Goal: Task Accomplishment & Management: Use online tool/utility

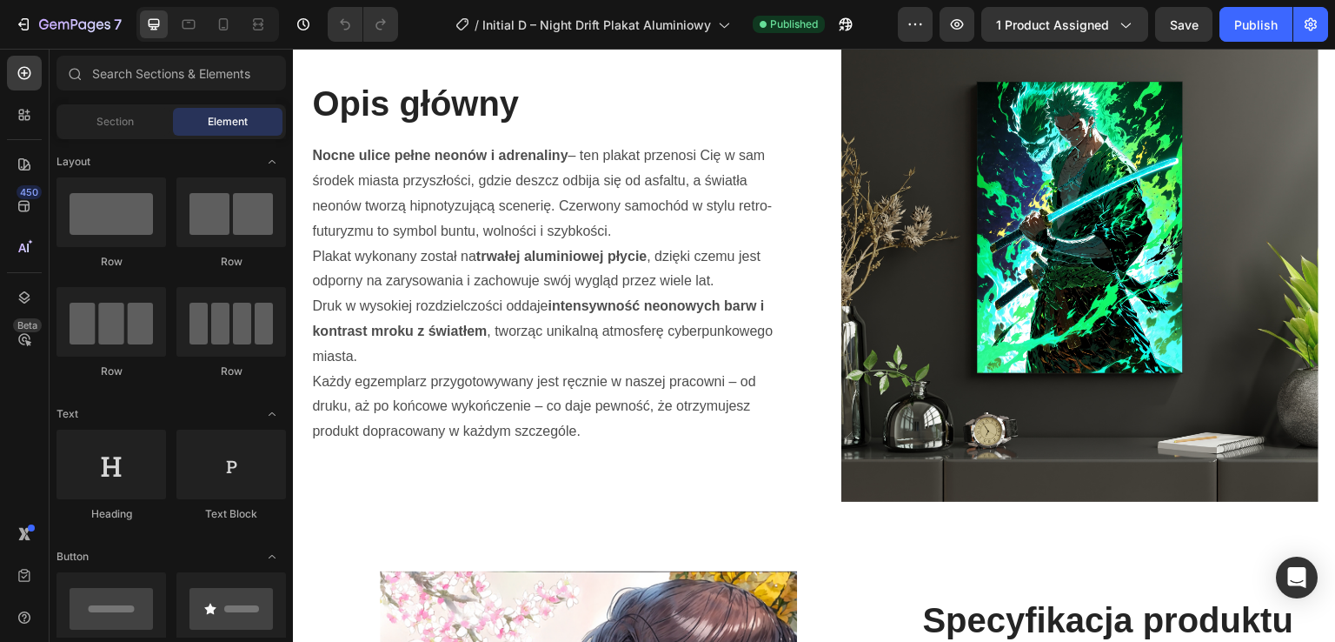
scroll to position [588, 0]
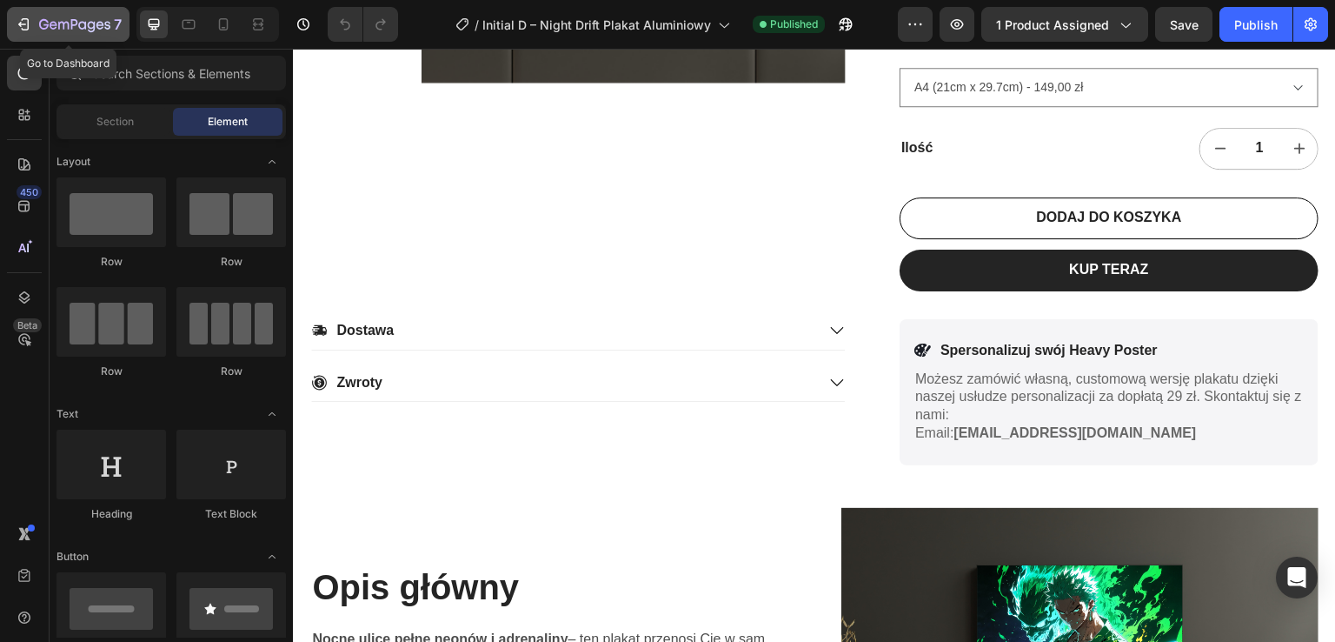
click at [30, 25] on icon "button" at bounding box center [23, 24] width 17 height 17
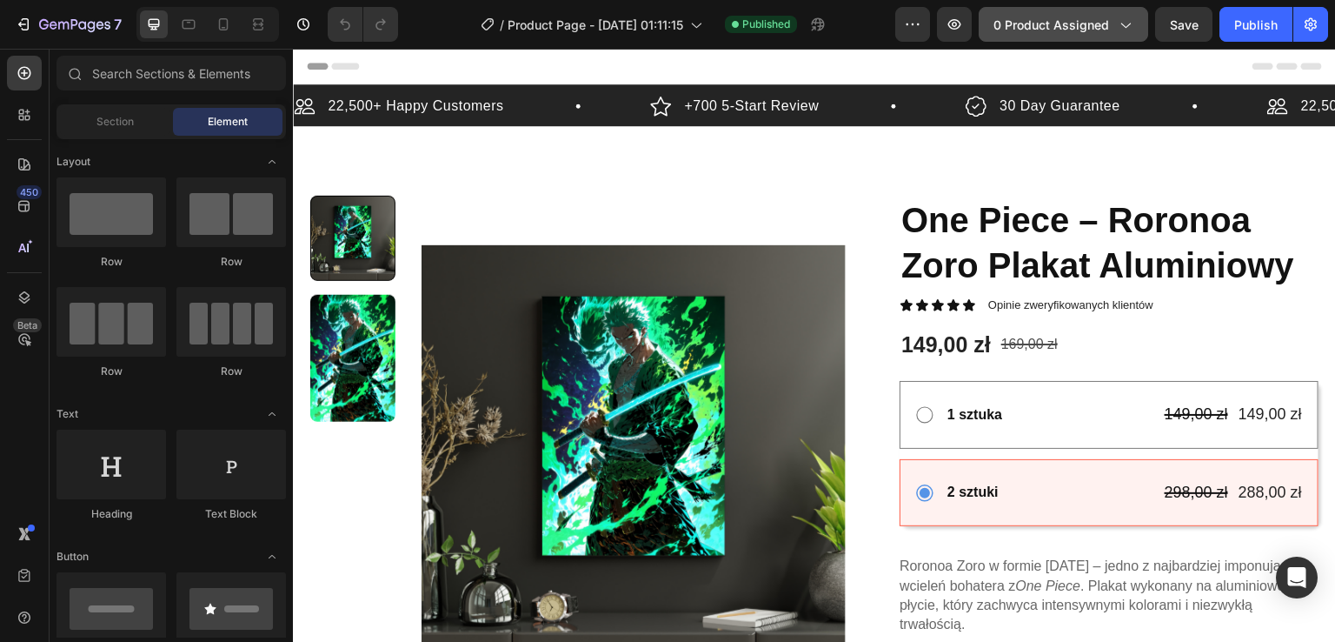
click at [1099, 16] on span "0 product assigned" at bounding box center [1052, 25] width 116 height 18
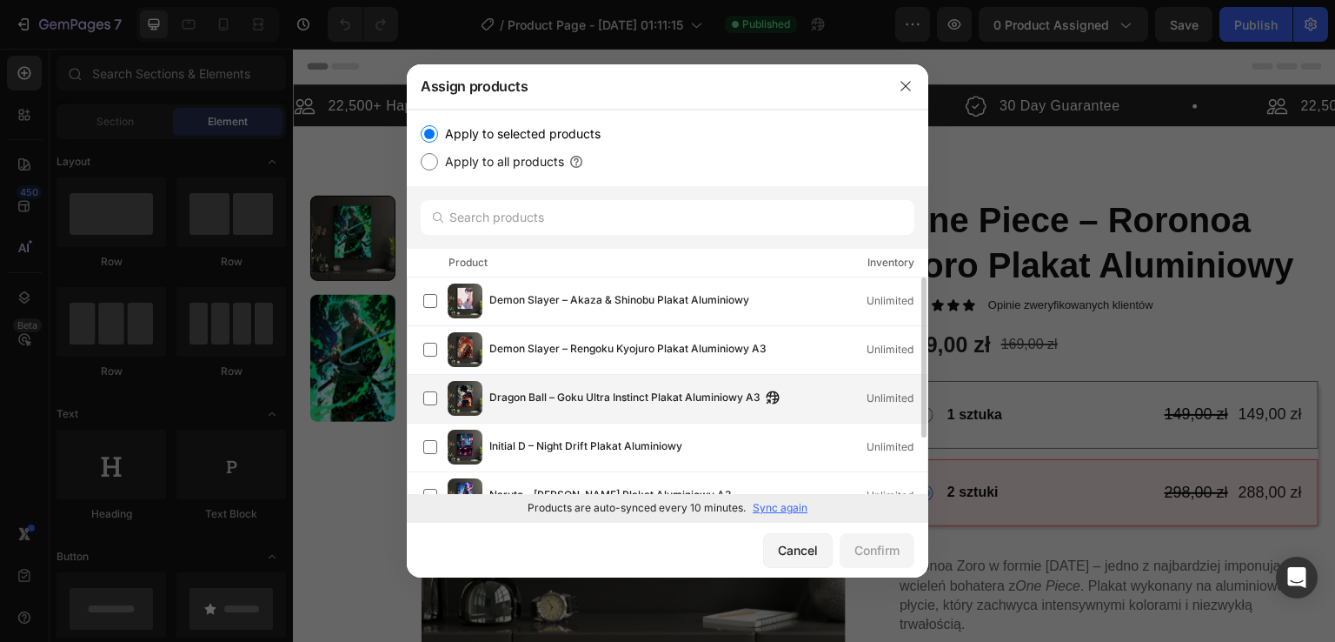
drag, startPoint x: 923, startPoint y: 310, endPoint x: 910, endPoint y: 380, distance: 70.8
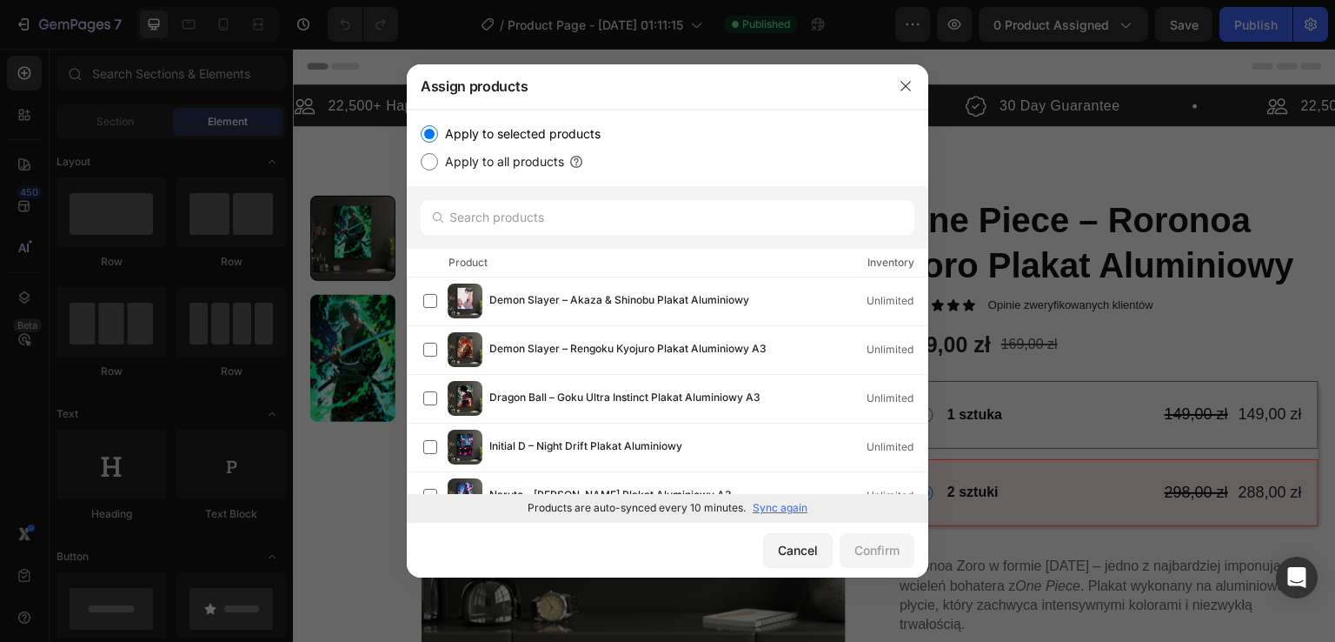
click at [539, 176] on div "Apply to selected products Apply to all products" at bounding box center [668, 148] width 522 height 77
click at [539, 157] on label "Apply to all products" at bounding box center [501, 161] width 126 height 21
click at [438, 157] on input "Apply to all products" at bounding box center [429, 161] width 17 height 17
radio input "true"
click at [889, 560] on button "Confirm" at bounding box center [877, 550] width 75 height 35
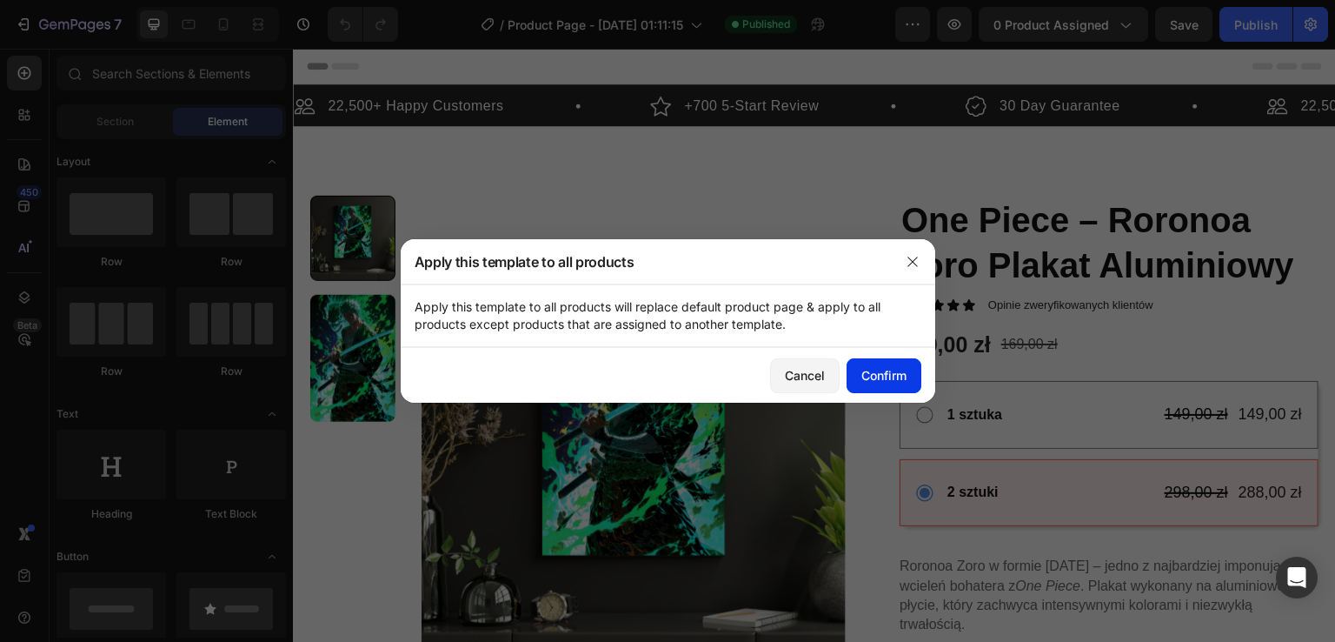
click at [891, 373] on div "Confirm" at bounding box center [884, 375] width 45 height 18
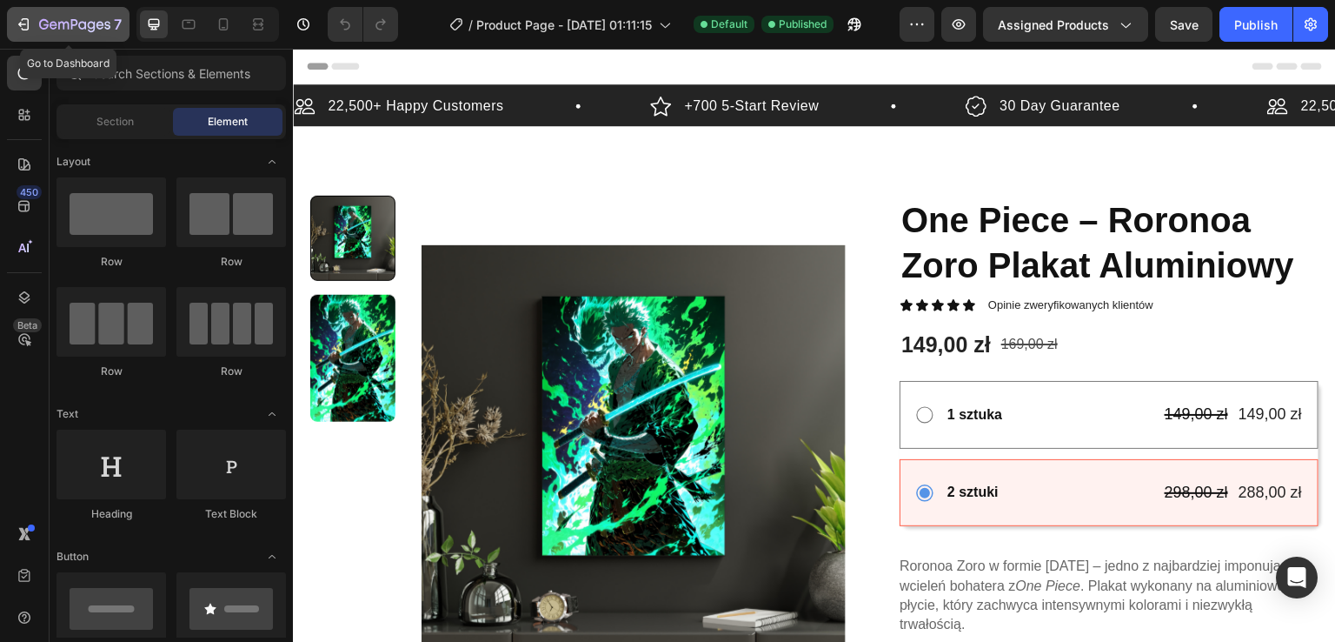
click at [45, 31] on icon "button" at bounding box center [74, 25] width 71 height 15
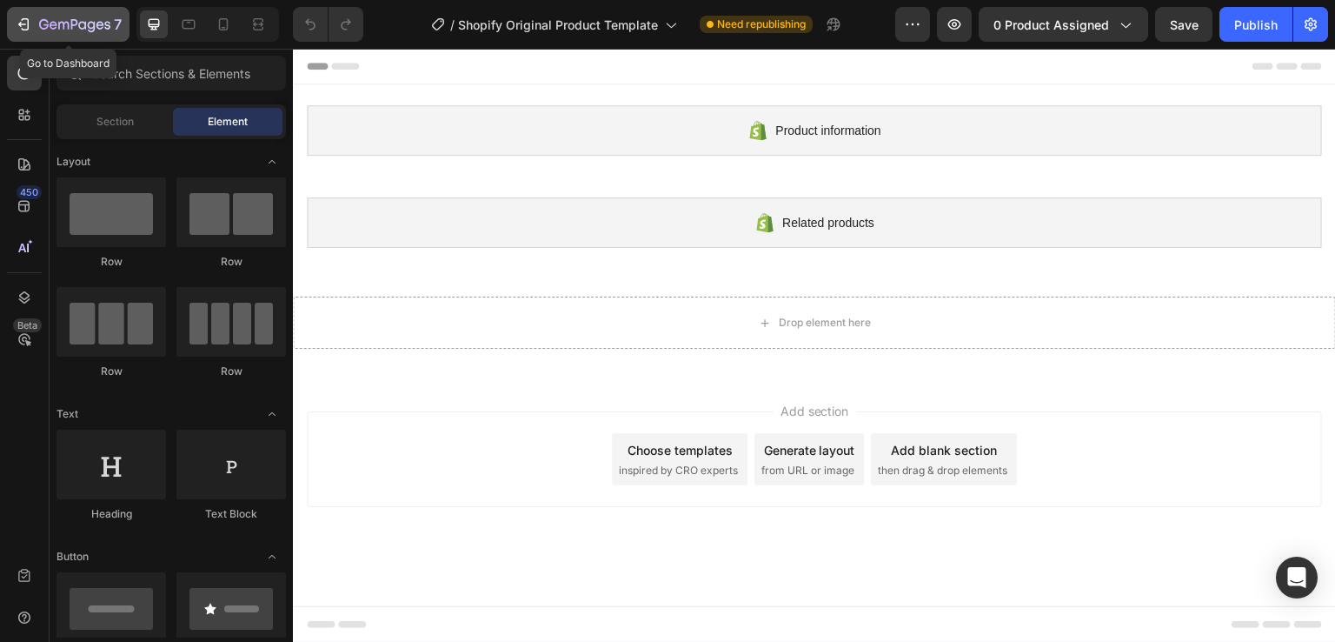
click at [70, 26] on icon "button" at bounding box center [74, 25] width 71 height 15
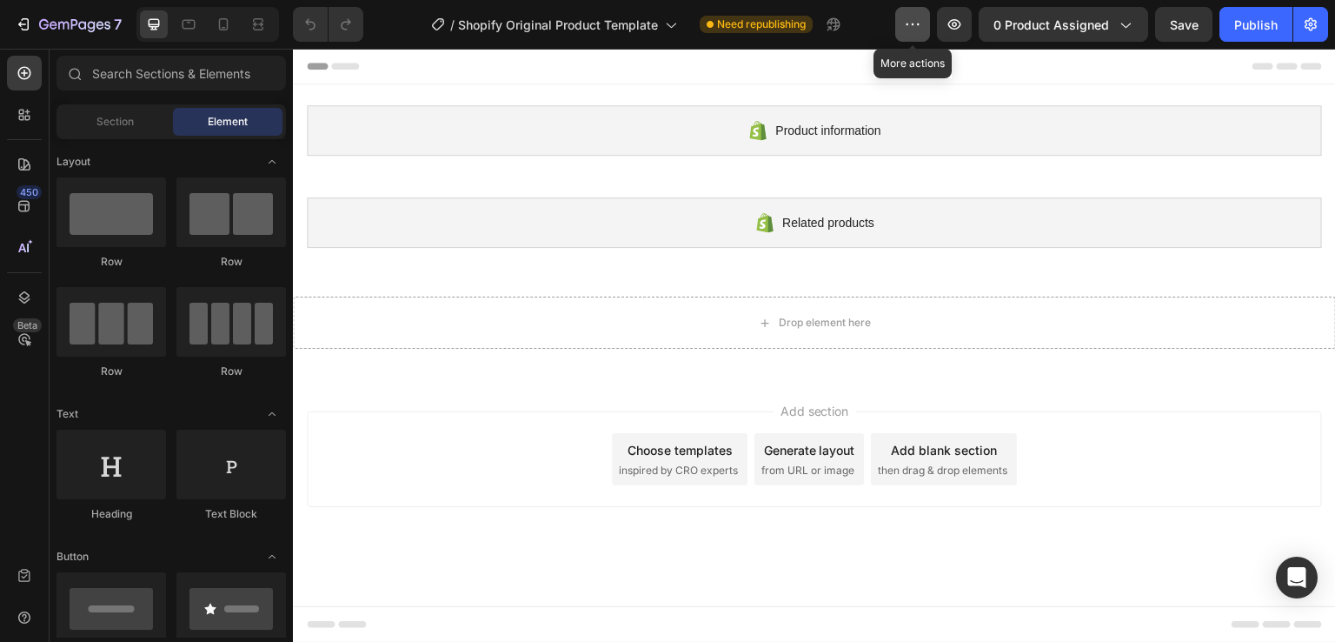
click at [925, 29] on button "button" at bounding box center [912, 24] width 35 height 35
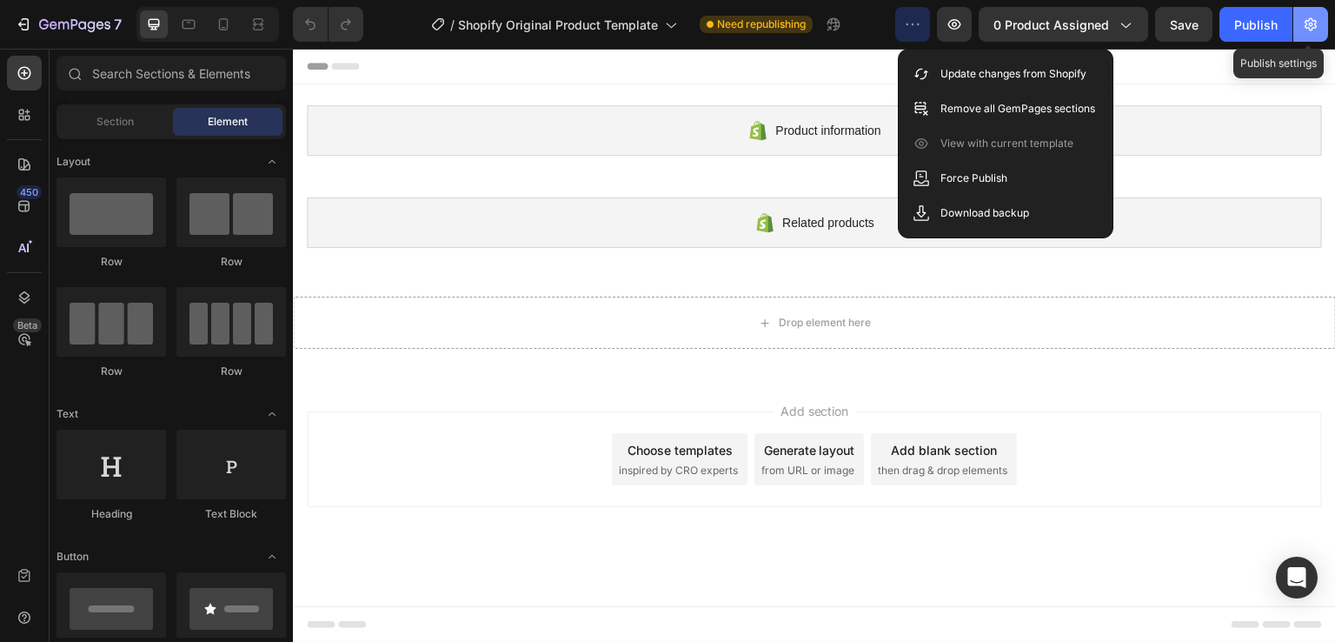
click at [1305, 19] on icon "button" at bounding box center [1310, 24] width 17 height 17
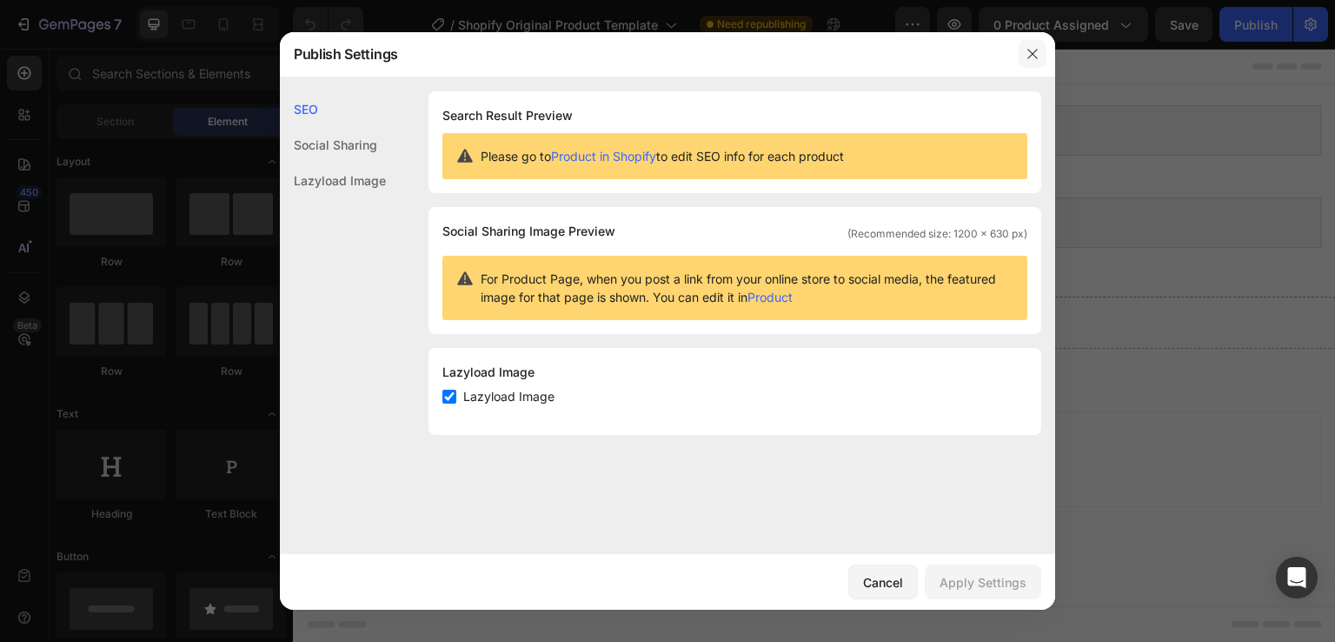
click at [1032, 57] on icon "button" at bounding box center [1033, 54] width 14 height 14
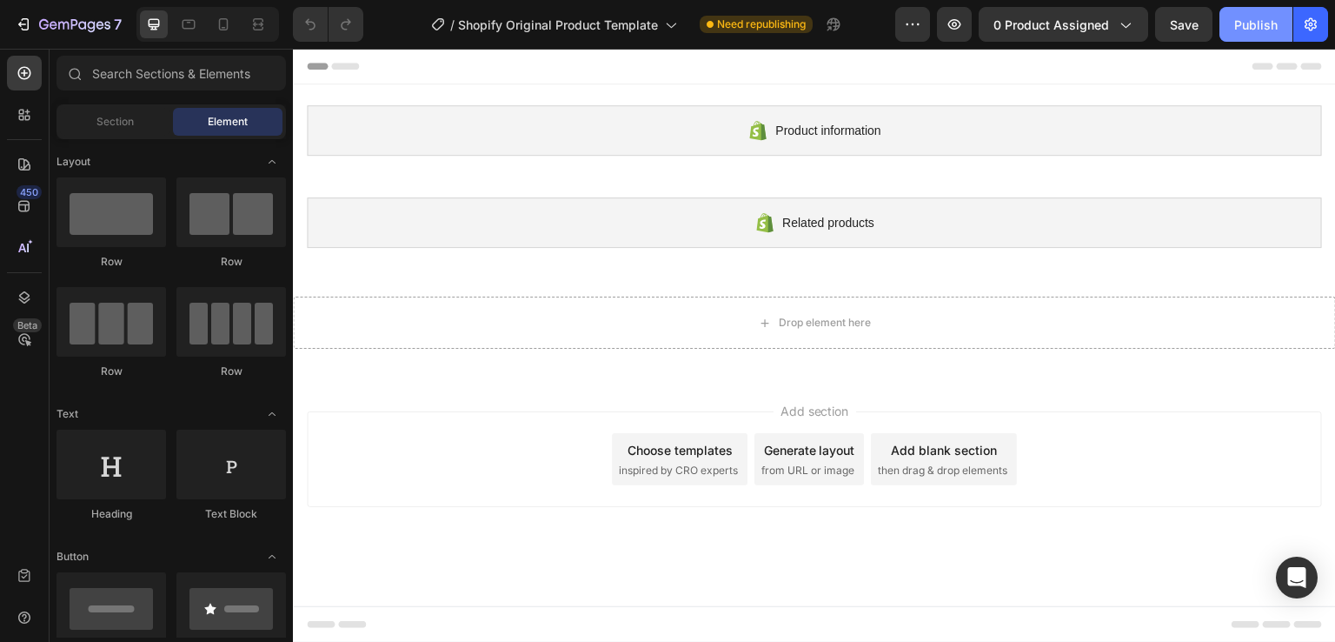
click at [1261, 40] on button "Publish" at bounding box center [1256, 24] width 73 height 35
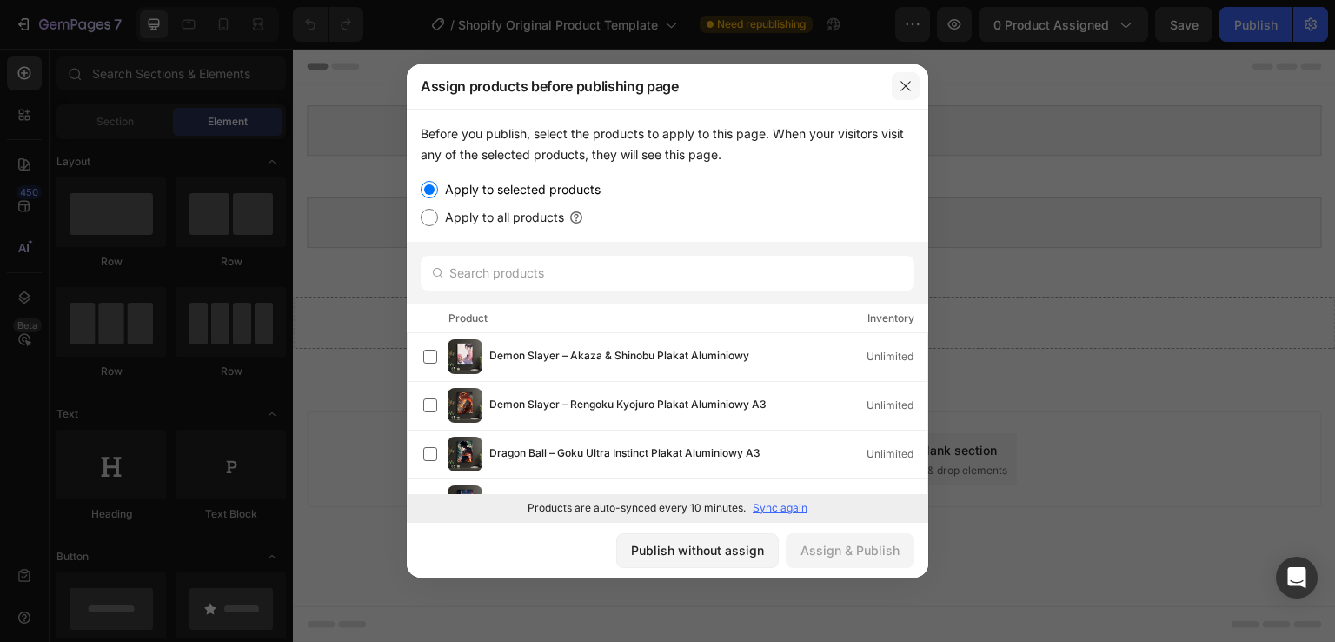
click at [906, 83] on icon "button" at bounding box center [906, 86] width 14 height 14
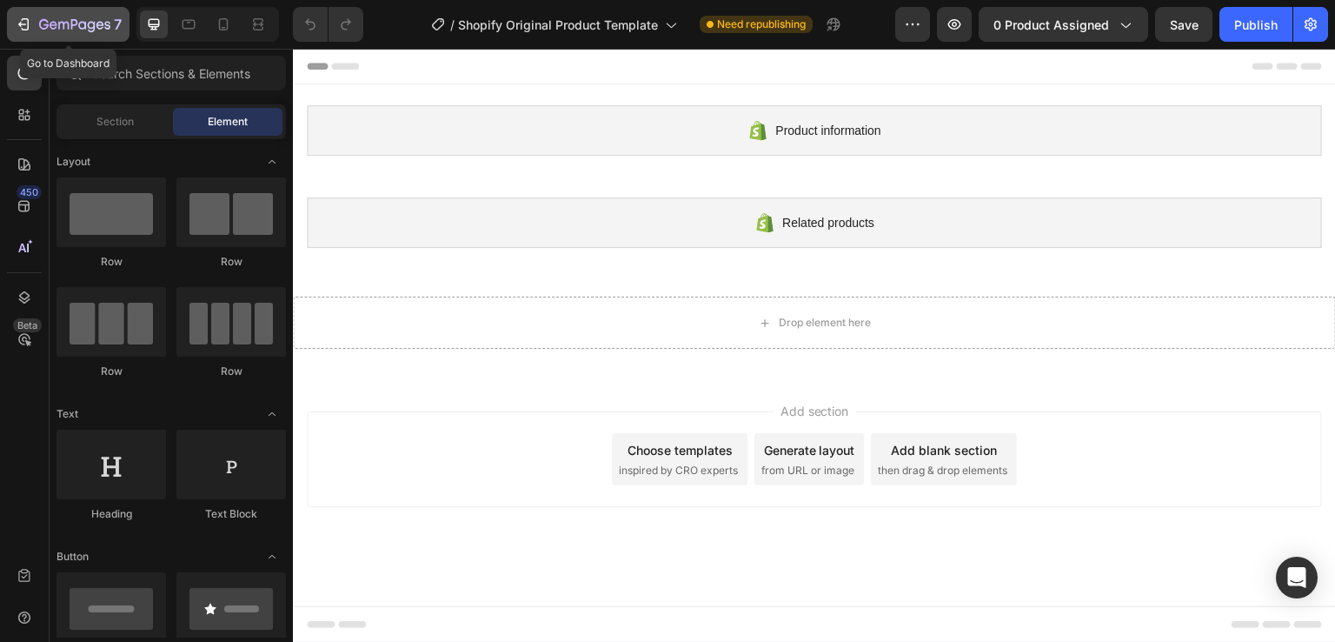
click at [22, 36] on button "7" at bounding box center [68, 24] width 123 height 35
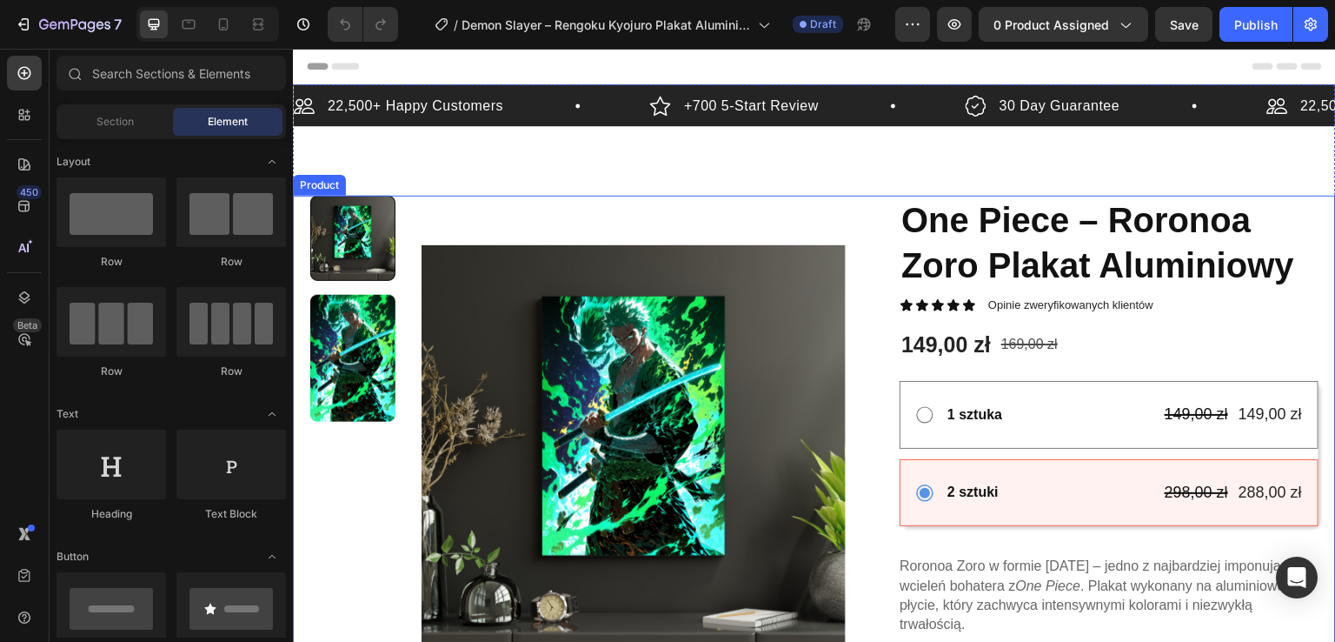
click at [733, 402] on img at bounding box center [634, 458] width 424 height 524
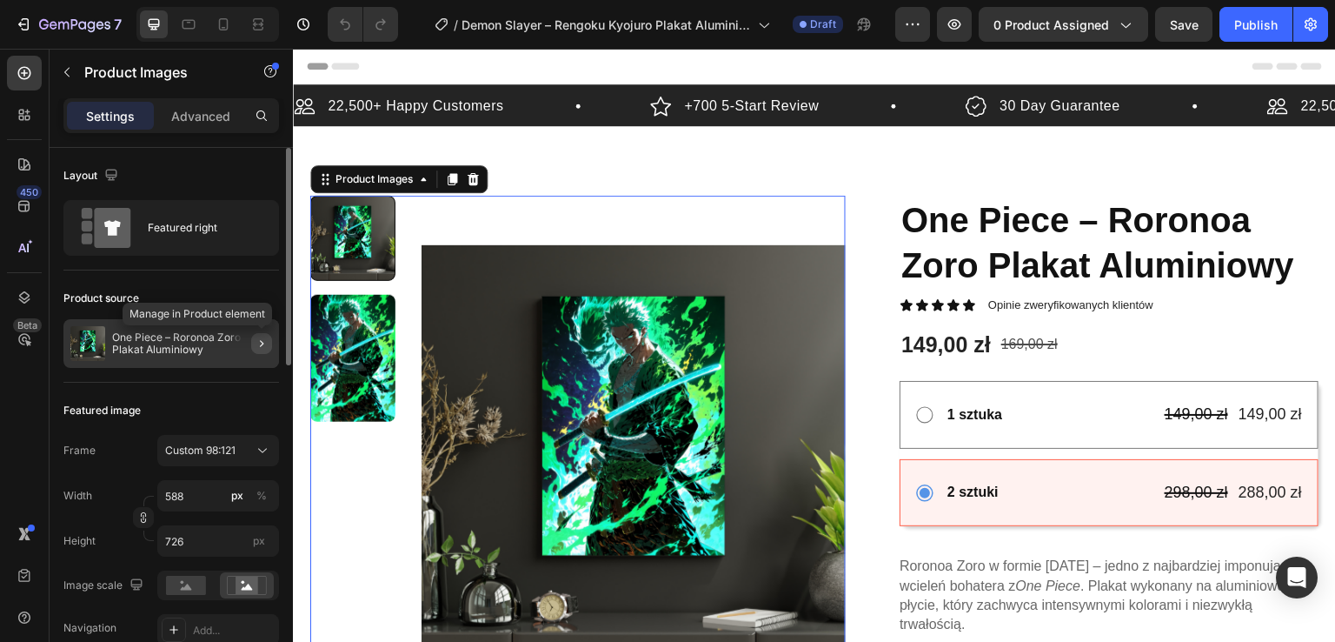
click at [268, 345] on icon "button" at bounding box center [262, 343] width 14 height 14
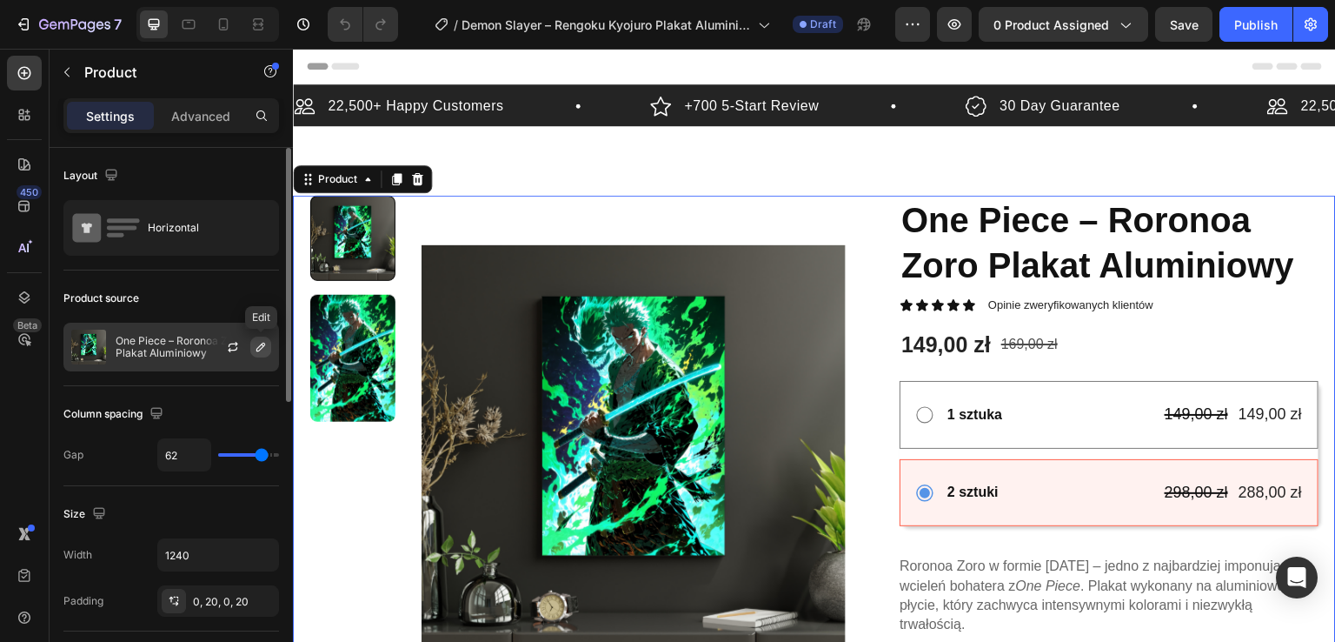
click at [257, 351] on icon "button" at bounding box center [261, 347] width 14 height 14
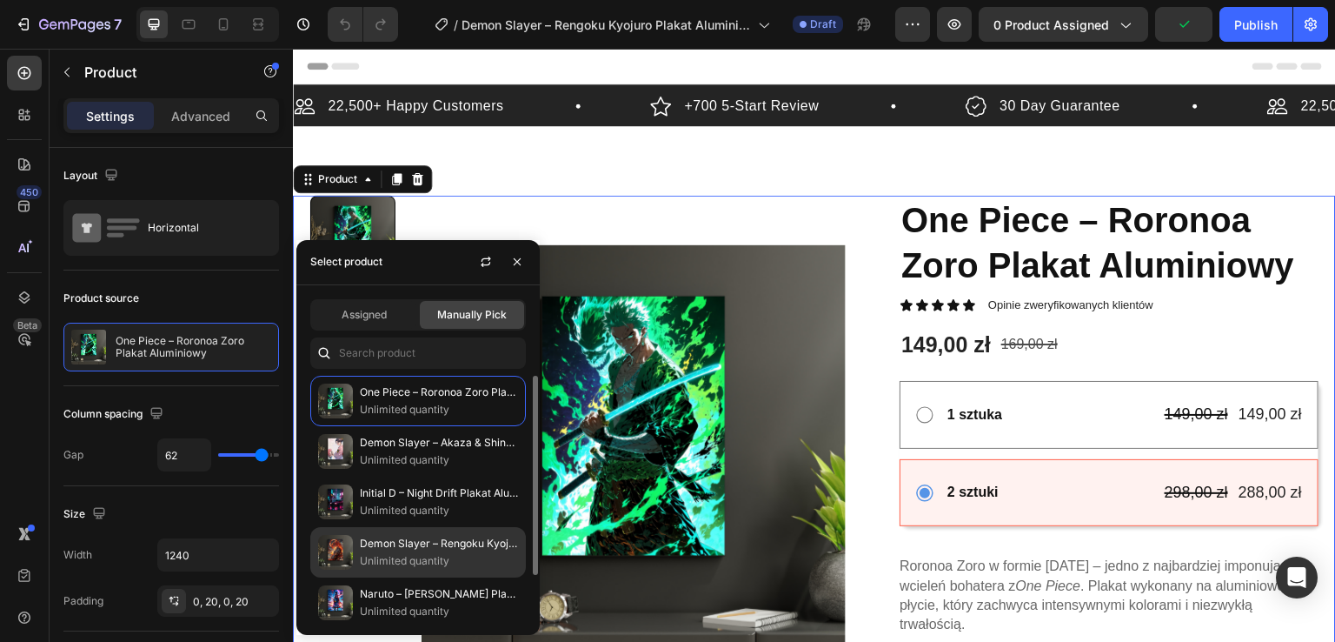
click at [424, 543] on p "Demon Slayer – Rengoku Kyojuro Plakat Aluminiowy A3" at bounding box center [439, 543] width 158 height 17
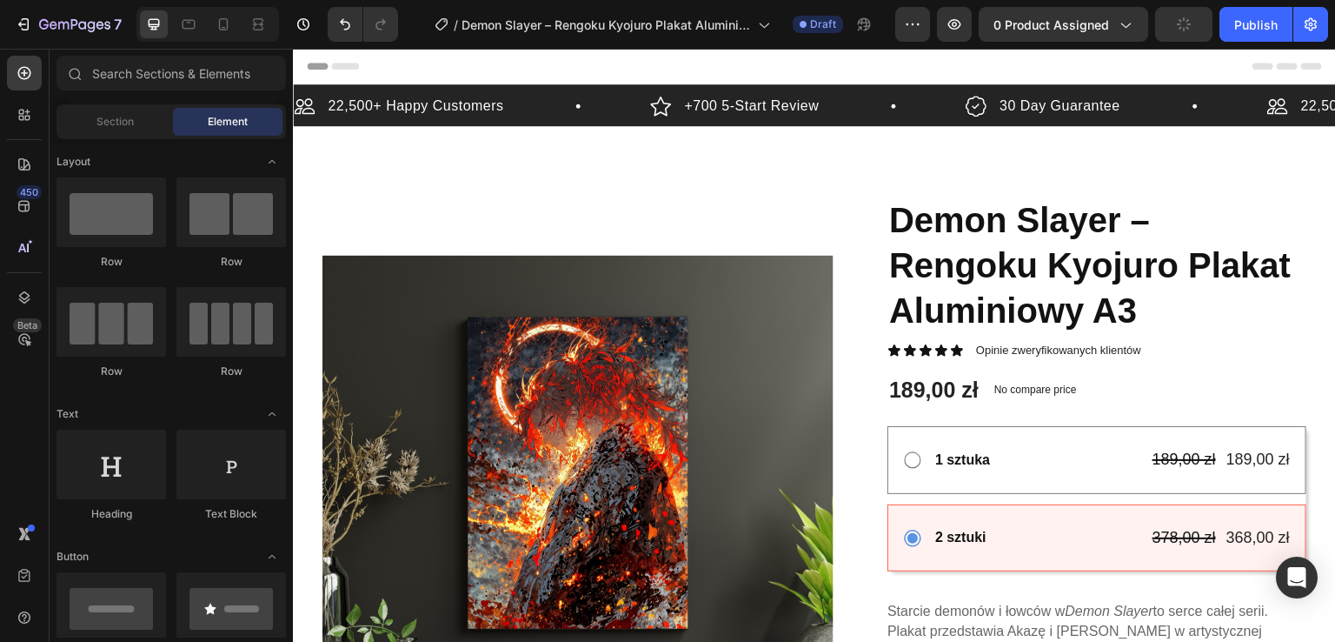
scroll to position [16, 0]
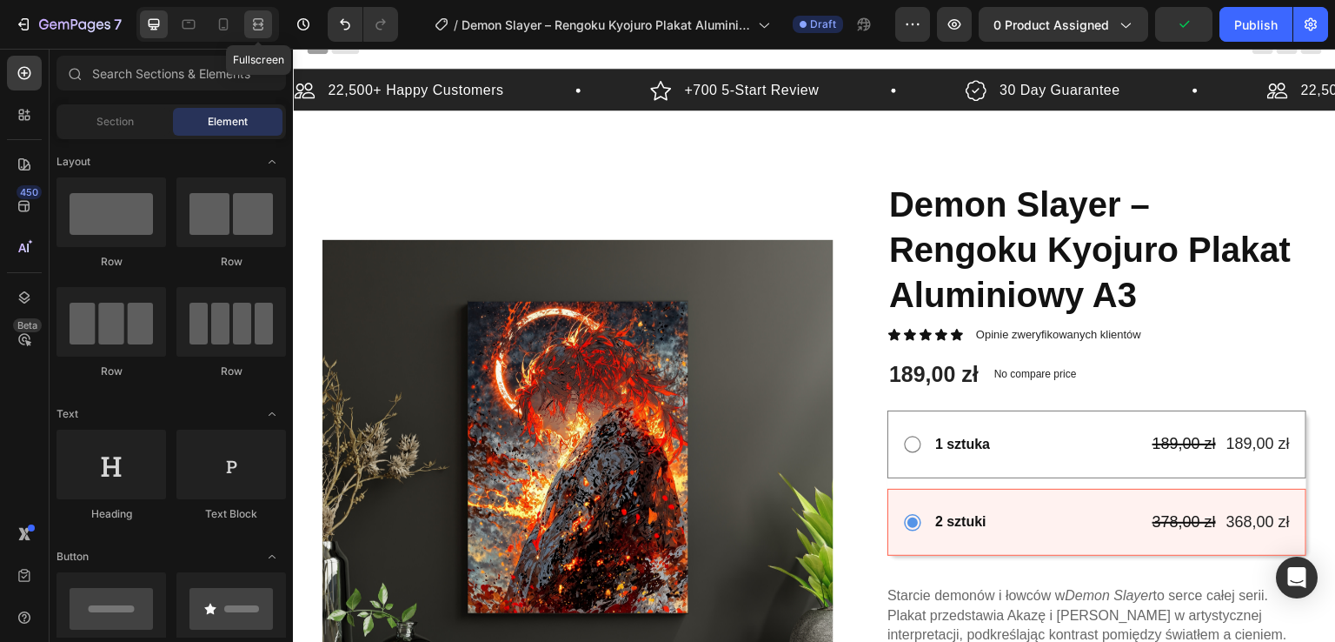
click at [253, 26] on icon at bounding box center [255, 24] width 5 height 4
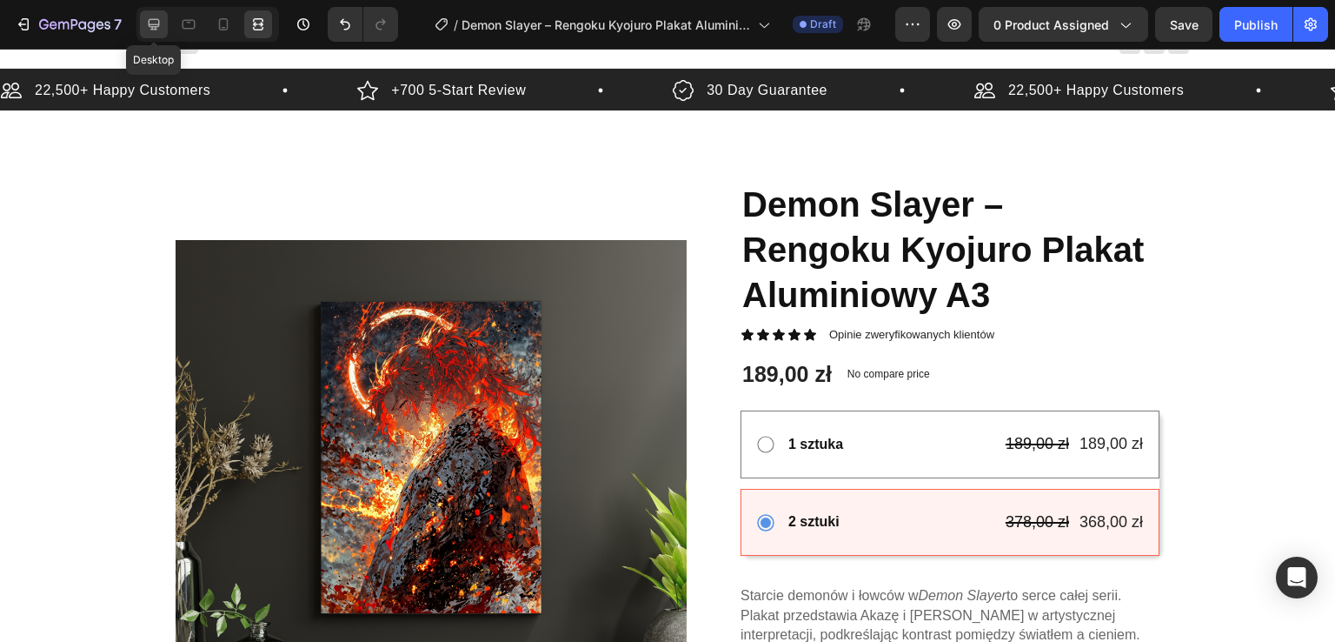
click at [162, 16] on icon at bounding box center [153, 24] width 17 height 17
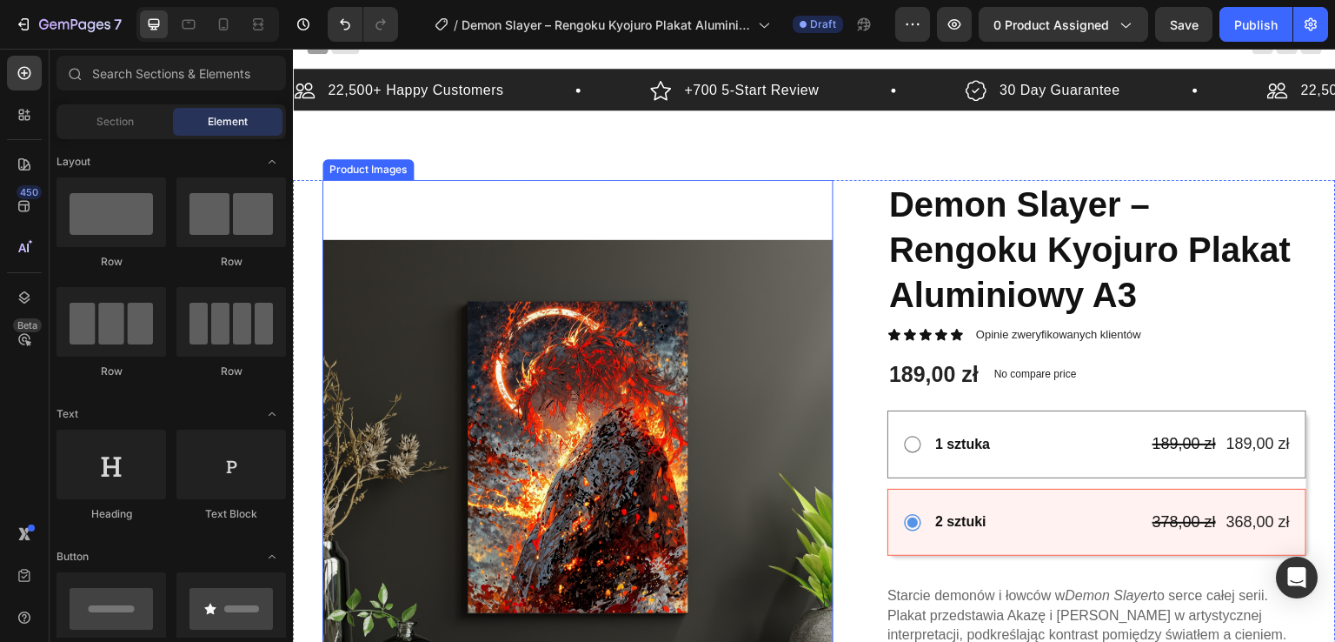
click at [519, 383] on img at bounding box center [578, 495] width 511 height 631
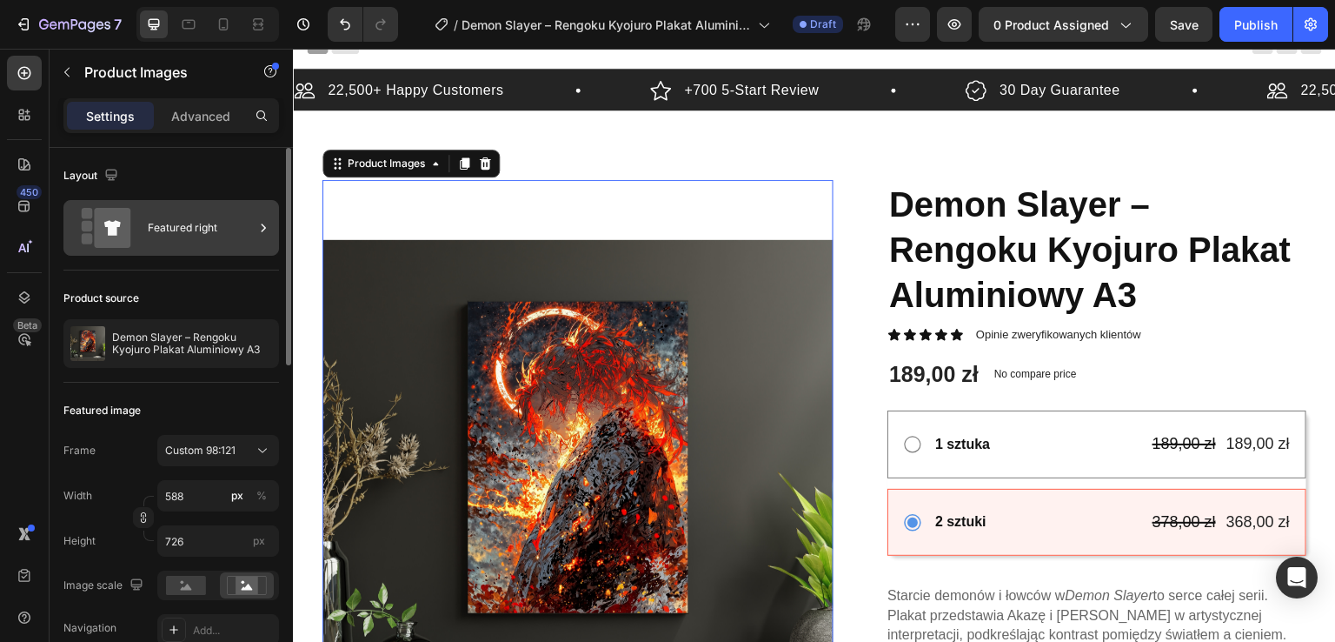
click at [230, 218] on div "Featured right" at bounding box center [201, 228] width 106 height 40
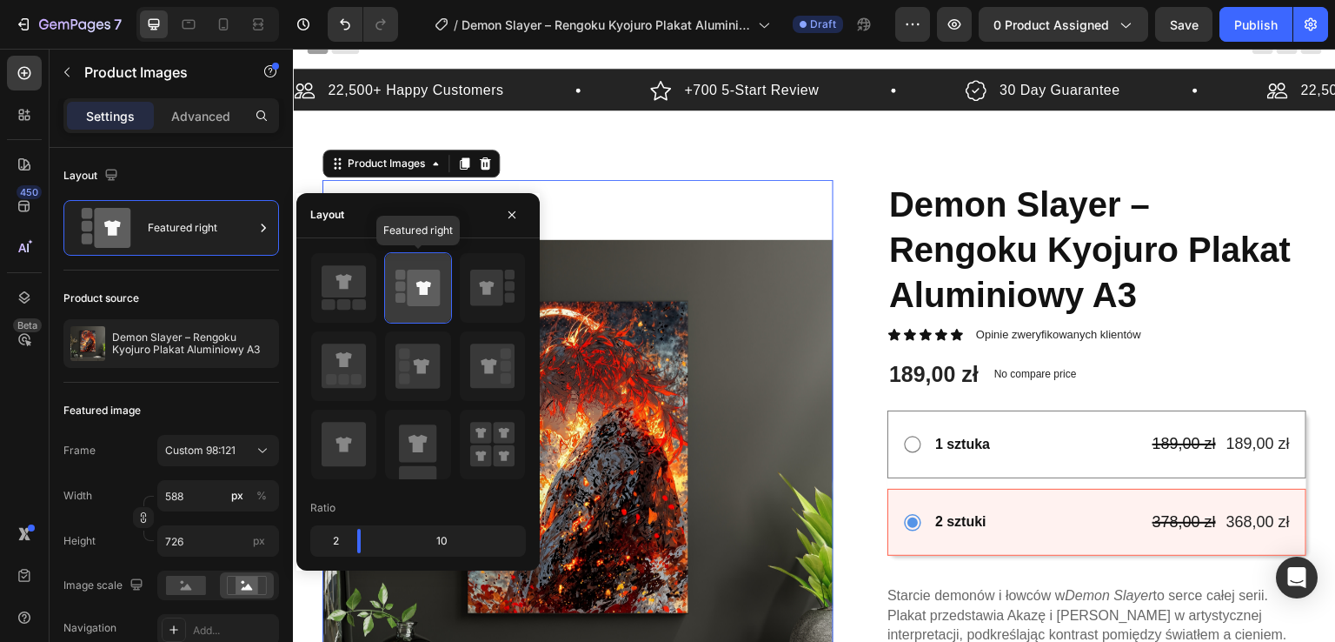
click at [433, 287] on icon at bounding box center [424, 288] width 33 height 37
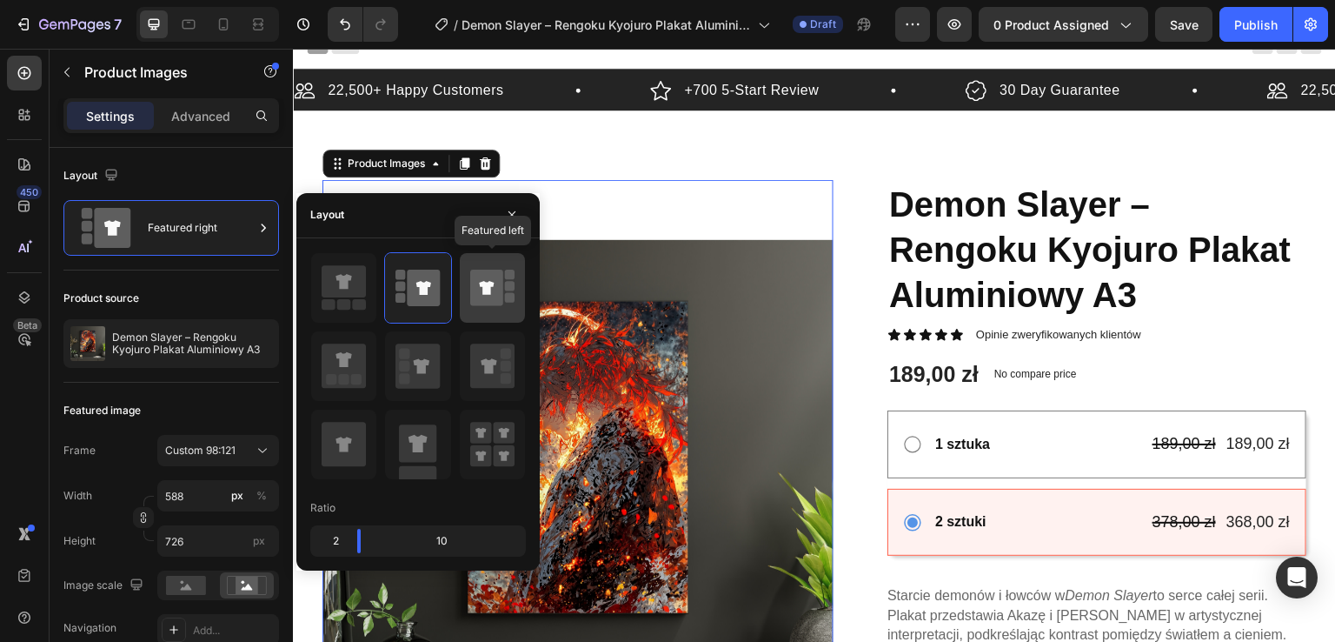
click at [497, 291] on icon at bounding box center [486, 288] width 33 height 37
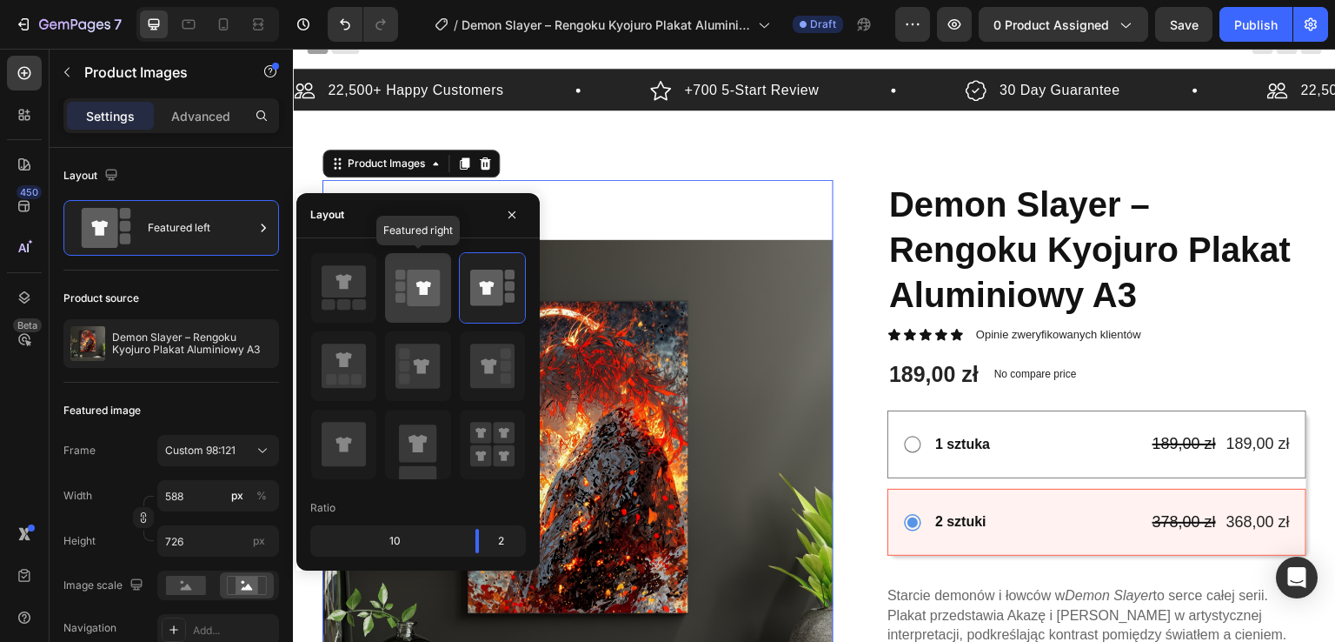
click at [433, 300] on icon at bounding box center [424, 288] width 33 height 37
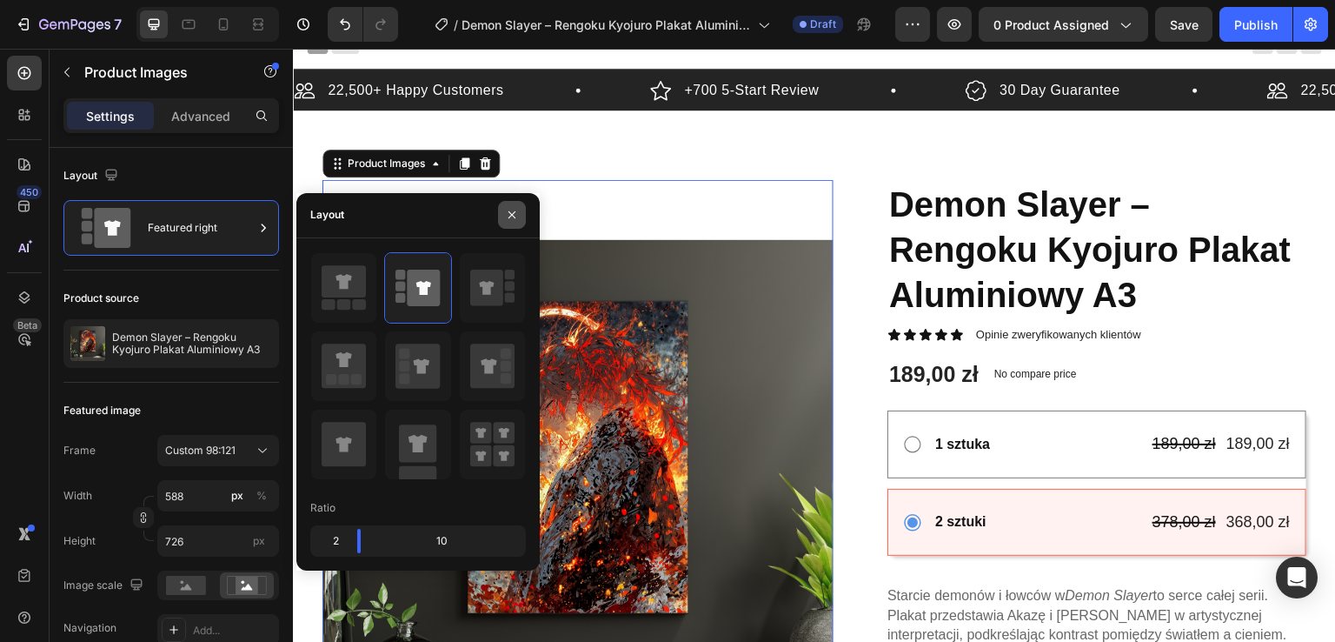
click at [508, 213] on icon "button" at bounding box center [512, 215] width 14 height 14
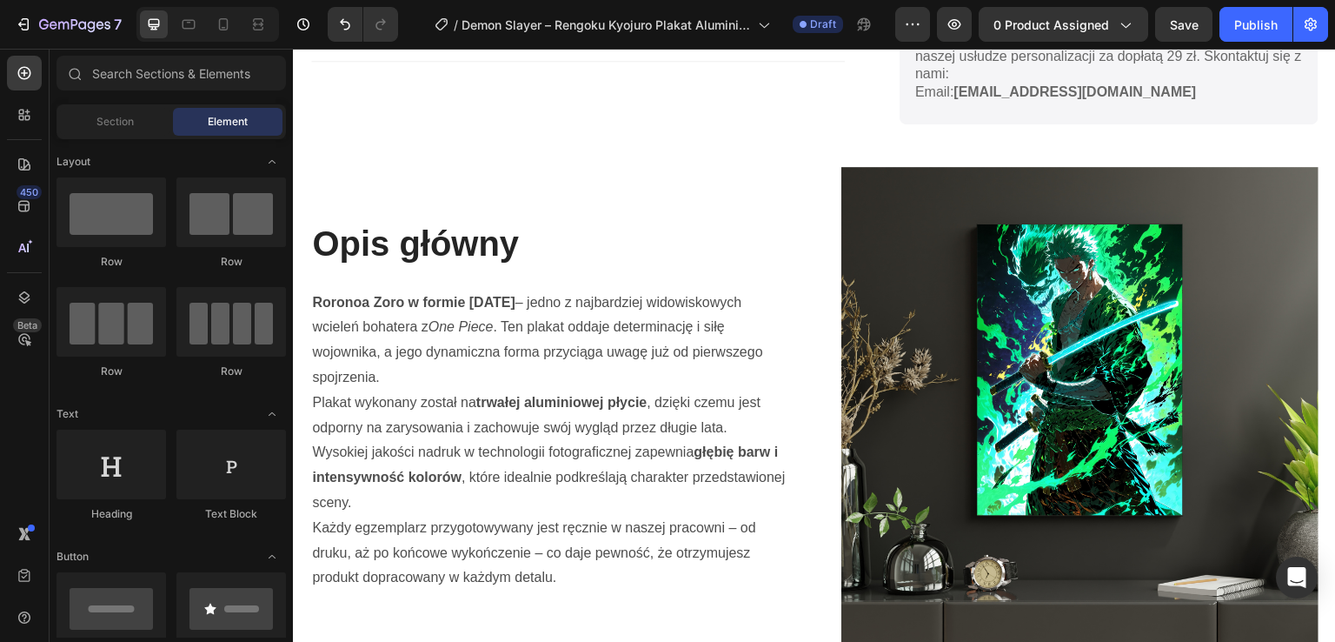
scroll to position [1068, 0]
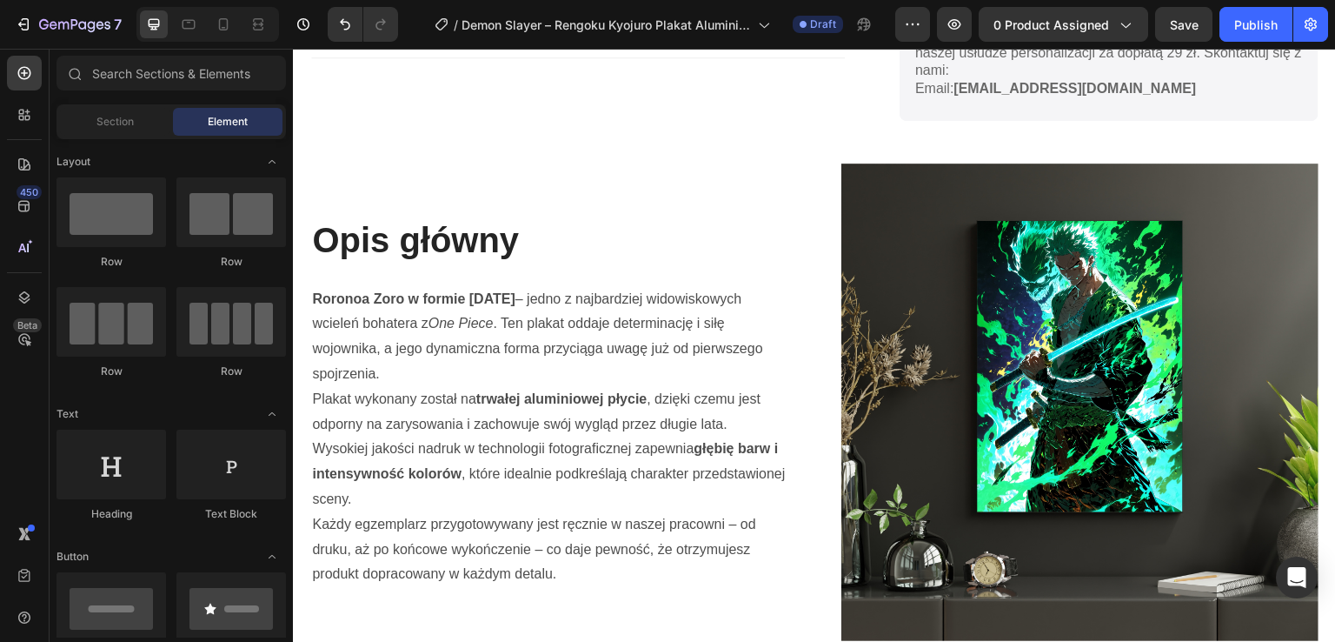
scroll to position [1093, 0]
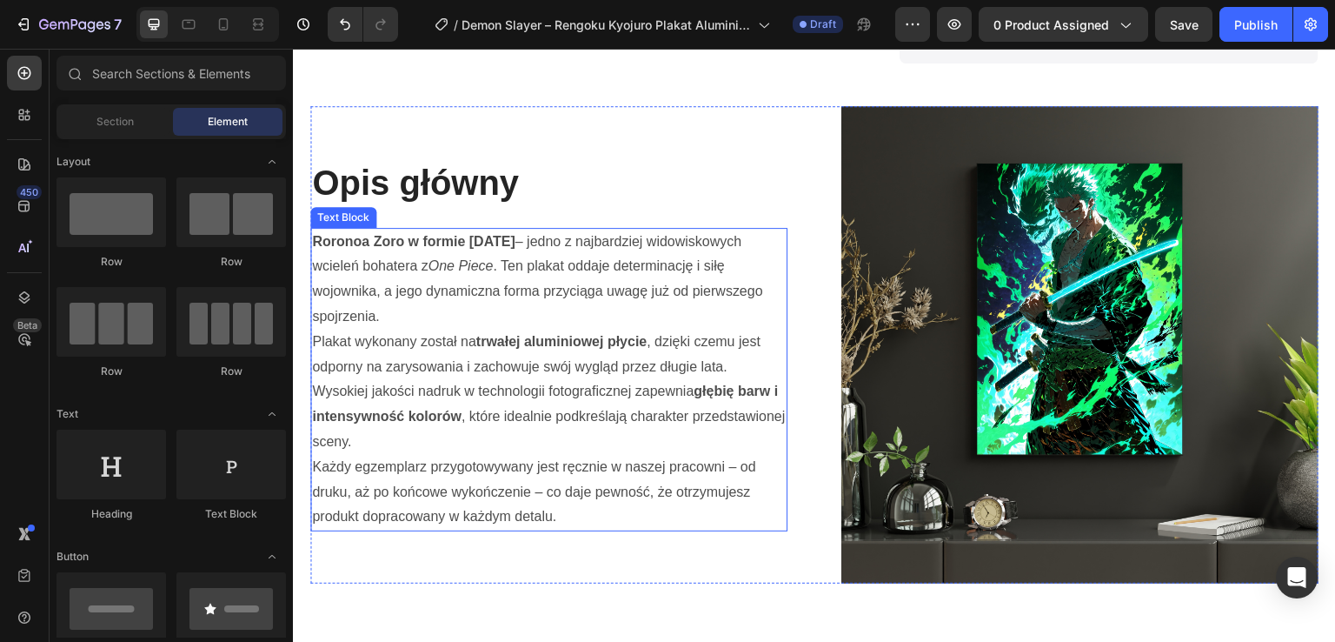
click at [493, 334] on strong "trwałej aluminiowej płycie" at bounding box center [561, 341] width 171 height 15
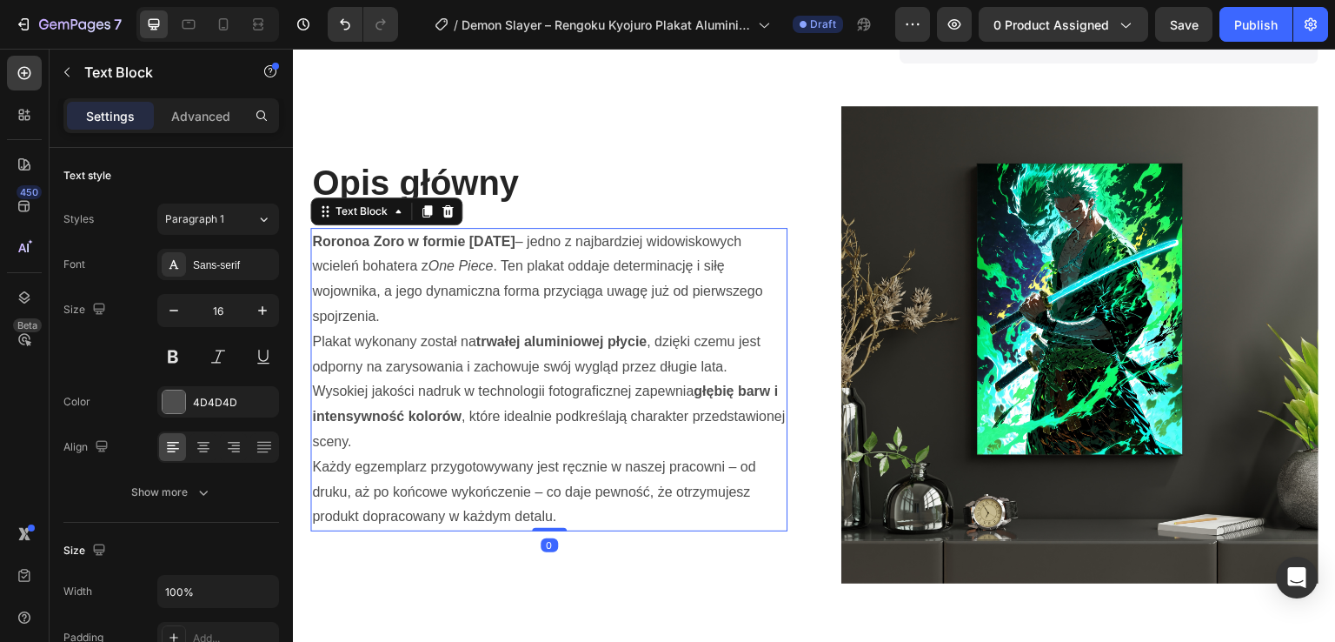
click at [493, 334] on strong "trwałej aluminiowej płycie" at bounding box center [561, 341] width 171 height 15
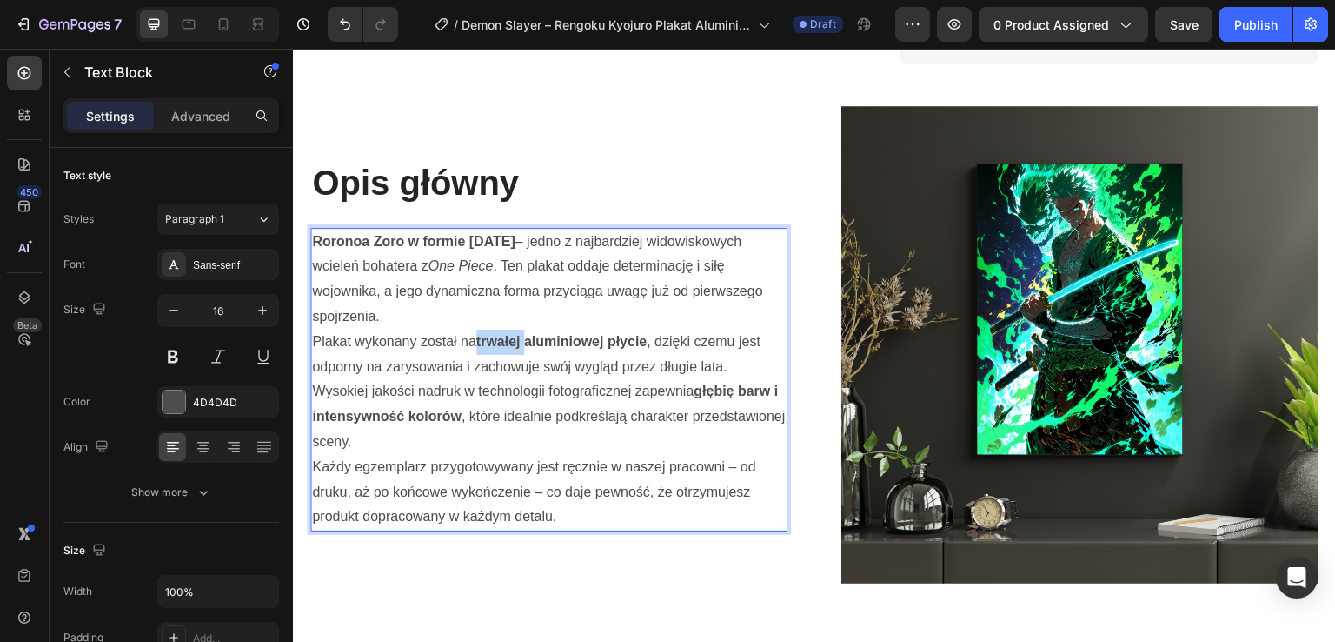
click at [493, 334] on strong "trwałej aluminiowej płycie" at bounding box center [561, 341] width 171 height 15
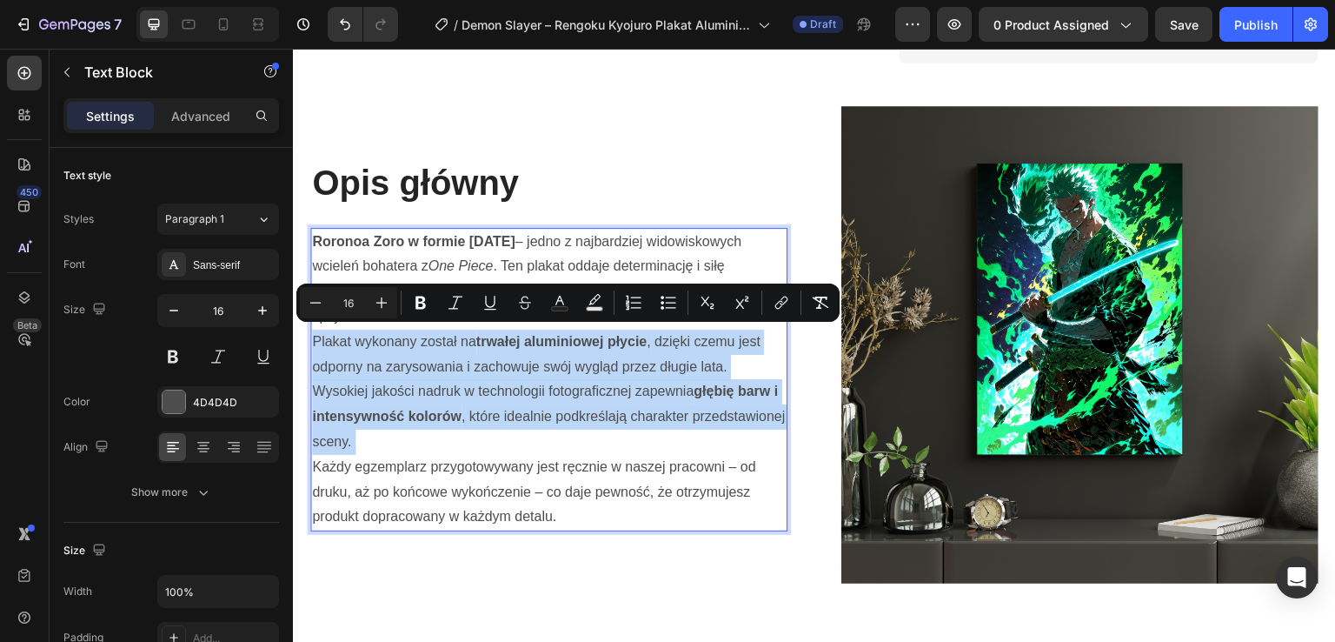
click at [330, 235] on strong "Roronoa Zoro w formie [DATE]" at bounding box center [413, 241] width 203 height 15
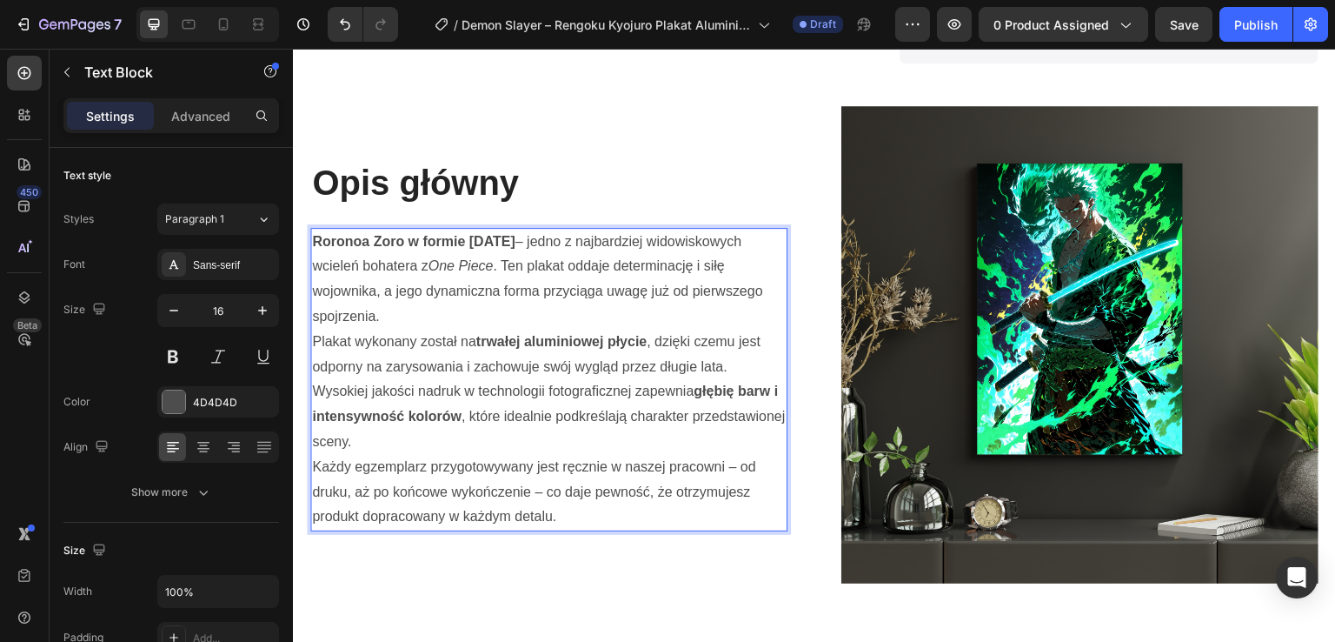
click at [320, 235] on strong "Roronoa Zoro w formie [DATE]" at bounding box center [413, 241] width 203 height 15
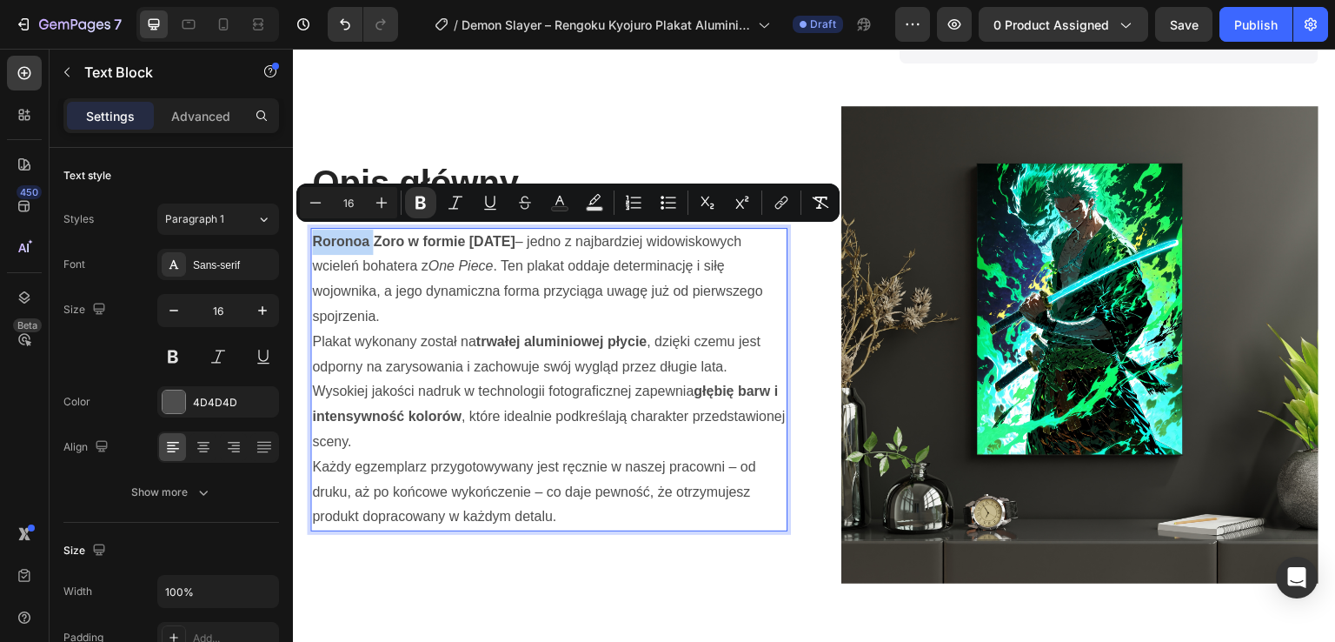
click at [320, 236] on strong "Roronoa Zoro w formie [DATE]" at bounding box center [413, 241] width 203 height 15
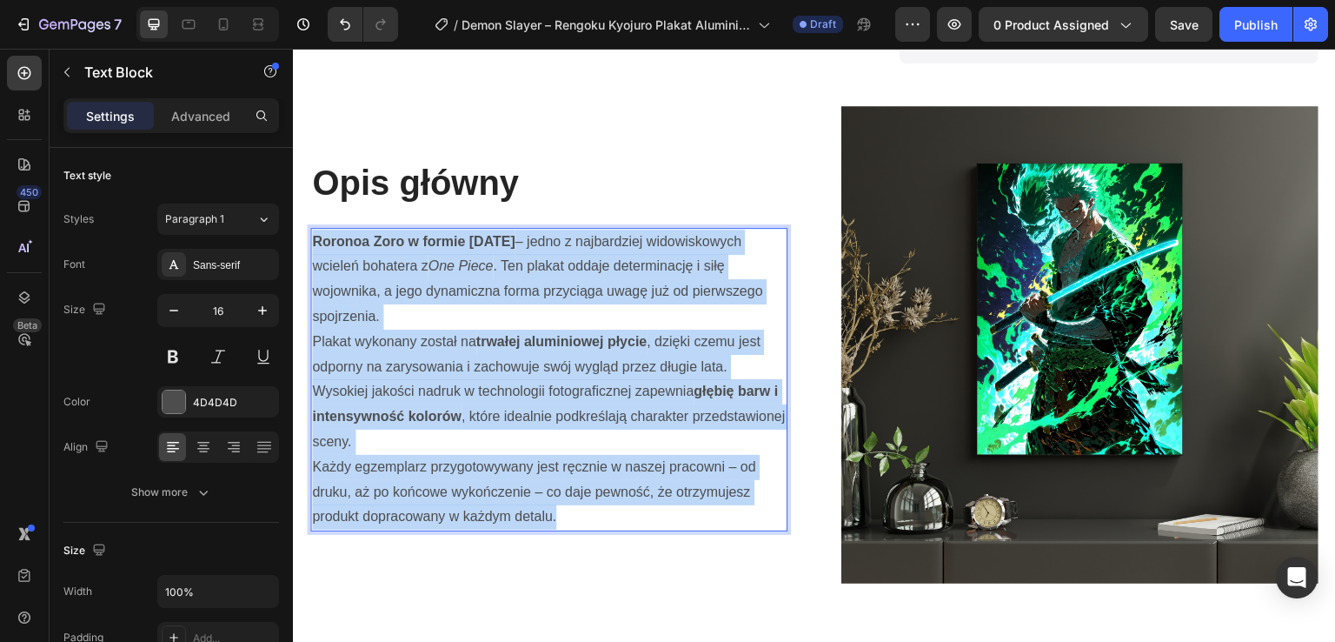
drag, startPoint x: 315, startPoint y: 237, endPoint x: 670, endPoint y: 509, distance: 447.8
click at [670, 509] on div "Roronoa Zoro w formie [DATE] – jedno z najbardziej widowiskowych wcieleń bohate…" at bounding box center [548, 380] width 477 height 304
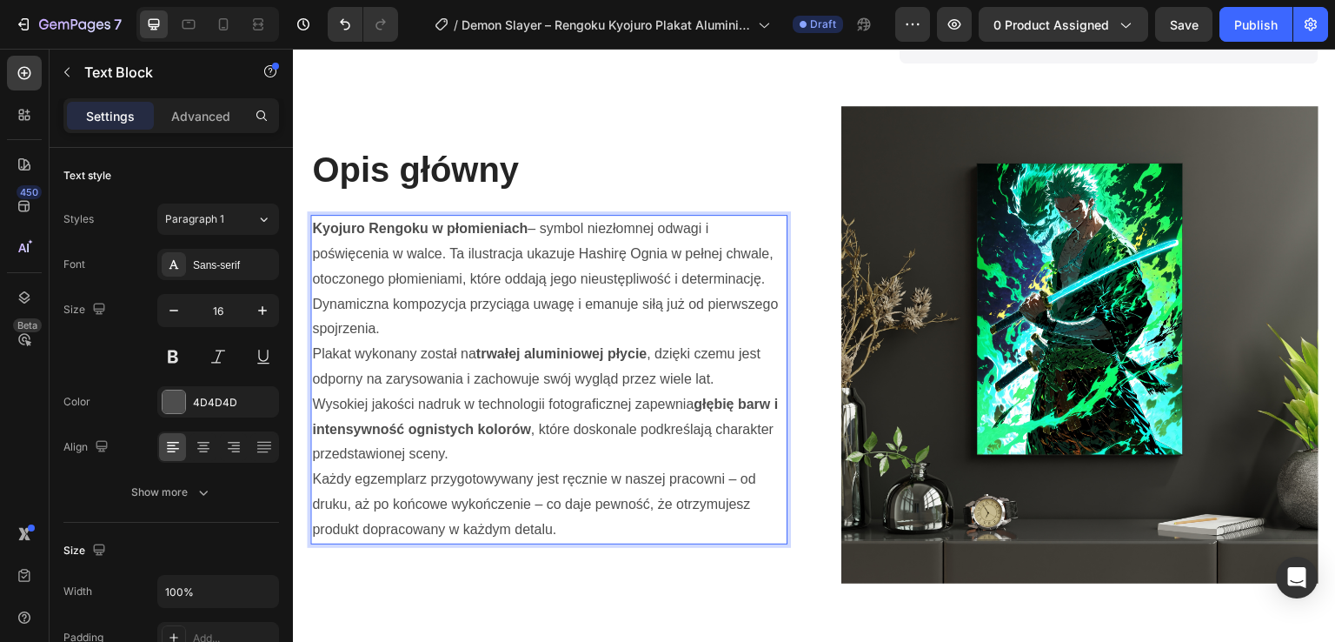
scroll to position [1081, 0]
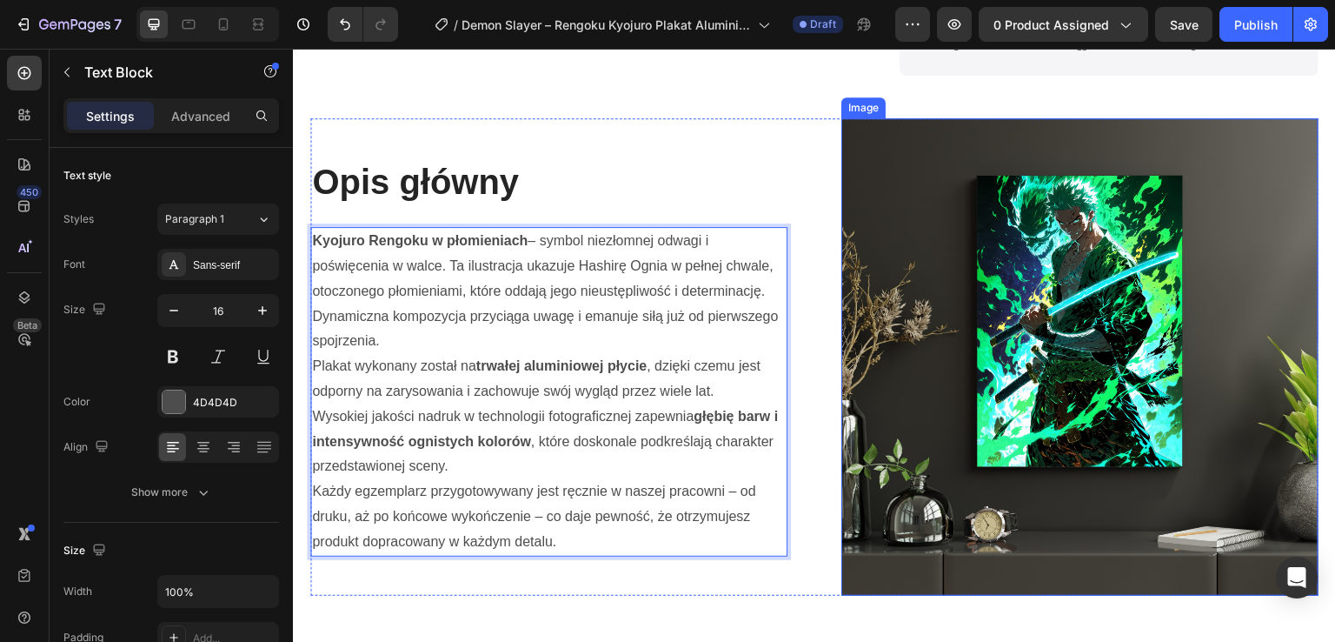
click at [1179, 344] on img at bounding box center [1080, 356] width 477 height 477
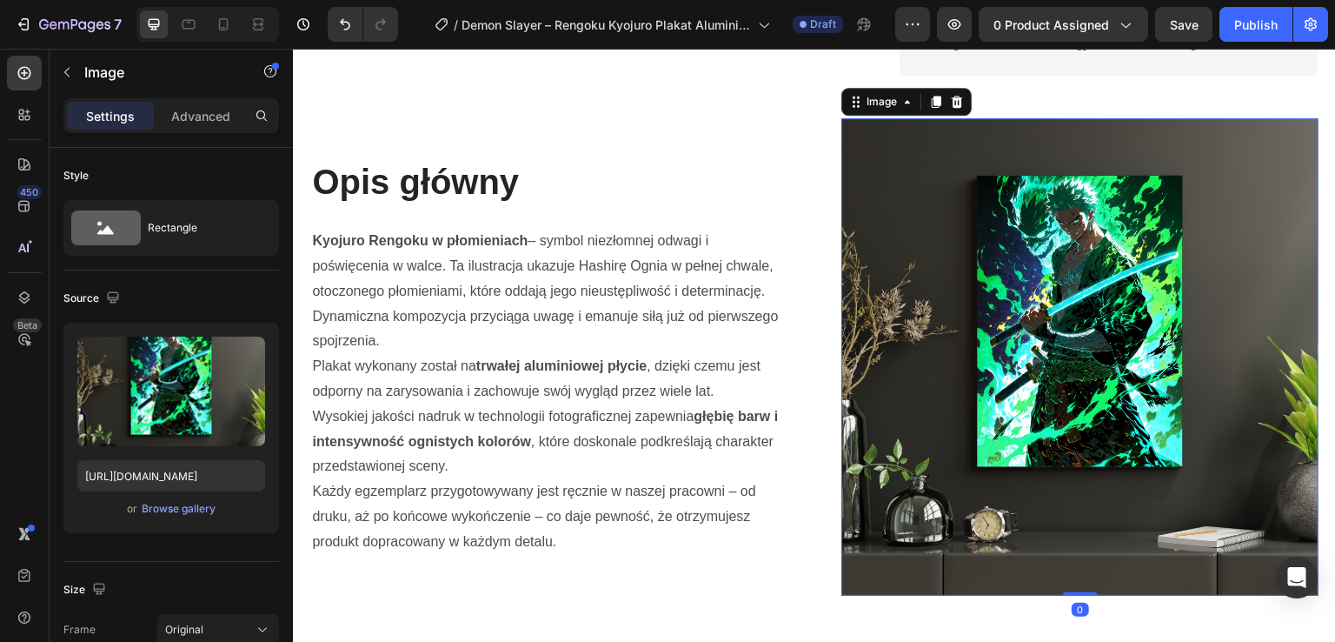
click at [883, 360] on img at bounding box center [1080, 356] width 477 height 477
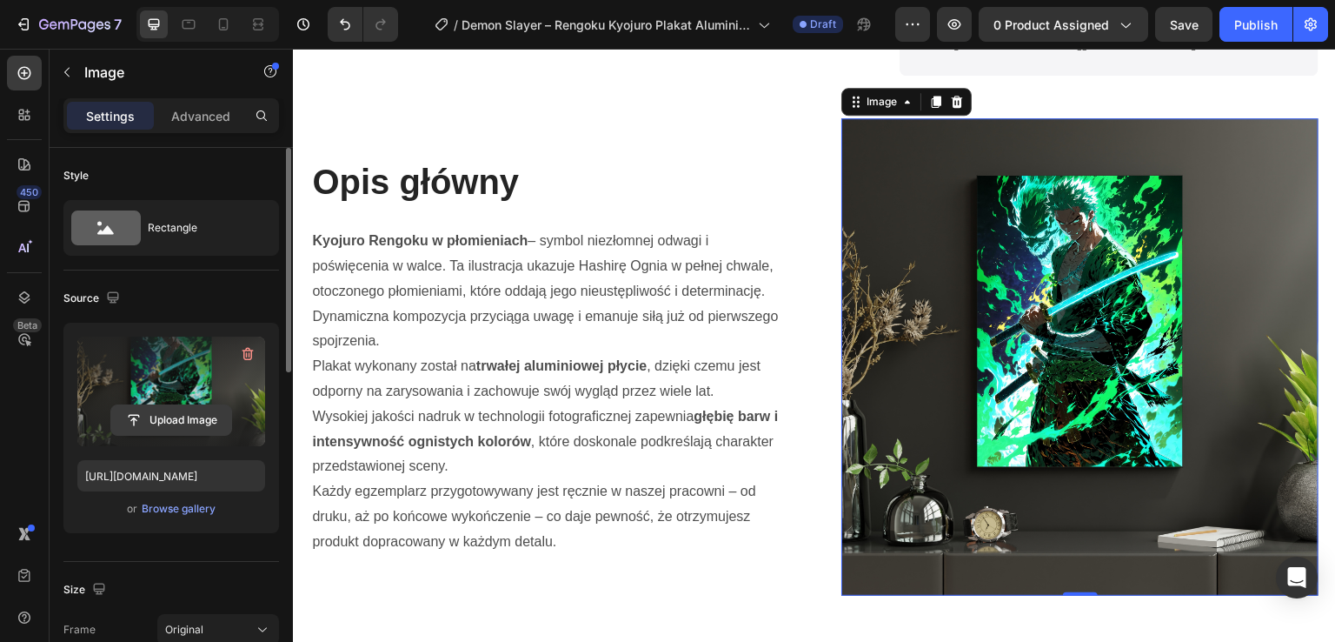
click at [180, 414] on input "file" at bounding box center [171, 420] width 120 height 30
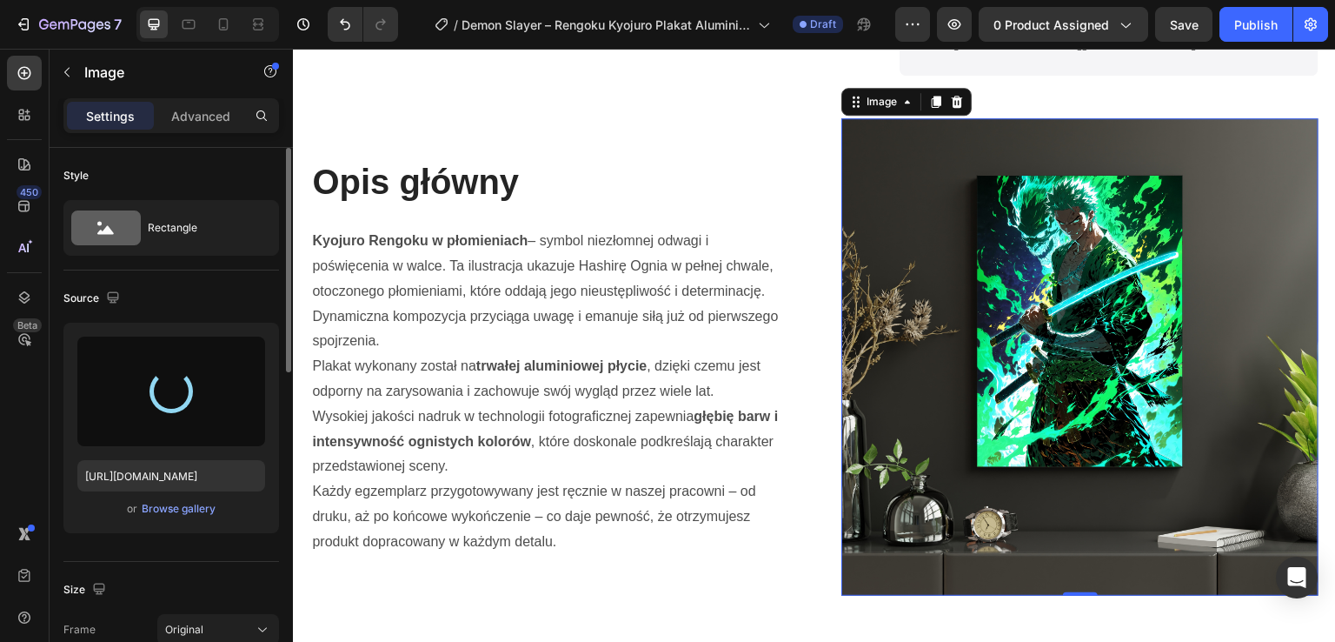
type input "https://cdn.shopify.com/s/files/1/0985/4749/9347/files/gempages_581523974744179…"
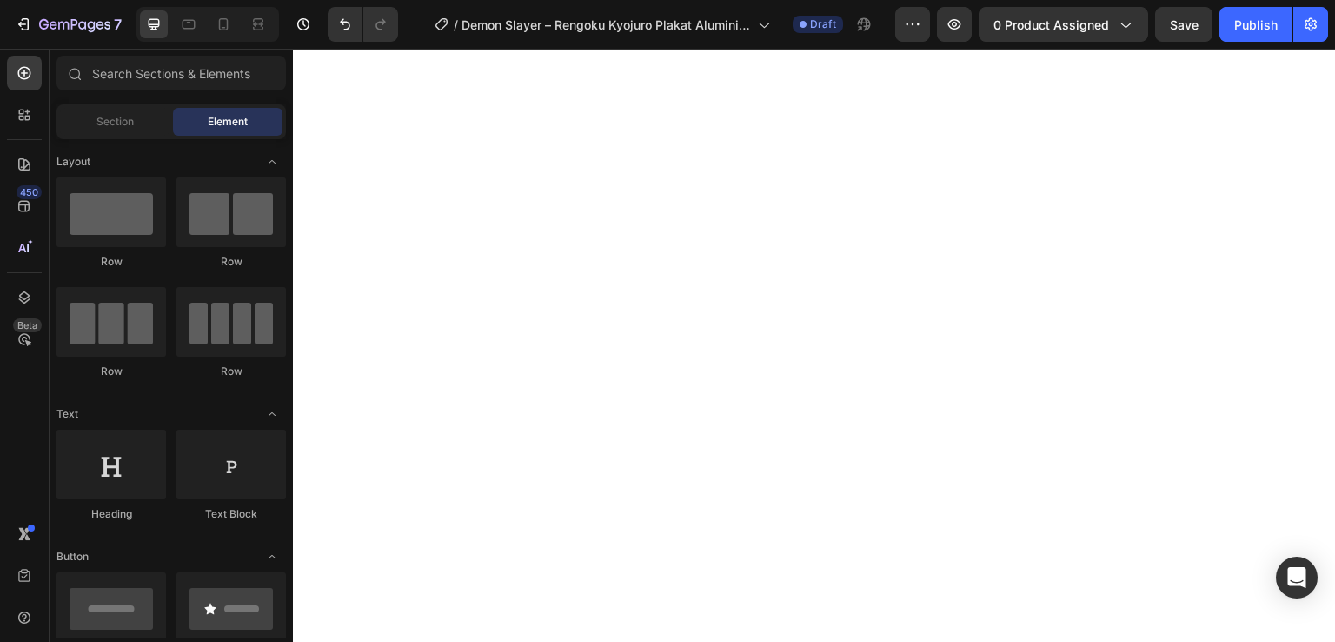
scroll to position [365, 0]
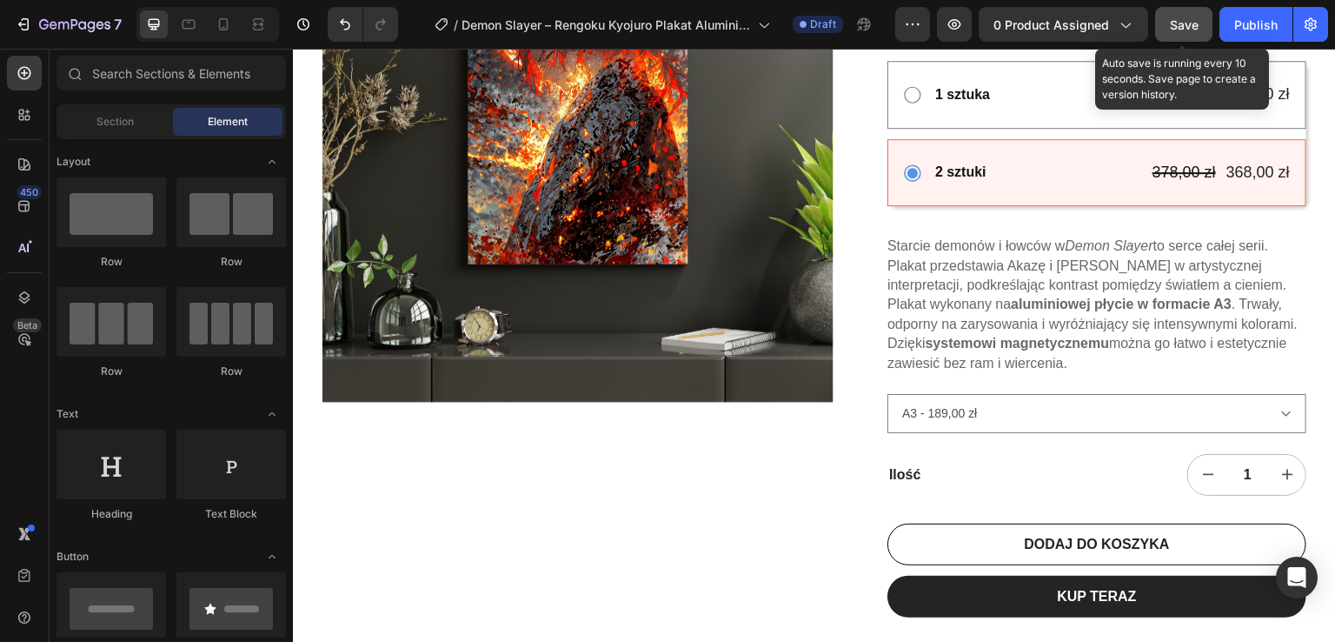
click at [1189, 29] on span "Save" at bounding box center [1184, 24] width 29 height 15
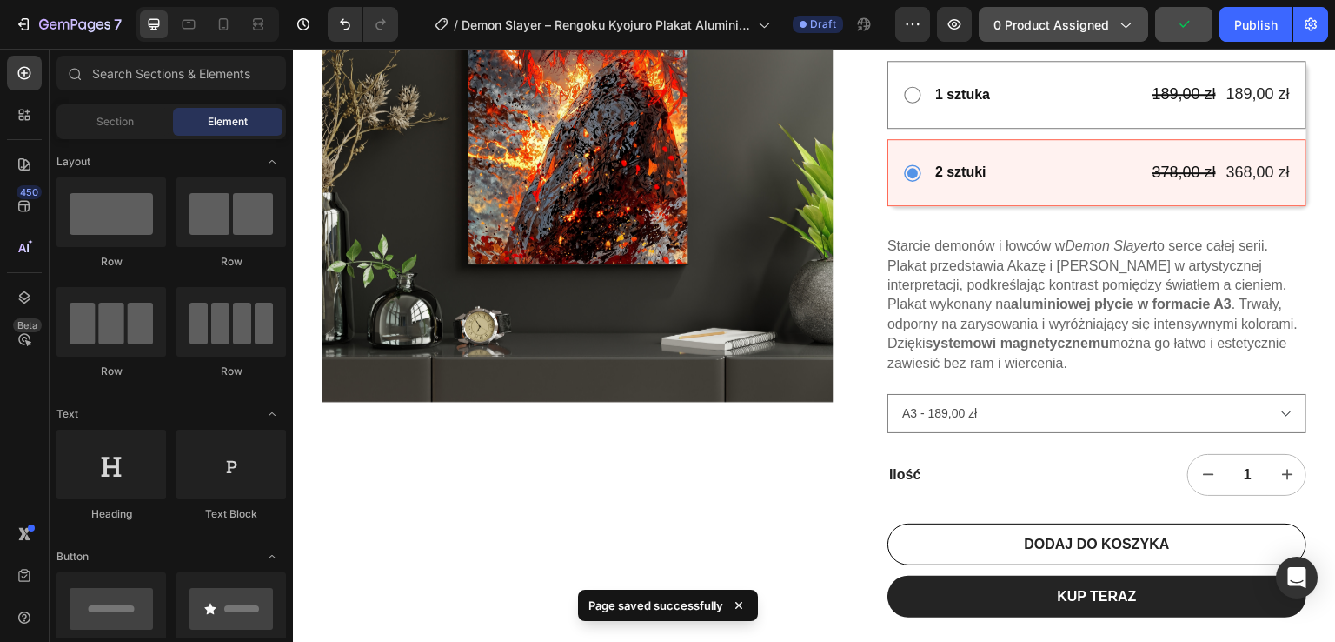
click at [1142, 30] on button "0 product assigned" at bounding box center [1064, 24] width 170 height 35
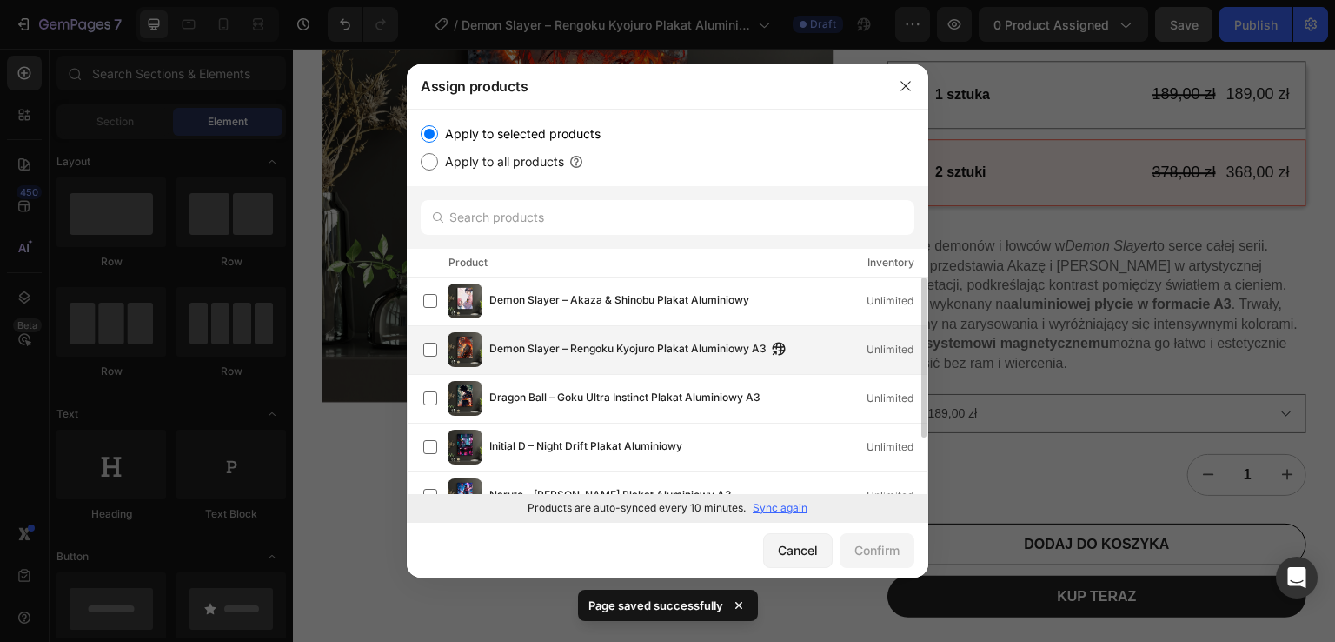
click at [544, 375] on div "Dragon Ball – Goku Ultra Instinct Plakat Aluminiowy A3 Unlimited" at bounding box center [668, 399] width 522 height 49
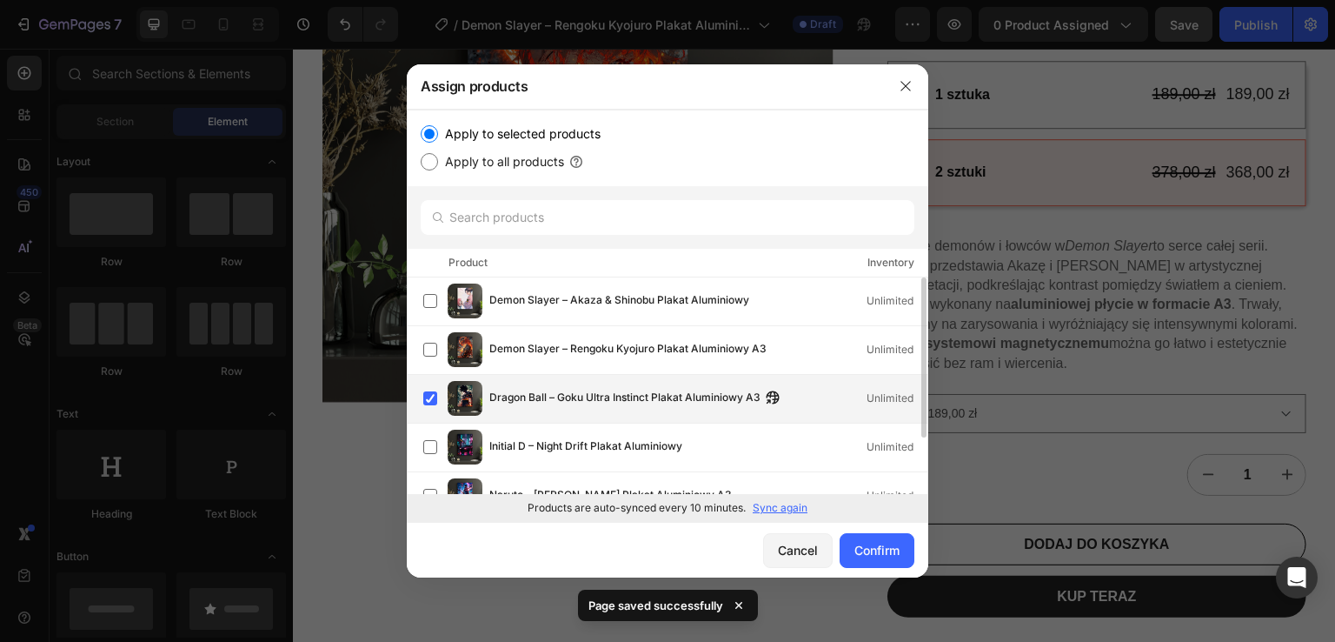
click at [539, 393] on span "Dragon Ball – Goku Ultra Instinct Plakat Aluminiowy A3" at bounding box center [624, 398] width 271 height 19
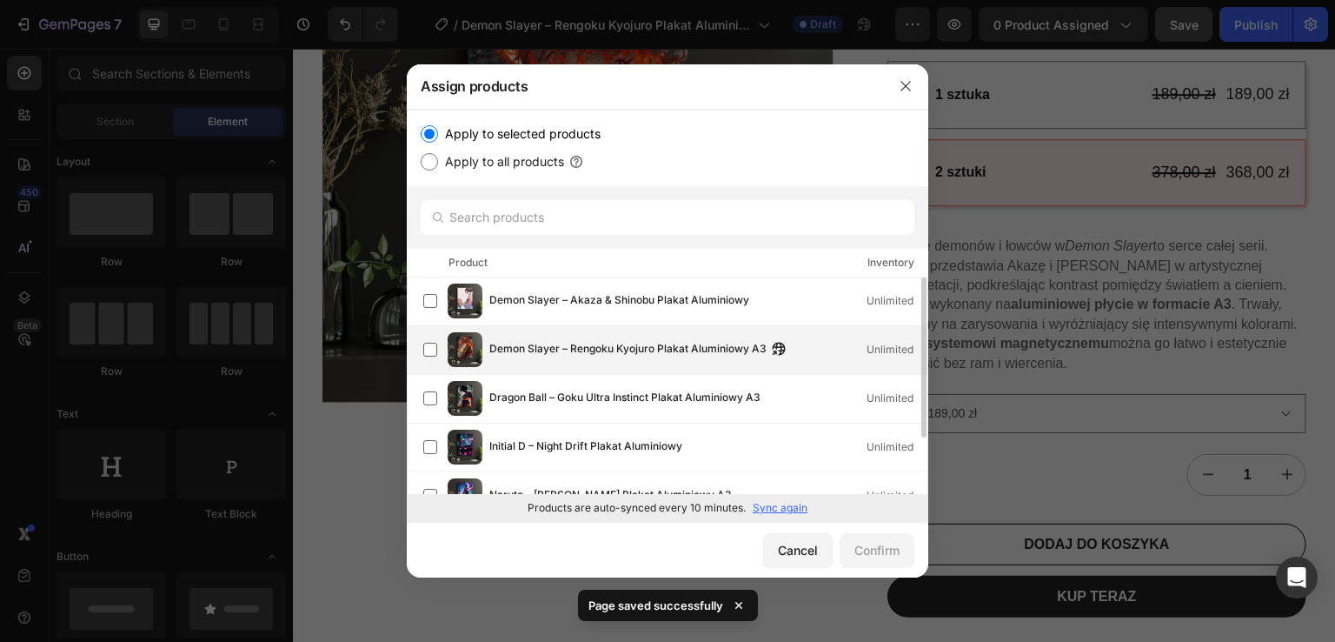
click at [550, 358] on span "Demon Slayer – Rengoku Kyojuro Plakat Aluminiowy A3" at bounding box center [627, 349] width 277 height 19
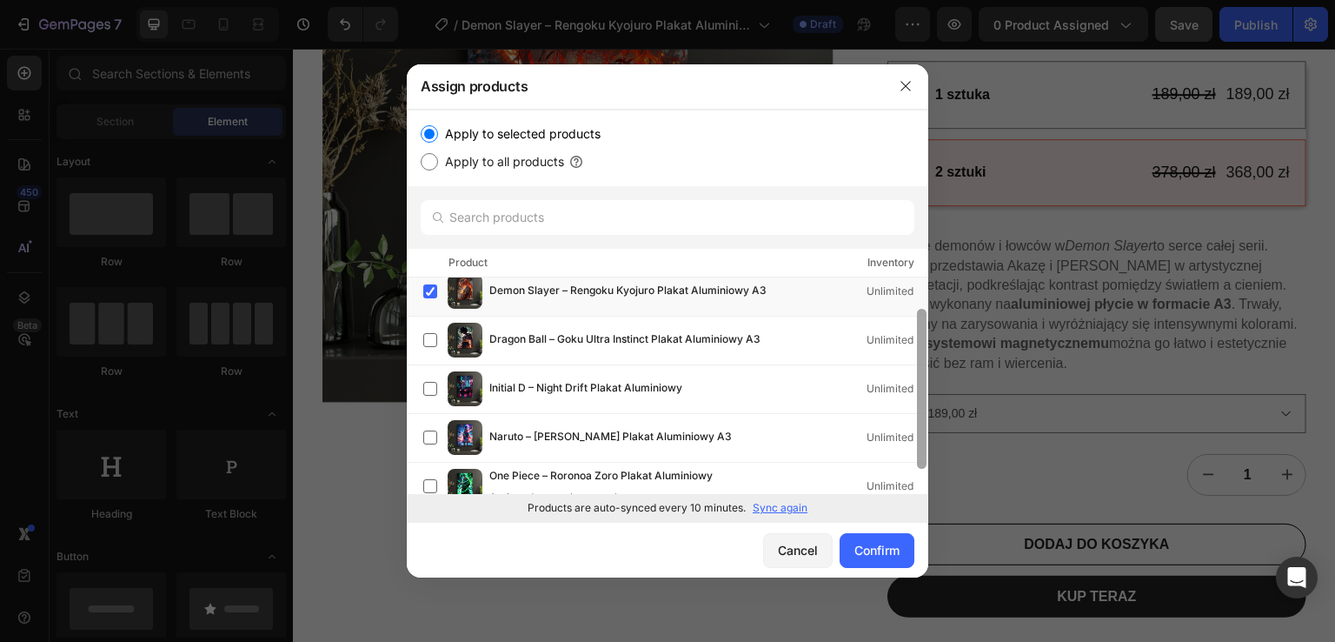
scroll to position [76, 0]
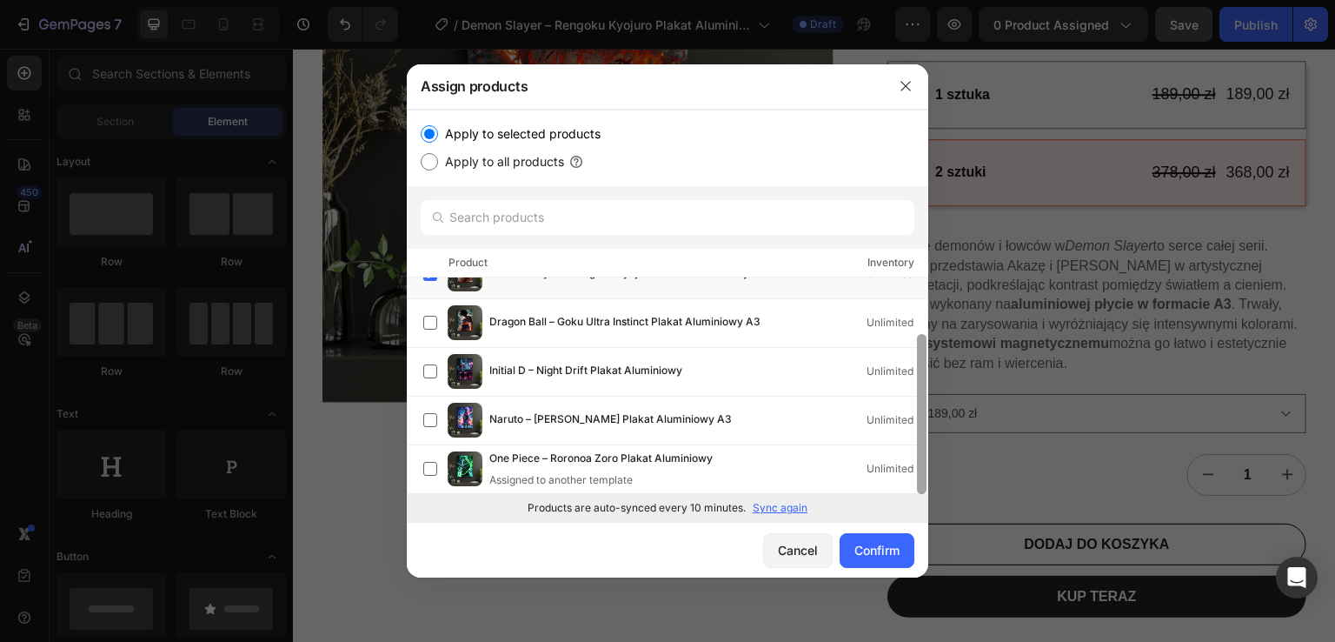
drag, startPoint x: 922, startPoint y: 422, endPoint x: 933, endPoint y: 522, distance: 100.5
click at [933, 522] on div "Assign products Apply to selected products Apply to all products Product Invent…" at bounding box center [667, 321] width 1335 height 642
click at [924, 290] on div at bounding box center [921, 385] width 13 height 216
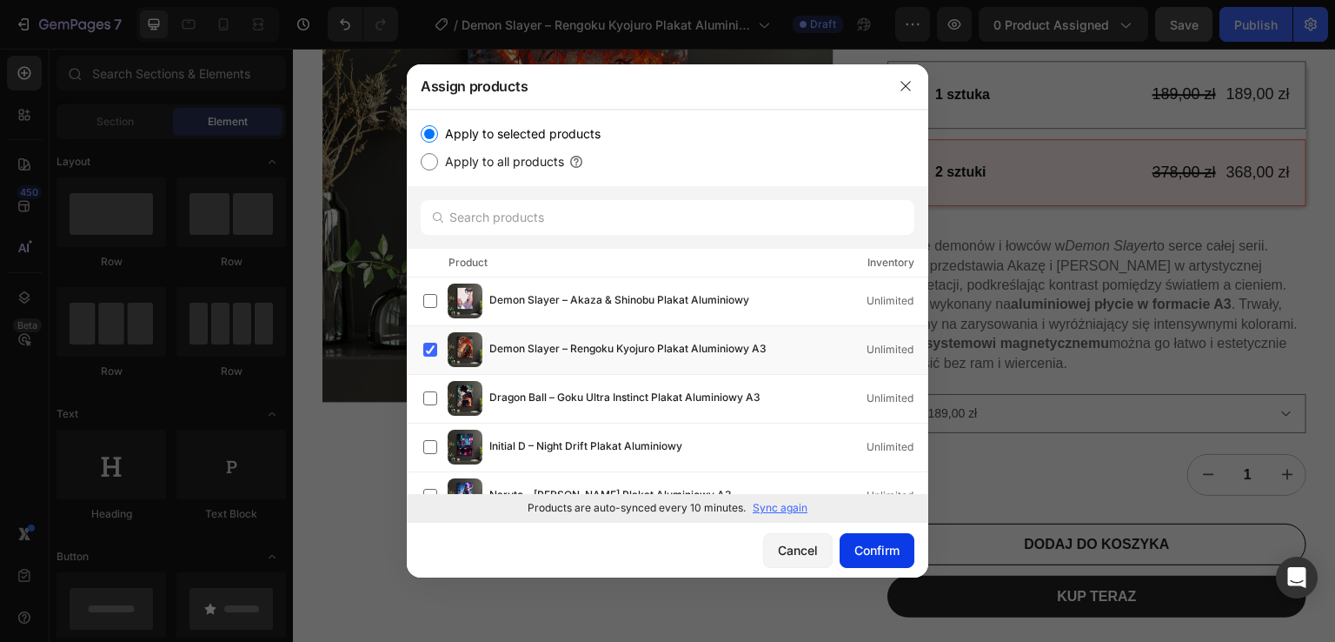
click at [882, 544] on div "Confirm" at bounding box center [877, 550] width 45 height 18
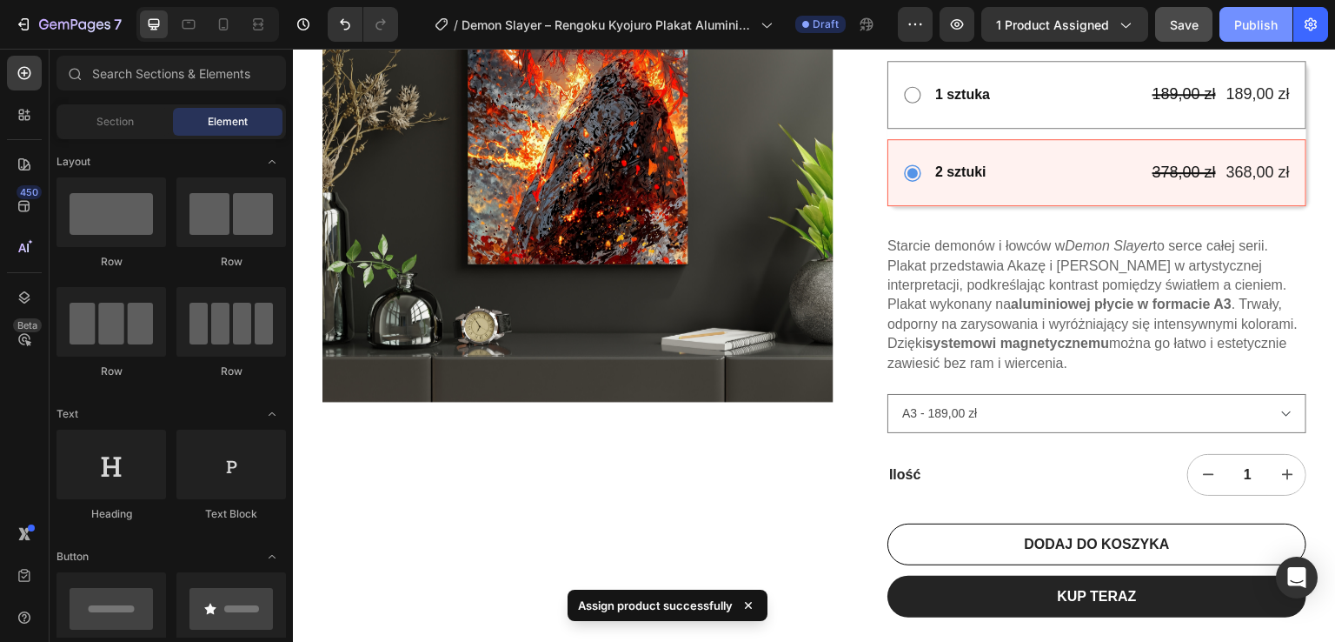
click at [1266, 32] on div "Publish" at bounding box center [1256, 25] width 43 height 18
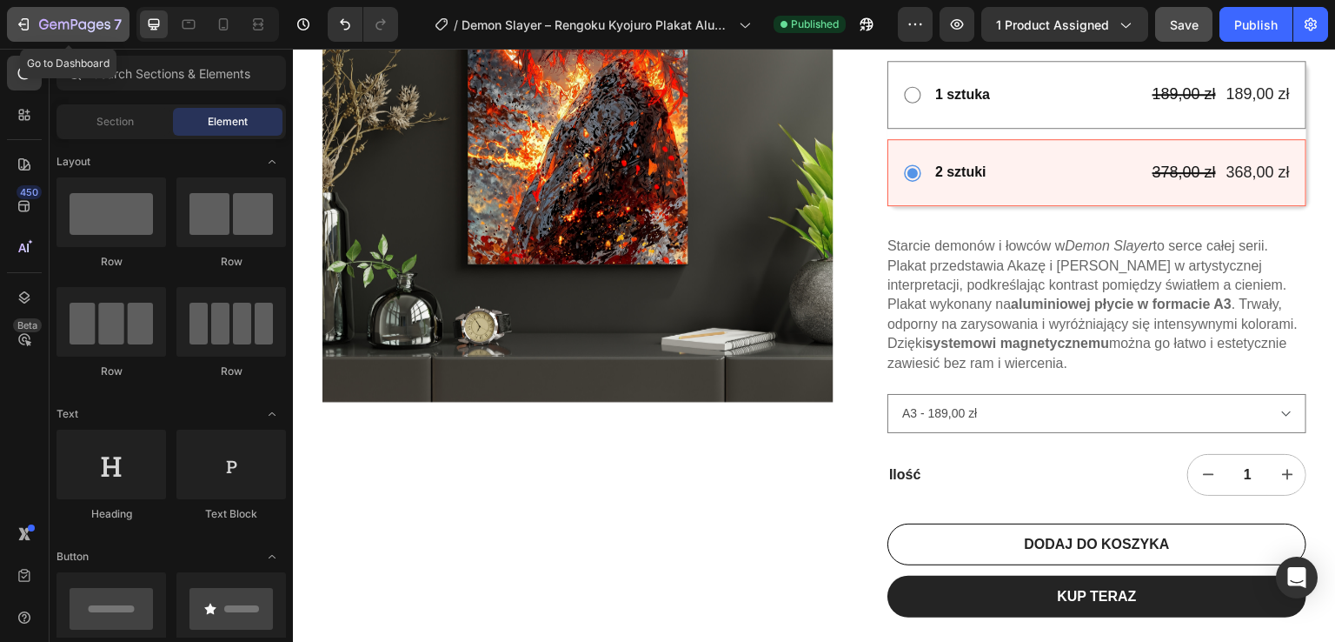
click at [24, 17] on icon "button" at bounding box center [23, 24] width 17 height 17
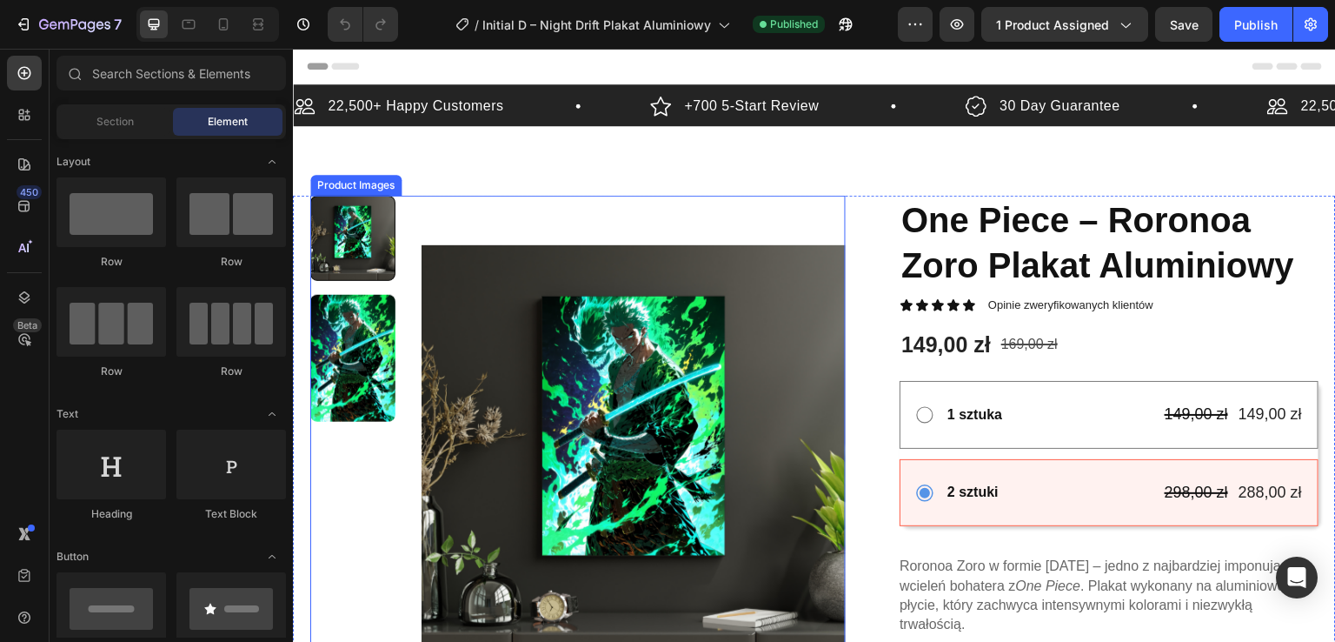
click at [619, 423] on img at bounding box center [634, 458] width 424 height 524
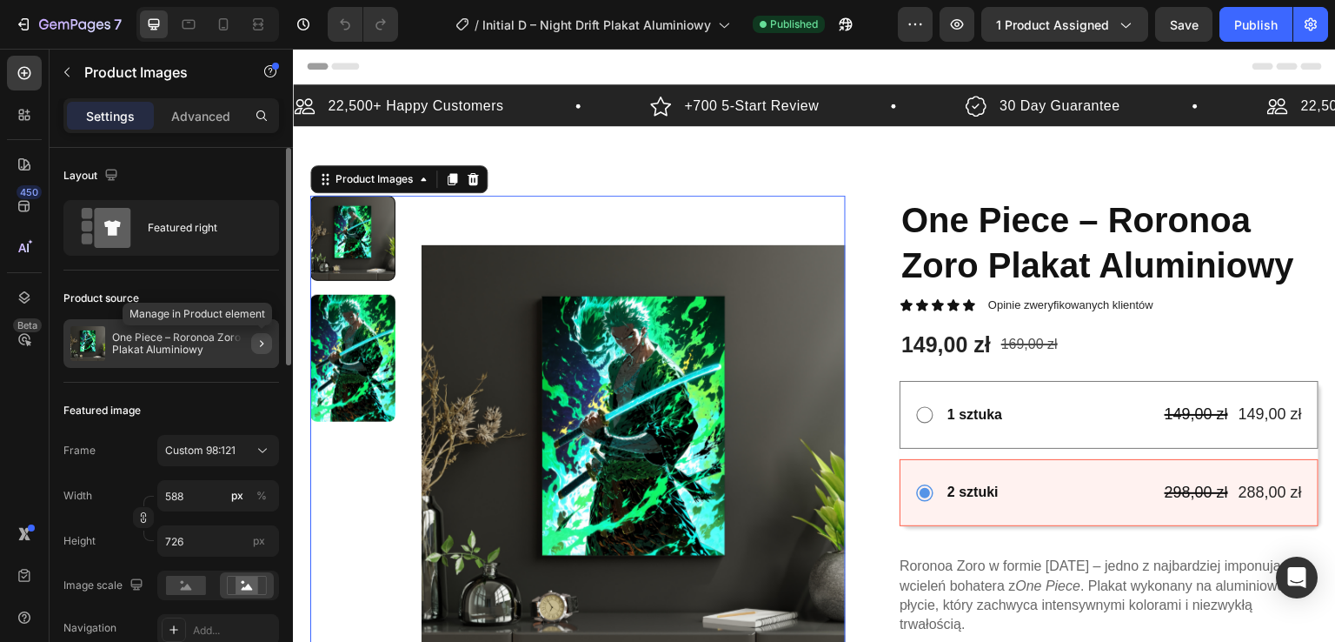
click at [257, 337] on icon "button" at bounding box center [262, 343] width 14 height 14
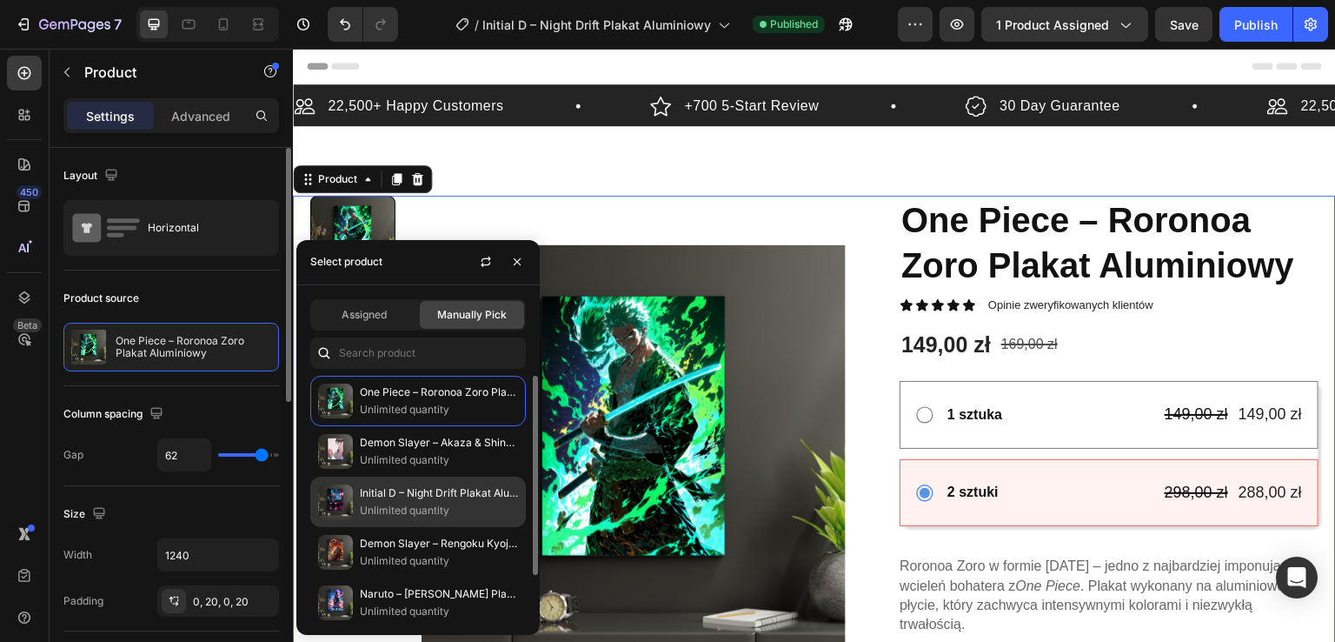
click at [410, 493] on p "Initial D – Night Drift Plakat Aluminiowy" at bounding box center [439, 492] width 158 height 17
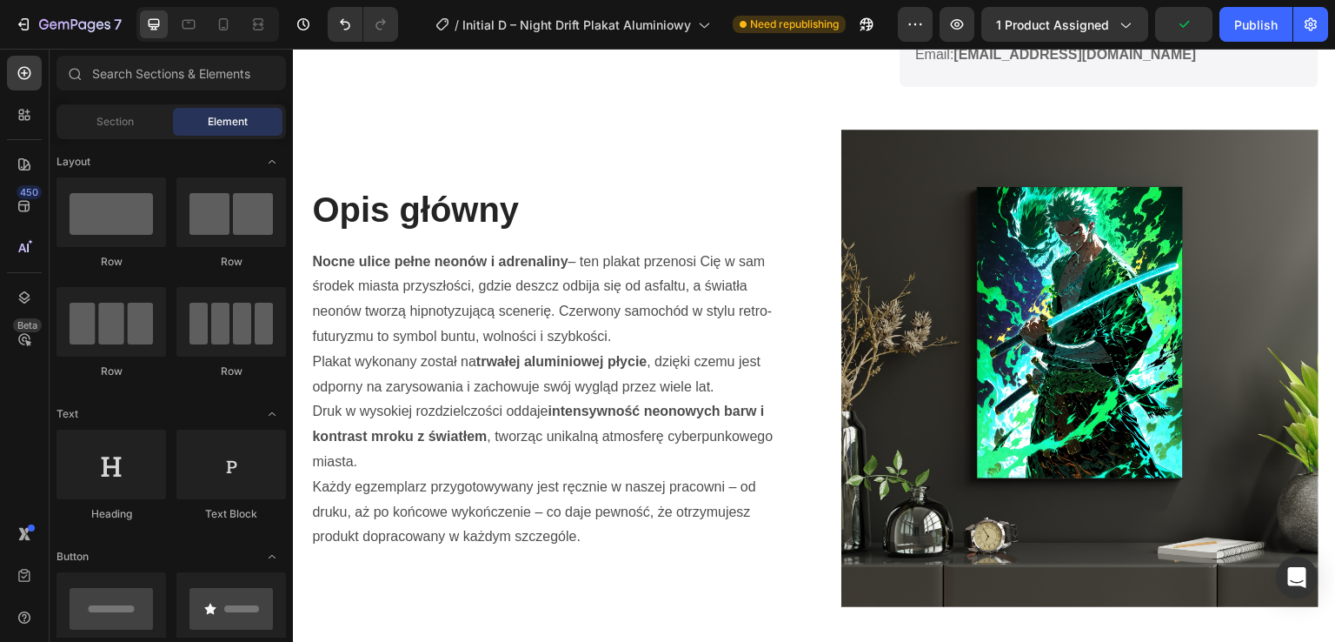
scroll to position [1137, 0]
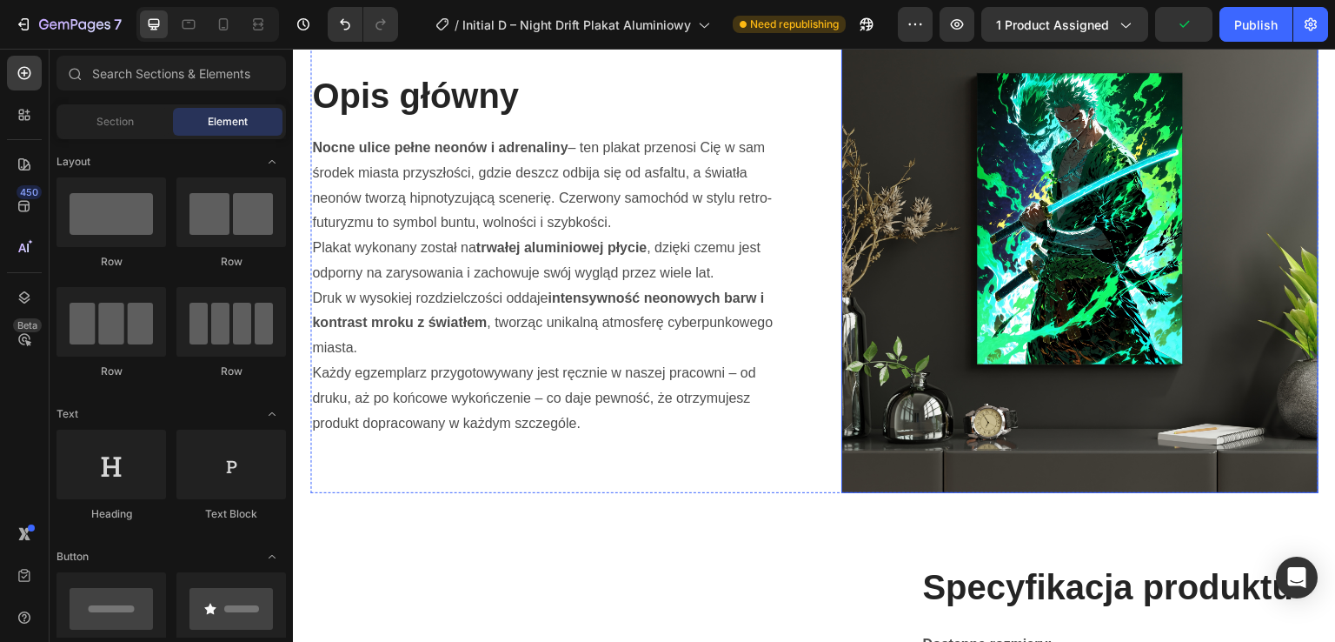
click at [1000, 306] on img at bounding box center [1080, 254] width 477 height 477
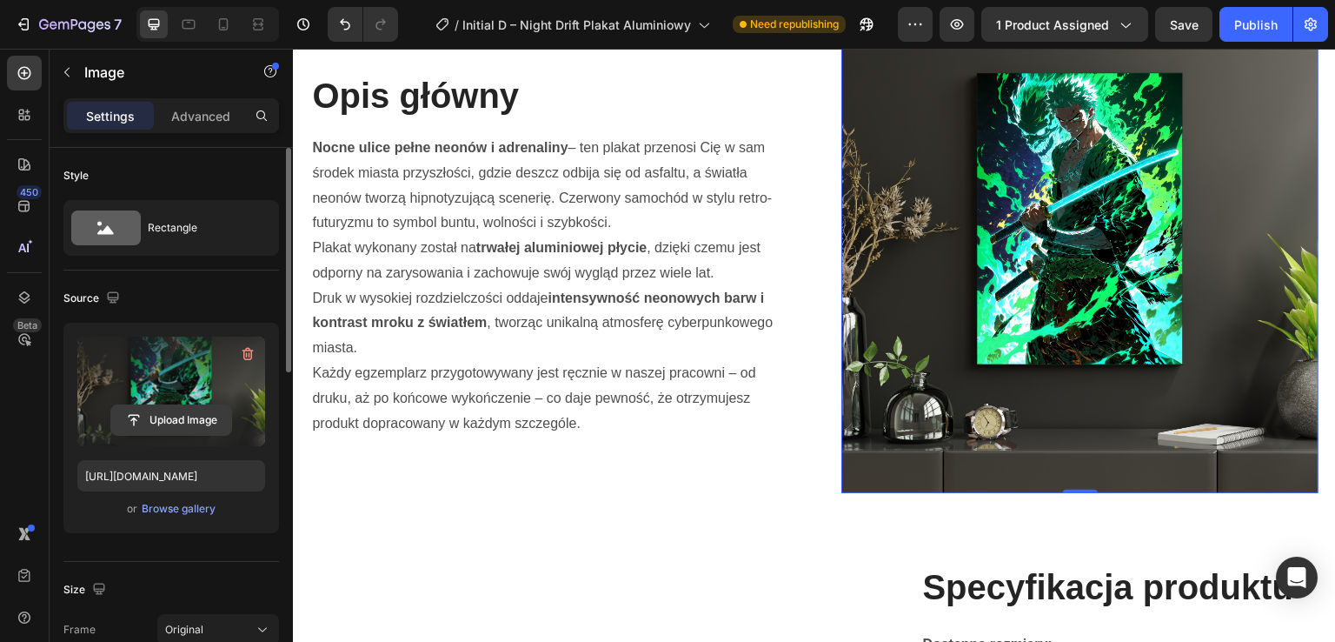
click at [185, 421] on input "file" at bounding box center [171, 420] width 120 height 30
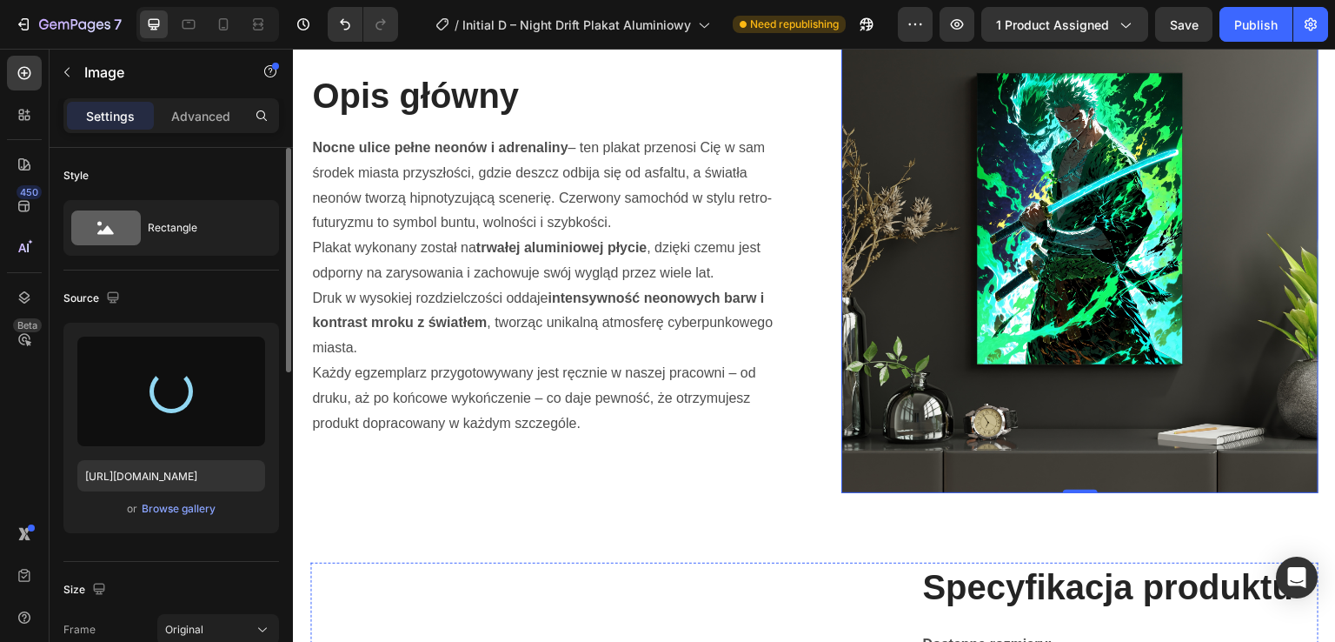
type input "https://cdn.shopify.com/s/files/1/0985/4749/9347/files/gempages_581523974744179…"
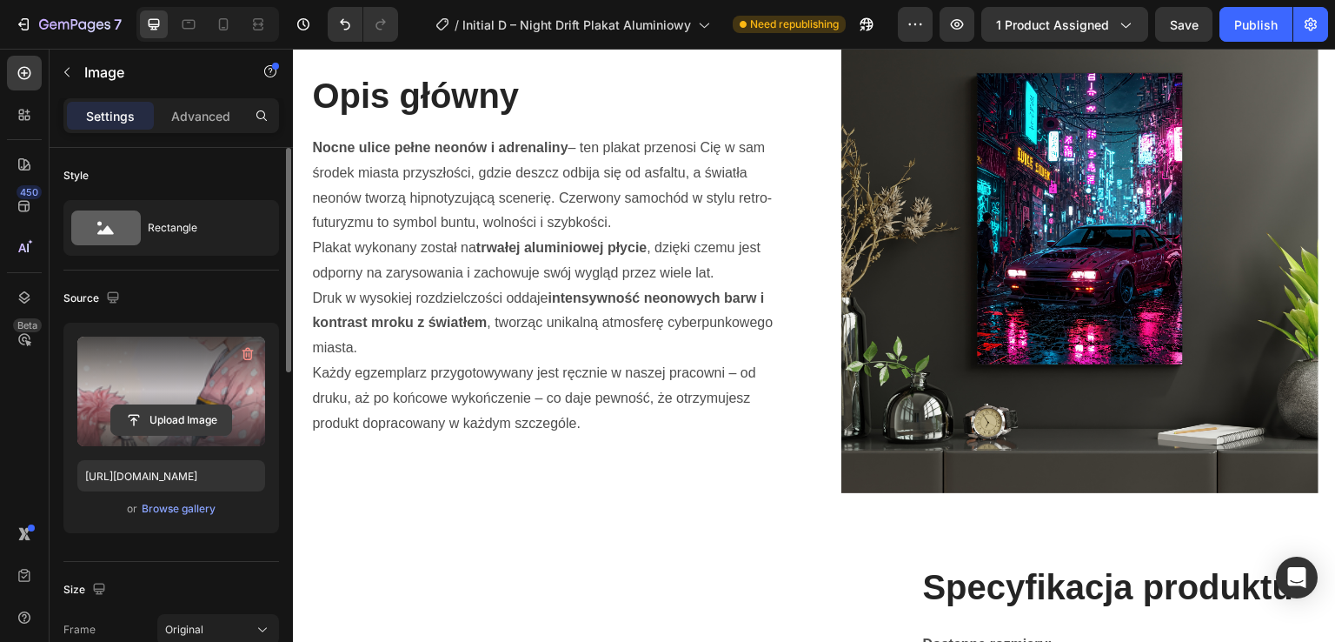
click at [181, 422] on input "file" at bounding box center [171, 420] width 120 height 30
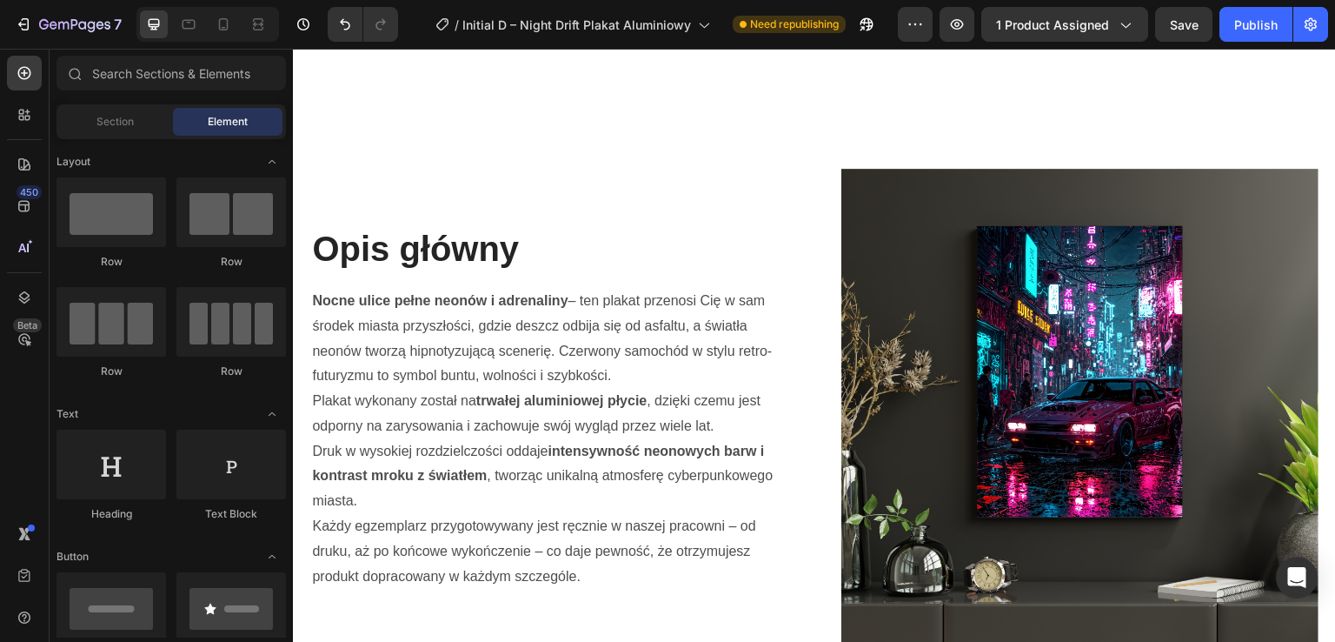
scroll to position [1380, 0]
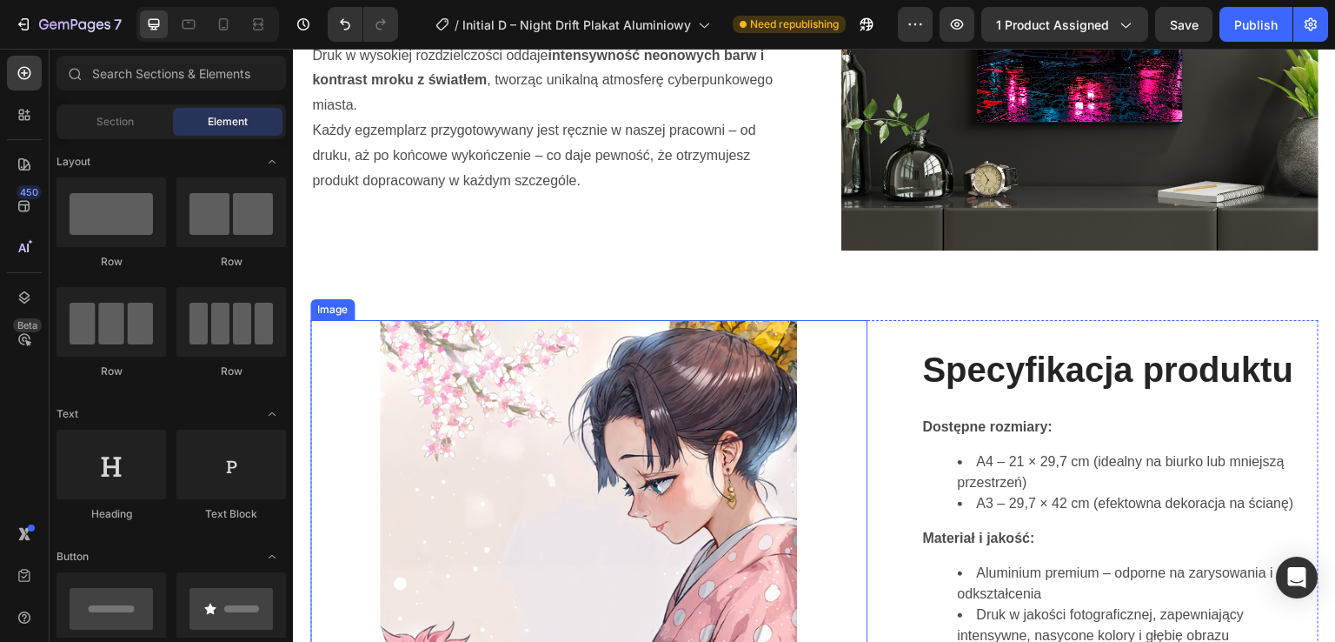
click at [721, 449] on img at bounding box center [588, 635] width 417 height 630
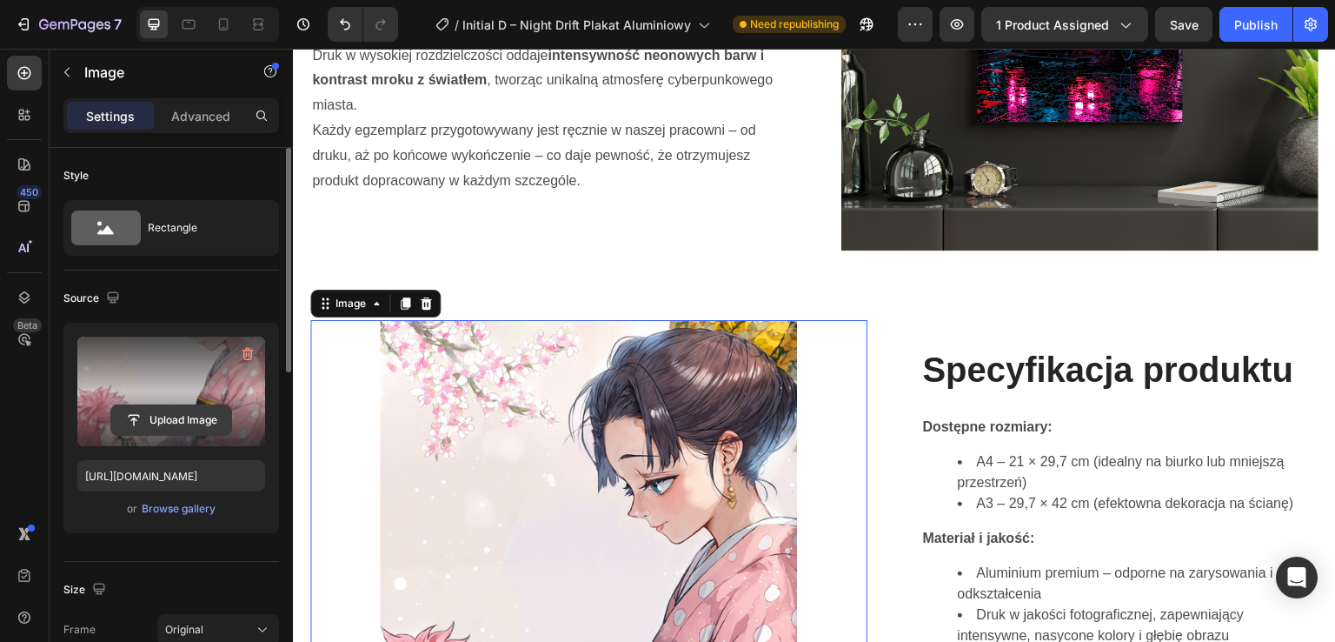
click at [209, 417] on input "file" at bounding box center [171, 420] width 120 height 30
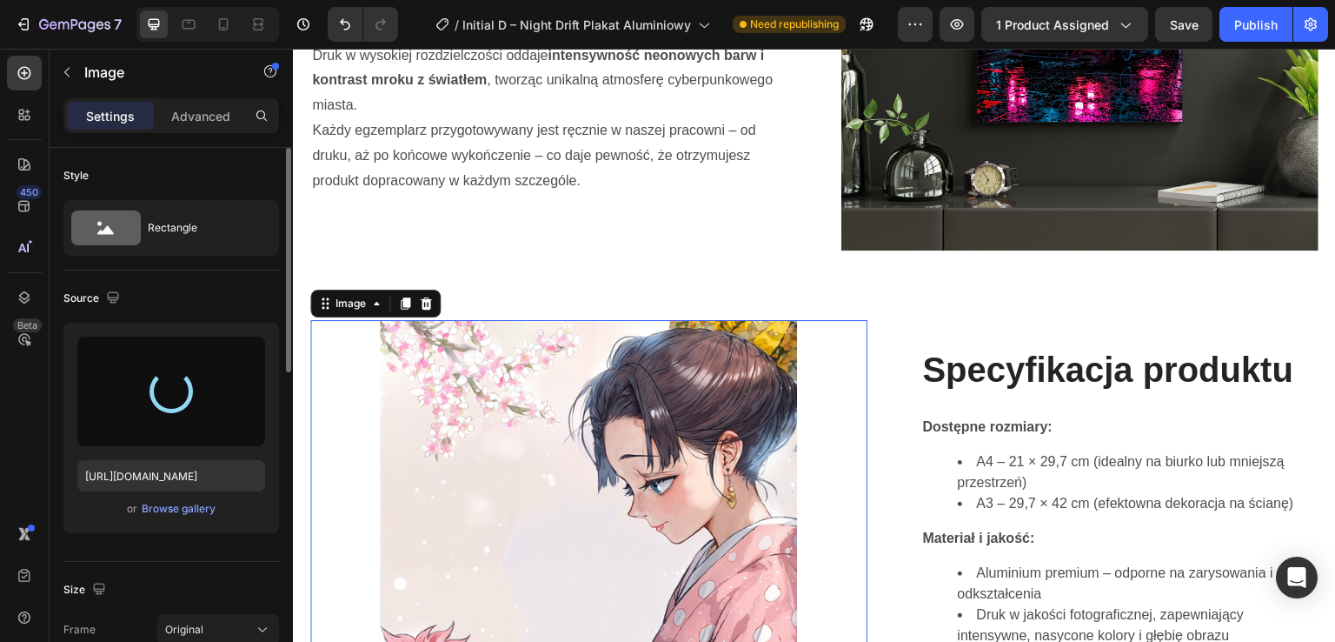
type input "https://cdn.shopify.com/s/files/1/0985/4749/9347/files/gempages_581523974744179…"
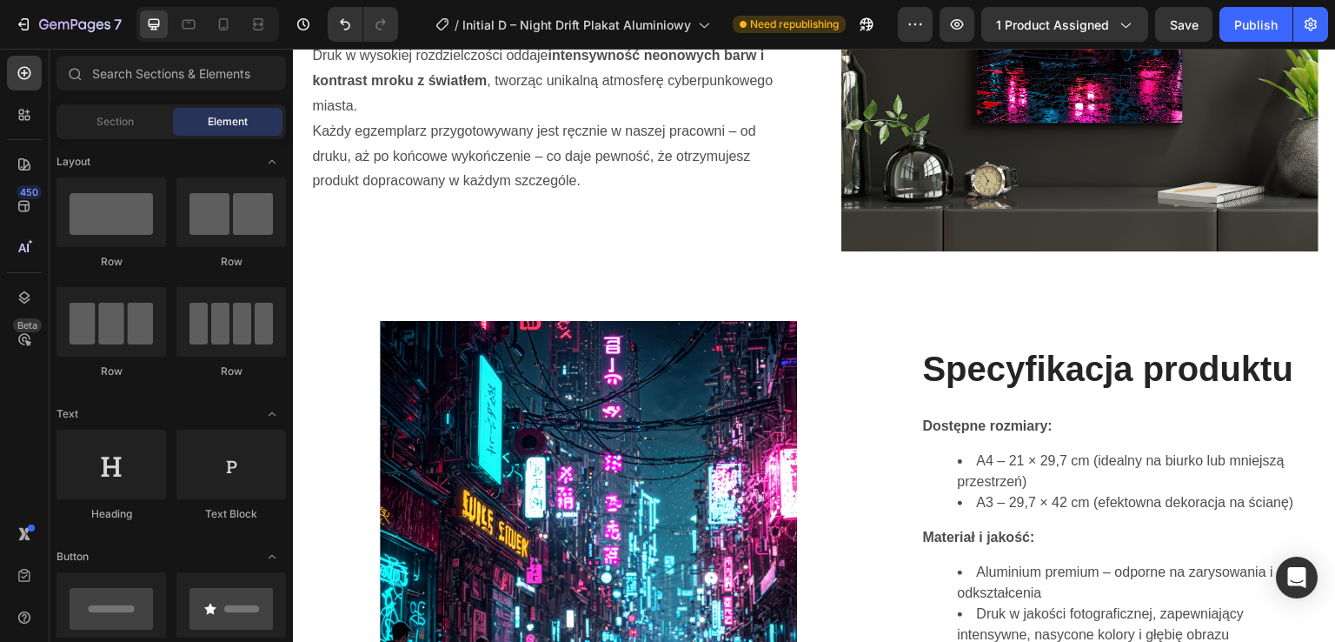
scroll to position [861, 0]
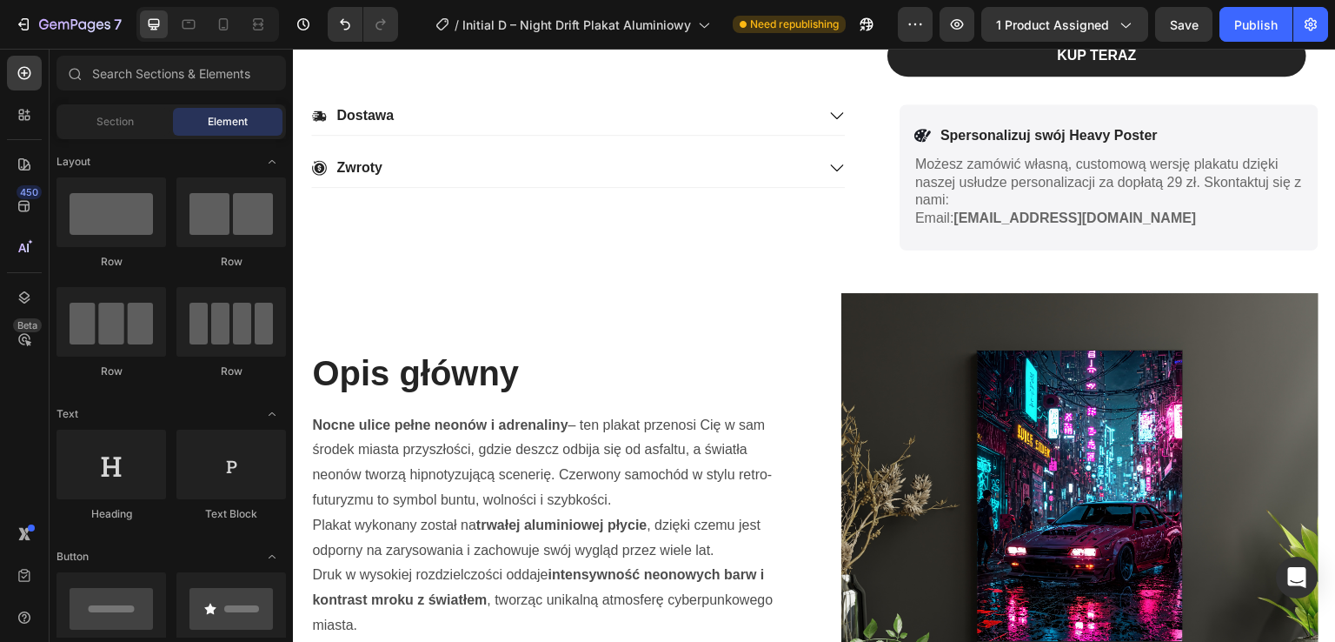
click at [271, 36] on div at bounding box center [258, 24] width 28 height 28
click at [256, 27] on icon at bounding box center [258, 24] width 17 height 17
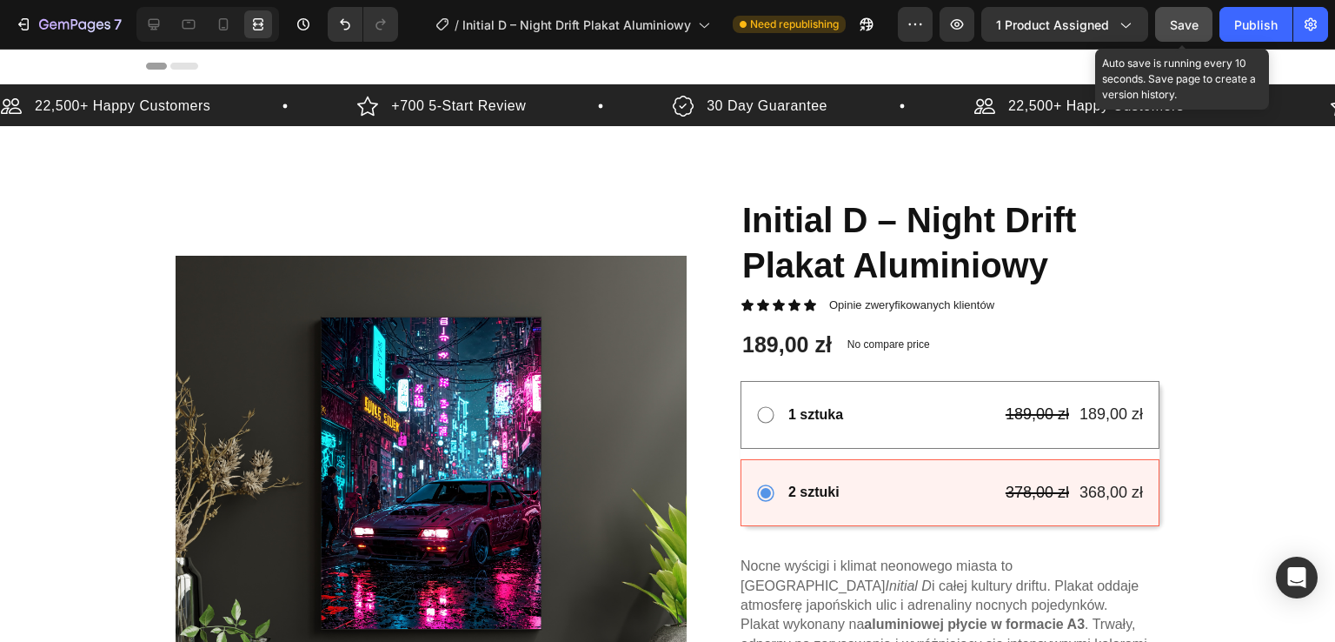
click at [1179, 24] on span "Save" at bounding box center [1184, 24] width 29 height 15
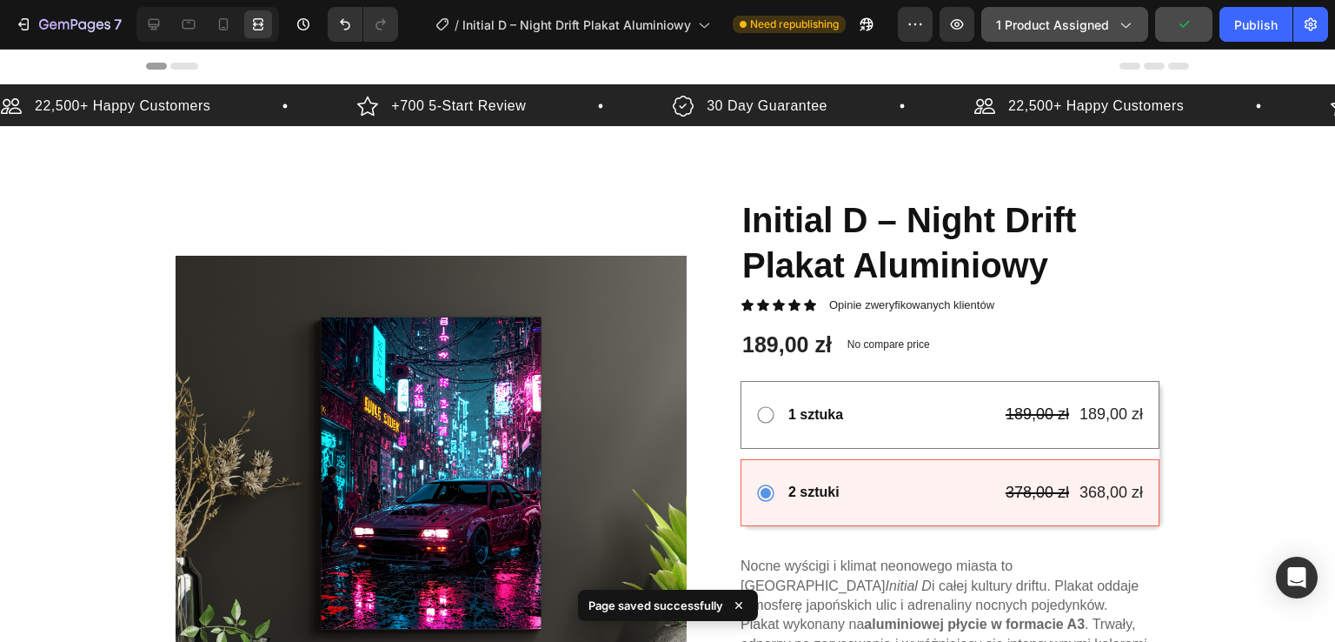
click at [1137, 37] on button "1 product assigned" at bounding box center [1065, 24] width 167 height 35
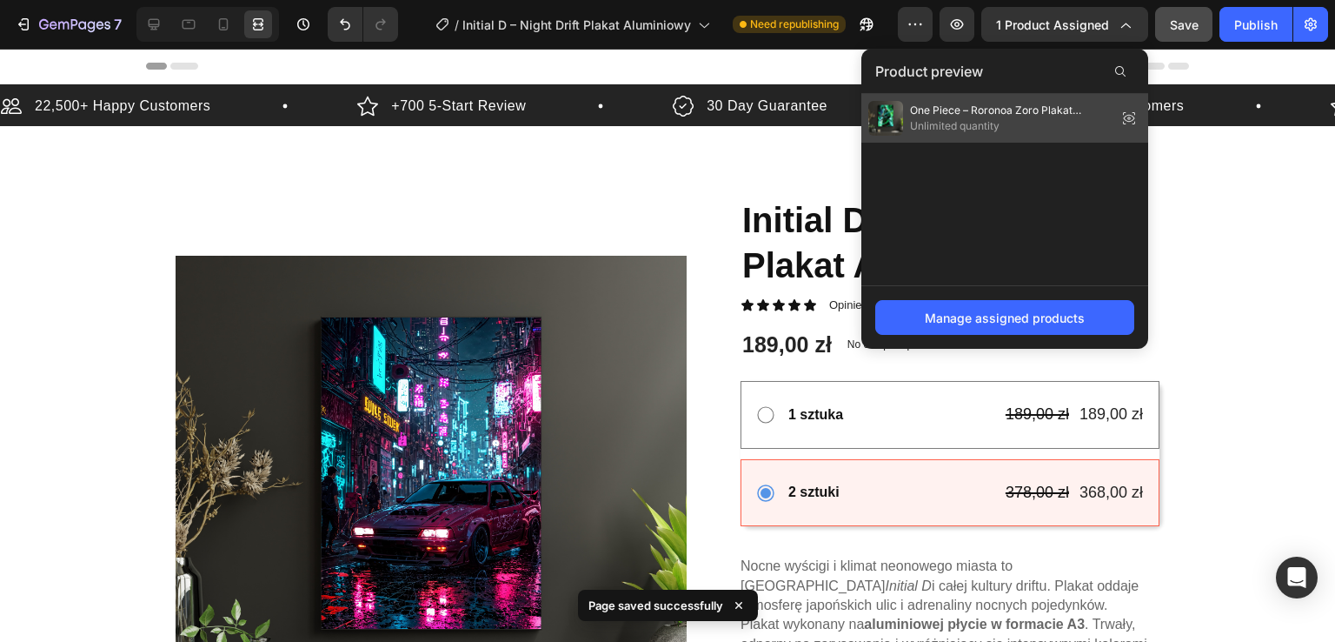
click at [1075, 103] on span "One Piece – Roronoa Zoro Plakat Aluminiowy" at bounding box center [1010, 111] width 200 height 16
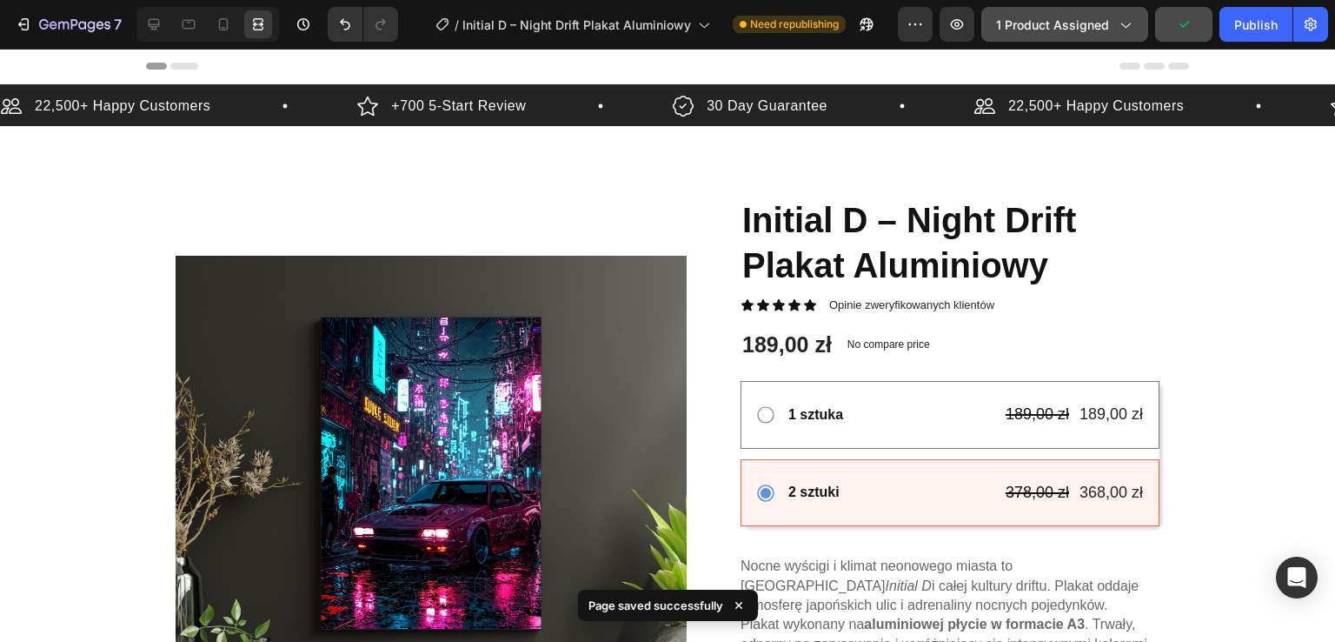
click at [1102, 11] on button "1 product assigned" at bounding box center [1065, 24] width 167 height 35
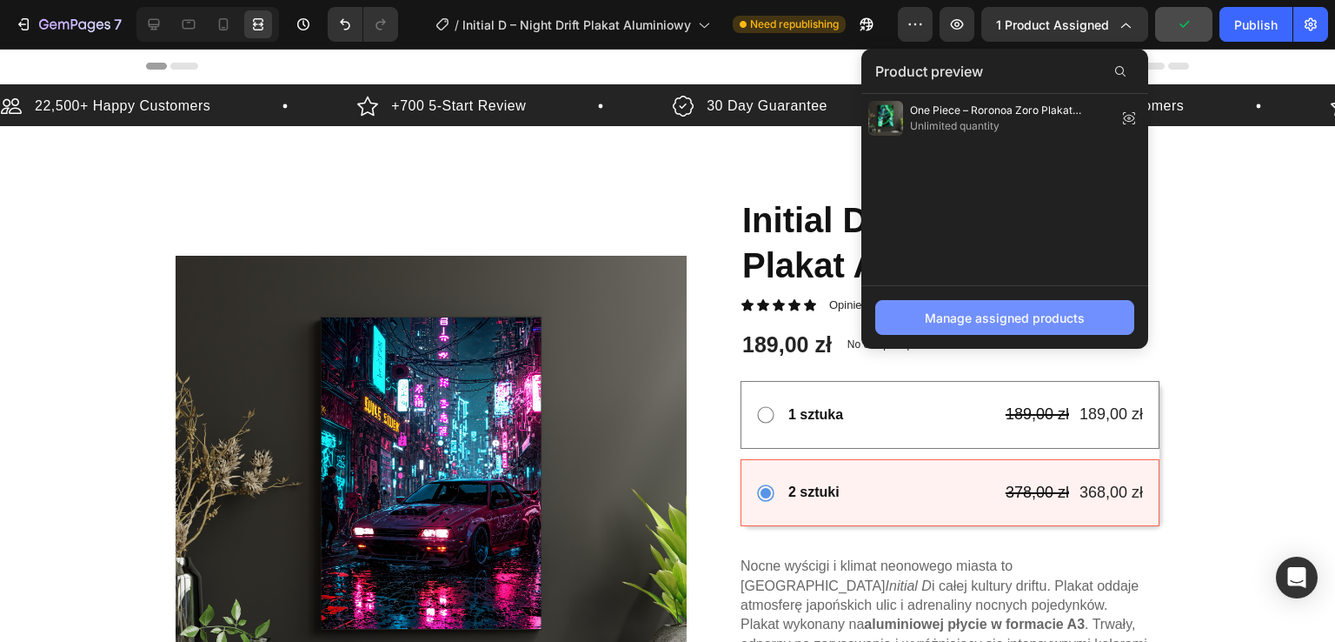
click at [1022, 313] on div "Manage assigned products" at bounding box center [1005, 318] width 160 height 18
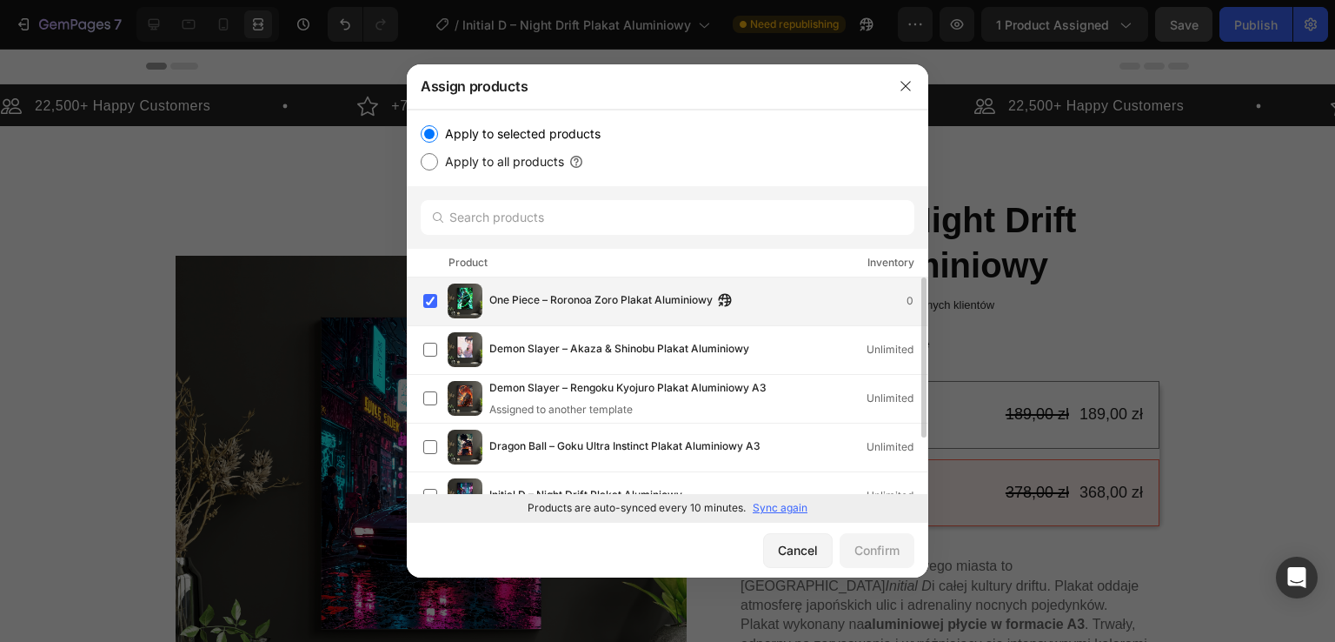
click at [791, 307] on div "One Piece – Roronoa Zoro Plakat Aluminiowy 0" at bounding box center [708, 300] width 438 height 19
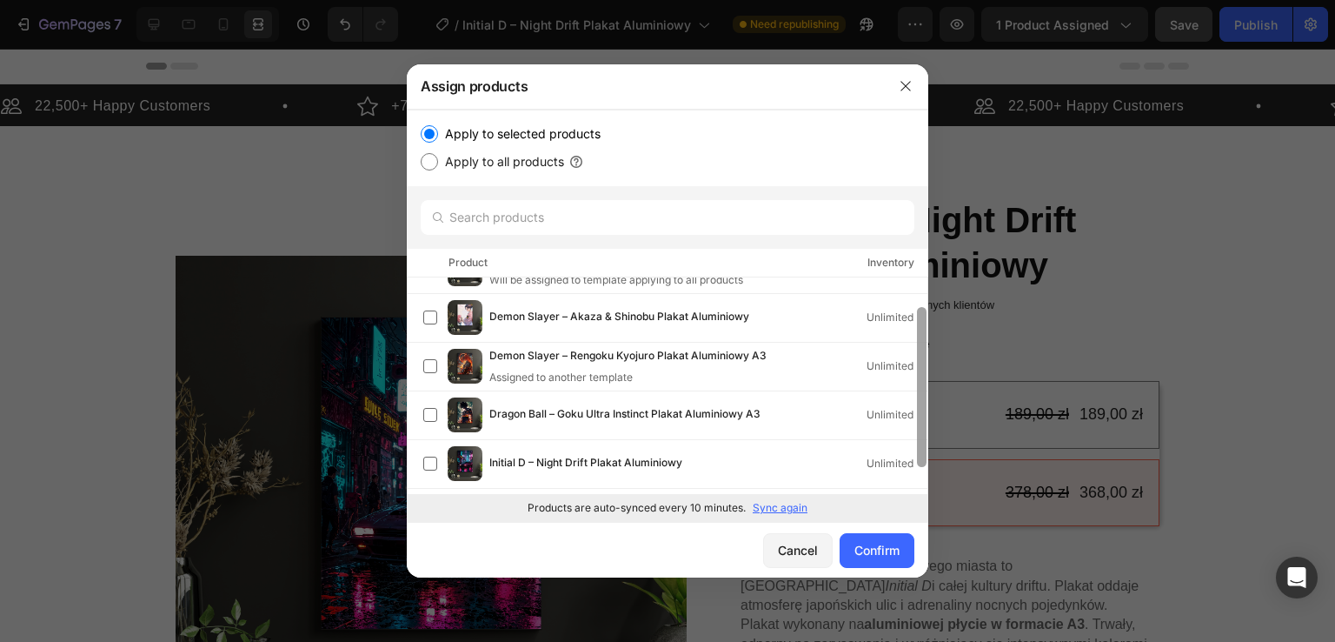
scroll to position [76, 0]
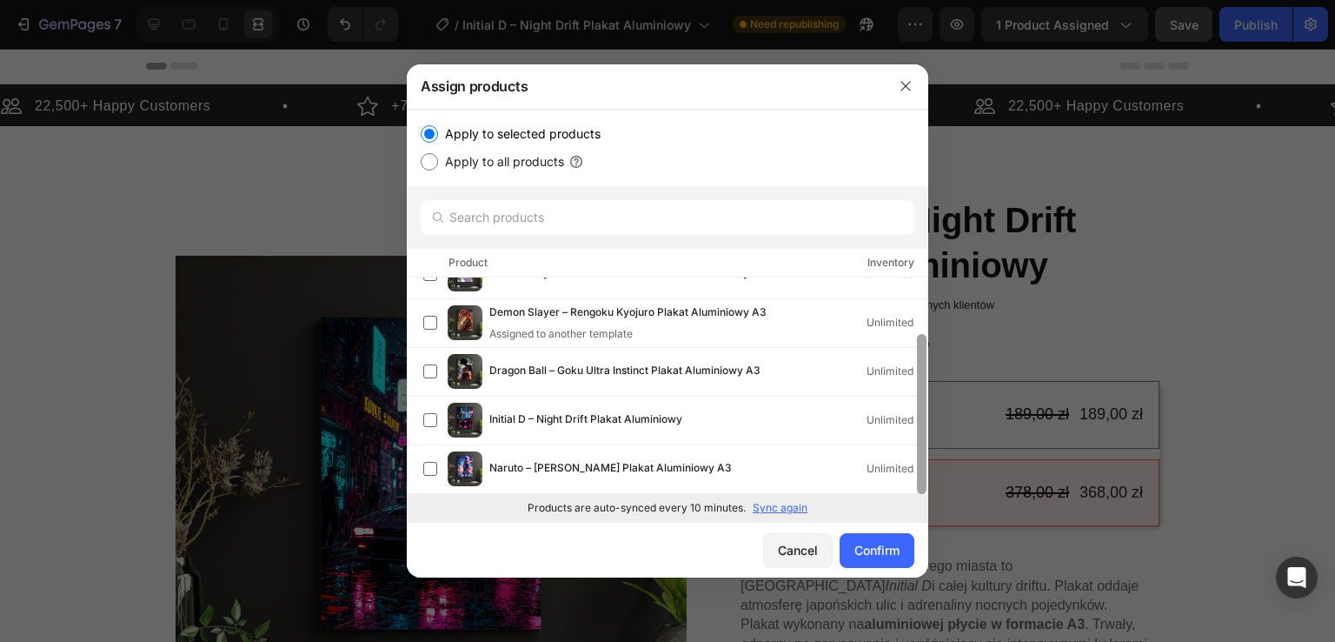
drag, startPoint x: 924, startPoint y: 341, endPoint x: 930, endPoint y: 451, distance: 110.6
click at [930, 451] on div "Assign products Apply to selected products Apply to all products Product Invent…" at bounding box center [667, 321] width 1335 height 642
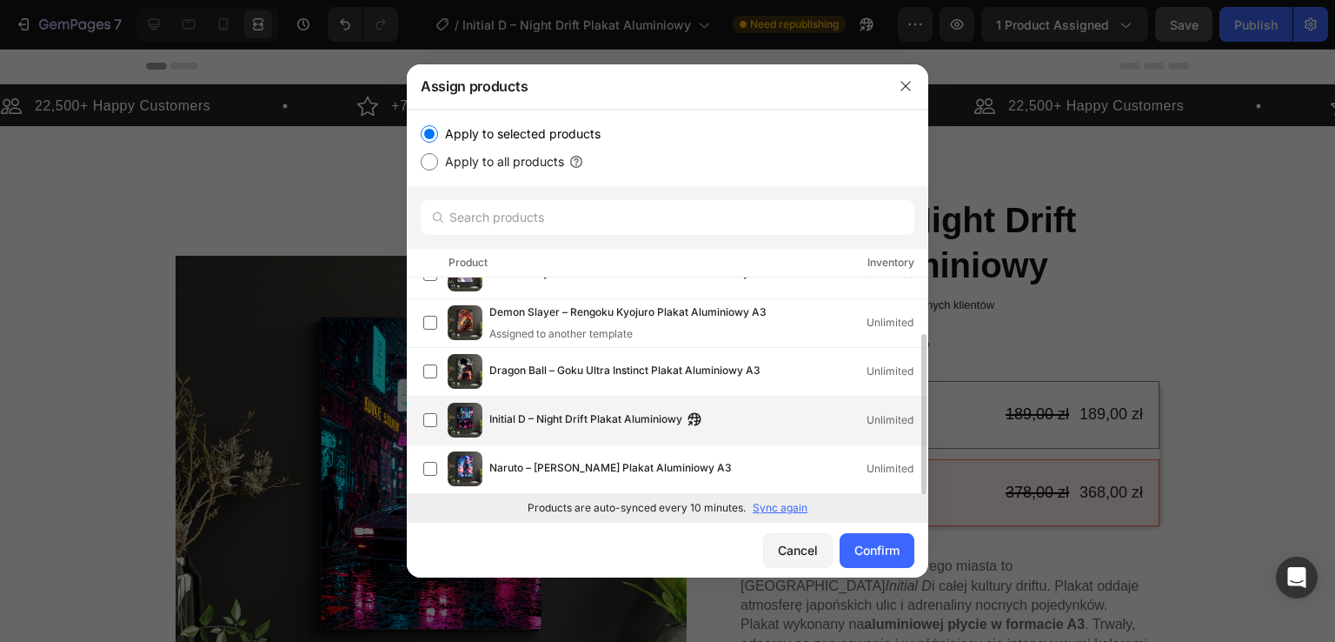
click at [716, 413] on div "Initial D – Night Drift Plakat Aluminiowy Unlimited" at bounding box center [708, 419] width 438 height 19
click at [922, 283] on div at bounding box center [921, 385] width 13 height 216
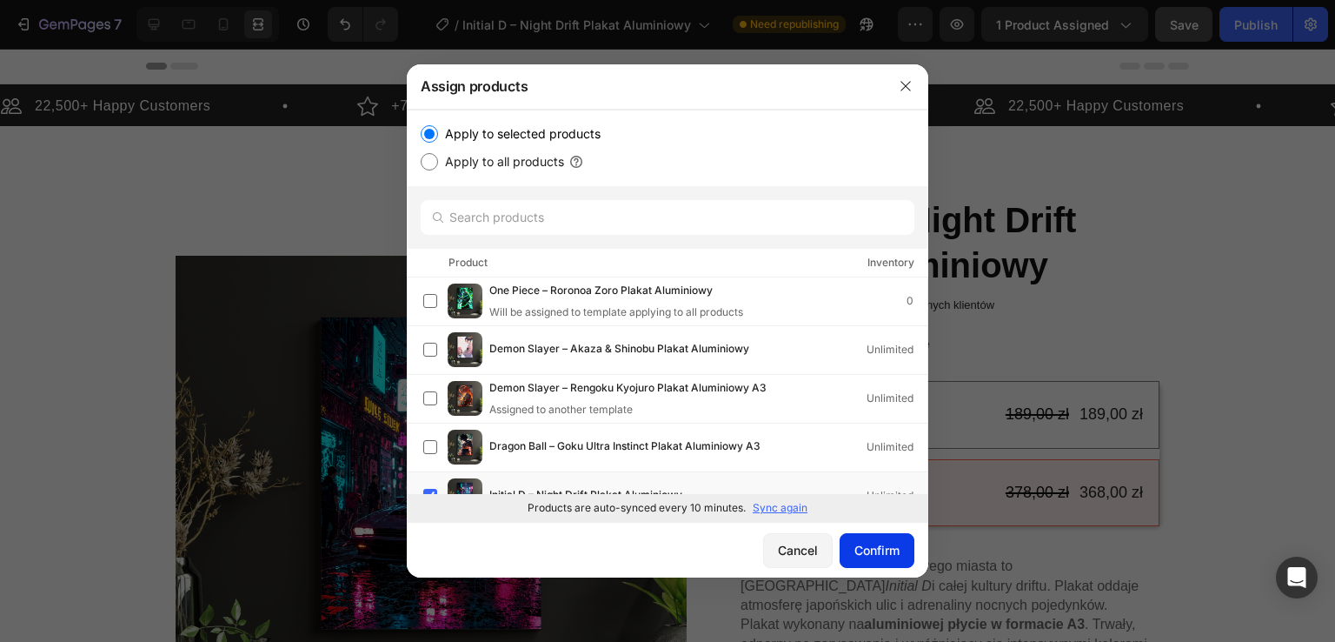
click at [892, 556] on div "Confirm" at bounding box center [877, 550] width 45 height 18
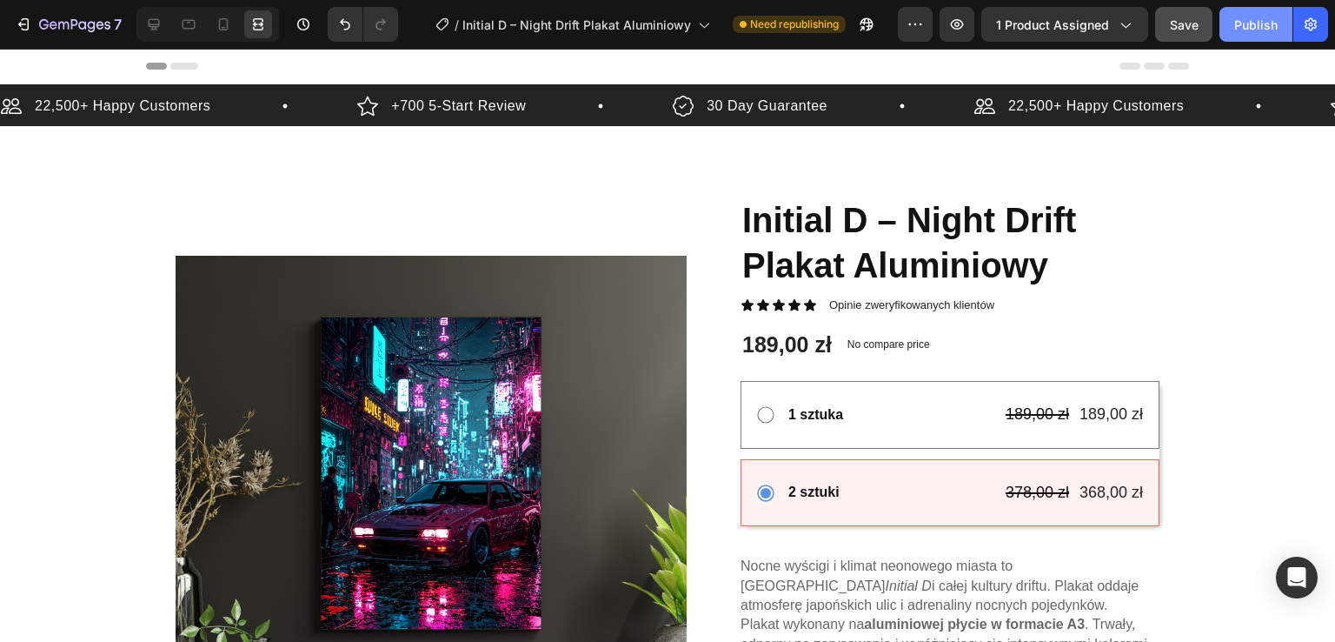
click at [1241, 37] on button "Publish" at bounding box center [1256, 24] width 73 height 35
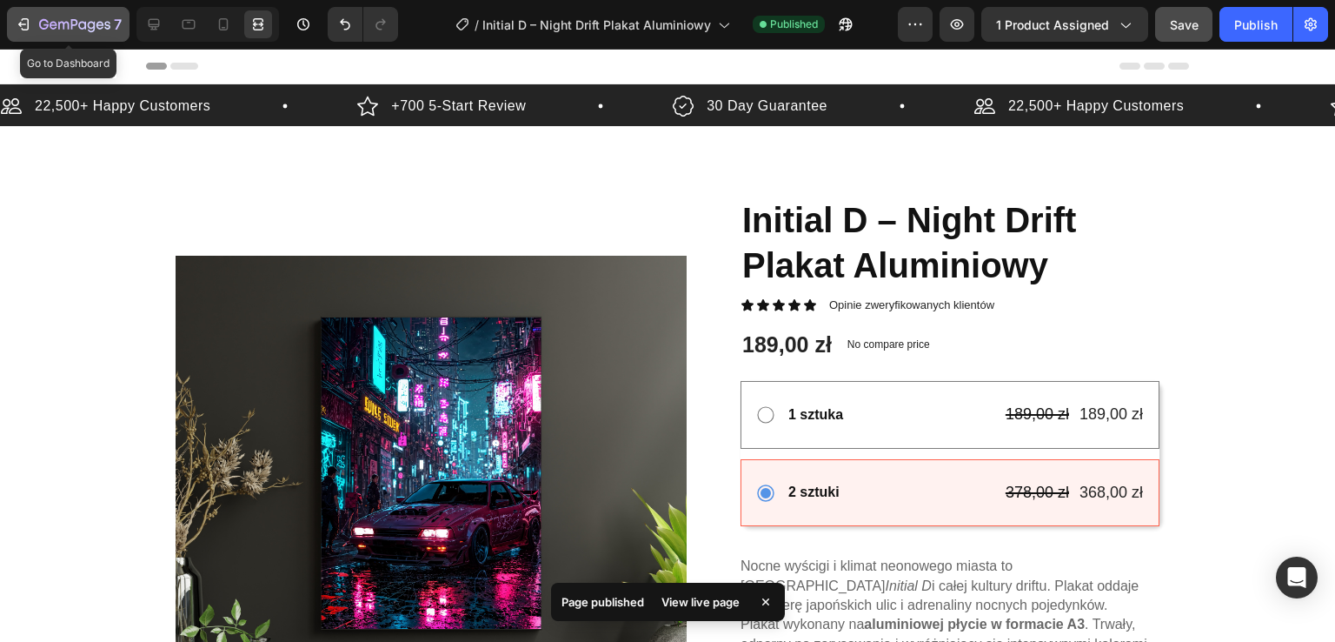
click at [59, 19] on icon "button" at bounding box center [74, 25] width 71 height 15
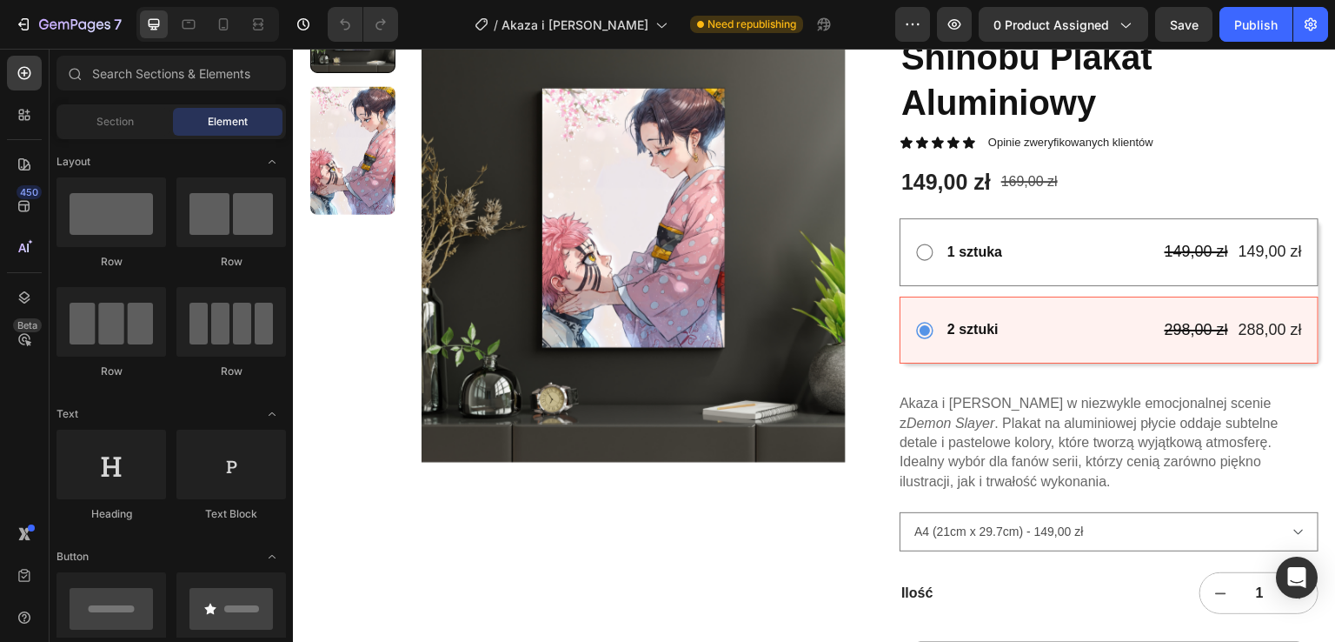
scroll to position [279, 0]
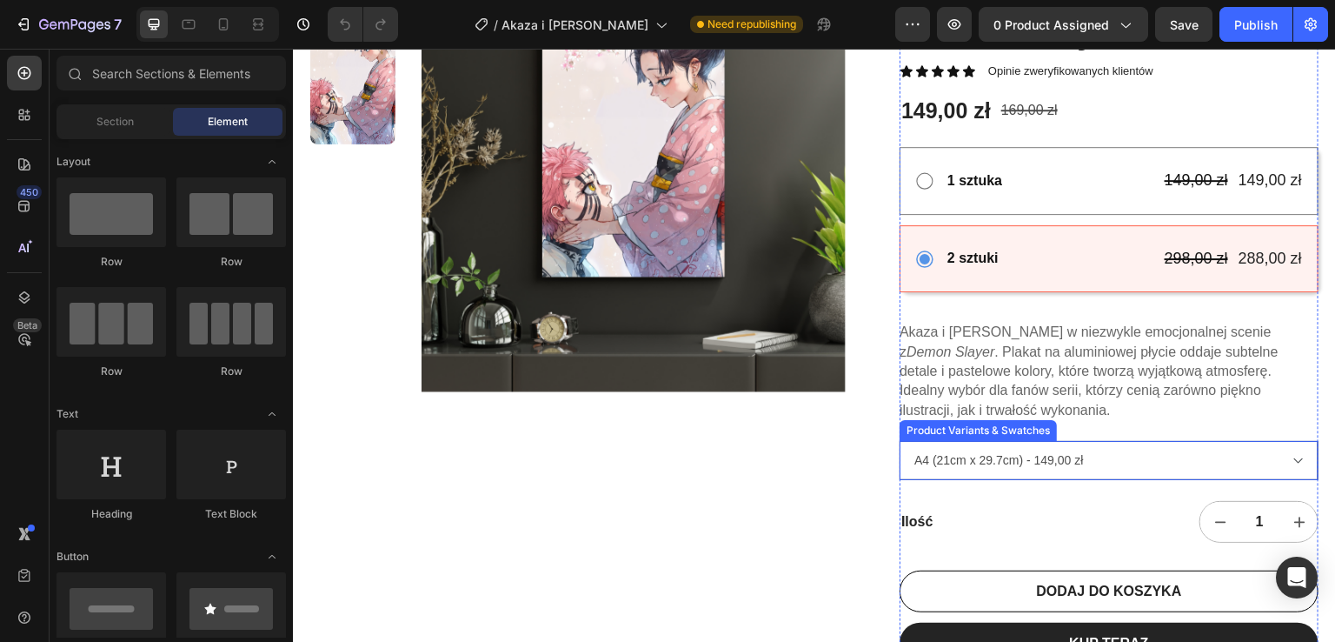
click at [1198, 459] on select "A4 (21cm x 29.7cm) - 149,00 zł A3 (29.7cm x 42cm) - 189,00 zł" at bounding box center [1109, 460] width 419 height 39
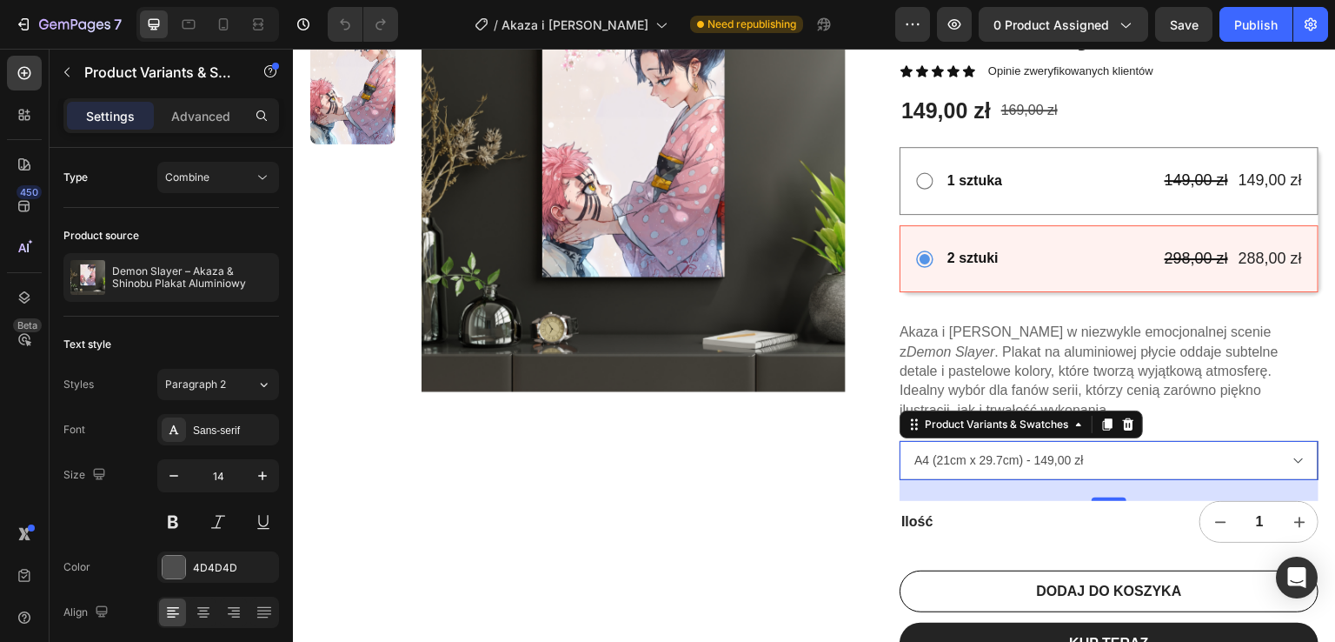
click at [1198, 459] on select "A4 (21cm x 29.7cm) - 149,00 zł A3 (29.7cm x 42cm) - 189,00 zł" at bounding box center [1109, 460] width 419 height 39
select select "581815400287765118"
click at [900, 441] on select "A4 (21cm x 29.7cm) - 149,00 zł A3 (29.7cm x 42cm) - 189,00 zł" at bounding box center [1109, 460] width 419 height 39
click at [1177, 509] on div "1" at bounding box center [1216, 522] width 206 height 42
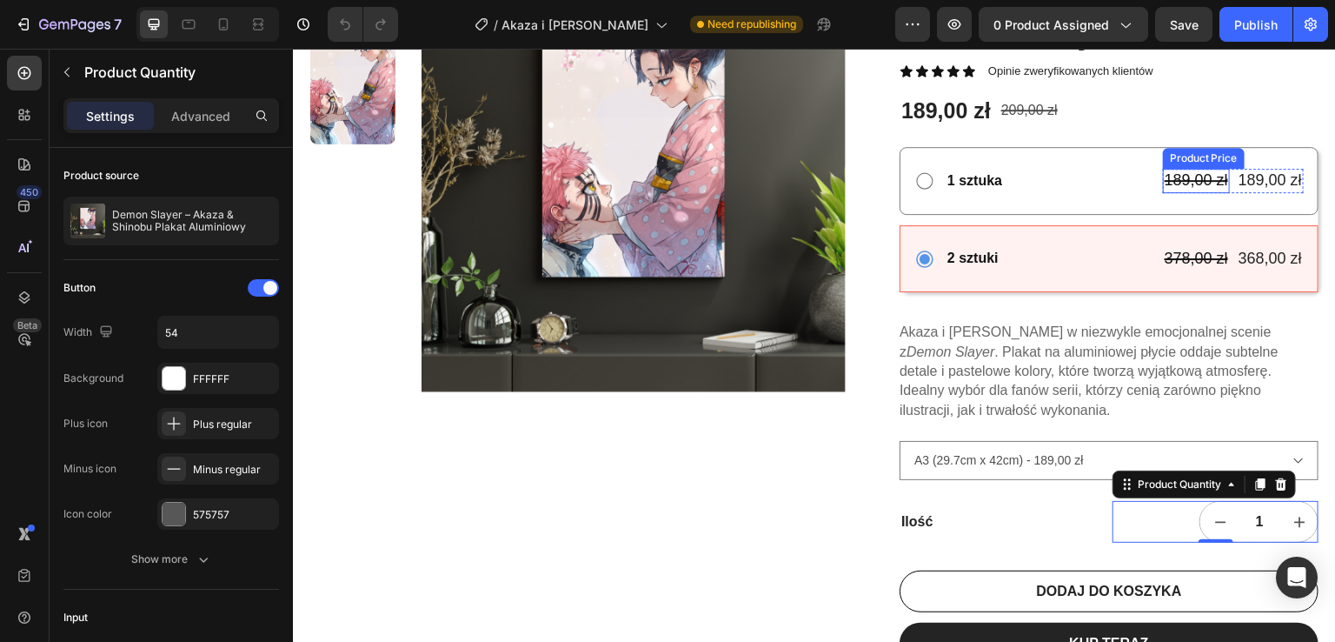
click at [1183, 179] on div "189,00 zł" at bounding box center [1196, 180] width 67 height 23
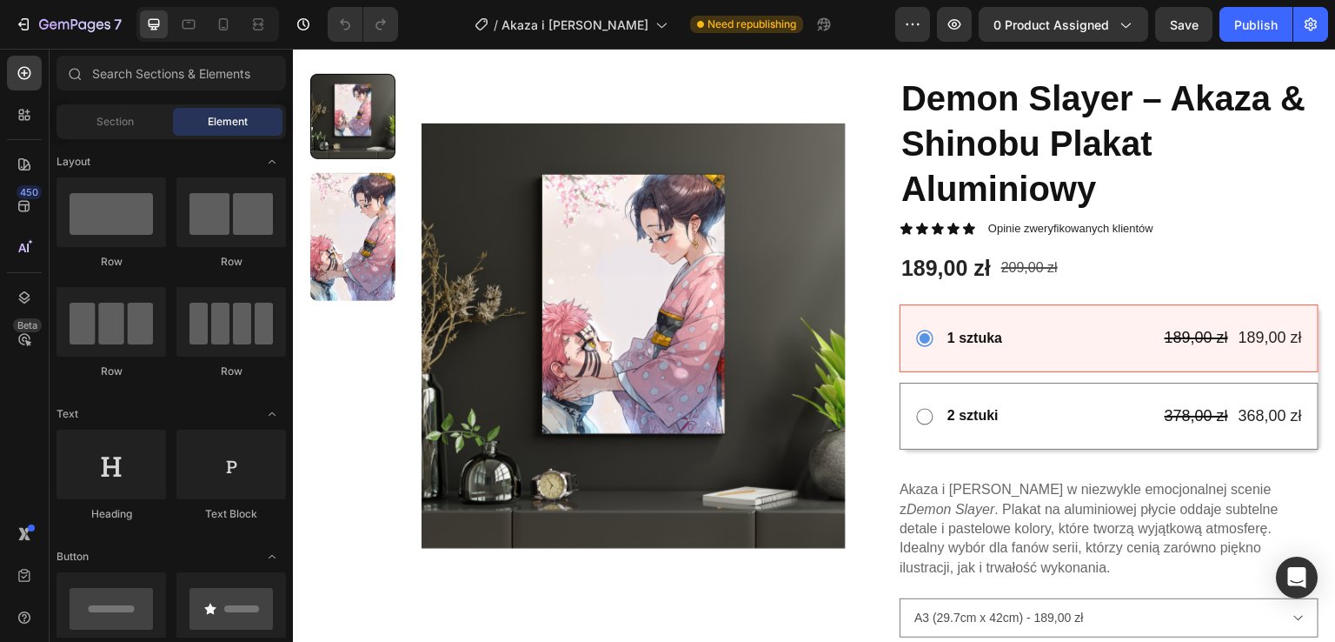
scroll to position [116, 0]
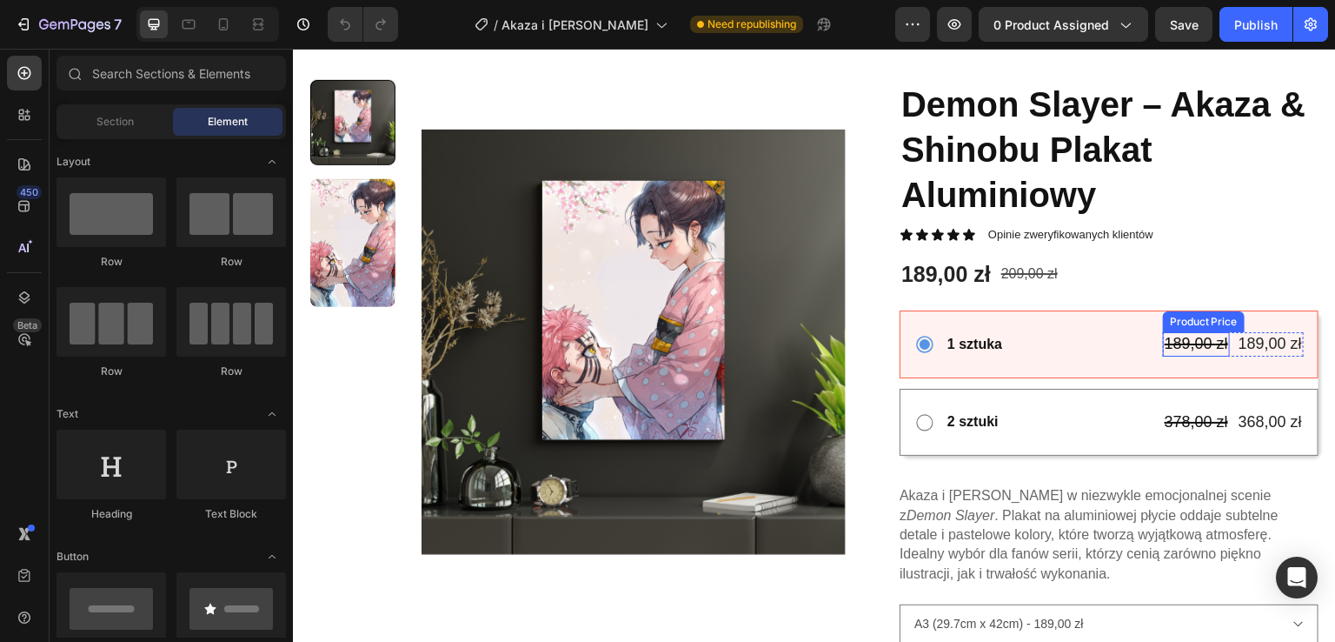
click at [1176, 343] on div "189,00 zł" at bounding box center [1196, 343] width 67 height 23
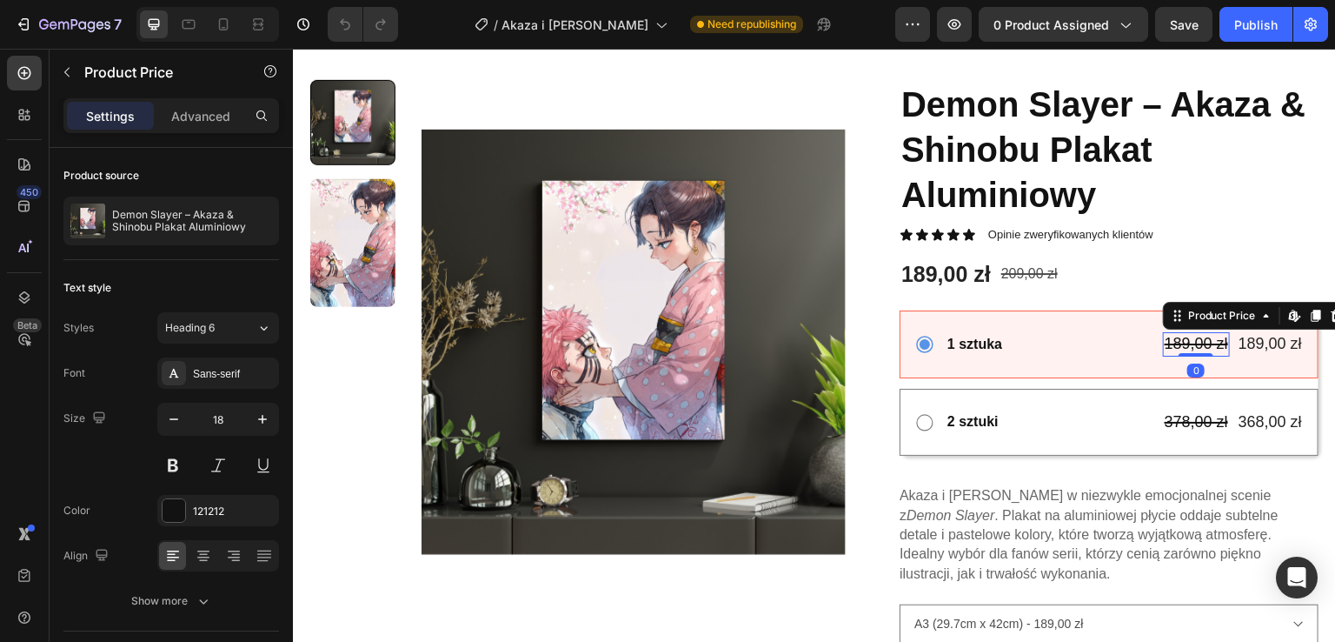
click at [1182, 343] on div "189,00 zł" at bounding box center [1196, 343] width 67 height 23
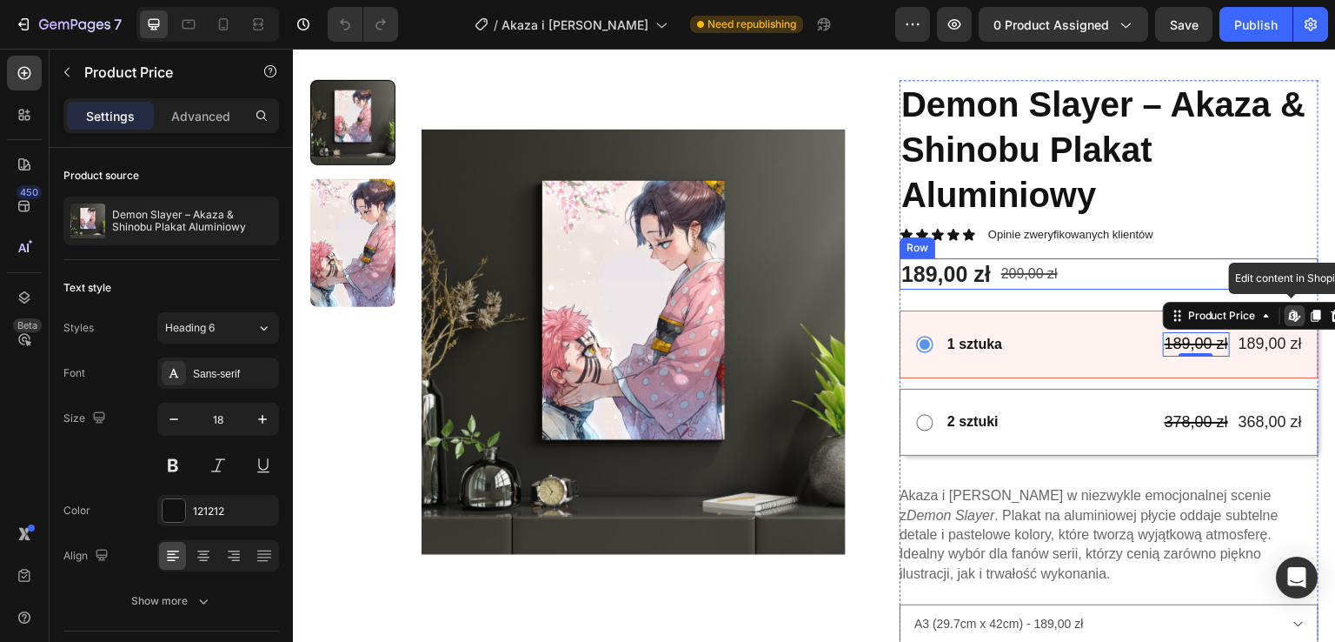
click at [1287, 258] on div "189,00 zł Product Price Product Price 209,00 zł Compare Price Compare Price Row" at bounding box center [1109, 274] width 419 height 32
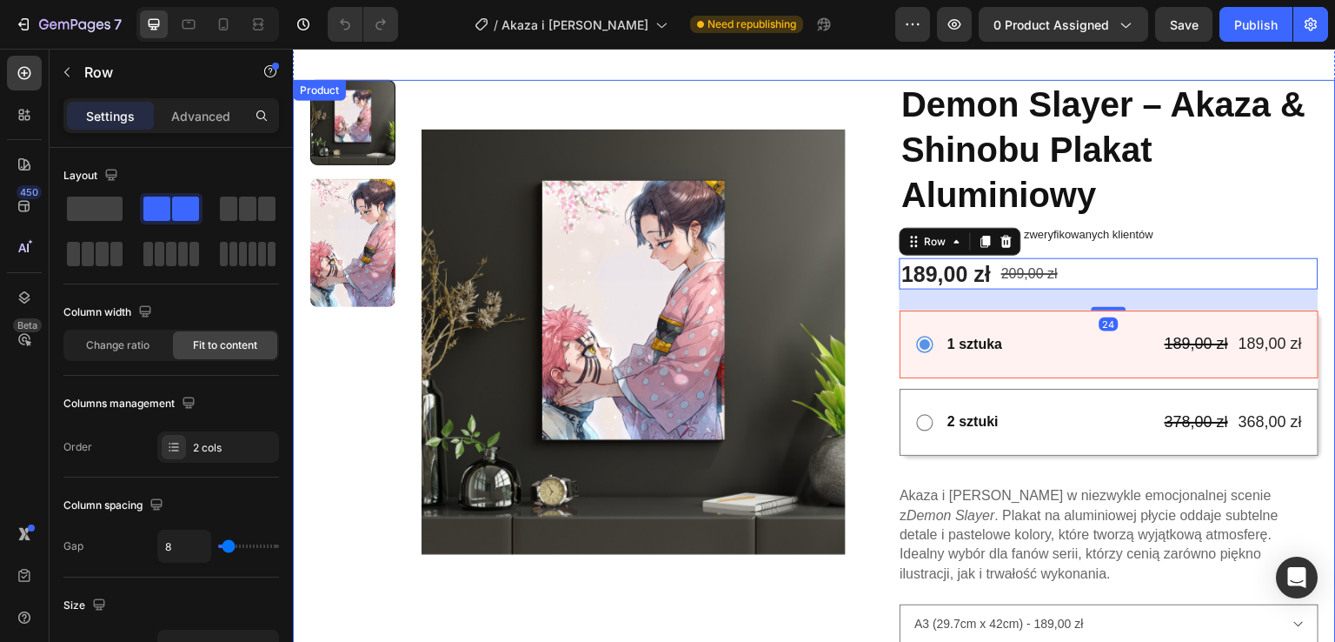
click at [1311, 238] on div "Product Images Demon Slayer – Akaza & Shinobu Plakat Aluminiowy Product Title I…" at bounding box center [814, 454] width 1043 height 748
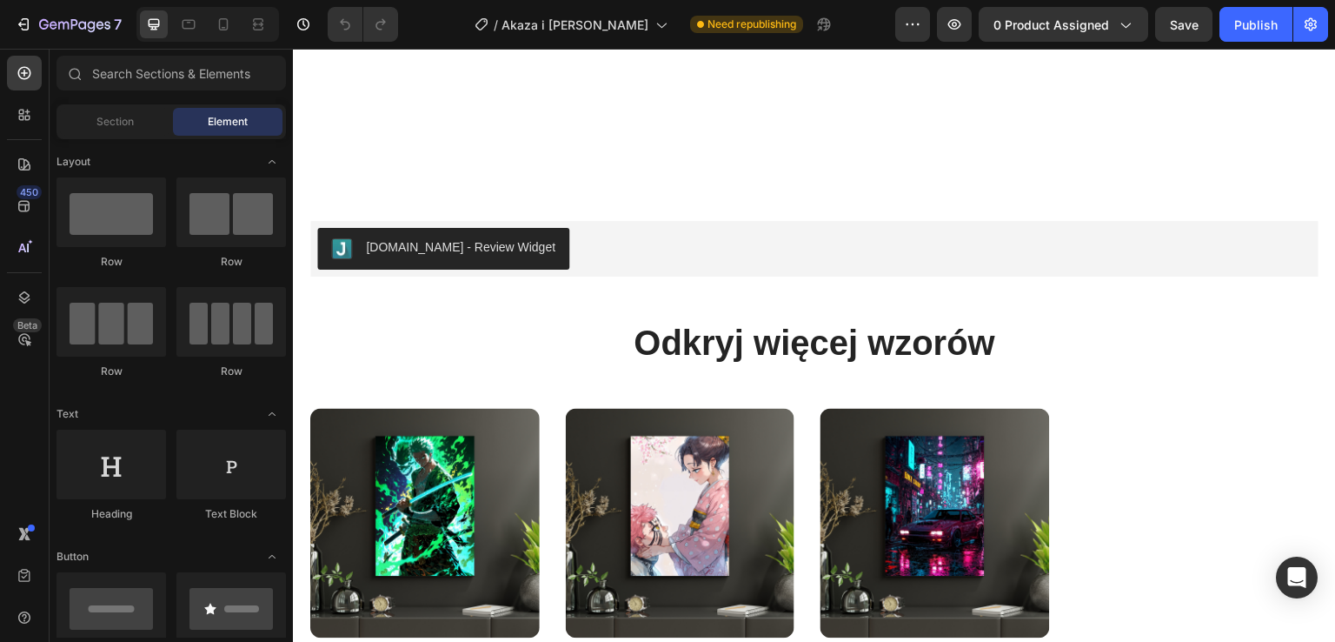
scroll to position [2839, 0]
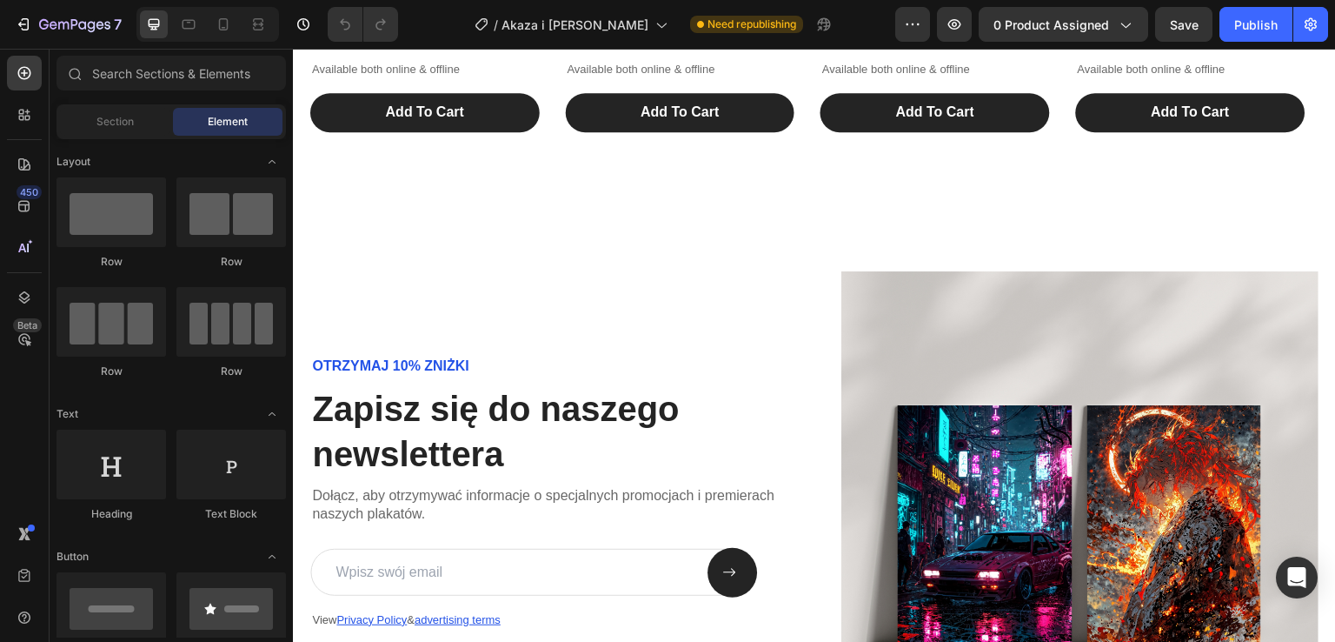
select select "581815400287765118"
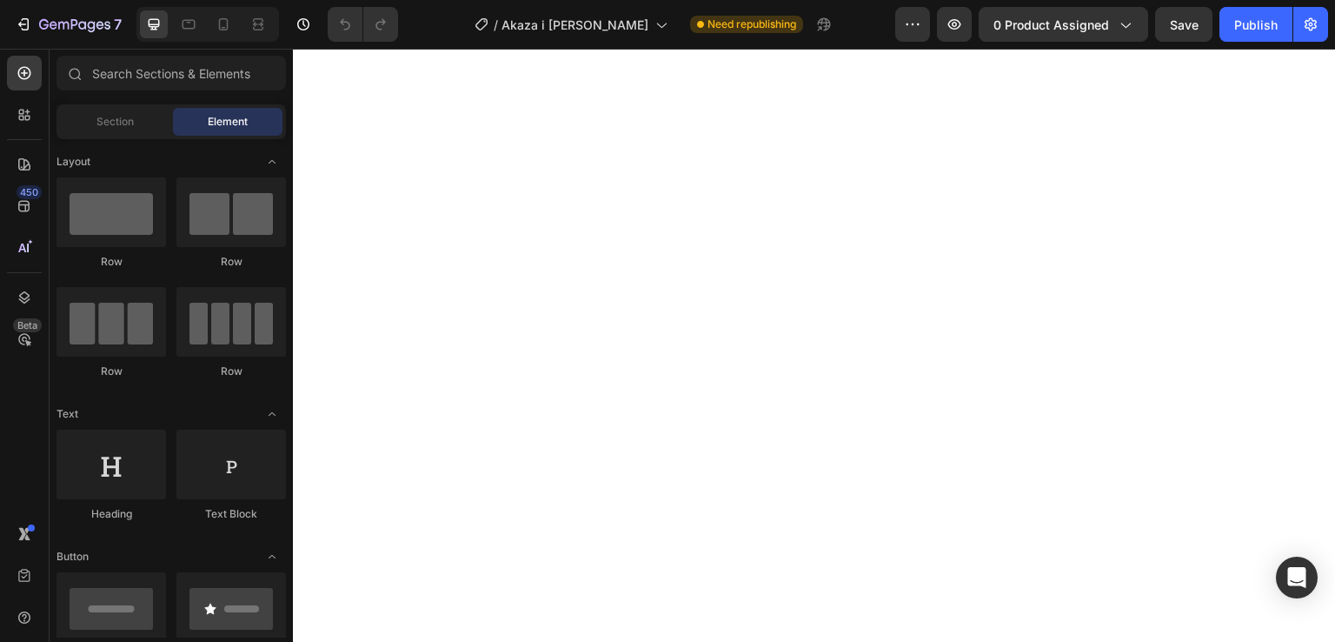
scroll to position [0, 0]
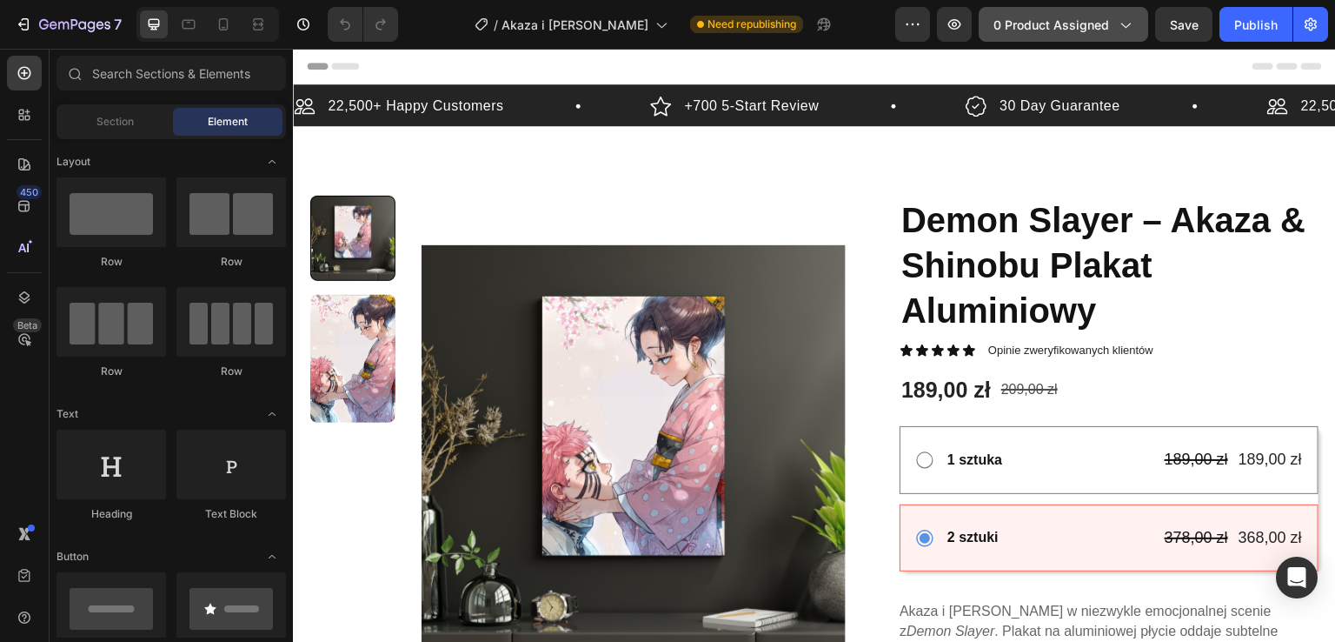
click at [1130, 25] on icon "button" at bounding box center [1124, 24] width 17 height 17
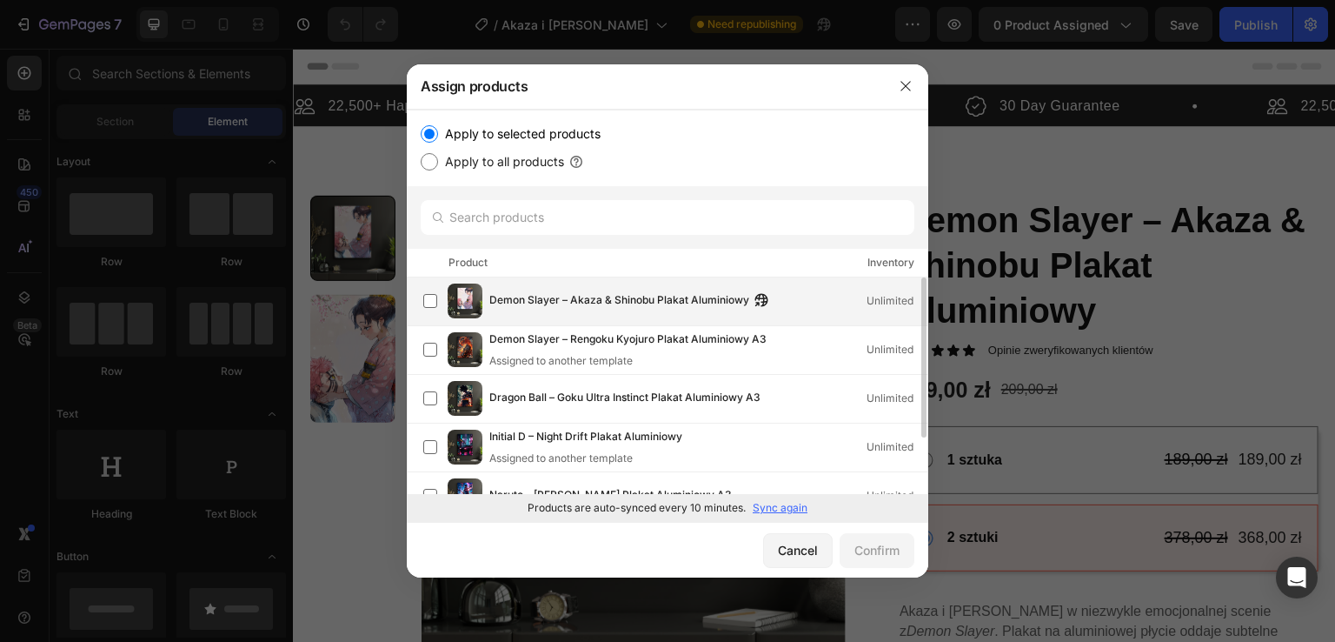
click at [751, 320] on div "Demon Slayer – Akaza & Shinobu Plakat Aluminiowy Unlimited" at bounding box center [668, 301] width 522 height 49
click at [901, 560] on button "Confirm" at bounding box center [877, 550] width 75 height 35
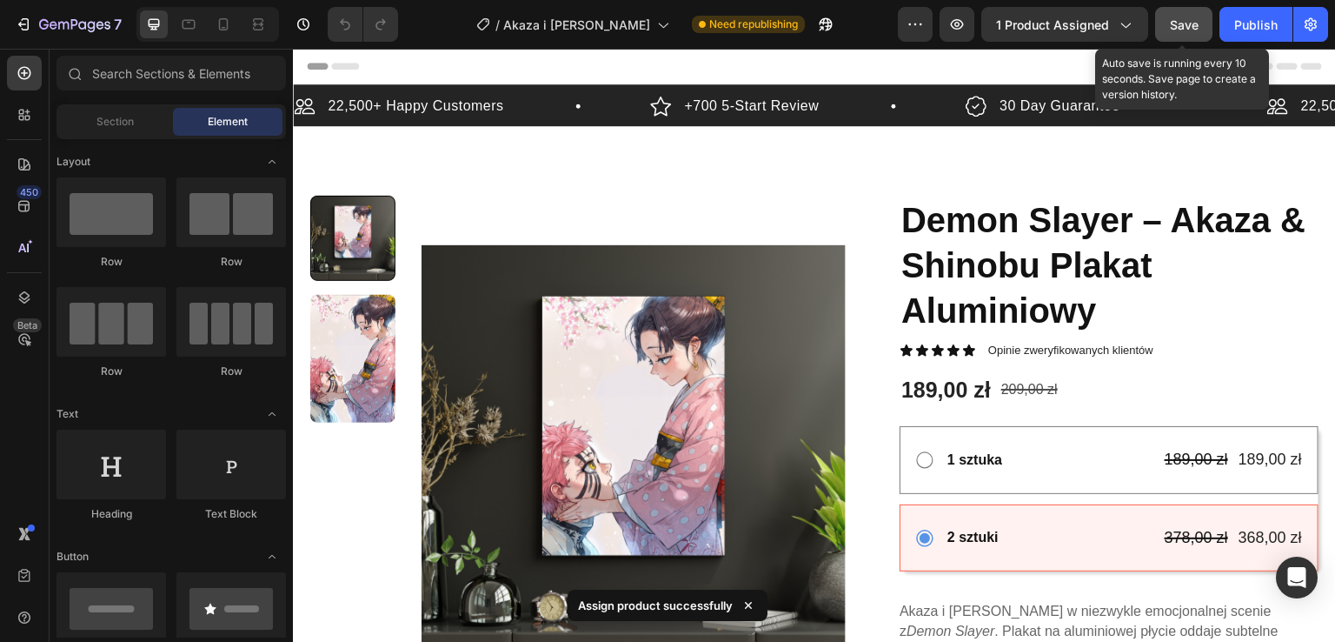
click at [1200, 35] on button "Save" at bounding box center [1183, 24] width 57 height 35
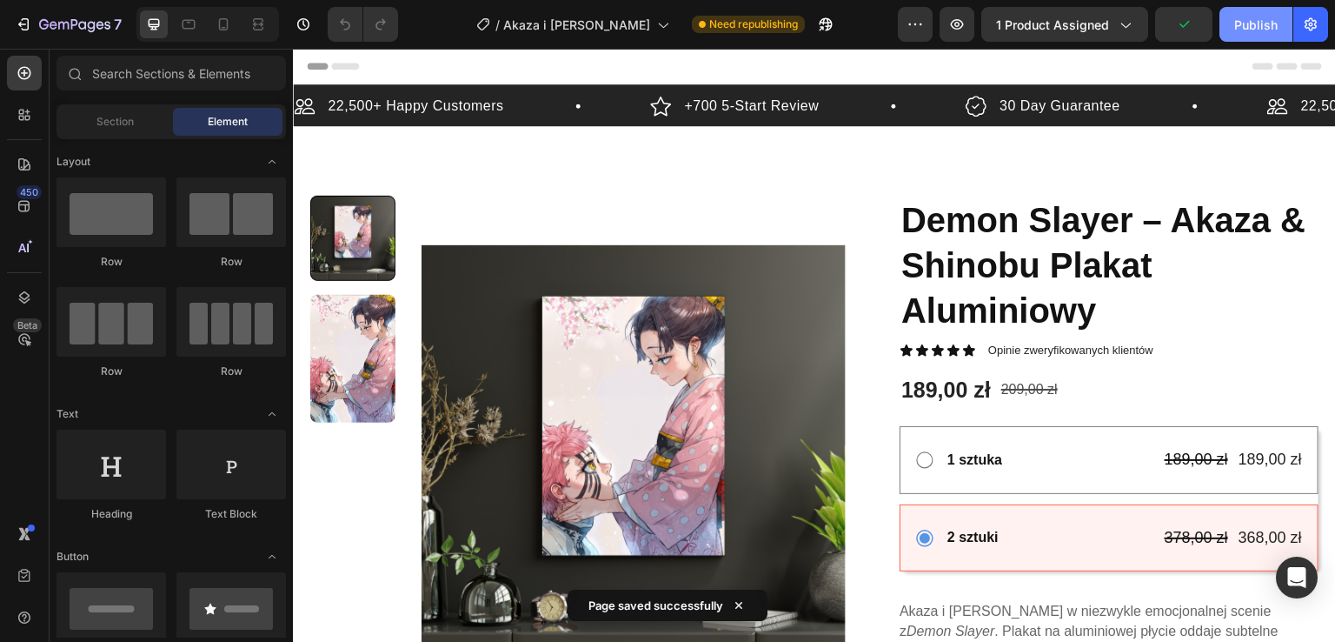
click at [1252, 28] on div "Publish" at bounding box center [1256, 25] width 43 height 18
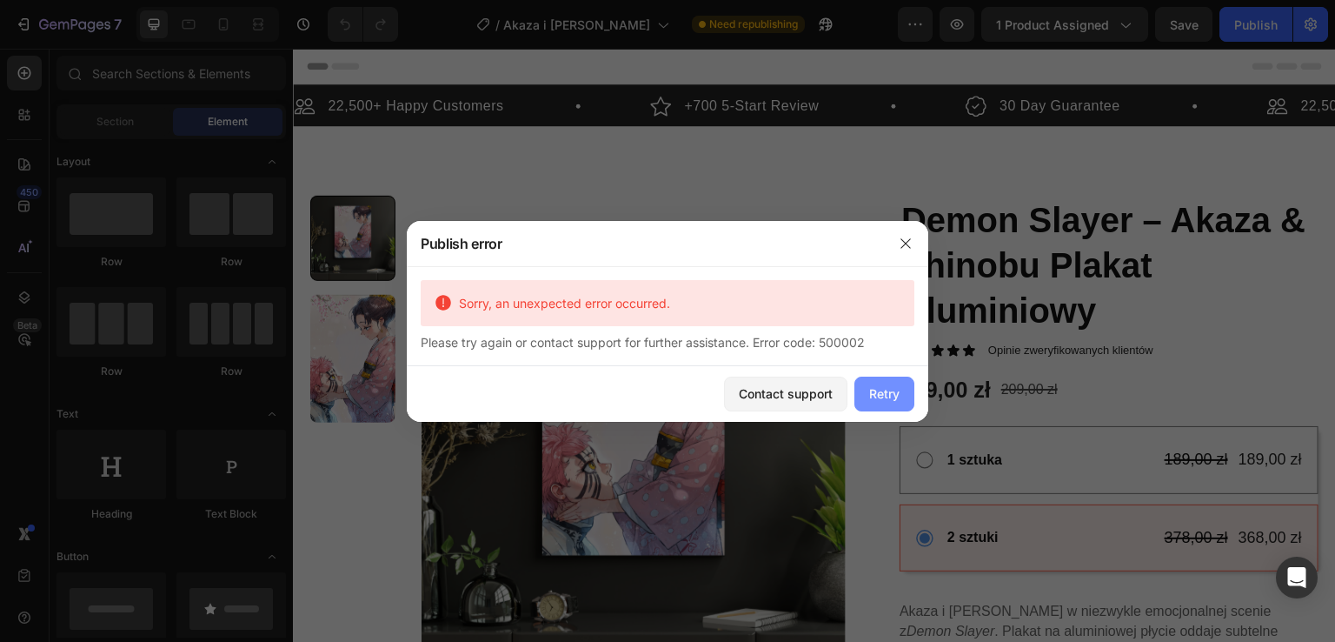
click at [884, 399] on div "Retry" at bounding box center [884, 393] width 30 height 18
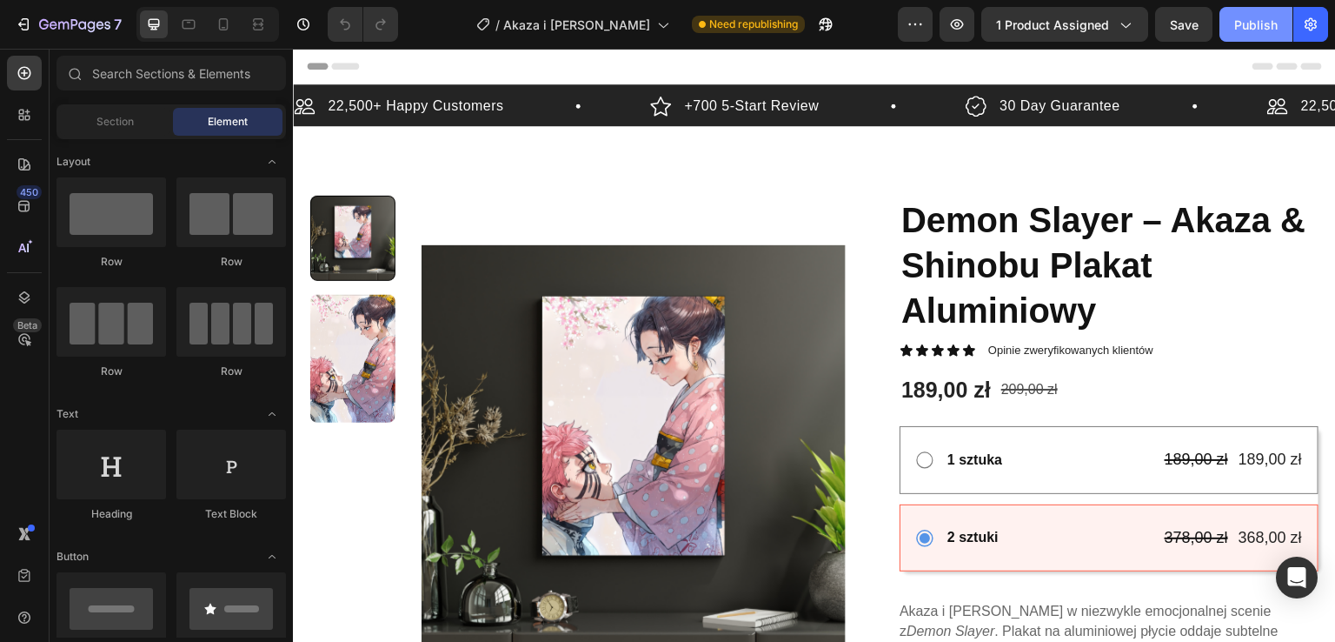
click at [1237, 28] on div "Publish" at bounding box center [1256, 25] width 43 height 18
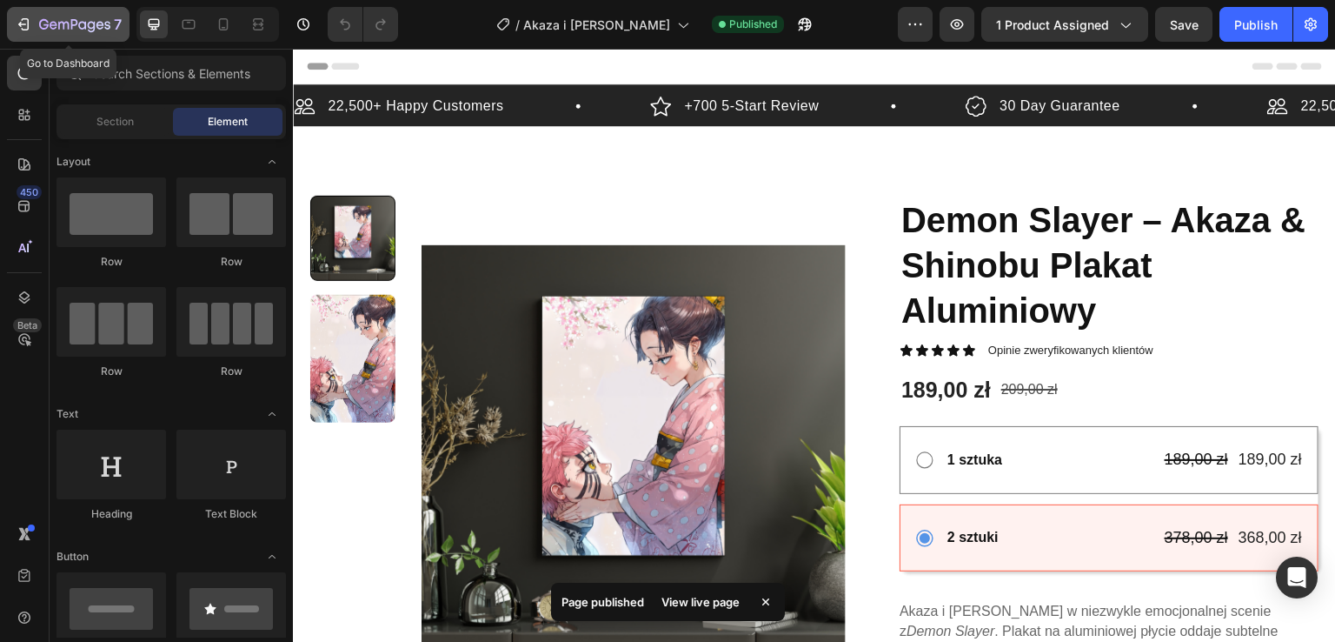
click at [73, 32] on icon "button" at bounding box center [74, 25] width 71 height 15
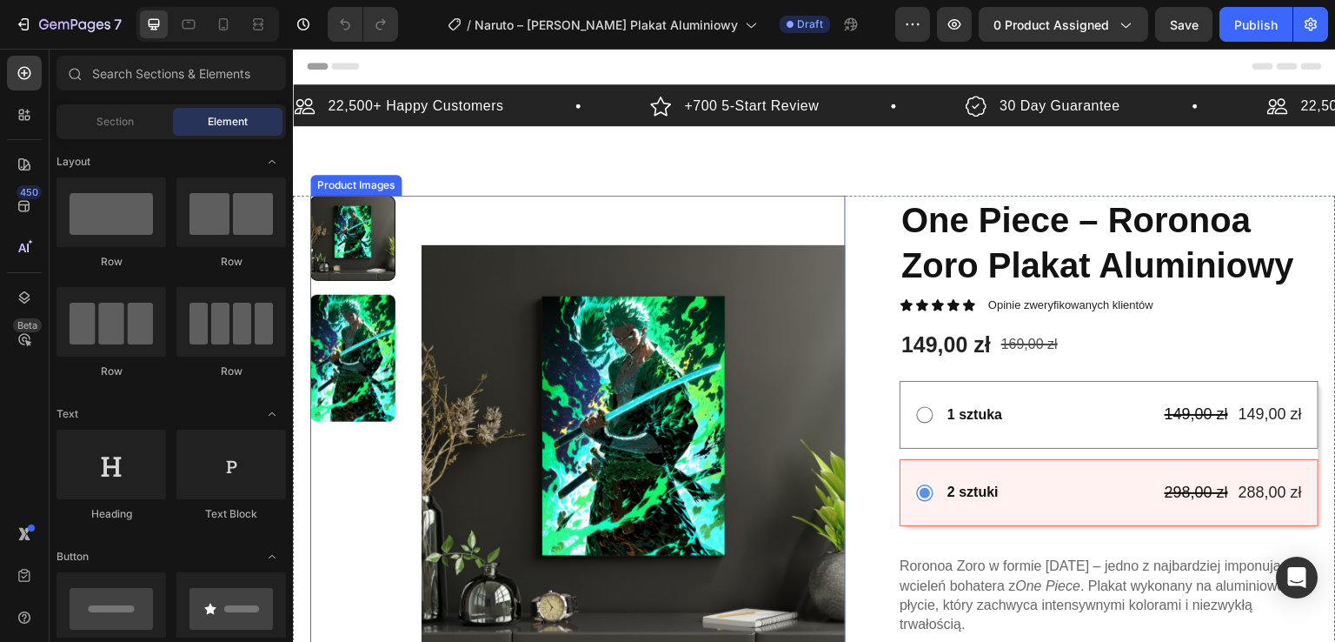
click at [696, 258] on img at bounding box center [634, 458] width 424 height 524
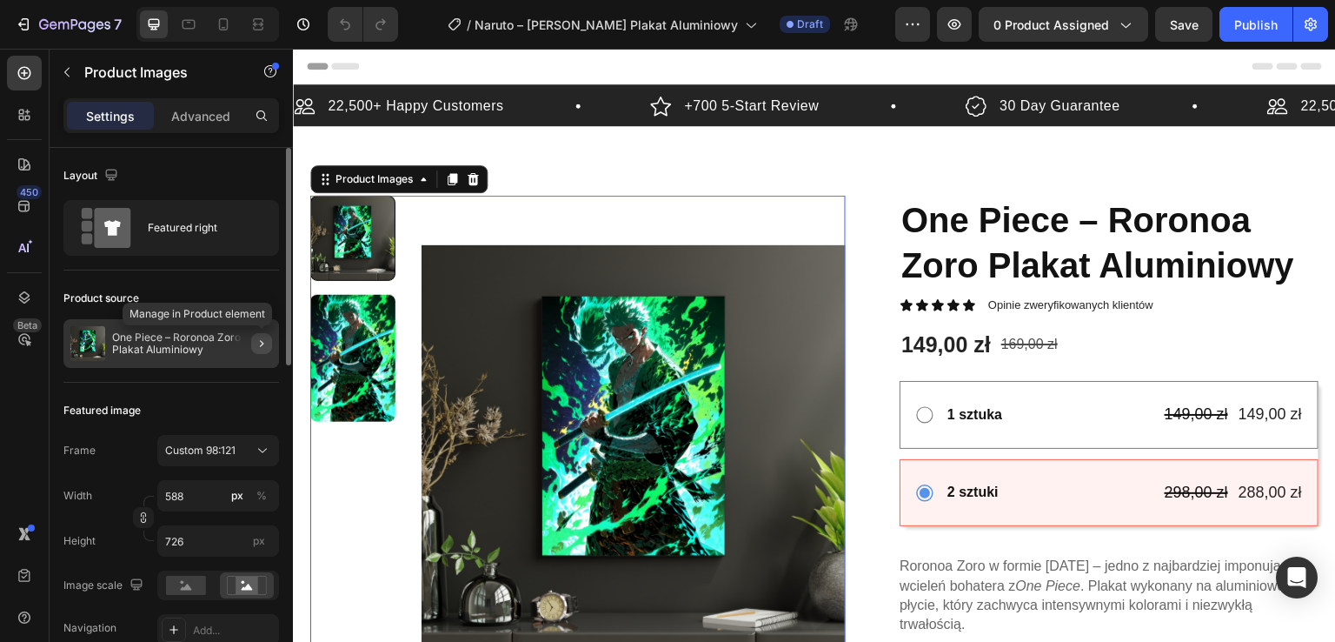
click at [267, 342] on icon "button" at bounding box center [262, 343] width 14 height 14
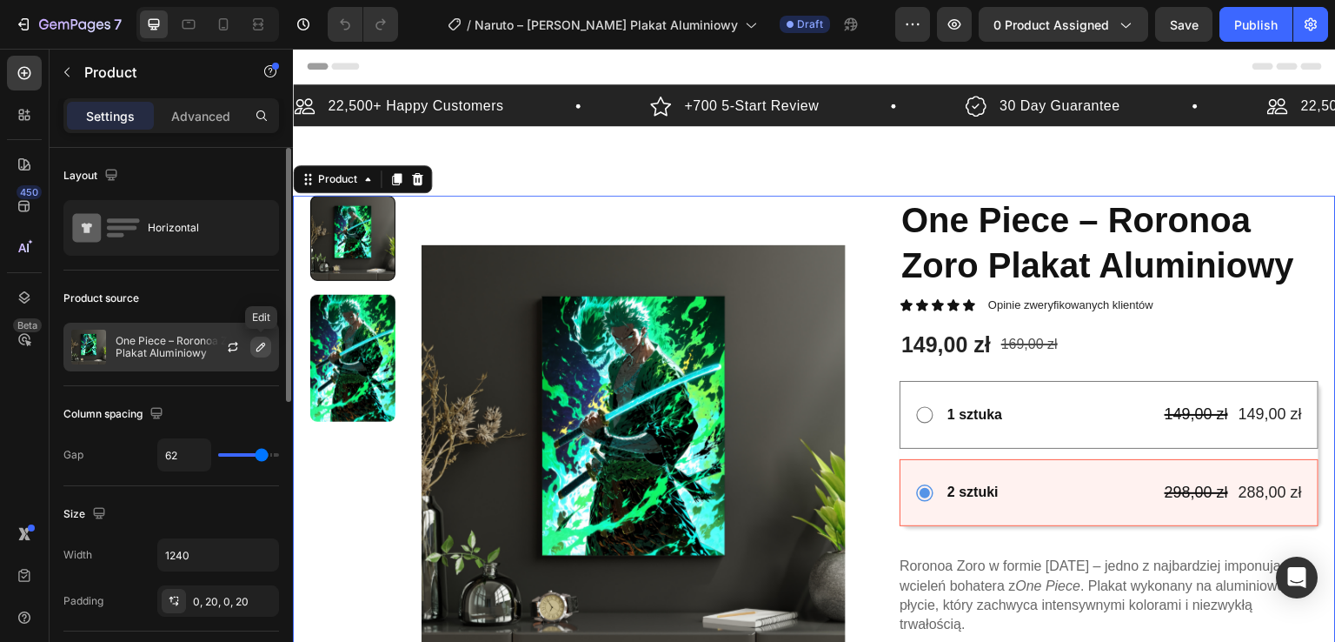
click at [264, 348] on icon "button" at bounding box center [261, 347] width 14 height 14
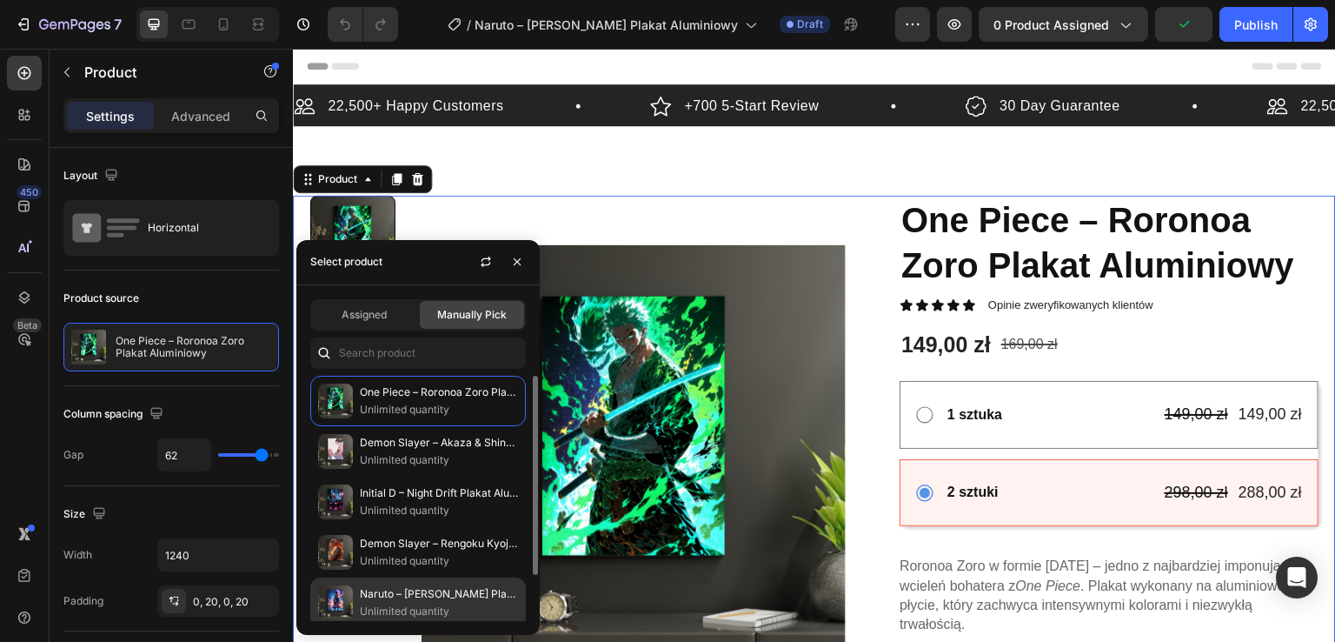
click at [443, 595] on p "Naruto – [PERSON_NAME] Plakat Aluminiowy A3" at bounding box center [439, 593] width 158 height 17
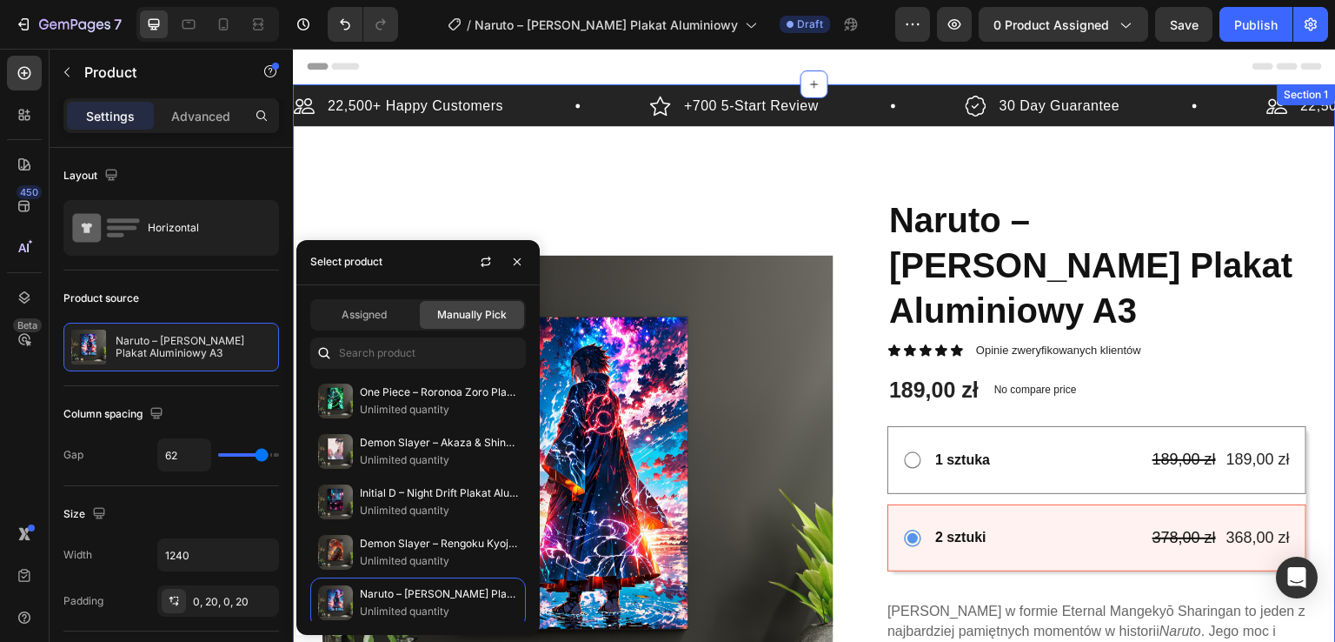
click at [575, 178] on div "22,500+ Happy Customers Item List +700 5-Start Review Item List 30 Day Guarante…" at bounding box center [814, 641] width 1043 height 1115
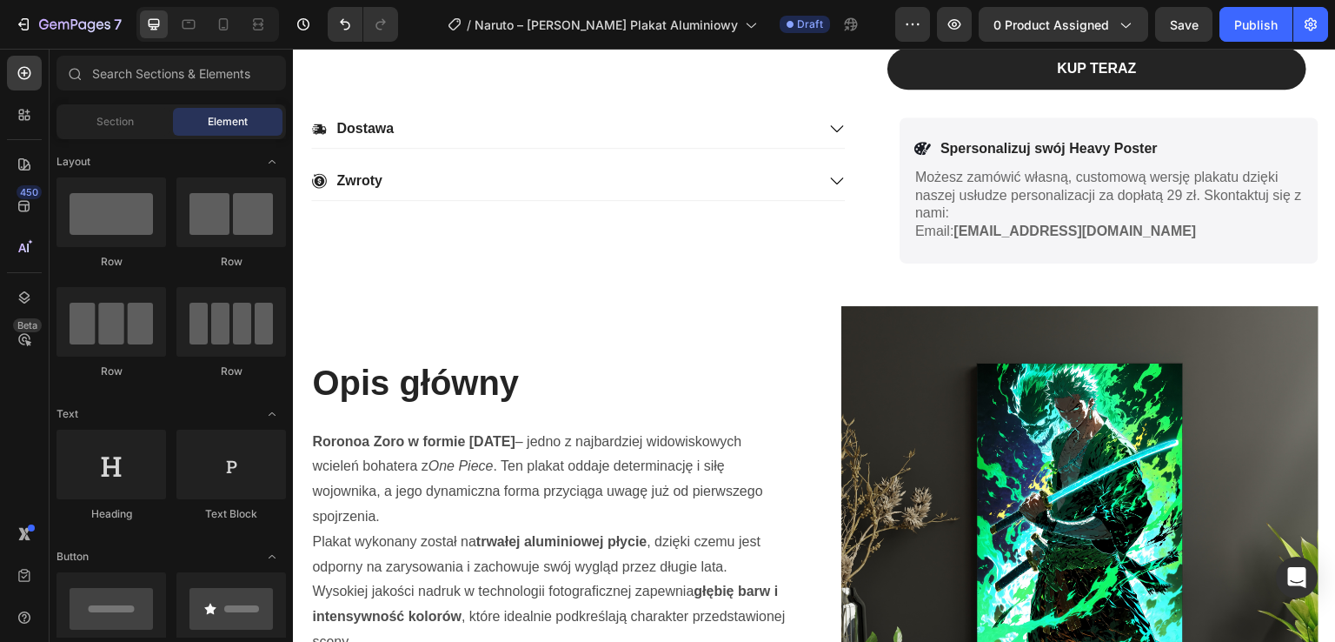
scroll to position [897, 0]
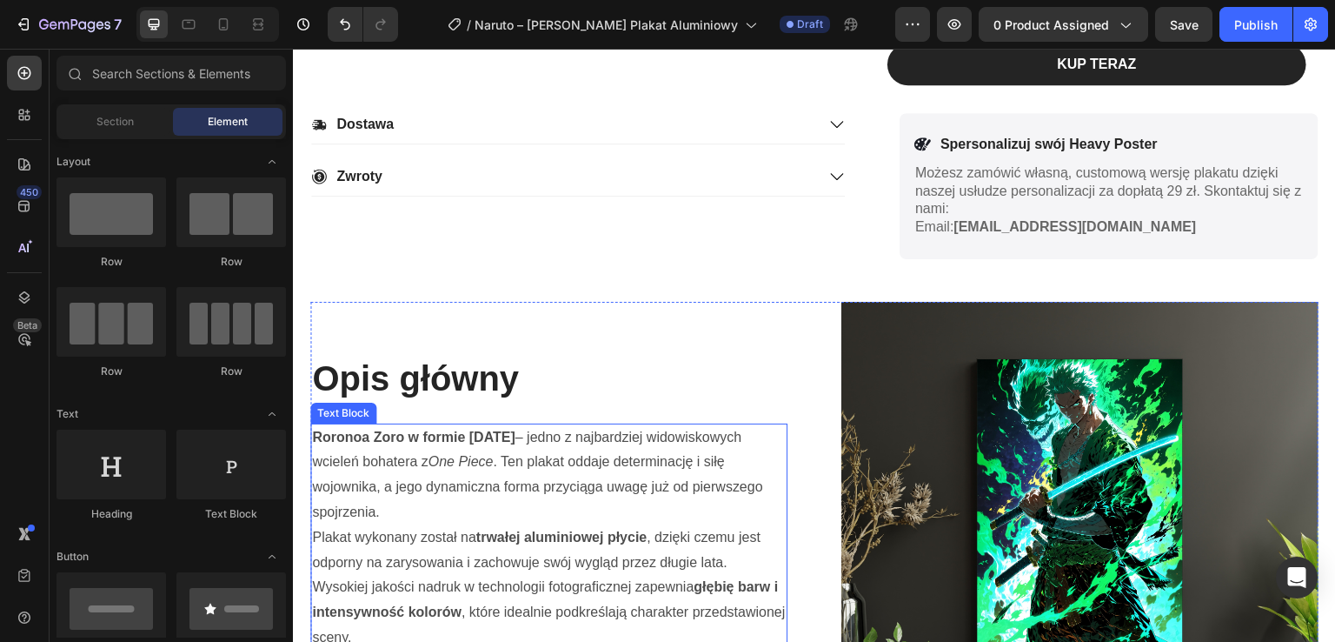
click at [634, 435] on p "Roronoa Zoro w formie [DATE] – jedno z najbardziej widowiskowych wcieleń bohate…" at bounding box center [549, 475] width 474 height 100
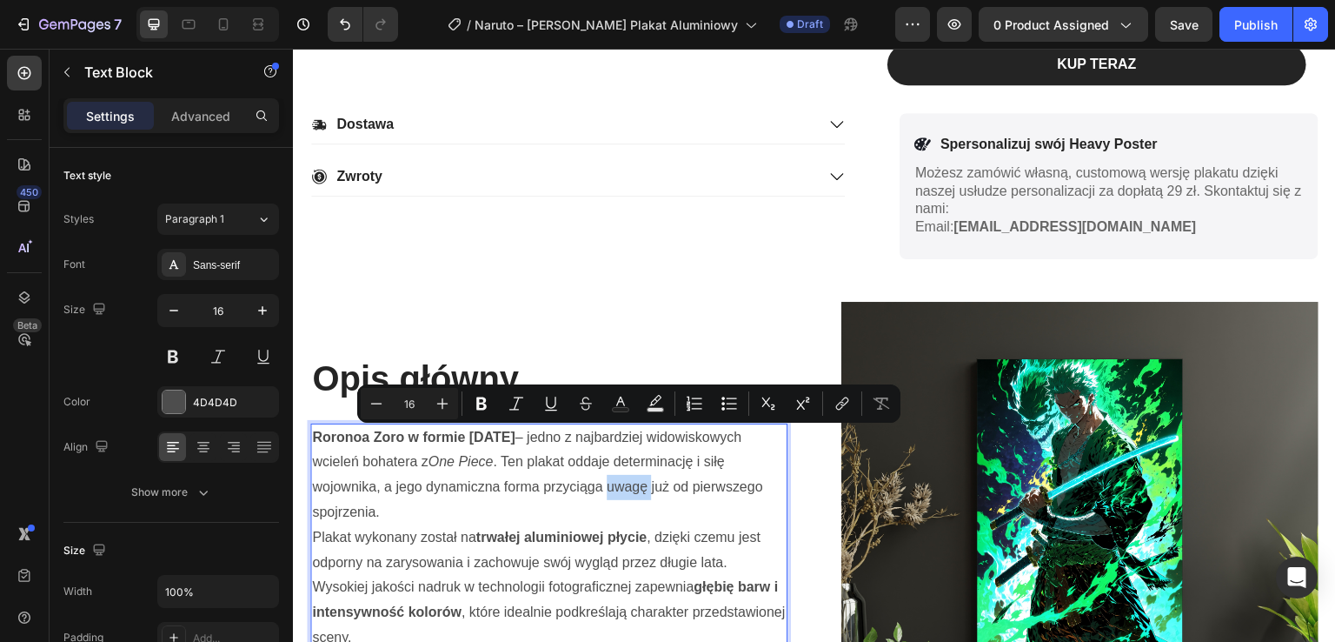
click at [331, 425] on p "Roronoa Zoro w formie [DATE] – jedno z najbardziej widowiskowych wcieleń bohate…" at bounding box center [549, 475] width 474 height 100
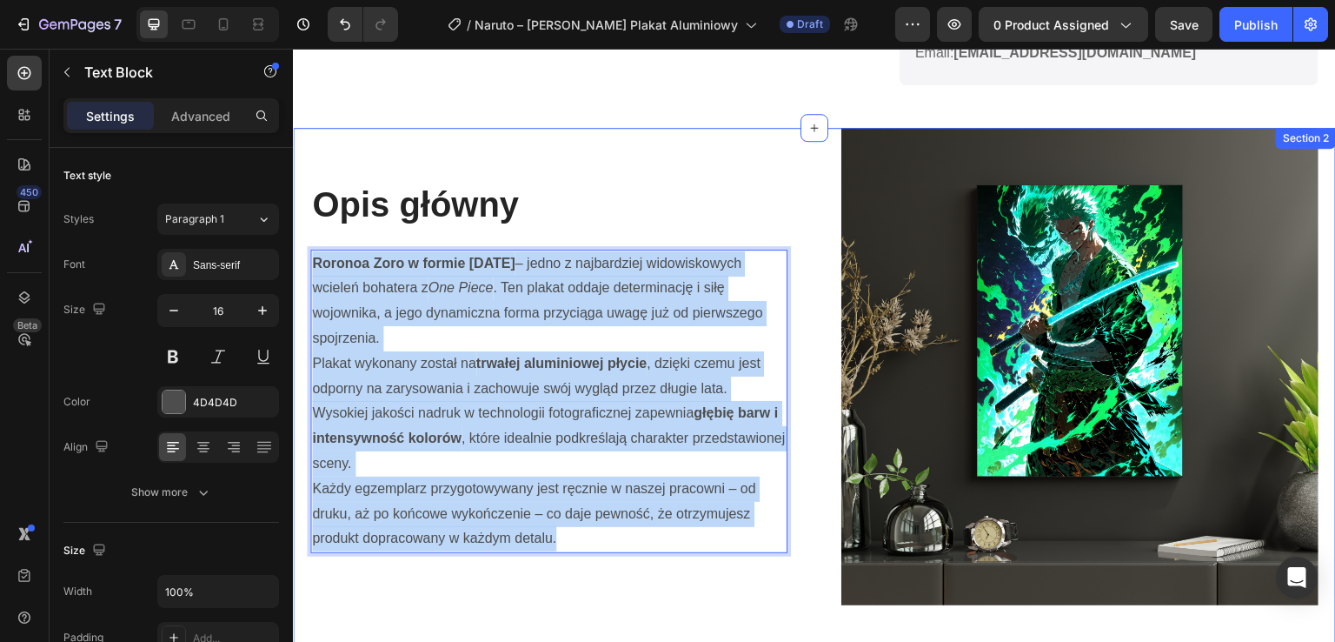
scroll to position [1083, 0]
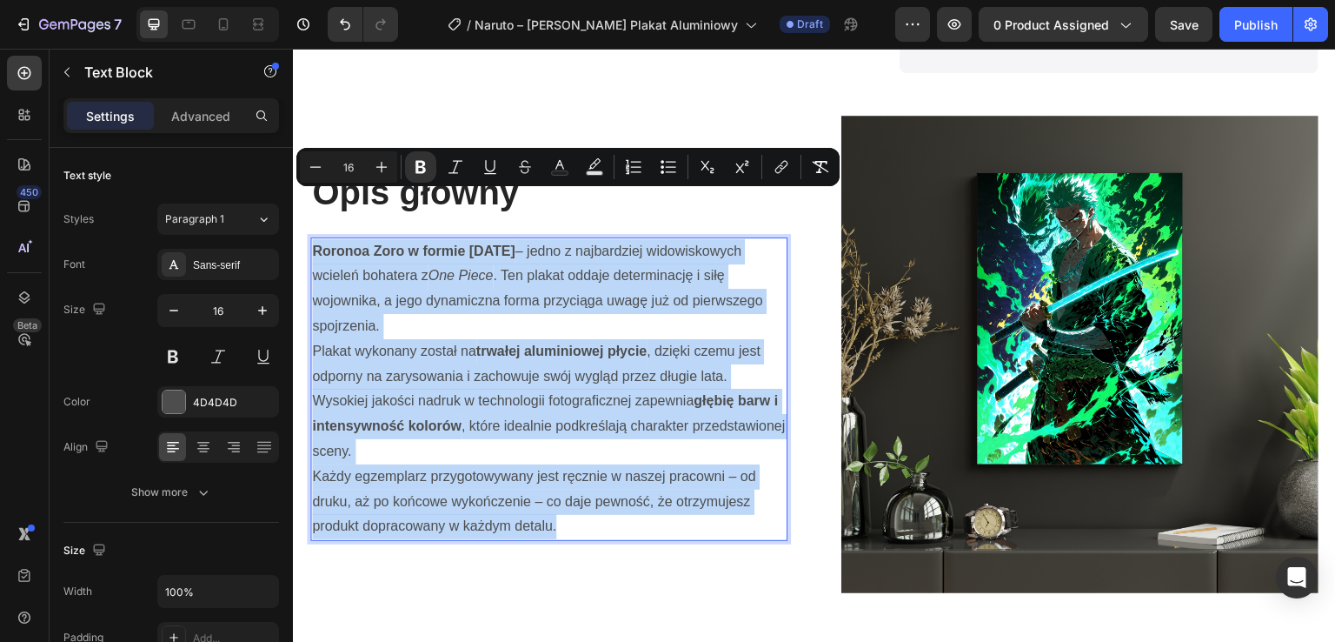
drag, startPoint x: 315, startPoint y: 388, endPoint x: 613, endPoint y: 485, distance: 313.7
click at [613, 485] on div "Roronoa Zoro w formie [DATE] – jedno z najbardziej widowiskowych wcieleń bohate…" at bounding box center [548, 389] width 477 height 304
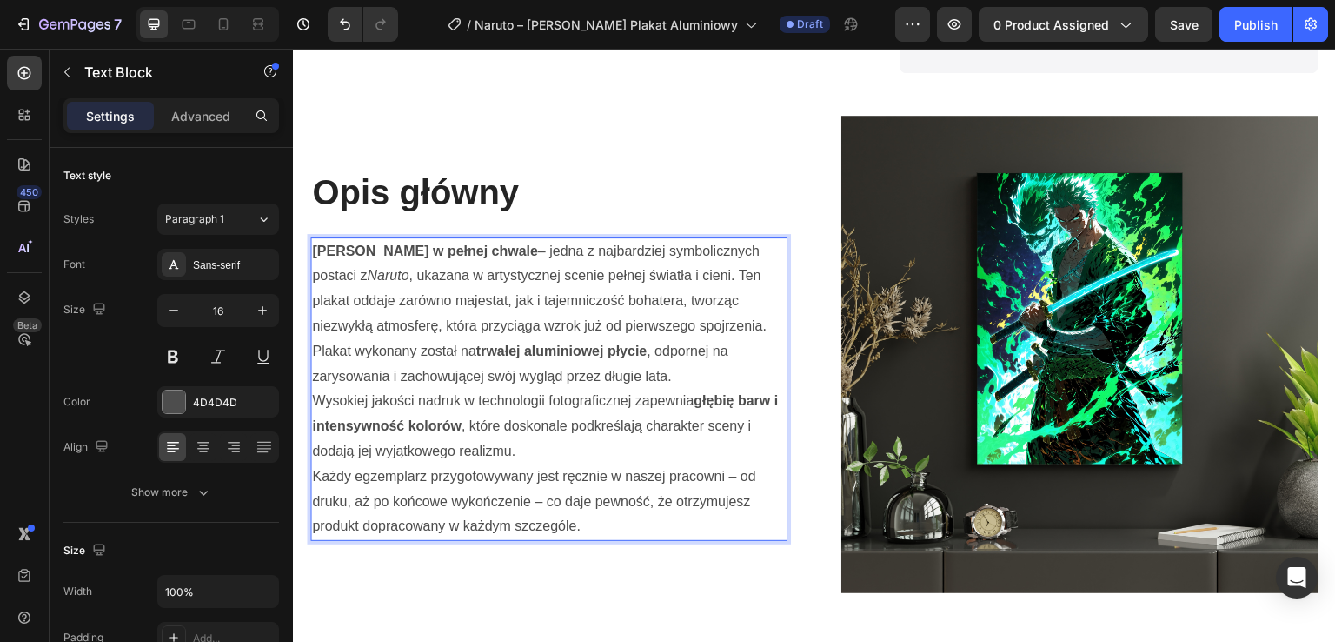
click at [1207, 301] on img at bounding box center [1080, 354] width 477 height 477
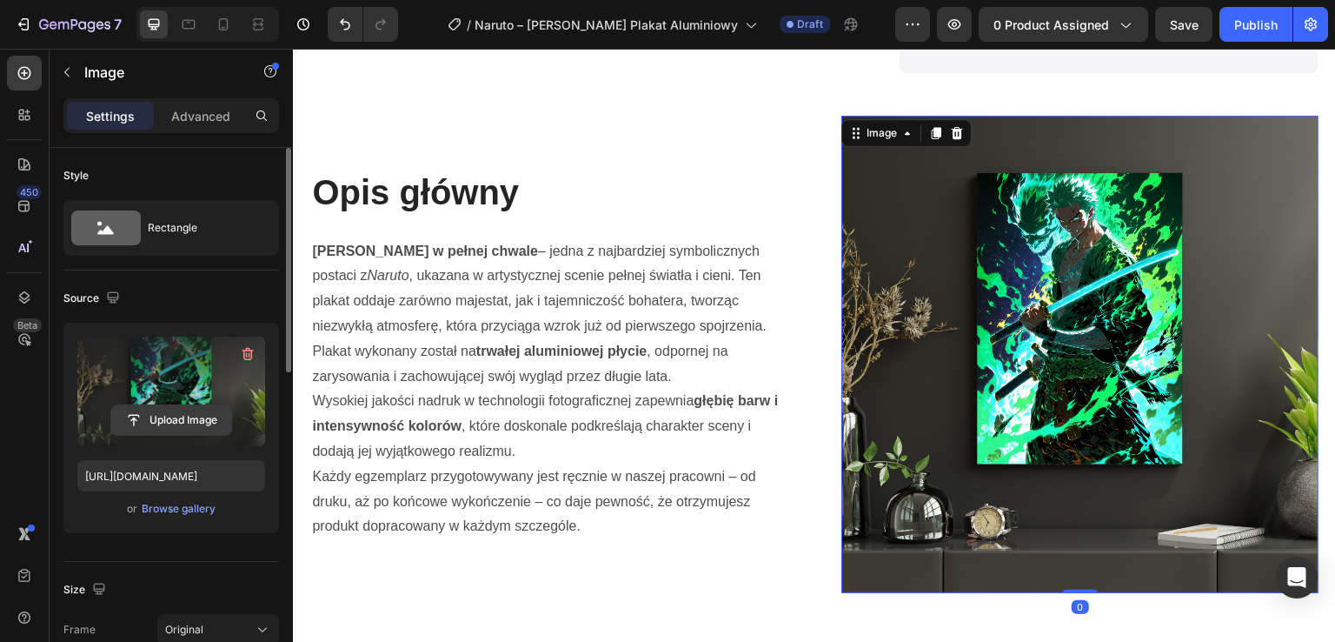
click at [191, 416] on input "file" at bounding box center [171, 420] width 120 height 30
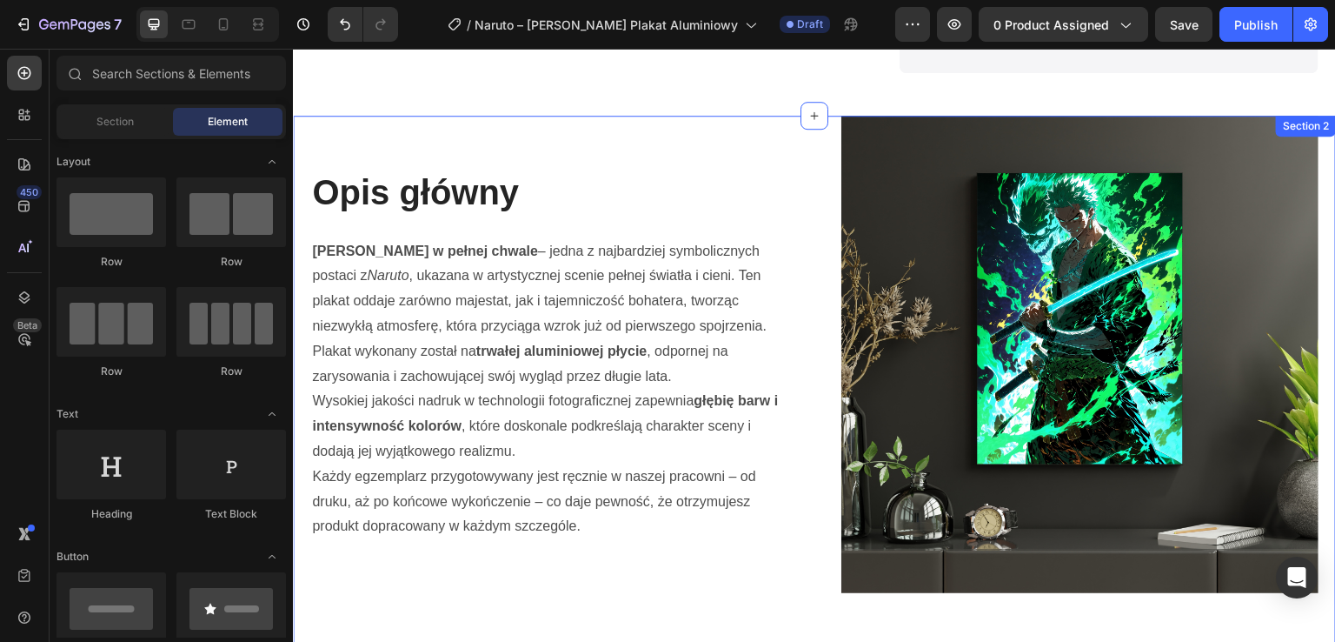
click at [1127, 279] on img at bounding box center [1080, 354] width 477 height 477
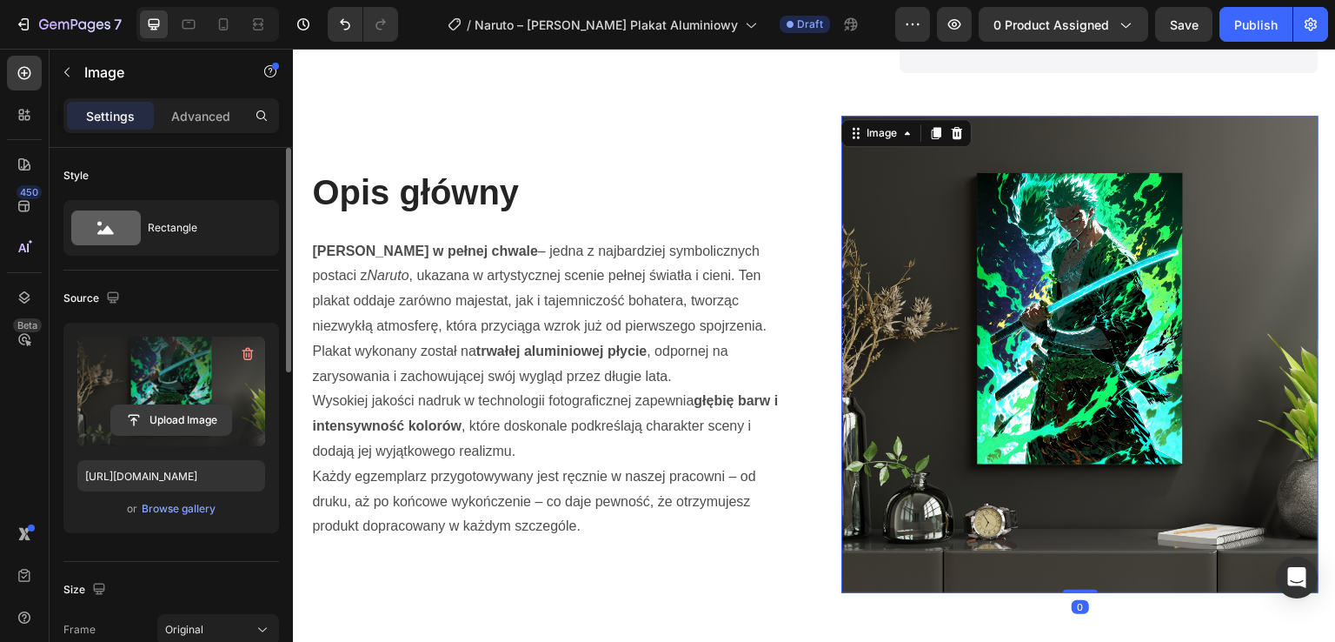
click at [218, 421] on input "file" at bounding box center [171, 420] width 120 height 30
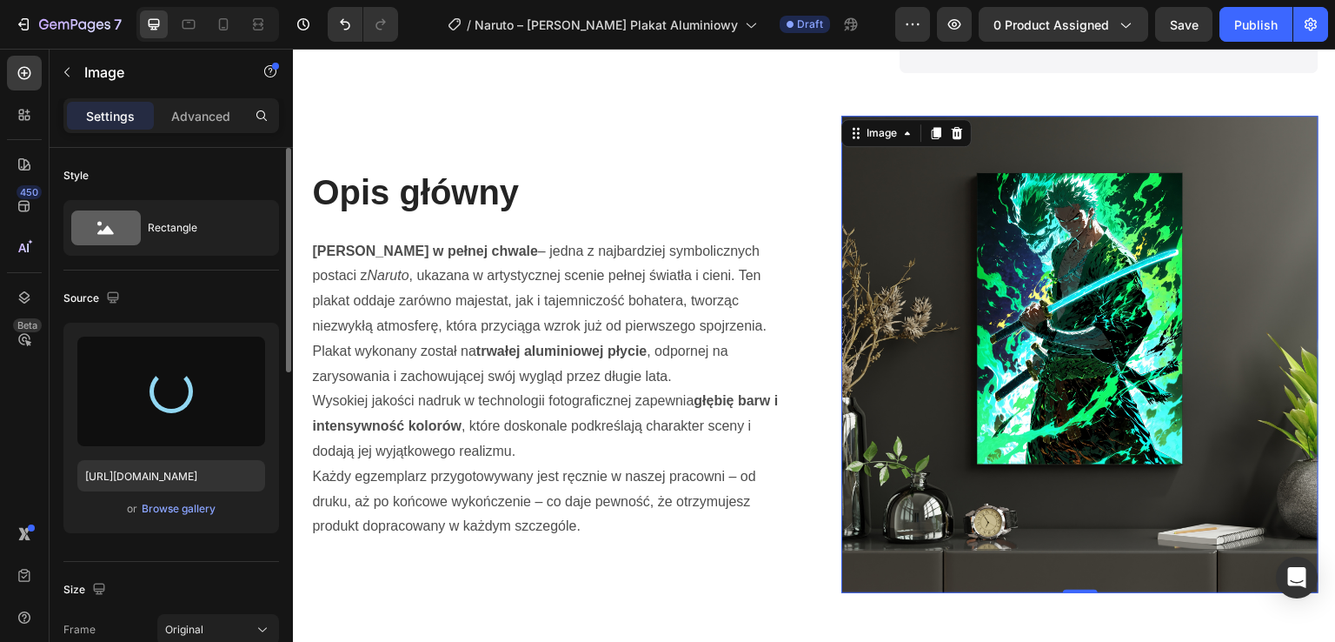
type input "https://cdn.shopify.com/s/files/1/0985/4749/9347/files/gempages_581523974744179…"
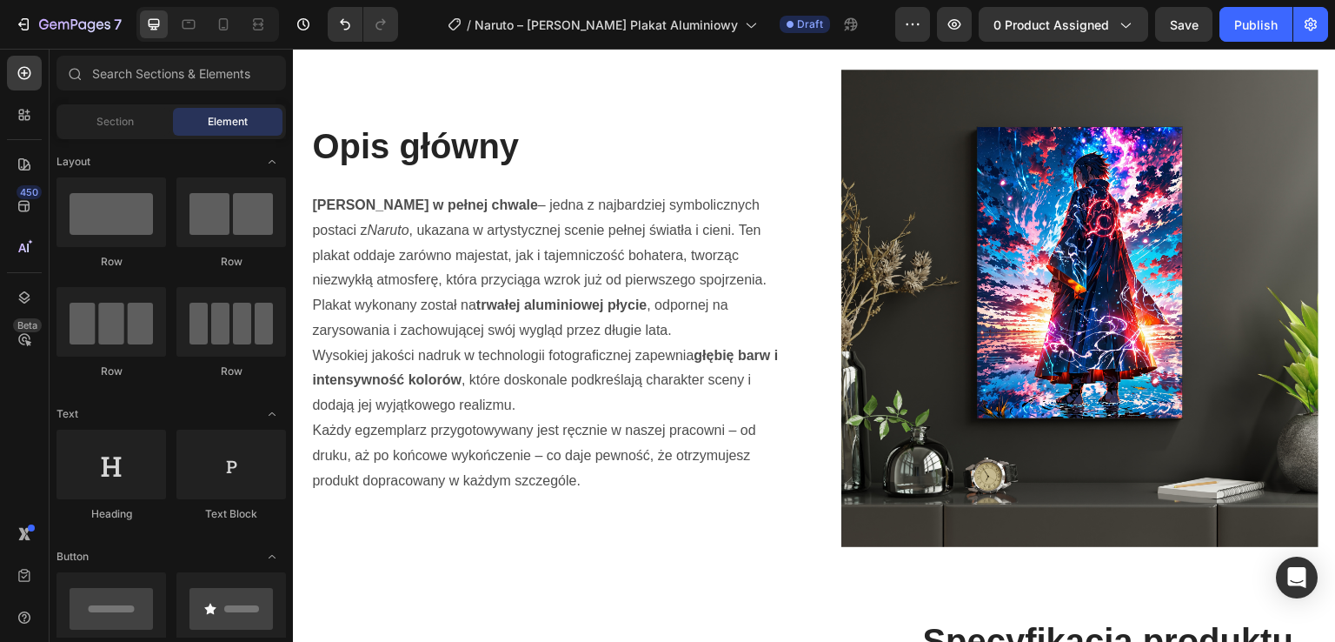
scroll to position [1540, 0]
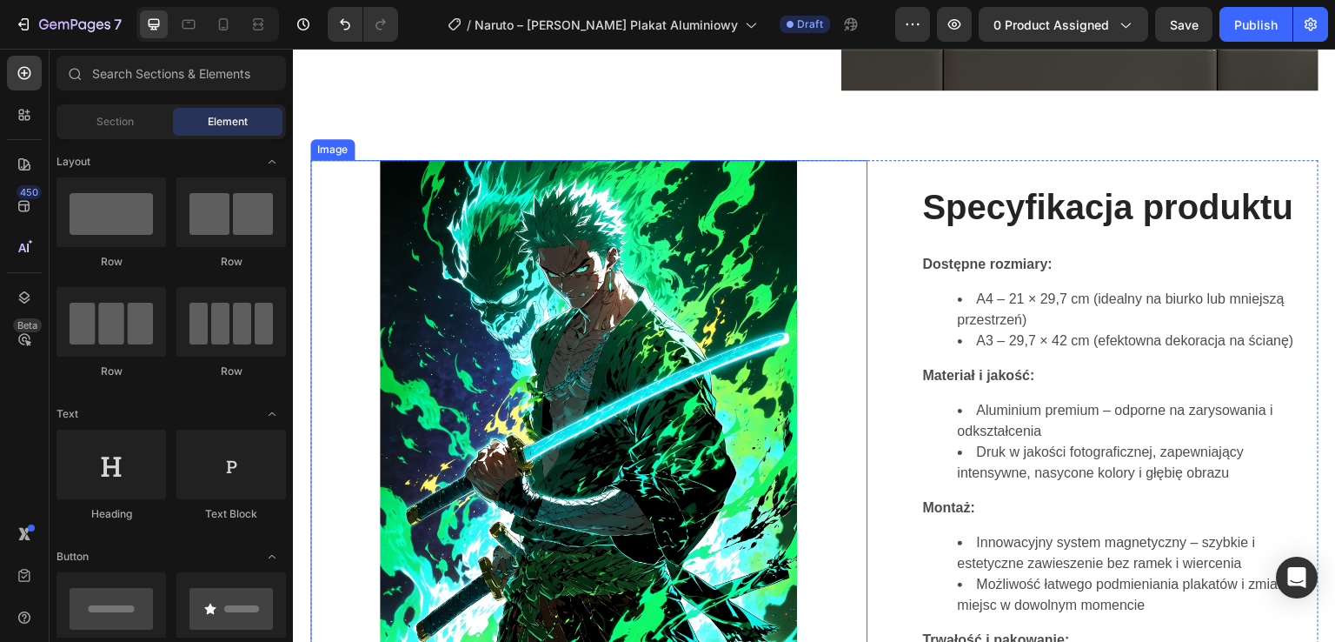
click at [603, 360] on img at bounding box center [588, 473] width 417 height 627
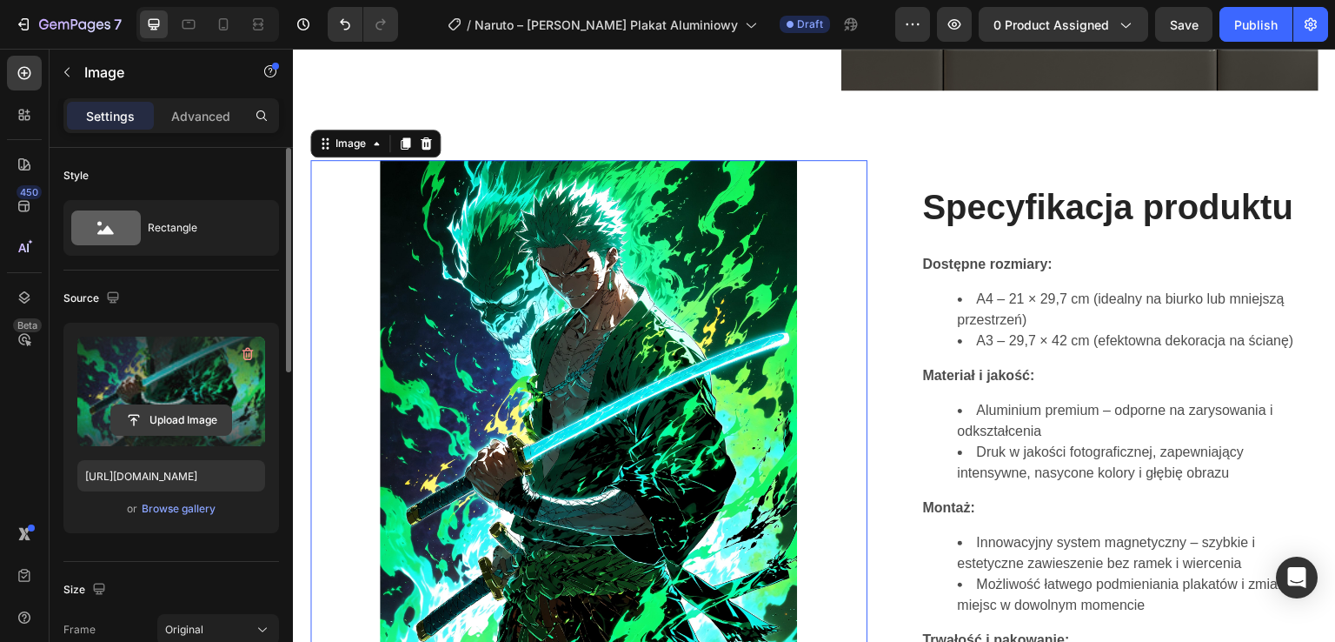
click at [173, 428] on input "file" at bounding box center [171, 420] width 120 height 30
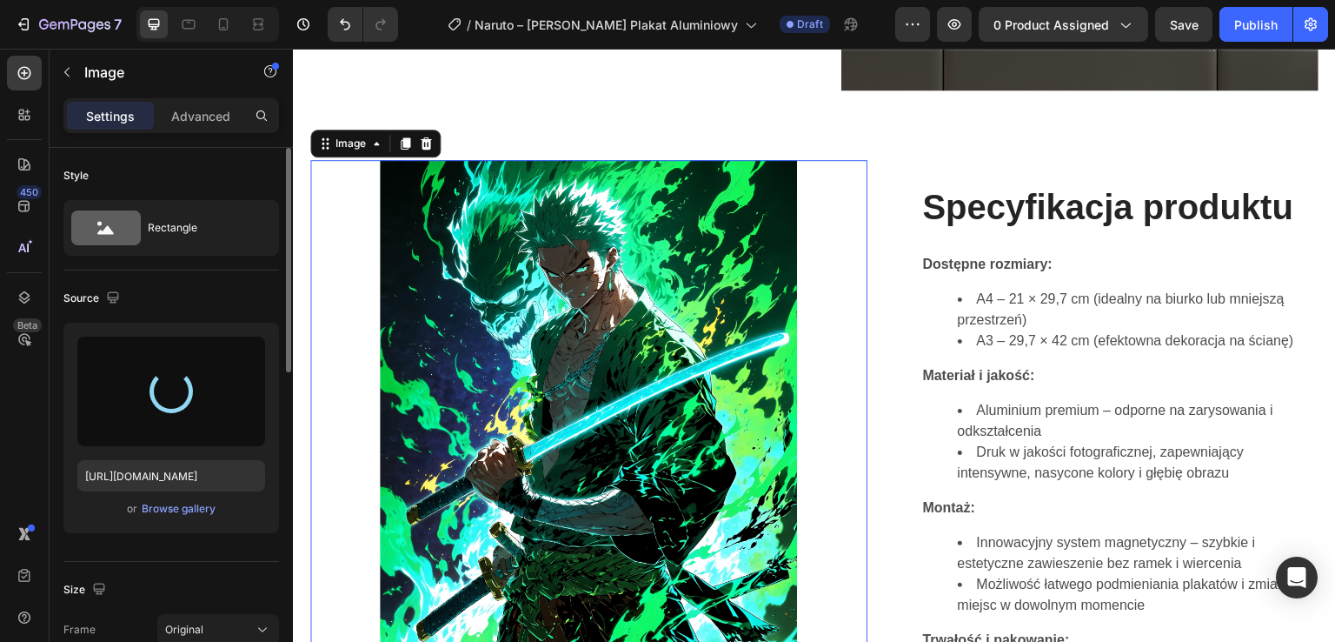
type input "https://cdn.shopify.com/s/files/1/0985/4749/9347/files/gempages_581523974744179…"
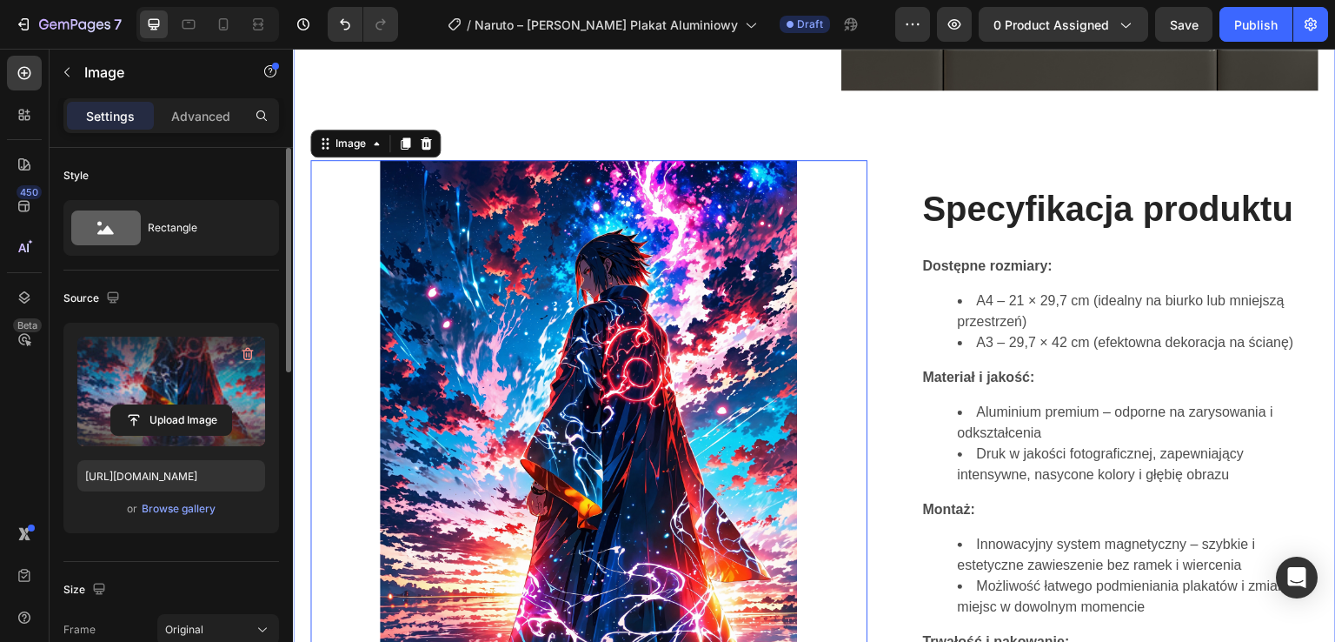
click at [700, 276] on img at bounding box center [588, 475] width 417 height 630
click at [1117, 34] on button "0 product assigned" at bounding box center [1064, 24] width 170 height 35
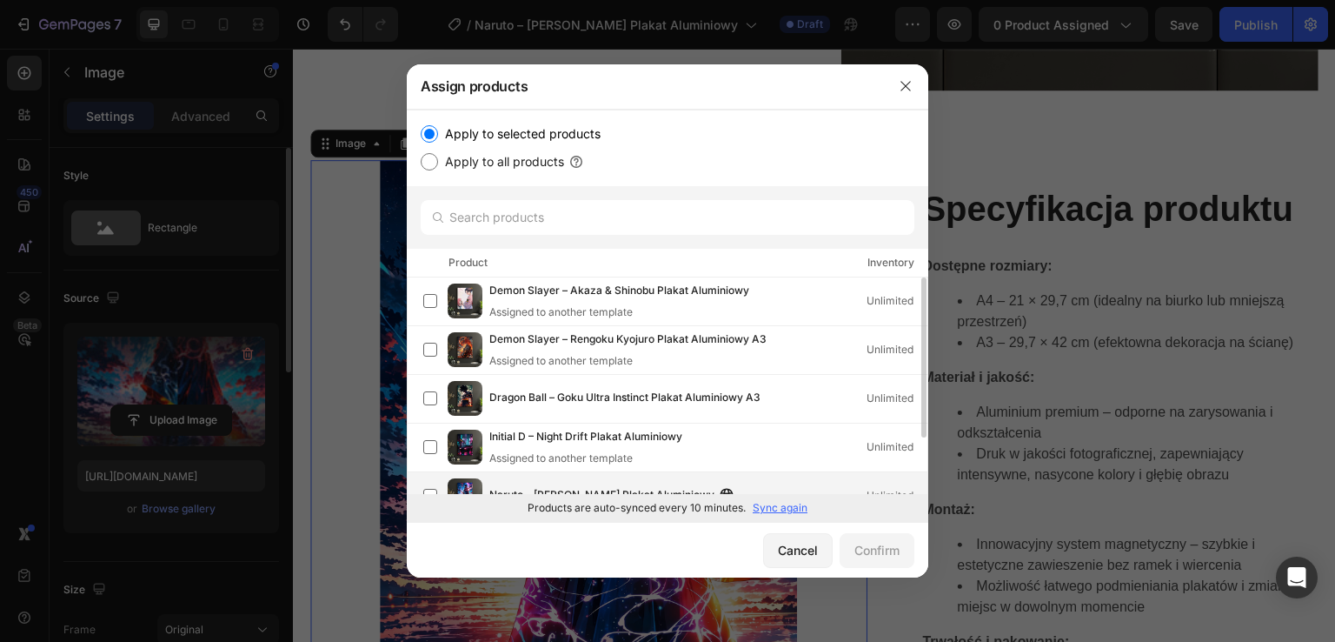
click at [850, 487] on div "Naruto – Sasuke Uchiha Plakat Aluminiowy Unlimited" at bounding box center [708, 495] width 438 height 19
drag, startPoint x: 922, startPoint y: 349, endPoint x: 922, endPoint y: 377, distance: 27.8
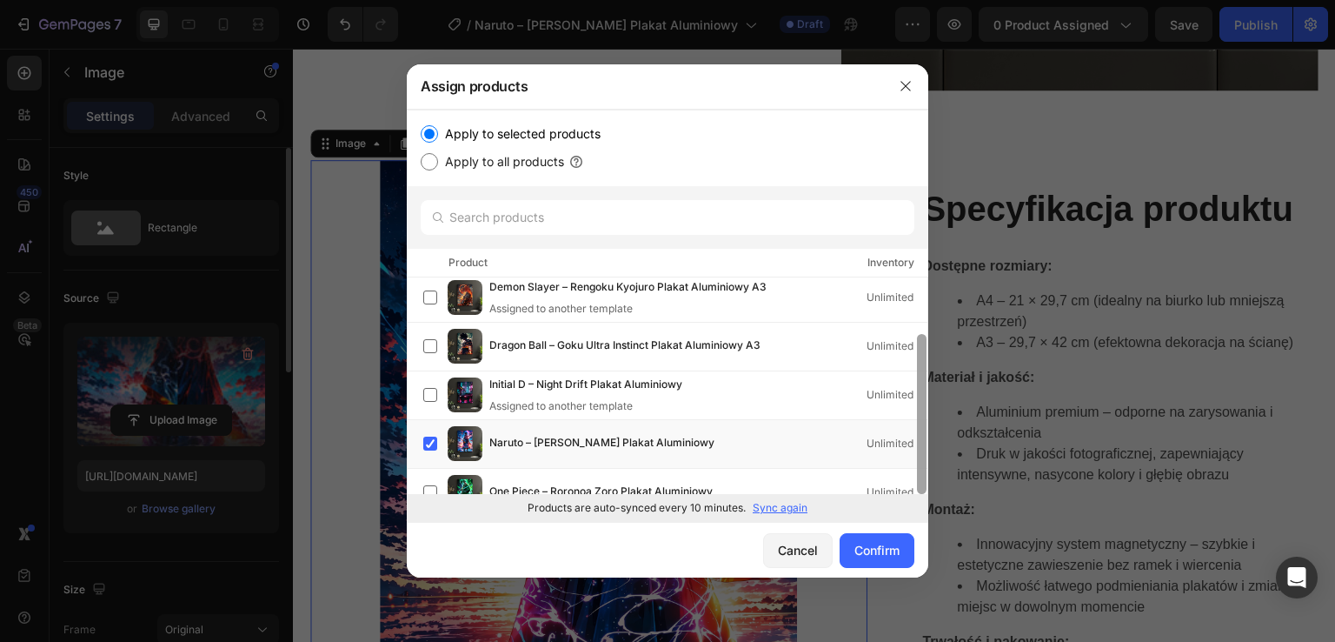
scroll to position [76, 0]
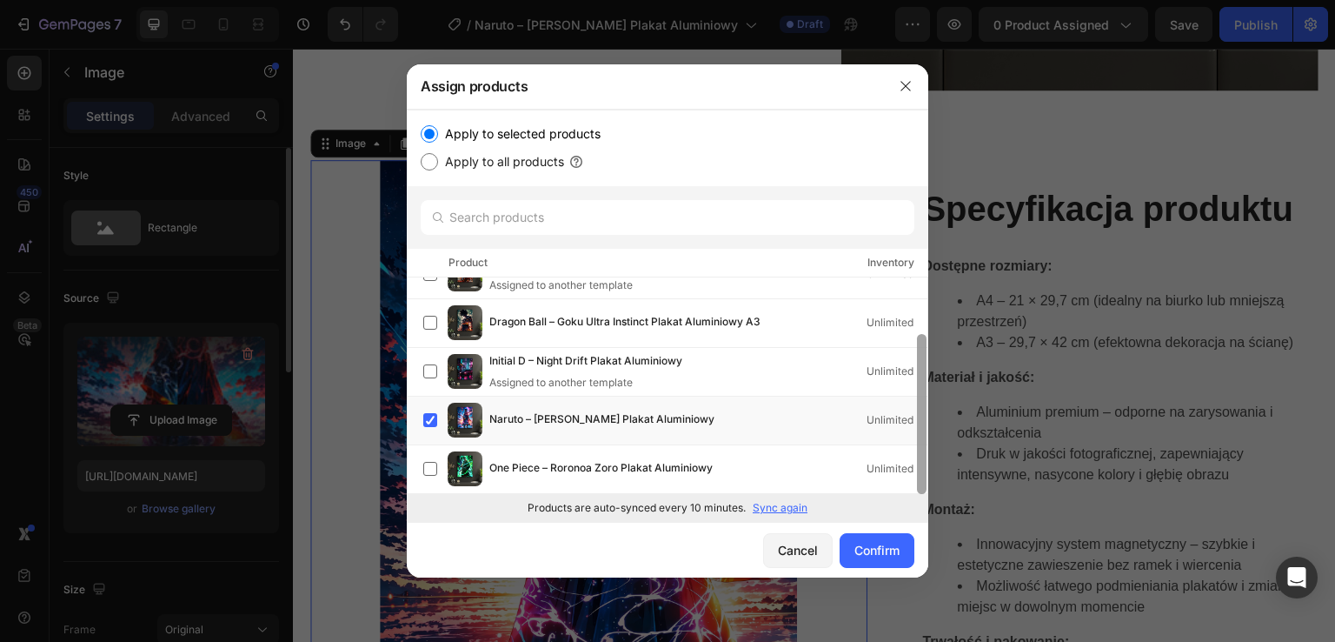
drag, startPoint x: 929, startPoint y: 402, endPoint x: 929, endPoint y: 456, distance: 54.8
click at [929, 456] on div "Assign products Apply to selected products Apply to all products Product Invent…" at bounding box center [667, 321] width 1335 height 642
click at [919, 298] on div at bounding box center [921, 385] width 13 height 216
drag, startPoint x: 926, startPoint y: 331, endPoint x: 928, endPoint y: 429, distance: 98.3
click at [928, 429] on div at bounding box center [921, 385] width 13 height 216
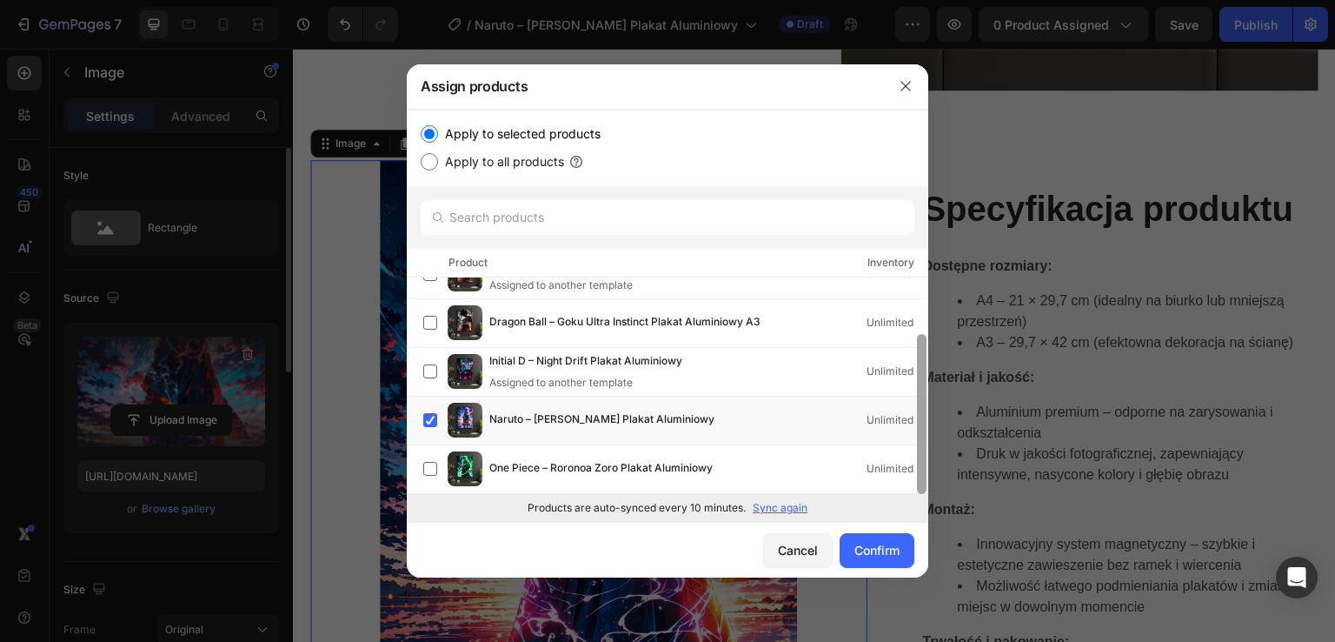
drag, startPoint x: 922, startPoint y: 408, endPoint x: 932, endPoint y: 446, distance: 39.7
click at [932, 446] on div "Assign products Apply to selected products Apply to all products Product Invent…" at bounding box center [667, 321] width 1335 height 642
click at [878, 542] on div "Confirm" at bounding box center [877, 550] width 45 height 18
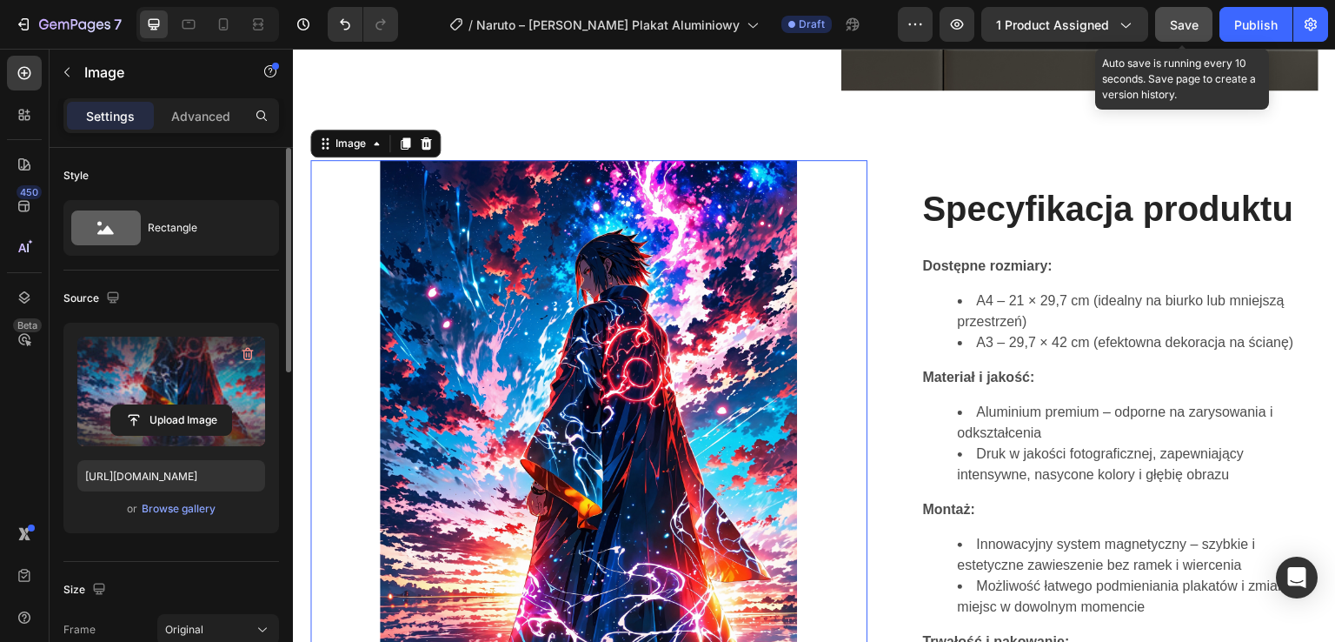
click at [1188, 28] on span "Save" at bounding box center [1184, 24] width 29 height 15
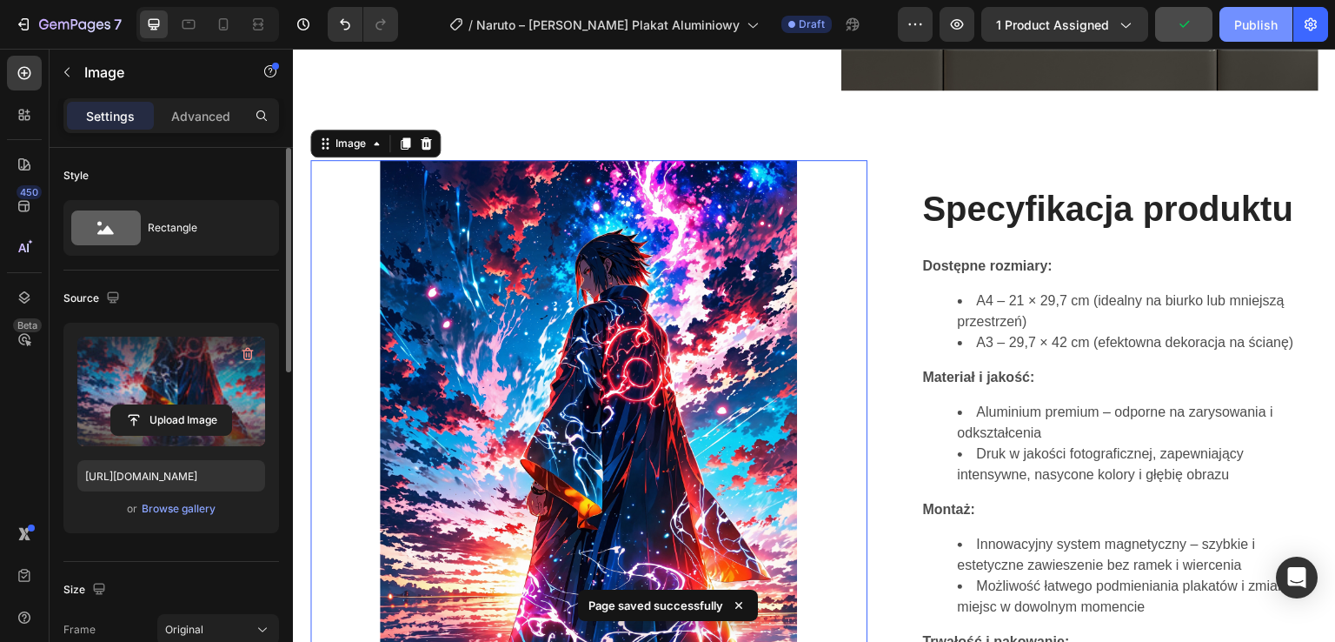
click at [1272, 20] on div "Publish" at bounding box center [1256, 25] width 43 height 18
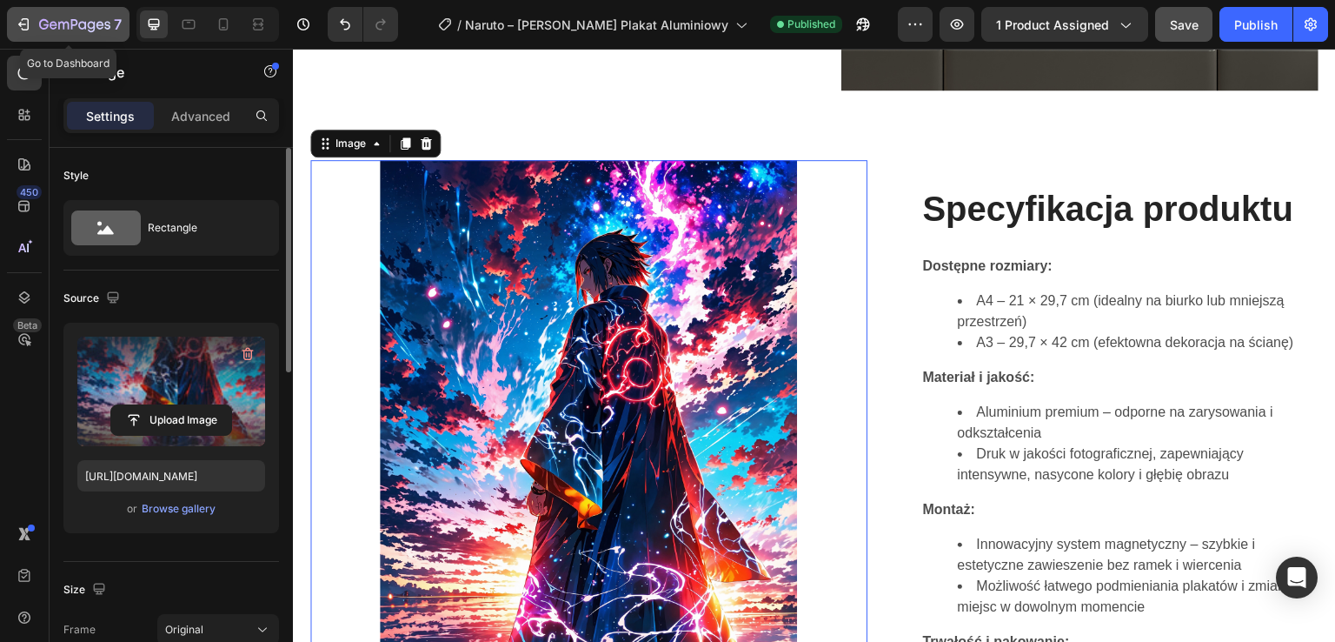
click at [35, 22] on div "7" at bounding box center [68, 24] width 107 height 21
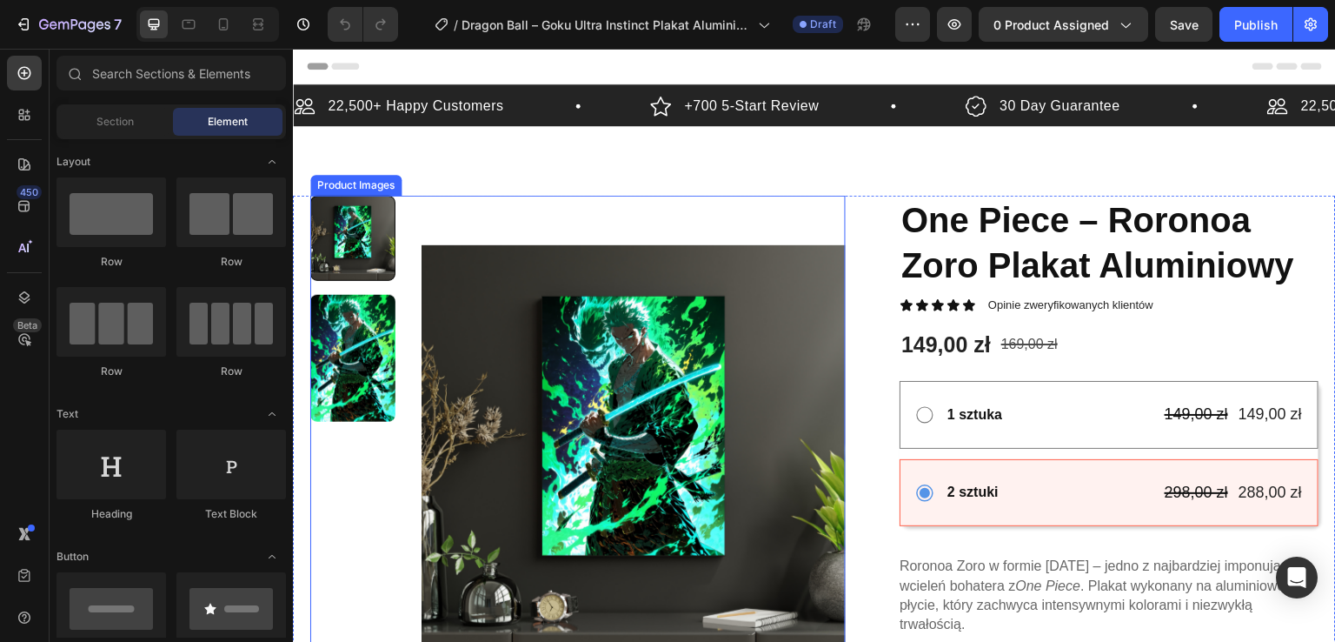
click at [625, 323] on img at bounding box center [634, 458] width 424 height 524
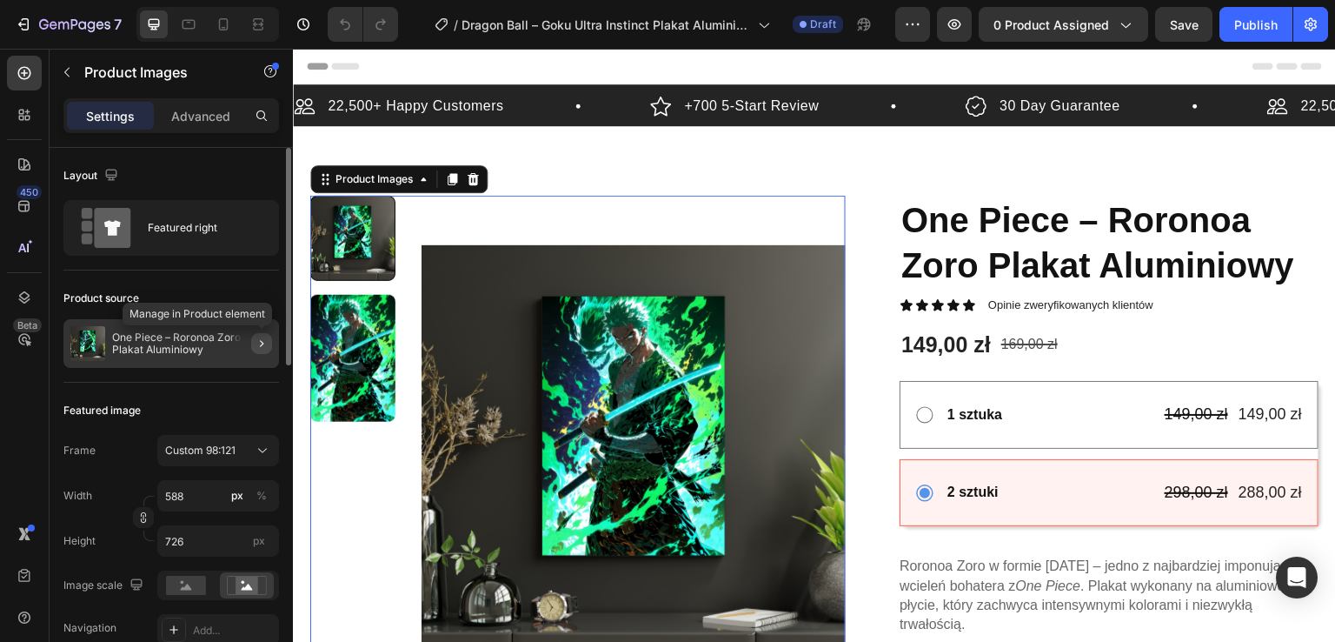
click at [253, 350] on button "button" at bounding box center [261, 343] width 21 height 21
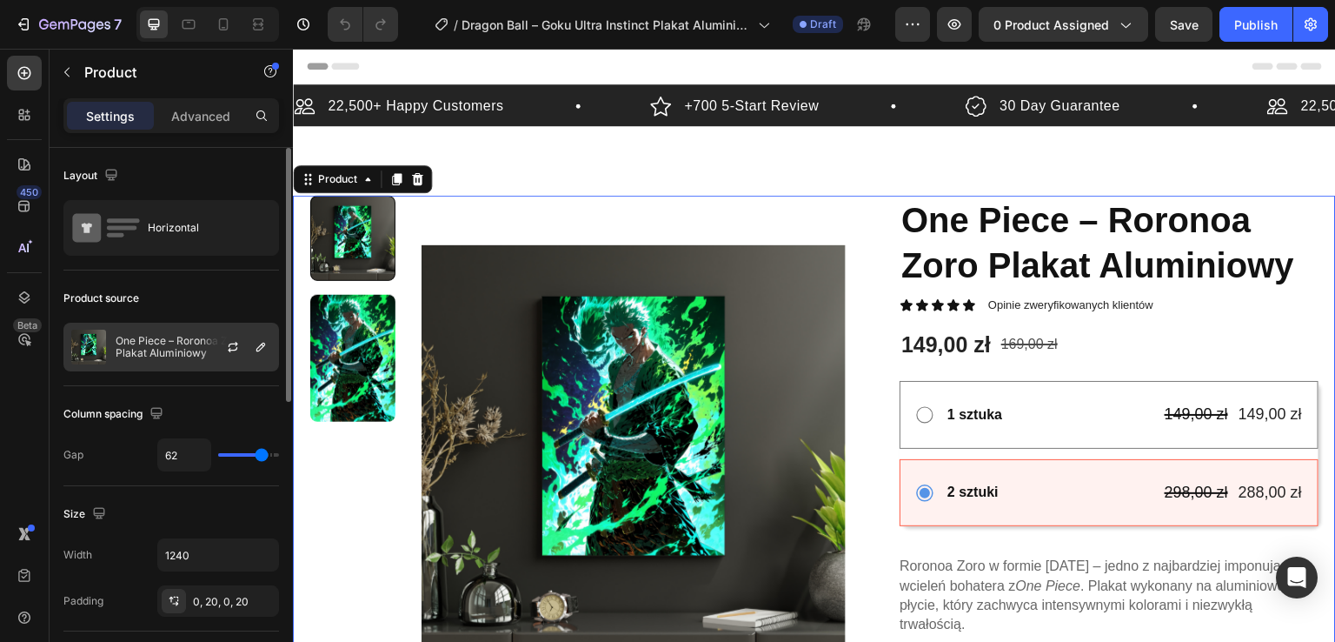
click at [261, 356] on div at bounding box center [240, 346] width 77 height 47
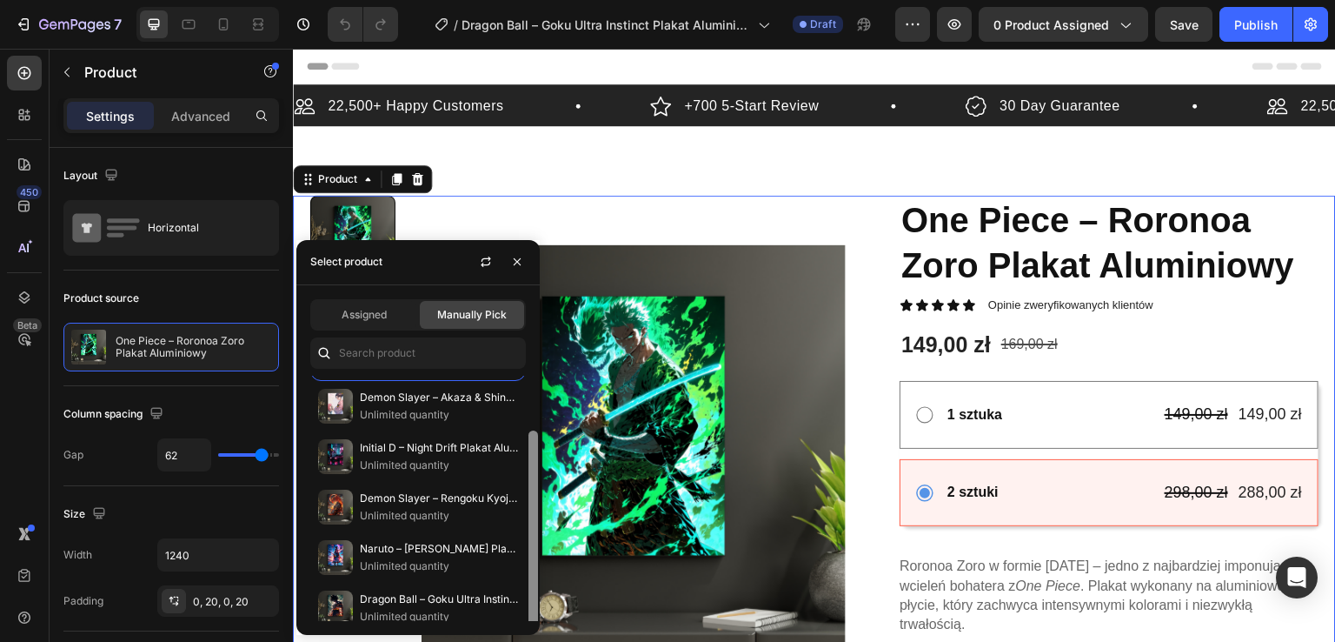
scroll to position [55, 0]
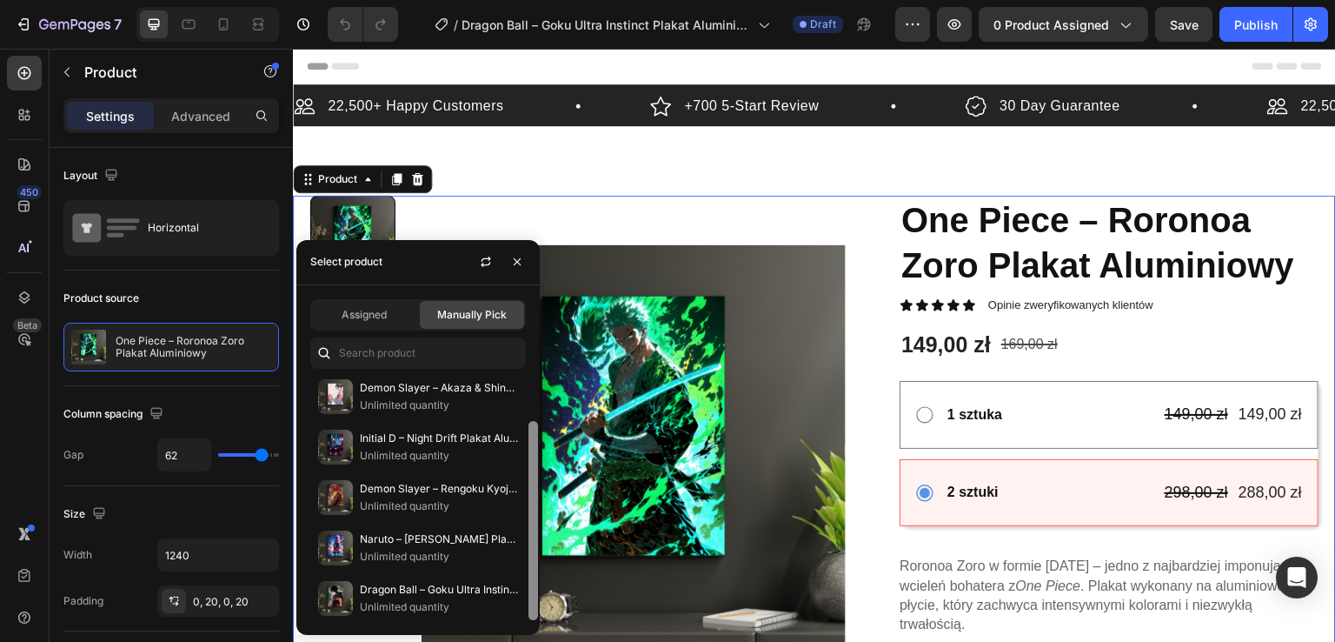
drag, startPoint x: 531, startPoint y: 564, endPoint x: 531, endPoint y: 592, distance: 27.8
click at [531, 592] on div at bounding box center [534, 520] width 10 height 199
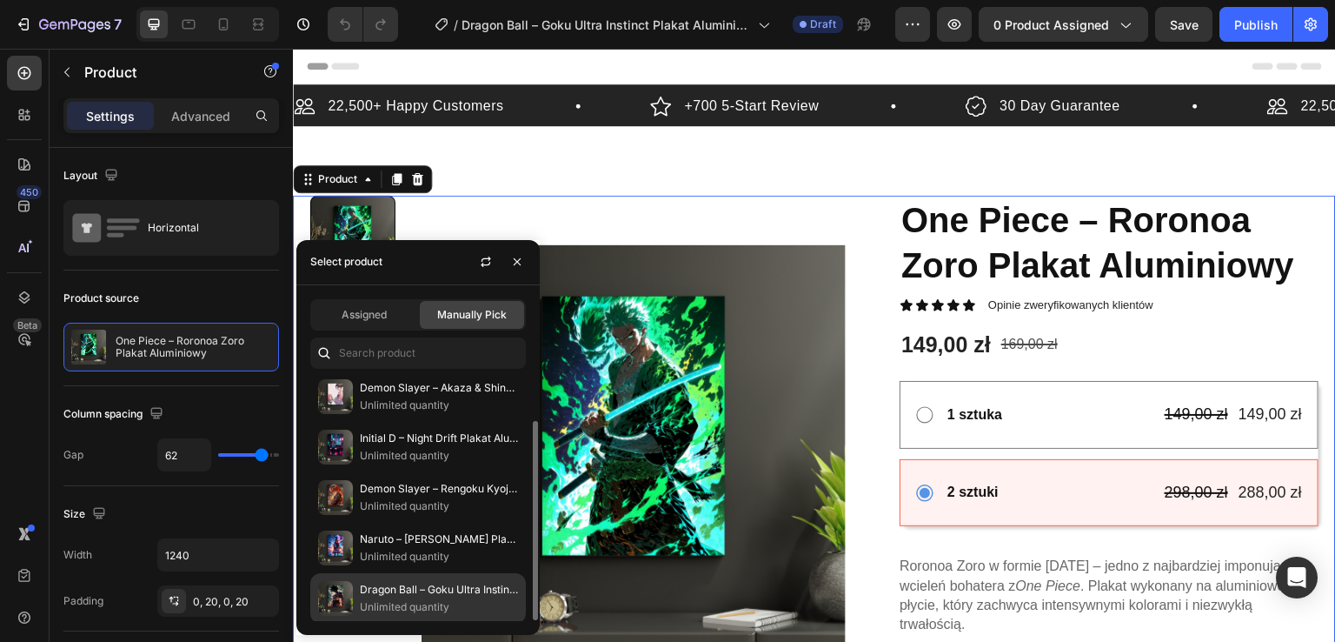
click at [453, 609] on p "Unlimited quantity" at bounding box center [439, 606] width 158 height 17
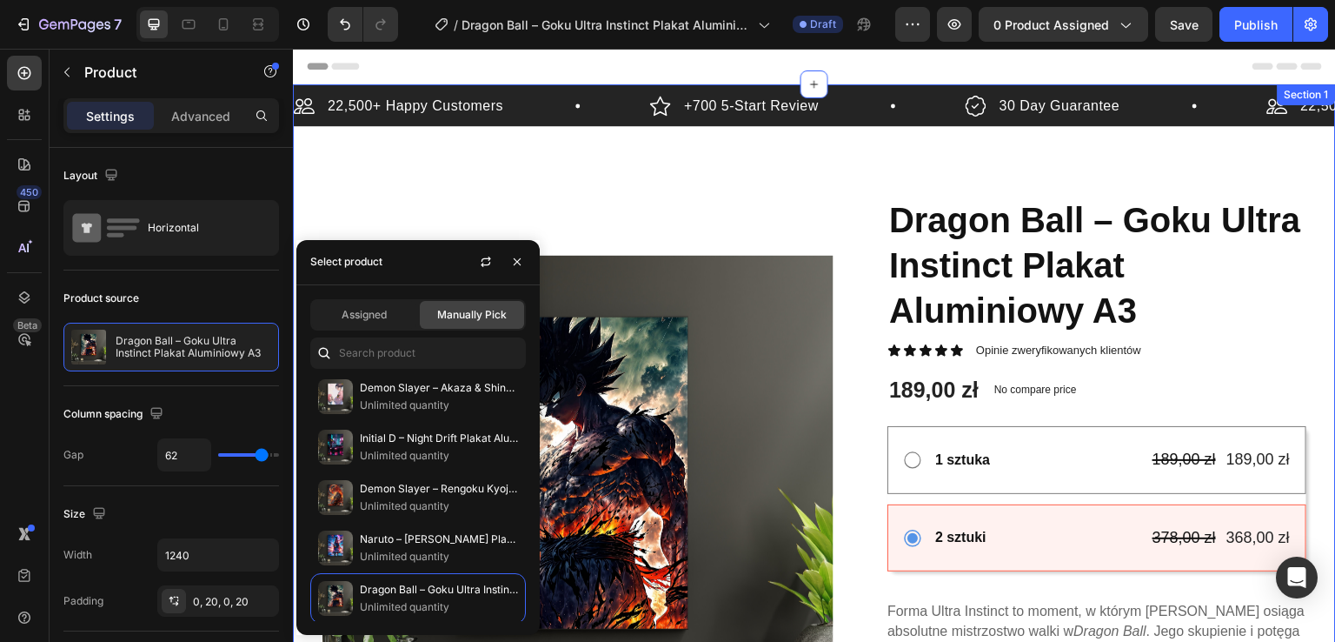
click at [708, 162] on div "22,500+ Happy Customers Item List +700 5-Start Review Item List 30 Day Guarante…" at bounding box center [814, 641] width 1043 height 1115
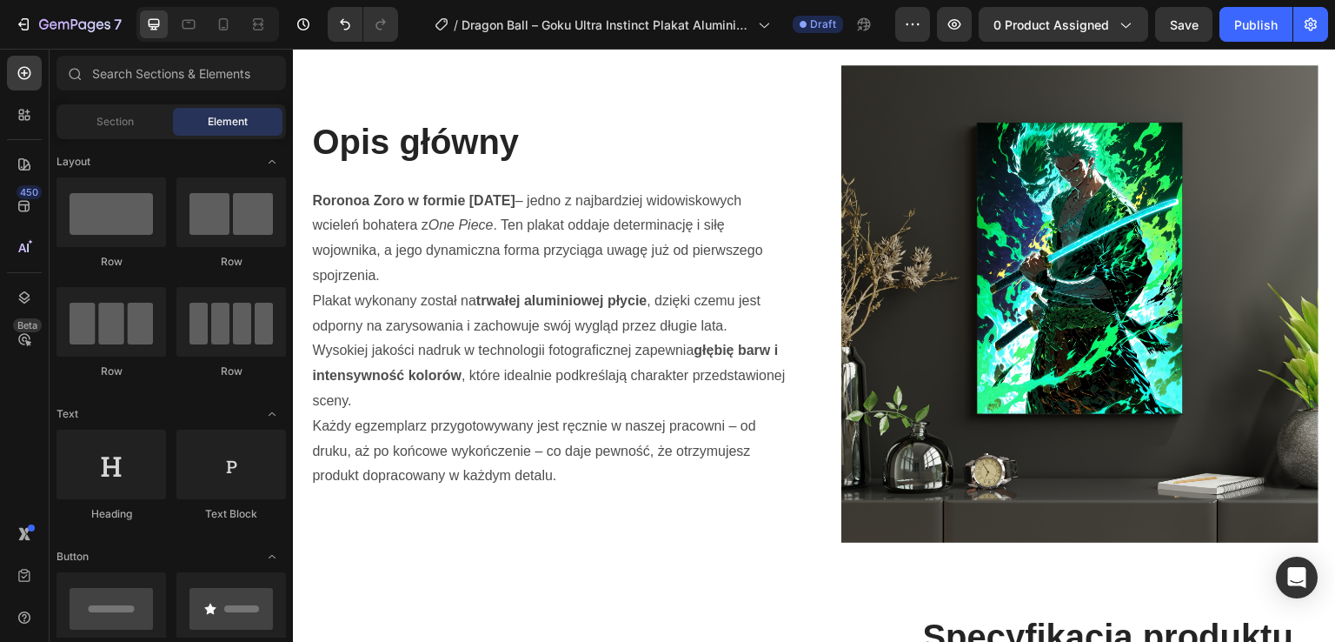
scroll to position [1102, 0]
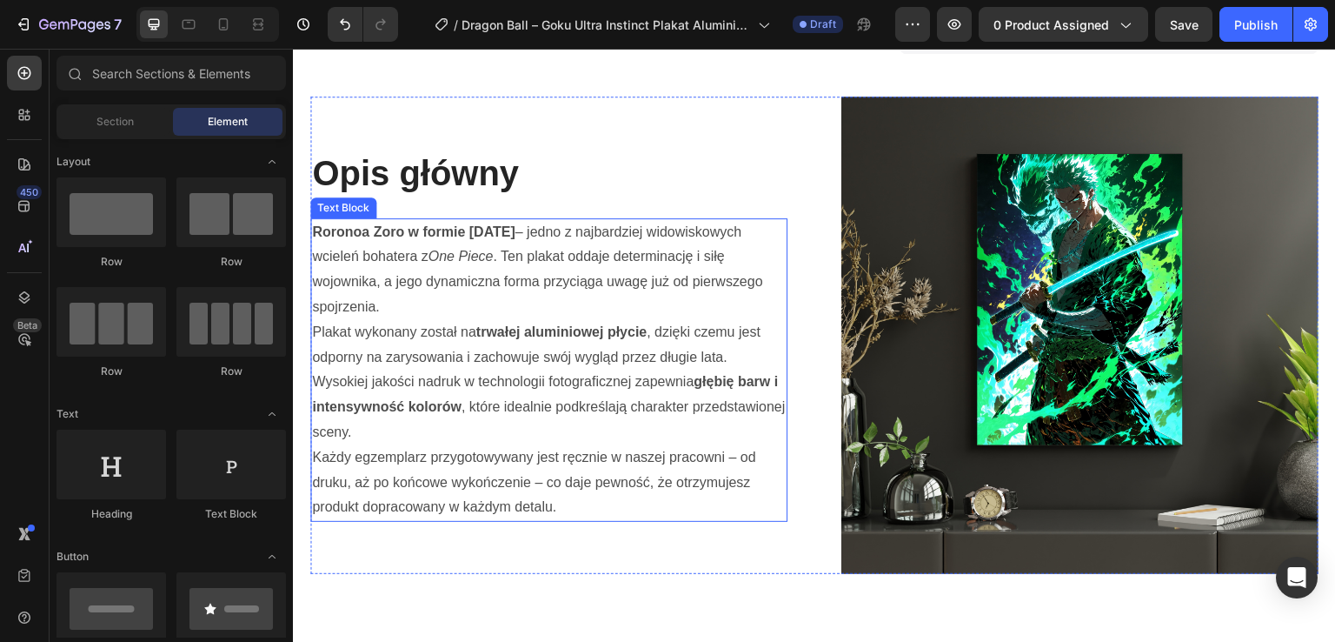
click at [383, 242] on p "Roronoa Zoro w formie [DATE] – jedno z najbardziej widowiskowych wcieleń bohate…" at bounding box center [549, 270] width 474 height 100
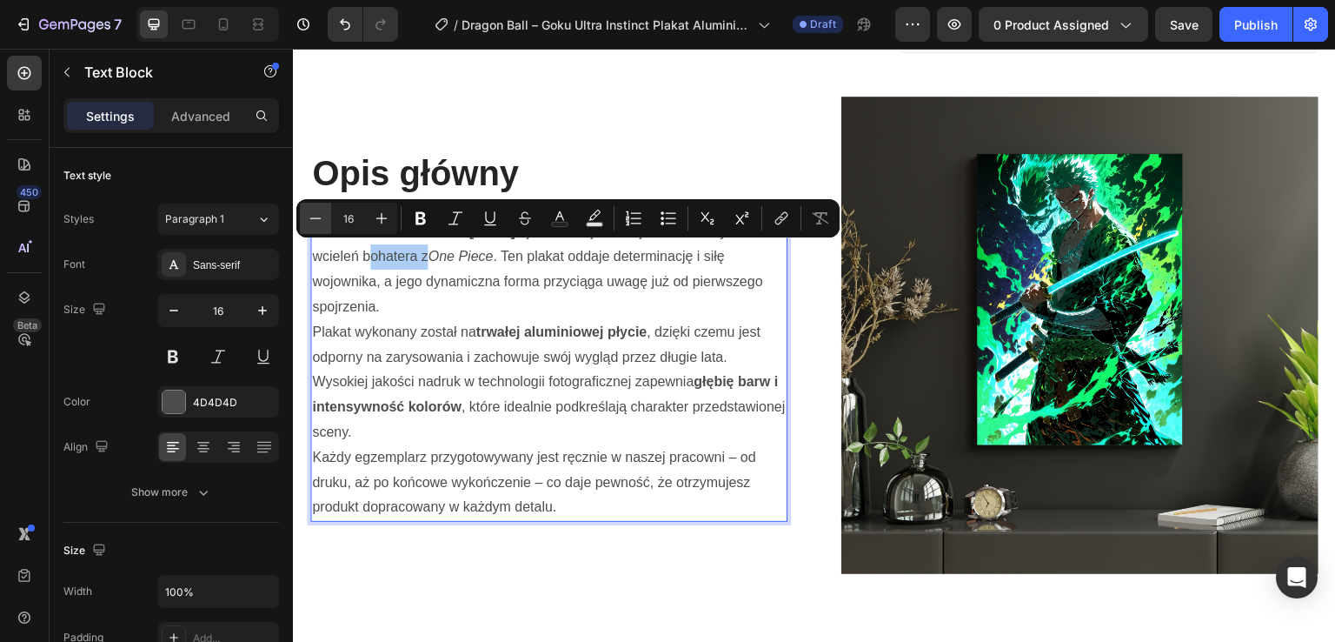
click at [316, 230] on button "Minus" at bounding box center [315, 218] width 31 height 31
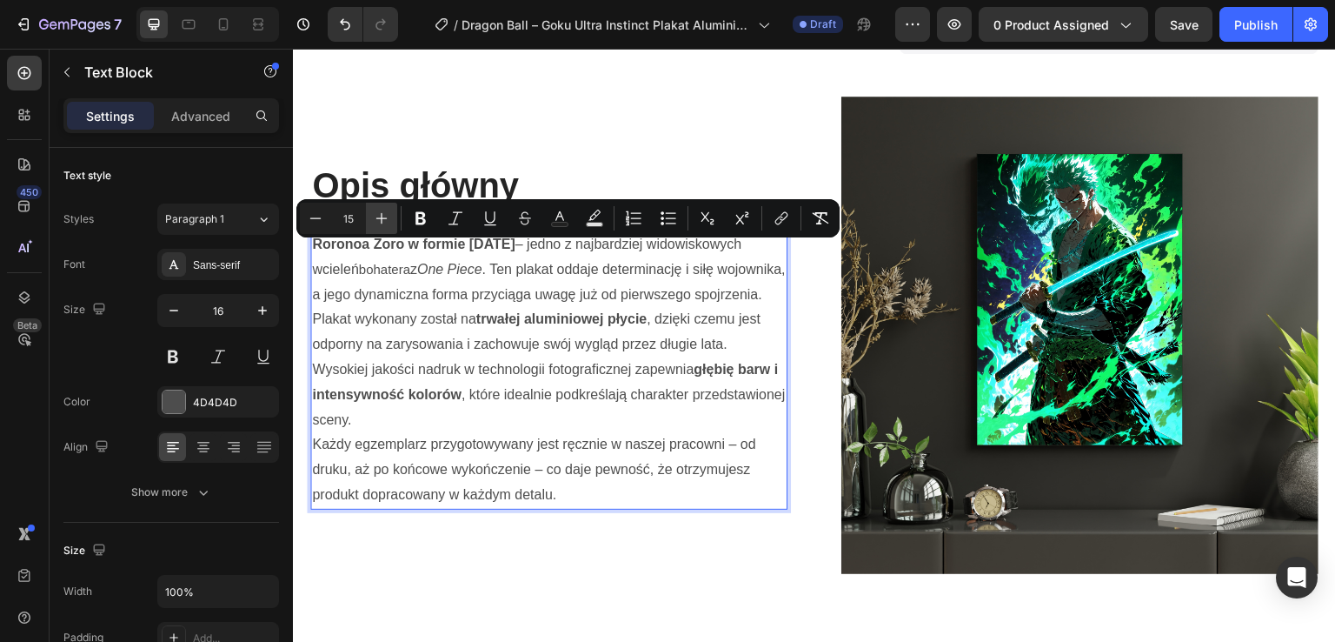
click at [373, 211] on icon "Editor contextual toolbar" at bounding box center [381, 218] width 17 height 17
type input "16"
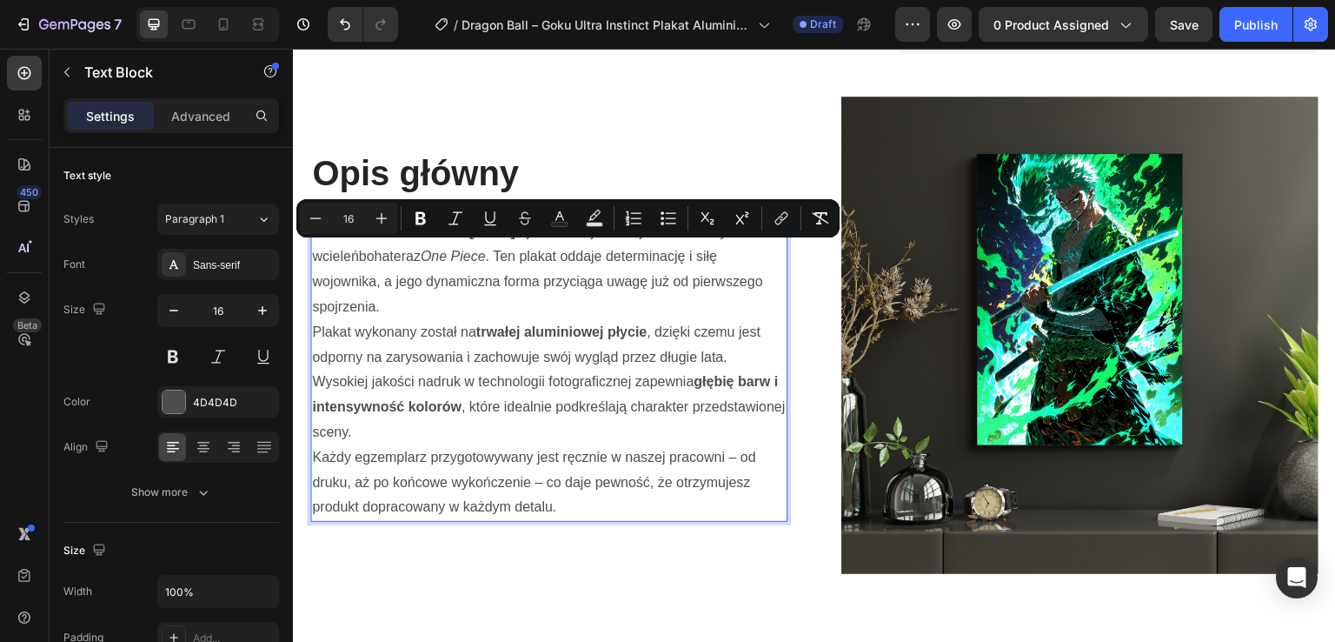
click at [345, 250] on p "Roronoa Zoro w formie Ashura – jedno z najbardziej widowiskowych wcieleń bohate…" at bounding box center [549, 270] width 474 height 100
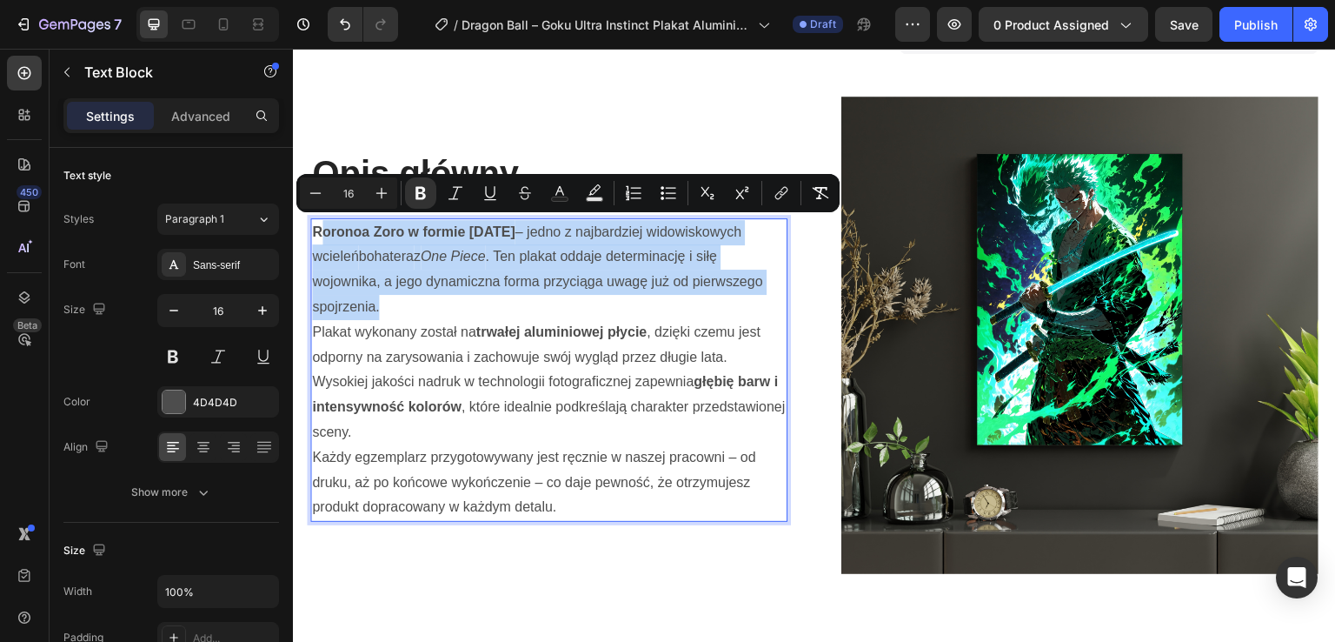
drag, startPoint x: 317, startPoint y: 222, endPoint x: 473, endPoint y: 296, distance: 172.7
click at [473, 296] on p "Roronoa Zoro w formie Ashura – jedno z najbardziej widowiskowych wcieleń bohate…" at bounding box center [549, 270] width 474 height 100
click at [365, 260] on p "Roronoa Zoro w formie Ashura – jedno z najbardziej widowiskowych wcieleń bohate…" at bounding box center [549, 270] width 474 height 100
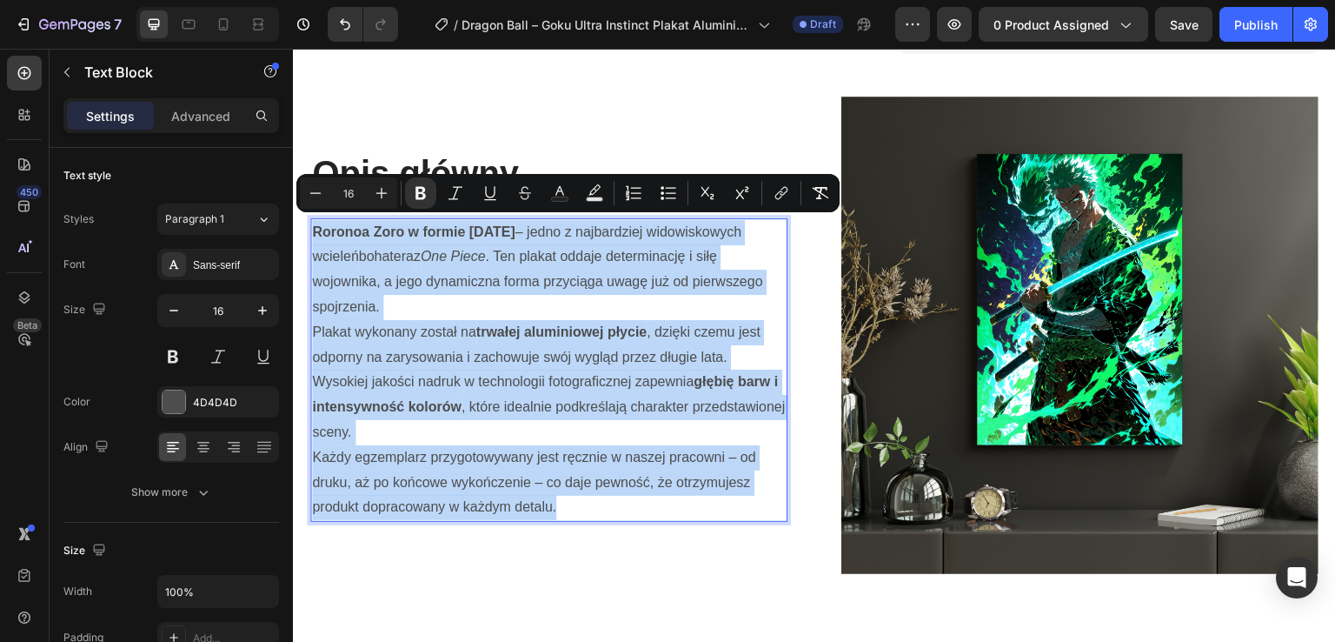
drag, startPoint x: 315, startPoint y: 227, endPoint x: 712, endPoint y: 496, distance: 480.1
click at [712, 496] on div "Roronoa Zoro w formie Ashura – jedno z najbardziej widowiskowych wcieleń bohate…" at bounding box center [548, 370] width 477 height 304
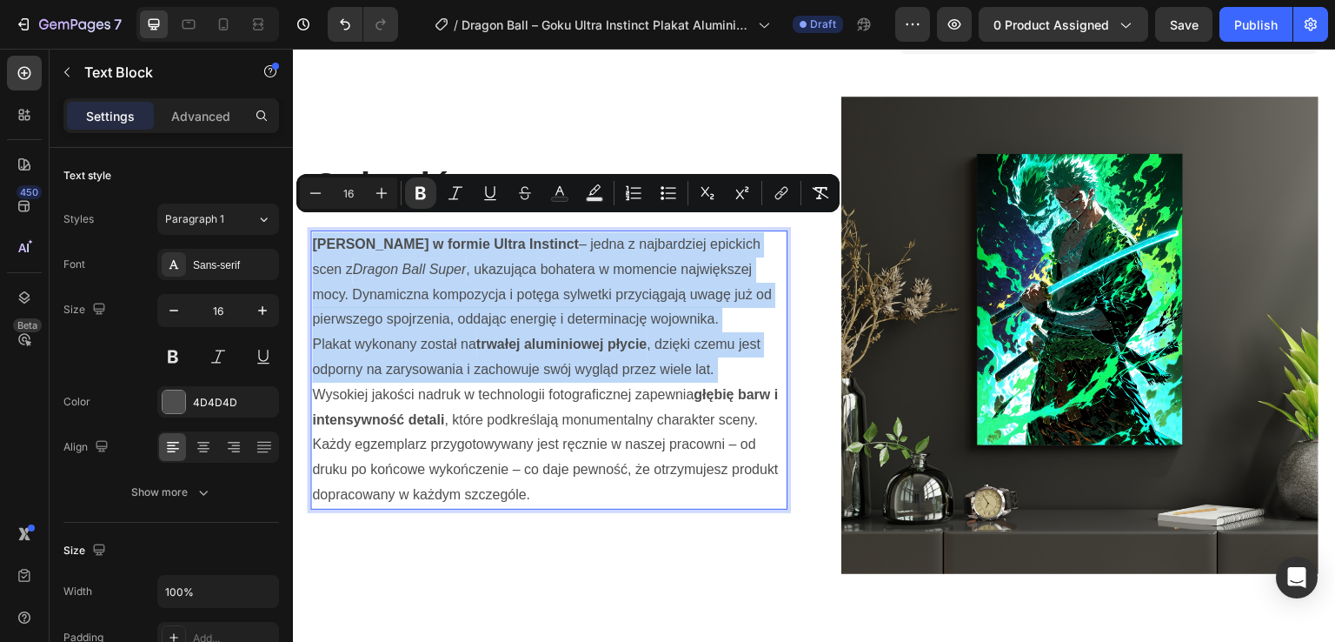
scroll to position [1115, 0]
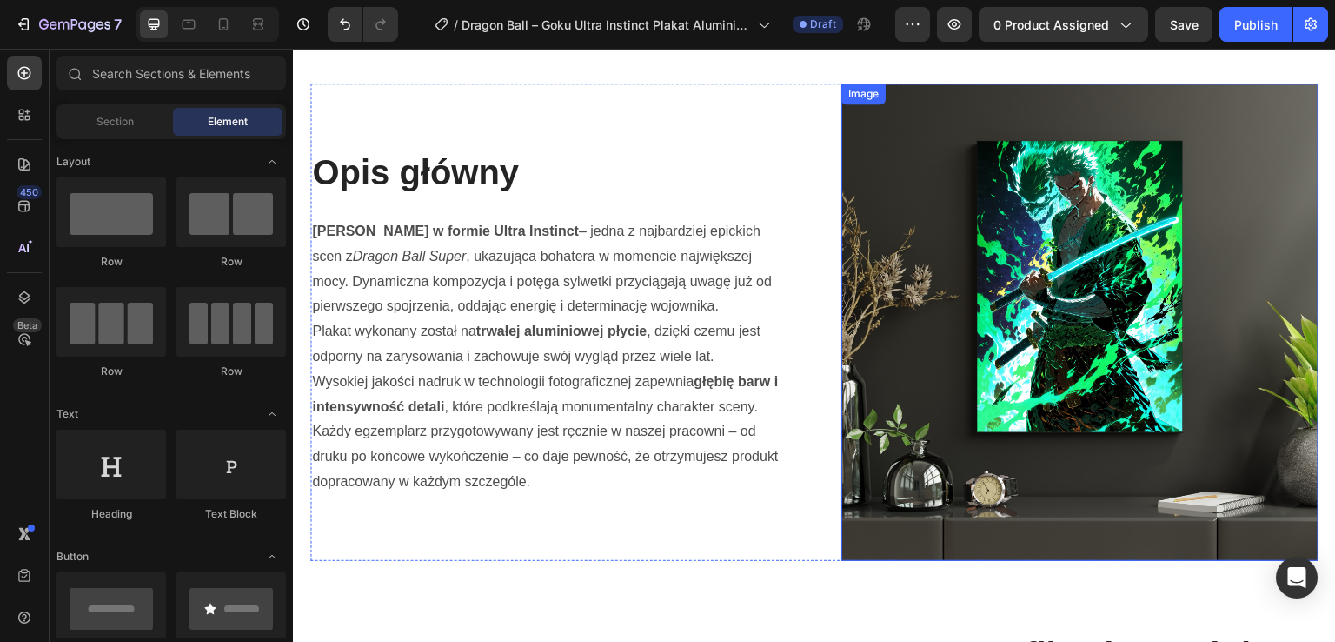
click at [1209, 296] on img at bounding box center [1080, 321] width 477 height 477
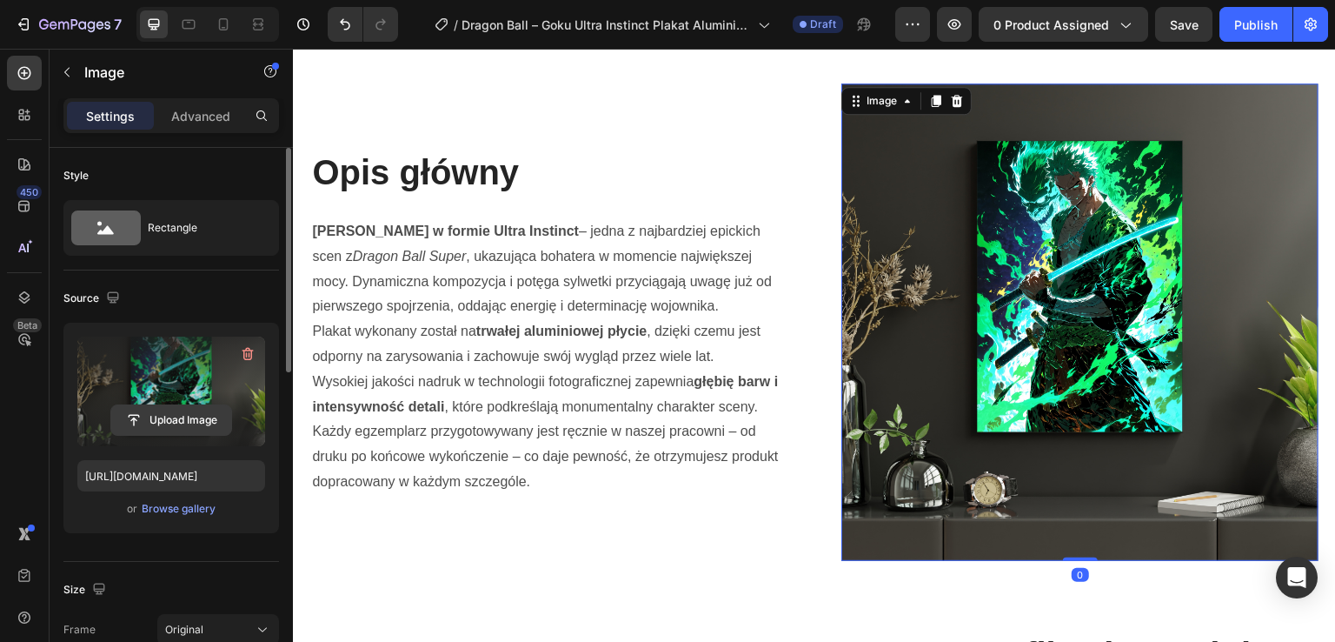
click at [198, 415] on input "file" at bounding box center [171, 420] width 120 height 30
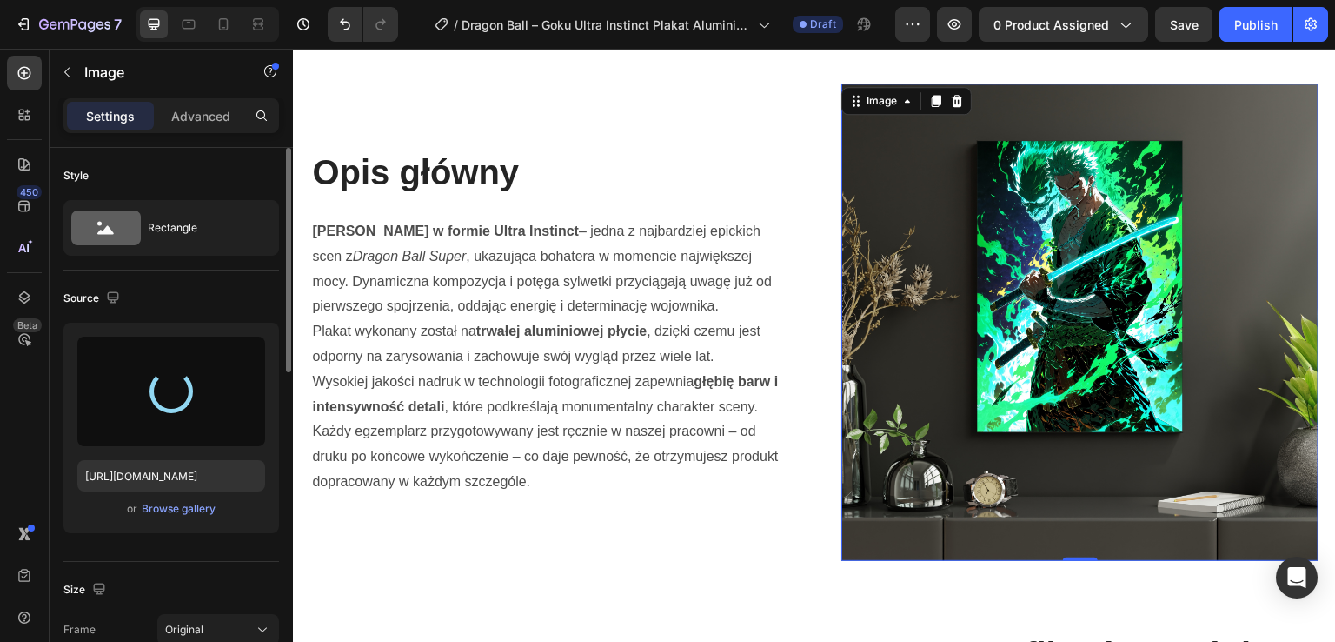
type input "https://cdn.shopify.com/s/files/1/0985/4749/9347/files/gempages_581523974744179…"
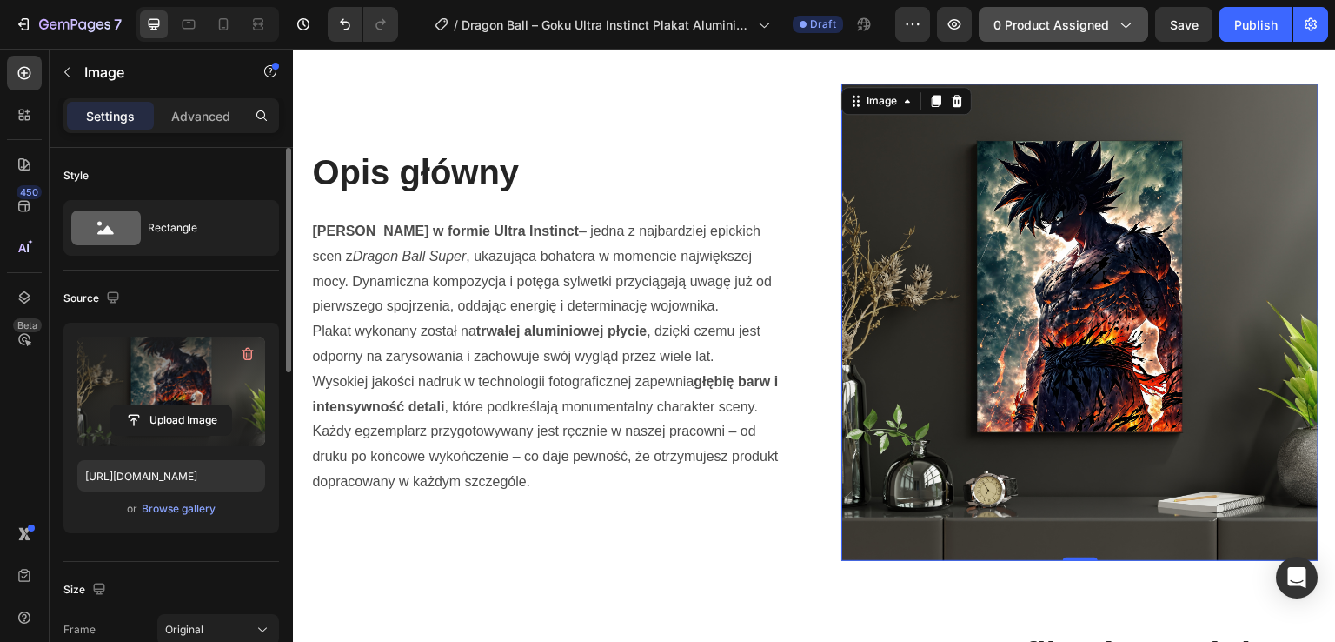
click at [1129, 21] on icon "button" at bounding box center [1124, 24] width 17 height 17
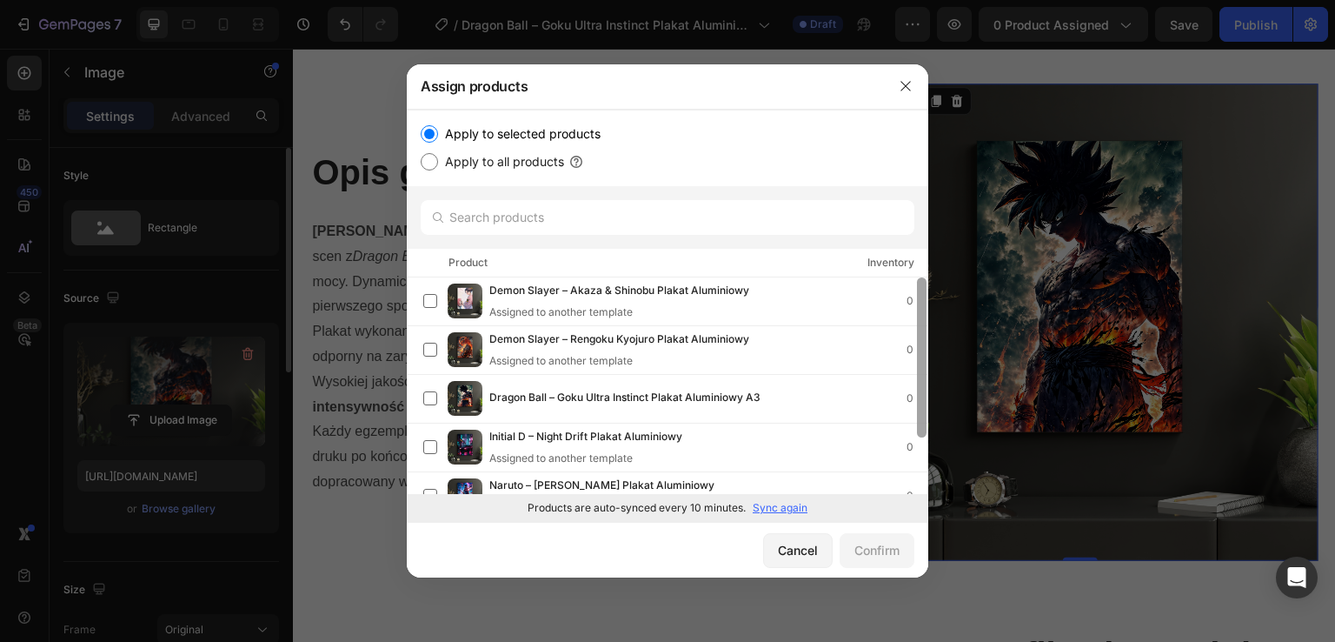
drag, startPoint x: 924, startPoint y: 310, endPoint x: 922, endPoint y: 361, distance: 50.5
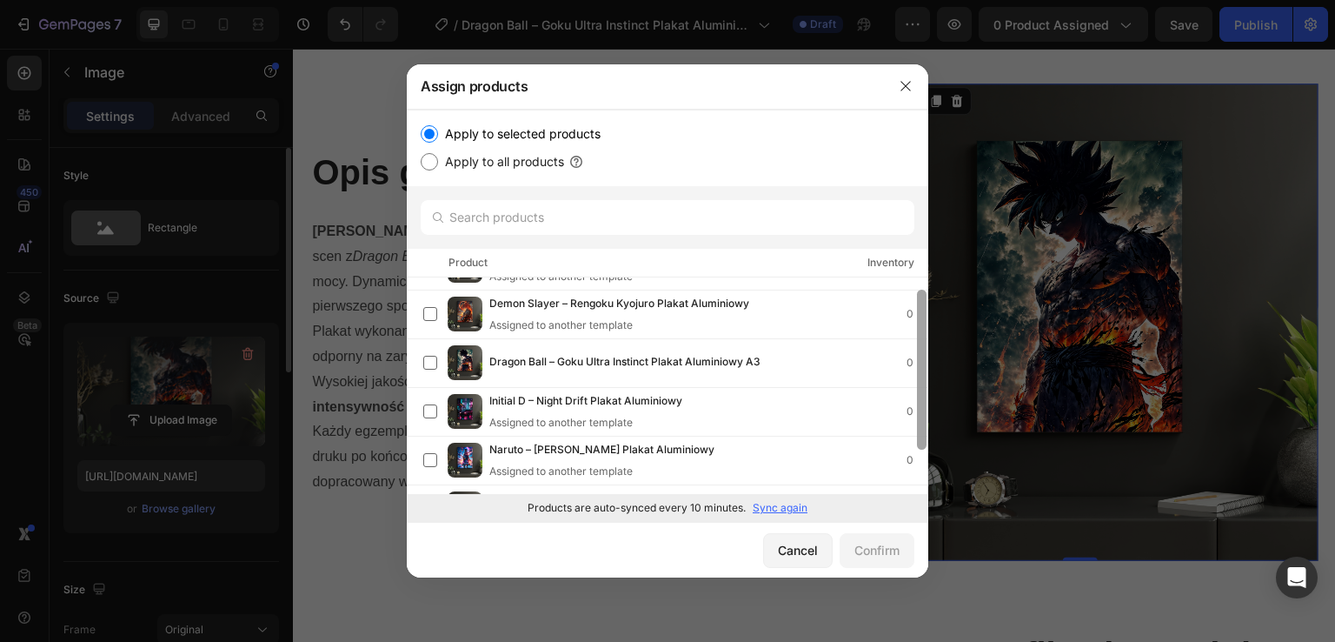
drag, startPoint x: 922, startPoint y: 374, endPoint x: 920, endPoint y: 403, distance: 29.6
click at [920, 403] on div at bounding box center [922, 370] width 10 height 160
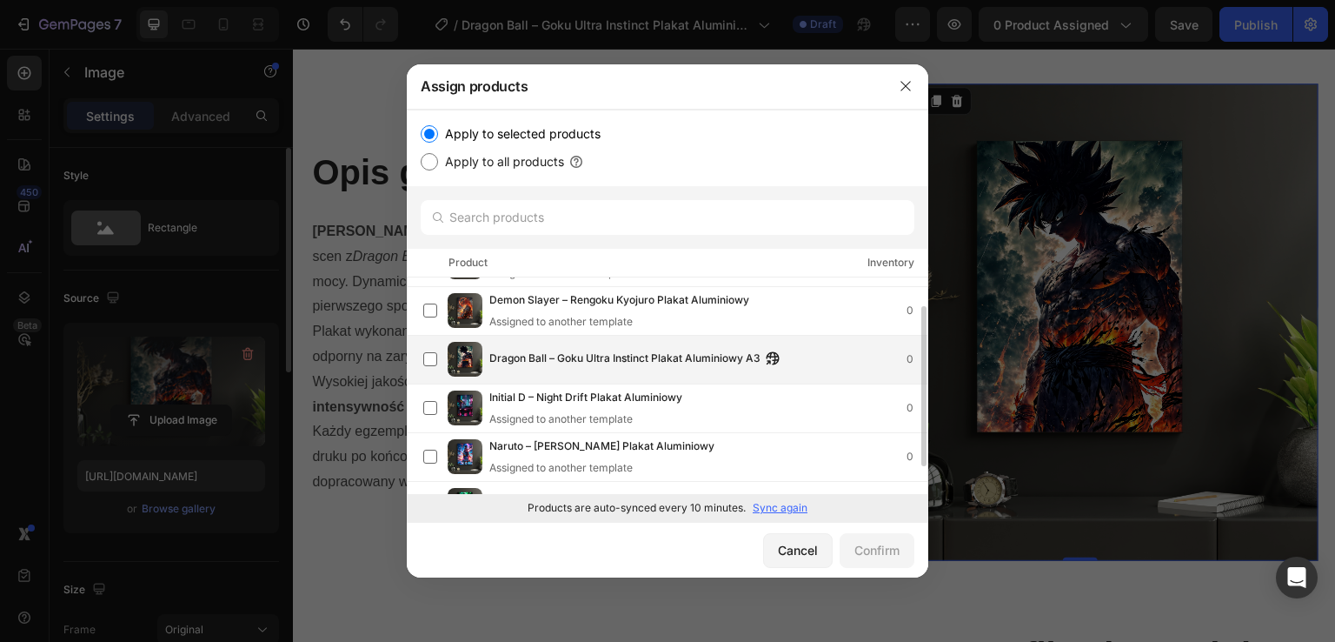
click at [778, 369] on div "Dragon Ball – Goku Ultra Instinct Plakat Aluminiowy A3 0" at bounding box center [675, 359] width 504 height 35
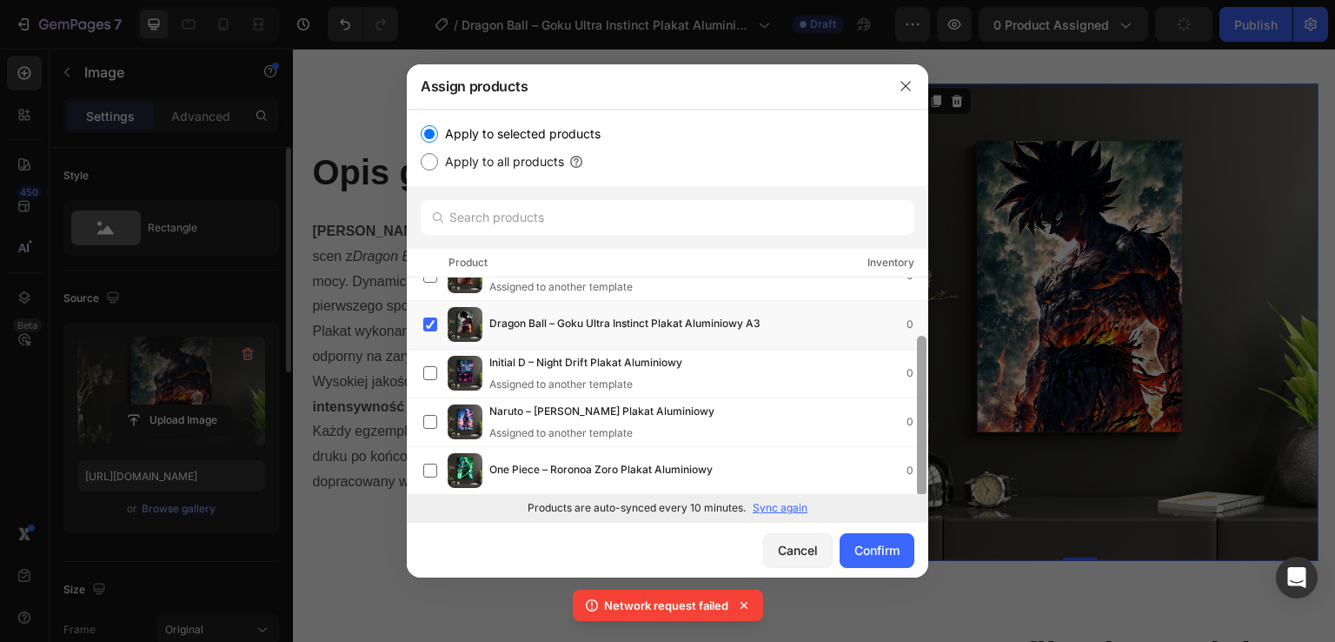
scroll to position [76, 0]
drag, startPoint x: 922, startPoint y: 456, endPoint x: 924, endPoint y: 491, distance: 34.8
click at [924, 491] on div at bounding box center [922, 414] width 10 height 160
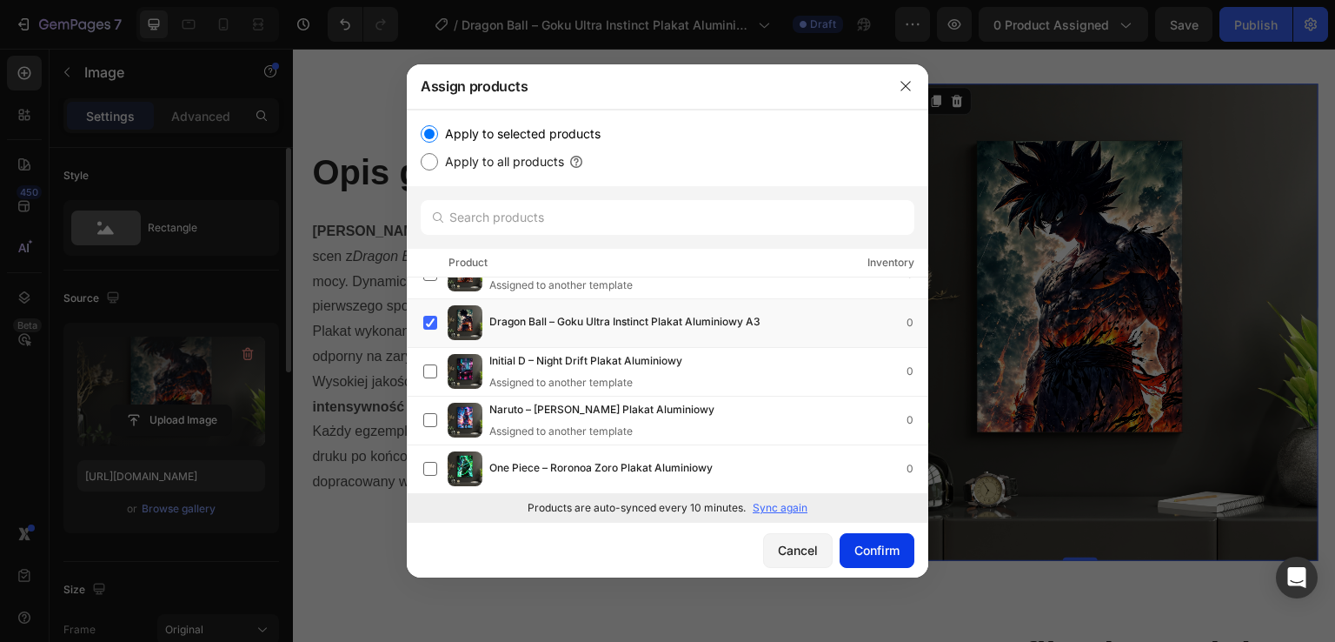
click at [871, 539] on button "Confirm" at bounding box center [877, 550] width 75 height 35
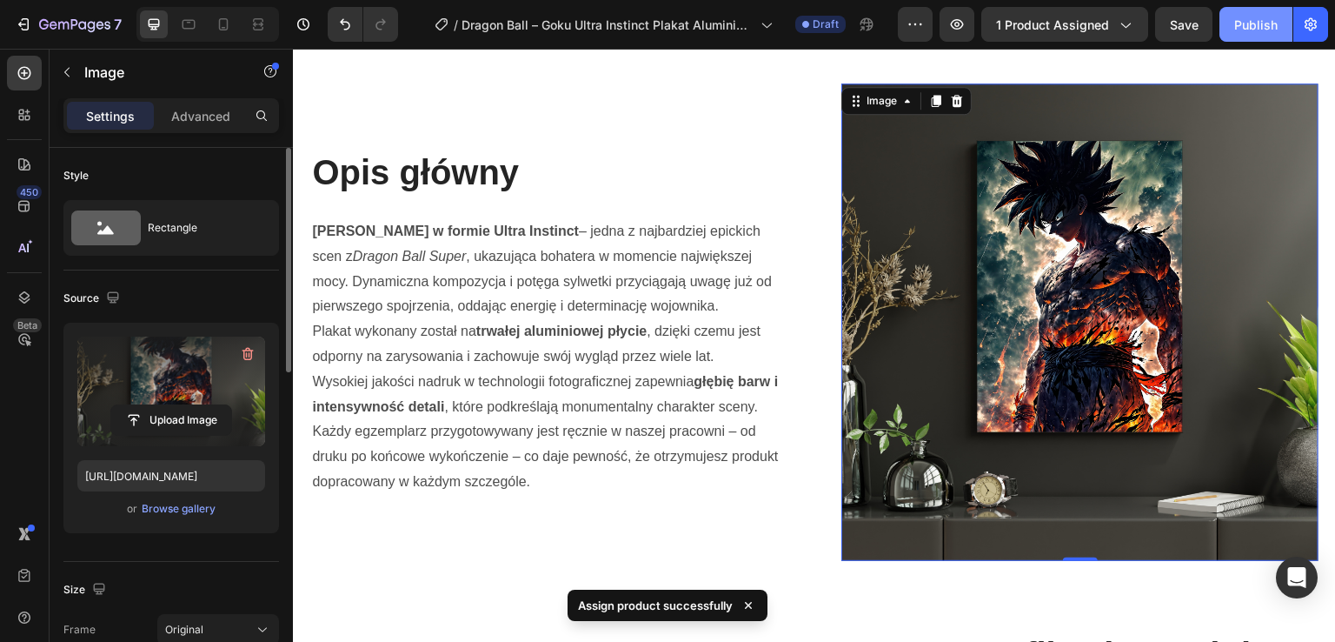
click at [1244, 27] on div "Publish" at bounding box center [1256, 25] width 43 height 18
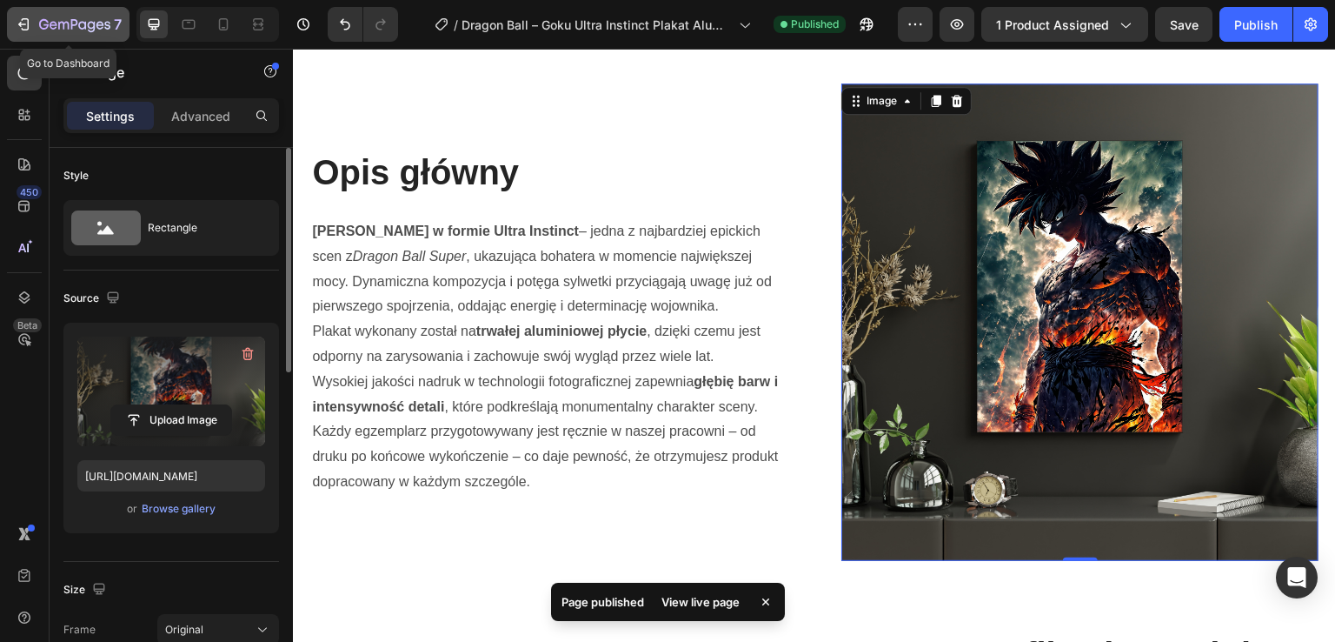
click at [82, 14] on div "7" at bounding box center [80, 24] width 83 height 21
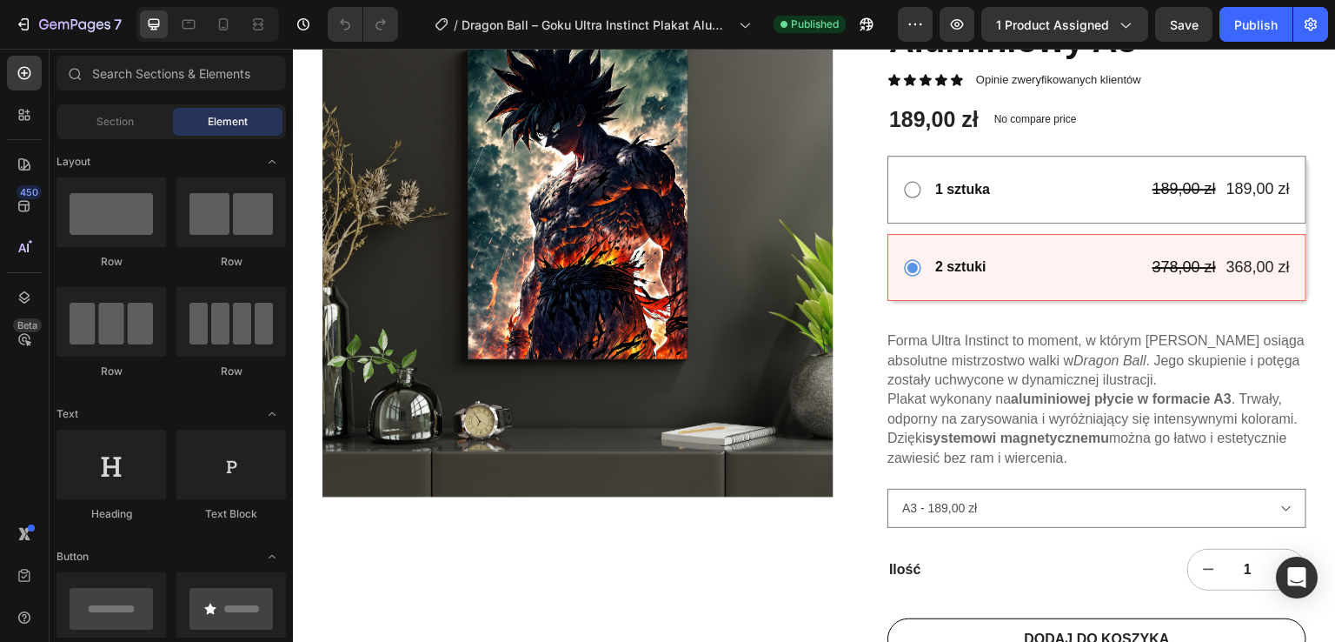
scroll to position [239, 0]
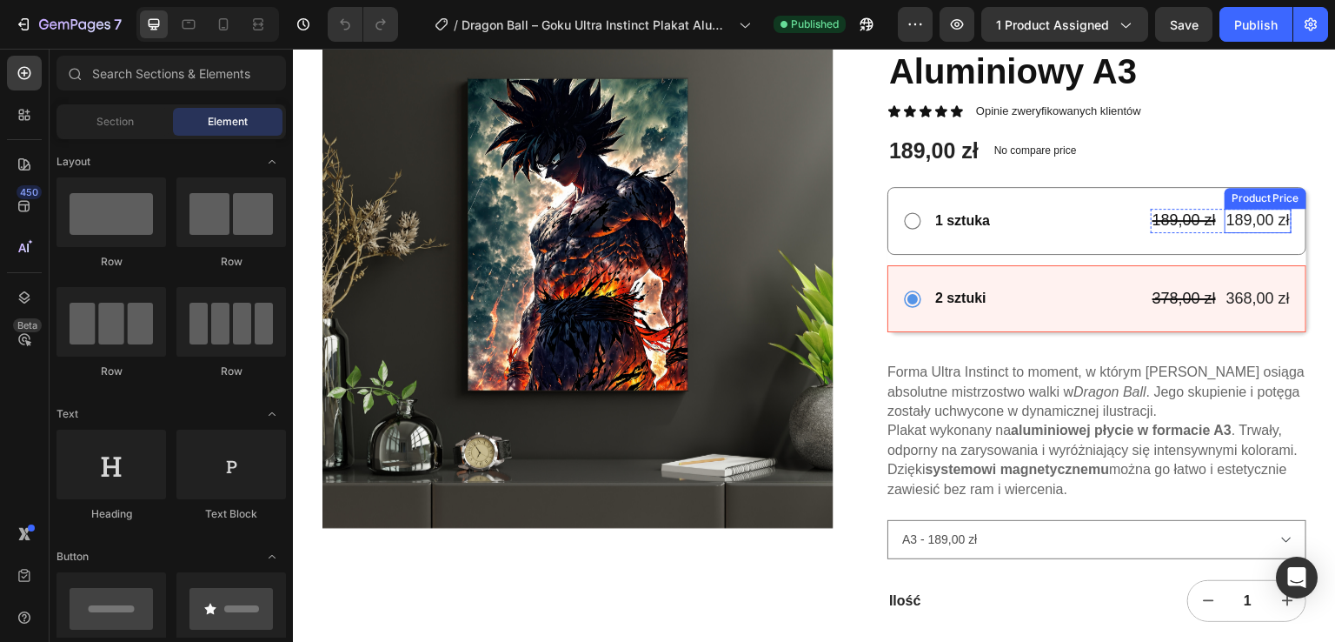
click at [1232, 217] on div "189,00 zł" at bounding box center [1258, 220] width 67 height 23
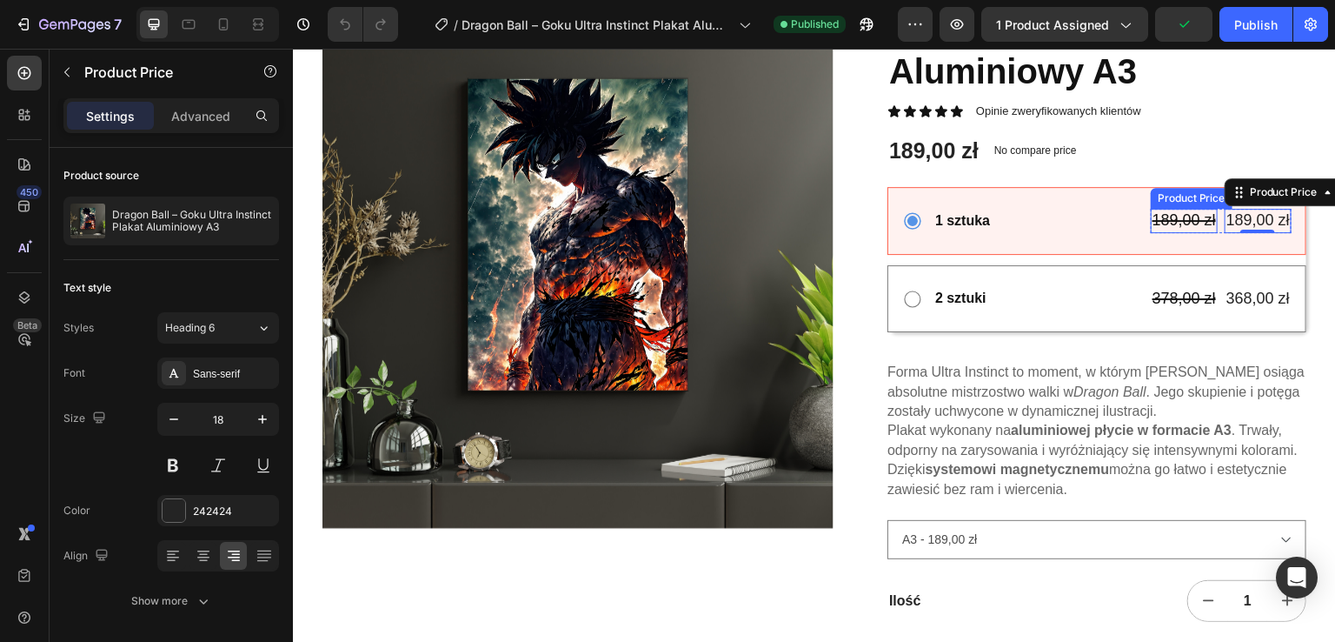
click at [1200, 223] on div "189,00 zł" at bounding box center [1184, 220] width 67 height 23
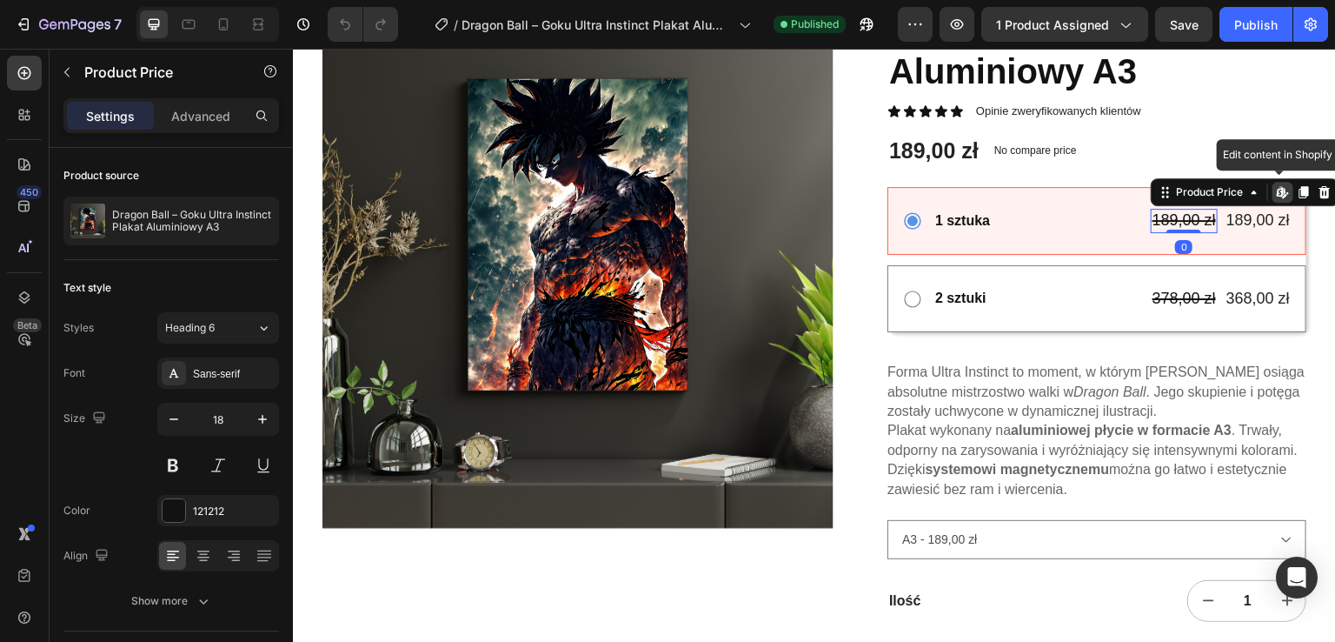
click at [1276, 197] on icon at bounding box center [1283, 192] width 14 height 14
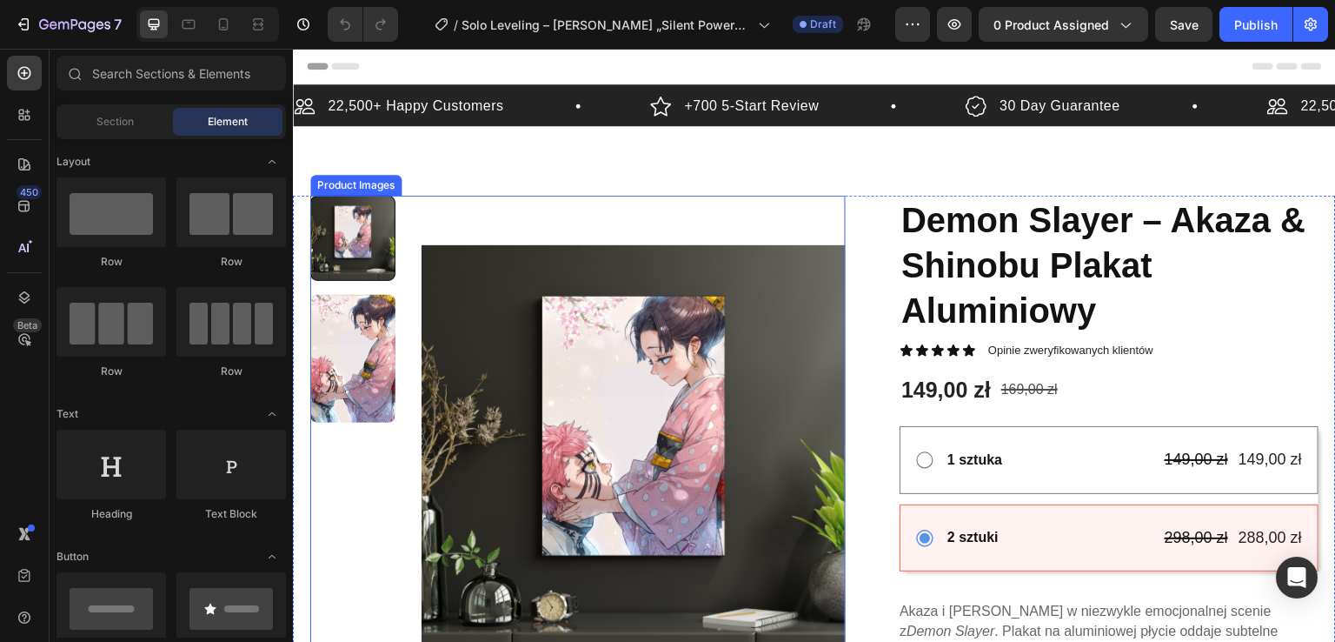
click at [736, 394] on img at bounding box center [634, 458] width 424 height 524
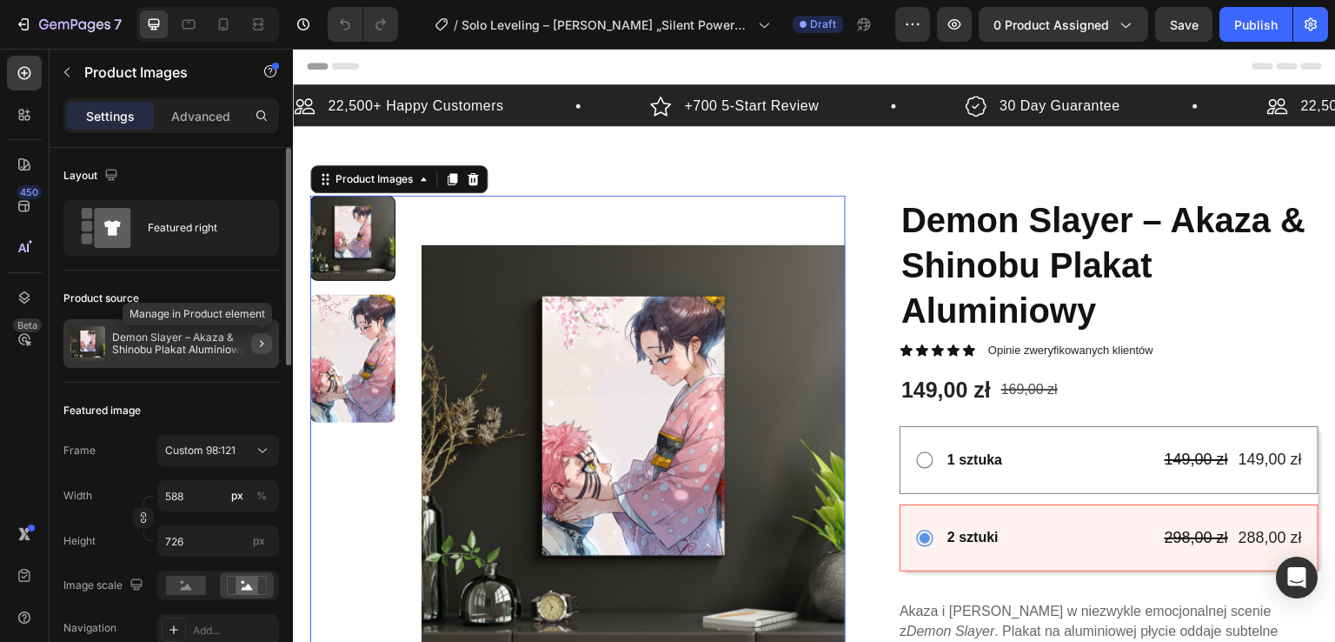
click at [265, 349] on icon "button" at bounding box center [262, 343] width 14 height 14
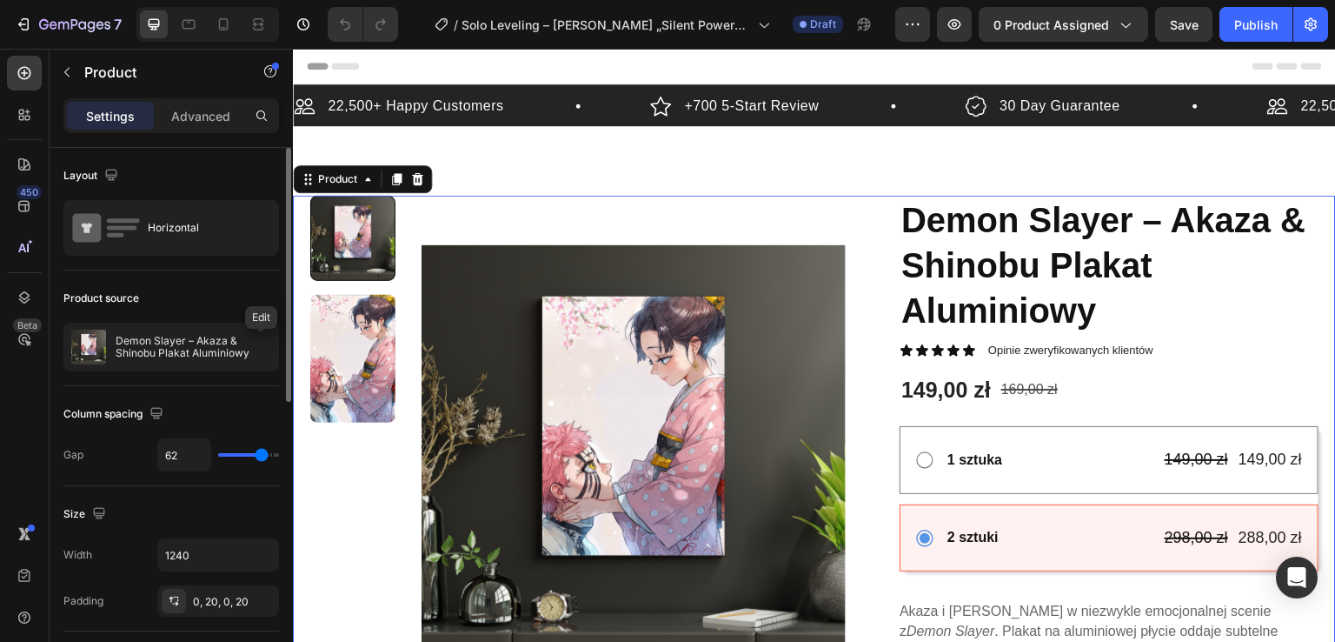
click at [0, 0] on icon "button" at bounding box center [0, 0] width 0 height 0
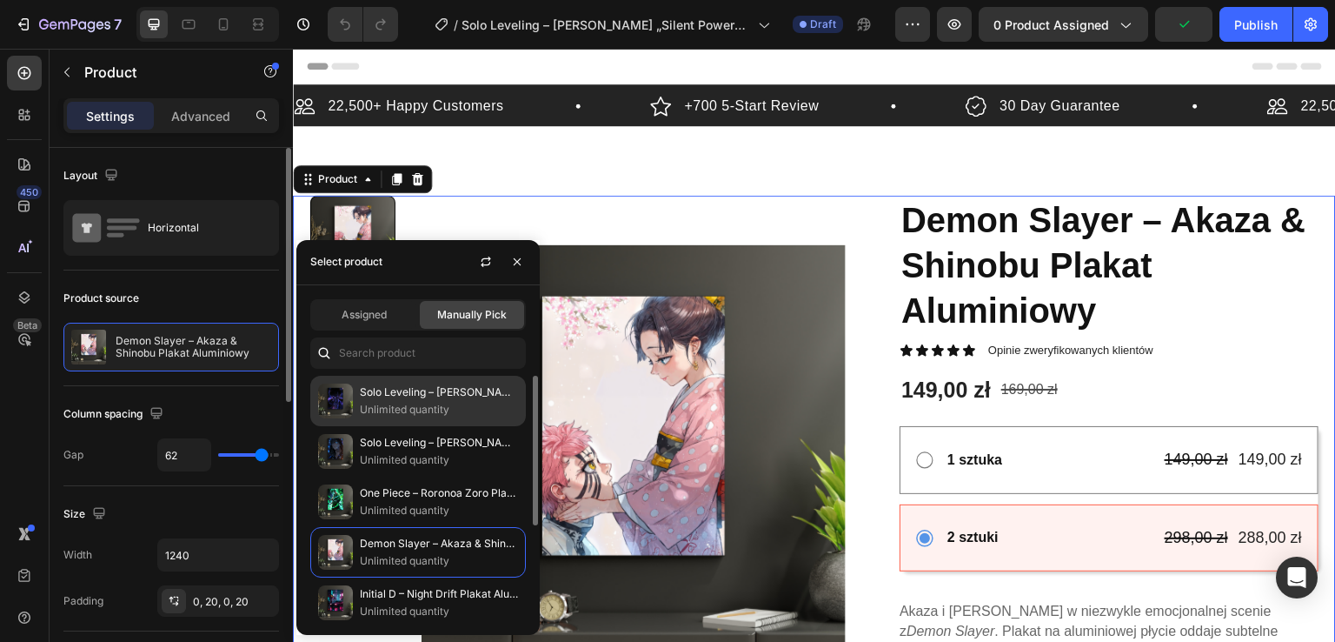
click at [449, 412] on p "Unlimited quantity" at bounding box center [439, 409] width 158 height 17
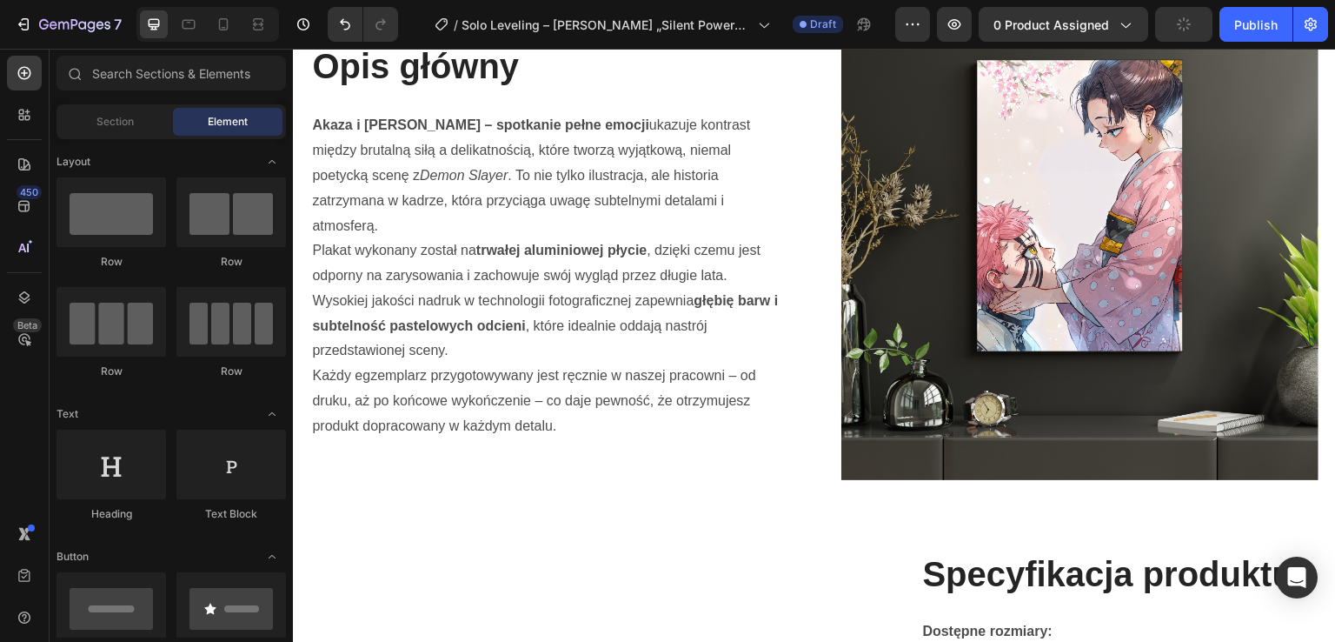
scroll to position [1124, 0]
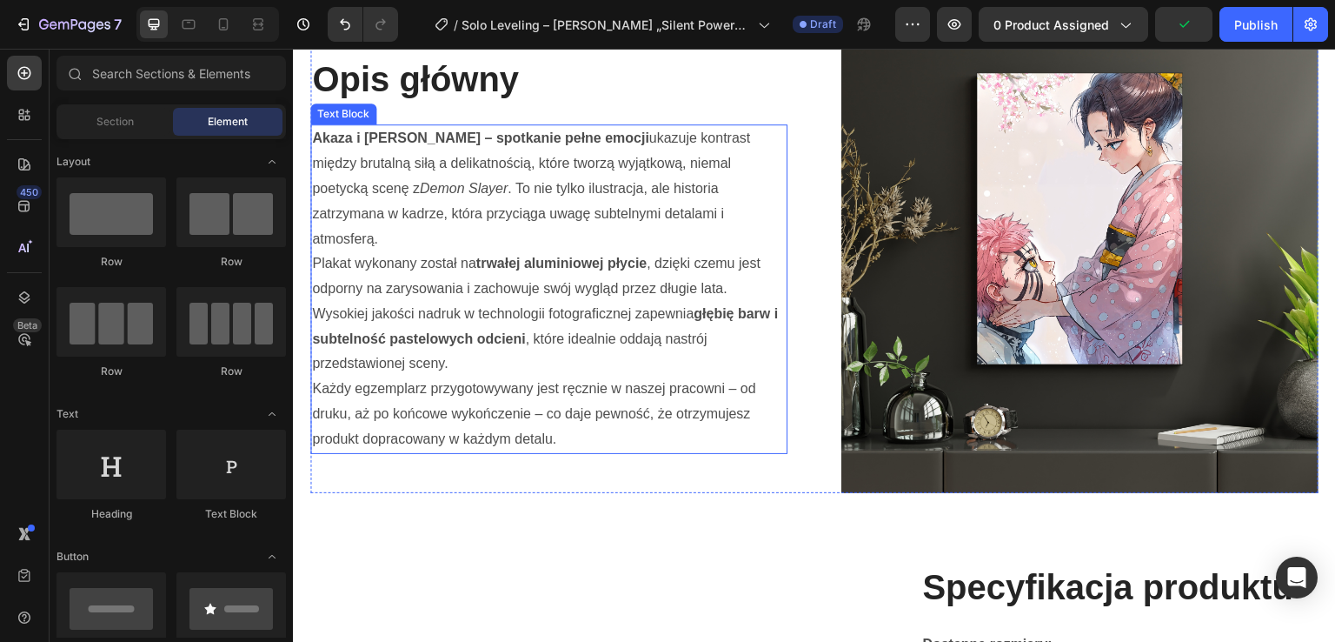
click at [613, 265] on p "Plakat wykonany został na trwałej aluminiowej płycie , dzięki czemu jest odporn…" at bounding box center [549, 276] width 474 height 50
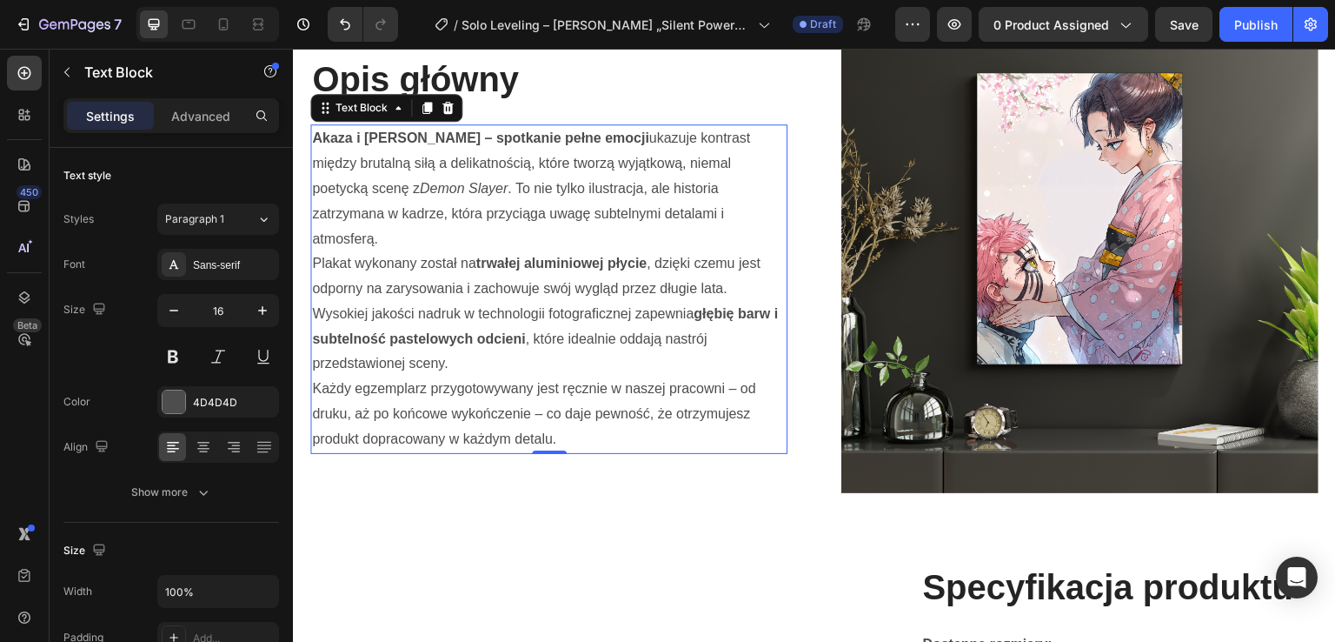
click at [424, 230] on p "Akaza i Shinobu – spotkanie pełne emocji ukazuje kontrast między brutalną siłą …" at bounding box center [549, 188] width 474 height 125
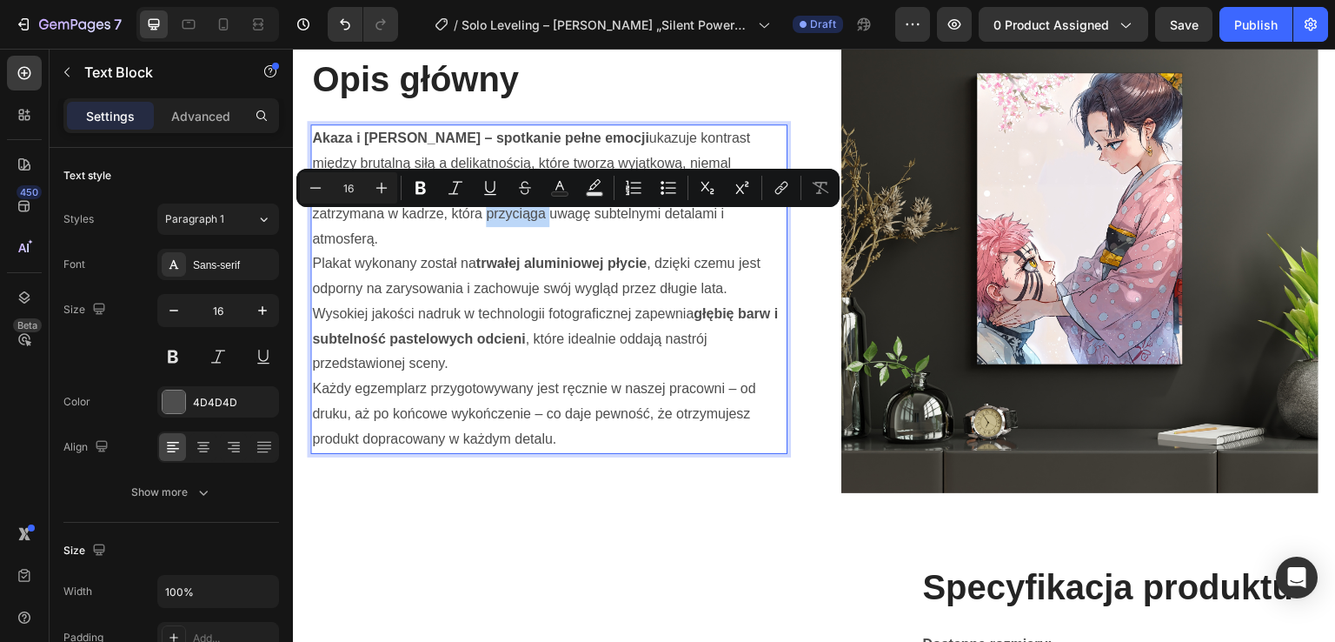
click at [320, 145] on strong "Akaza i Shinobu – spotkanie pełne emocji" at bounding box center [480, 137] width 337 height 15
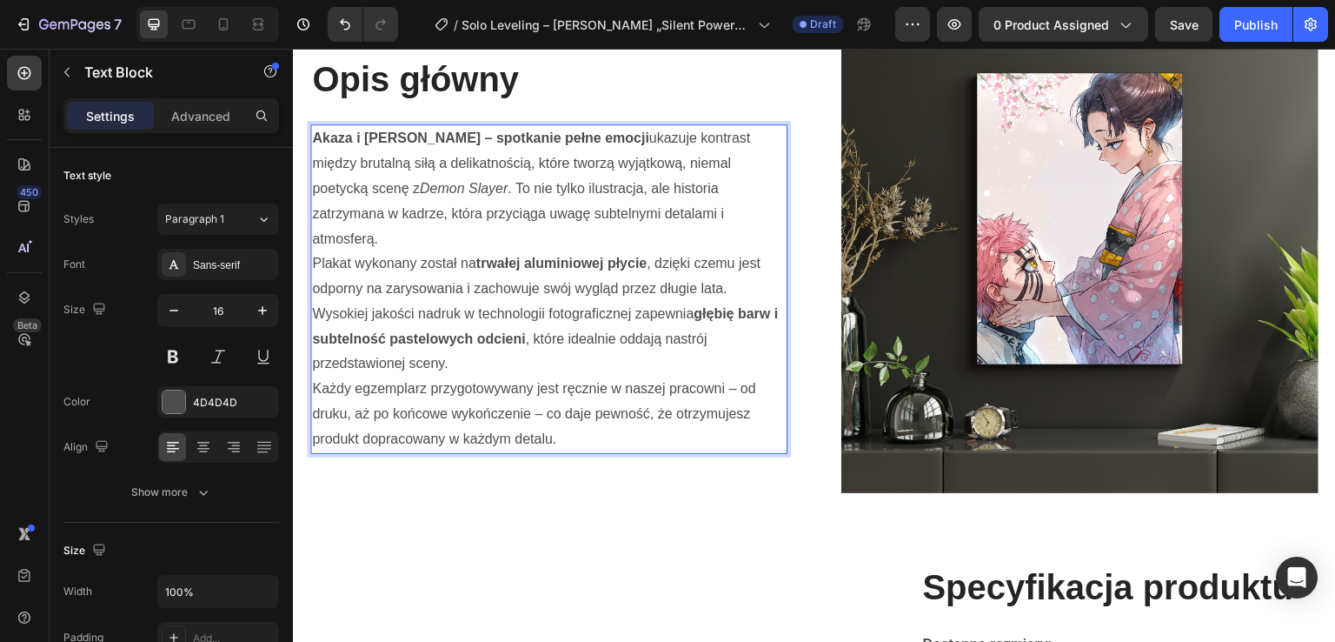
click at [312, 144] on strong "Akaza i Shinobu – spotkanie pełne emocji" at bounding box center [480, 137] width 337 height 15
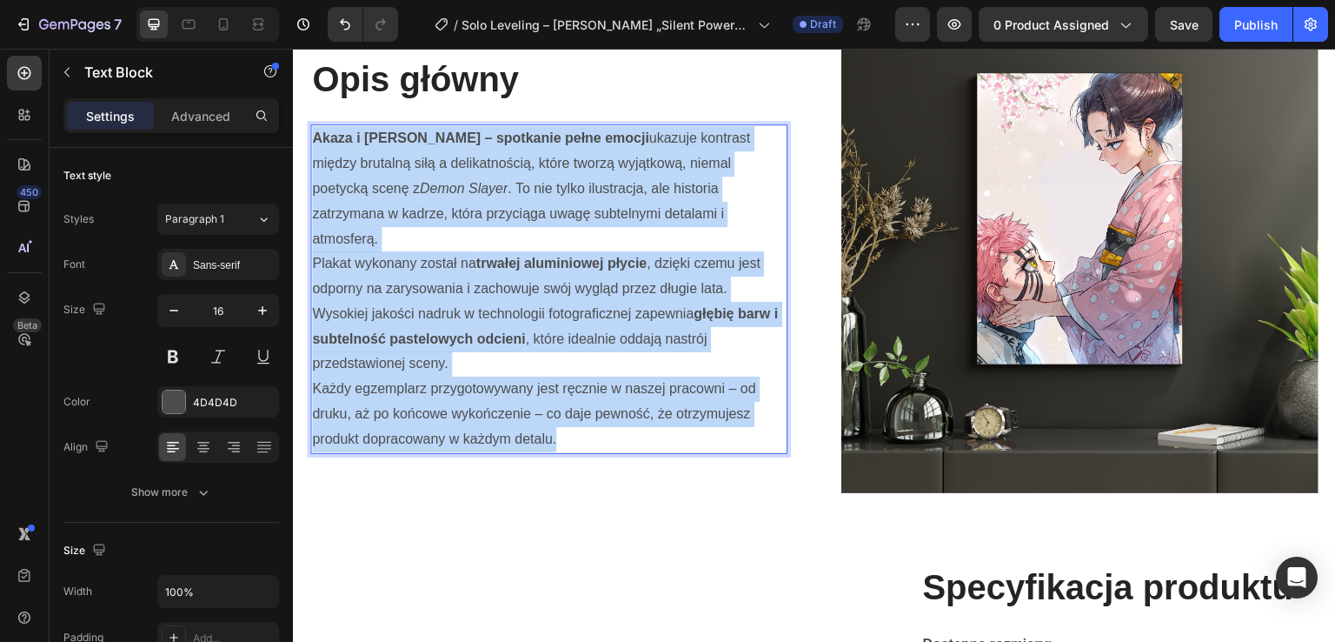
drag, startPoint x: 323, startPoint y: 150, endPoint x: 582, endPoint y: 426, distance: 378.3
click at [582, 426] on div "Akaza i Shinobu – spotkanie pełne emocji ukazuje kontrast między brutalną siłą …" at bounding box center [548, 288] width 477 height 329
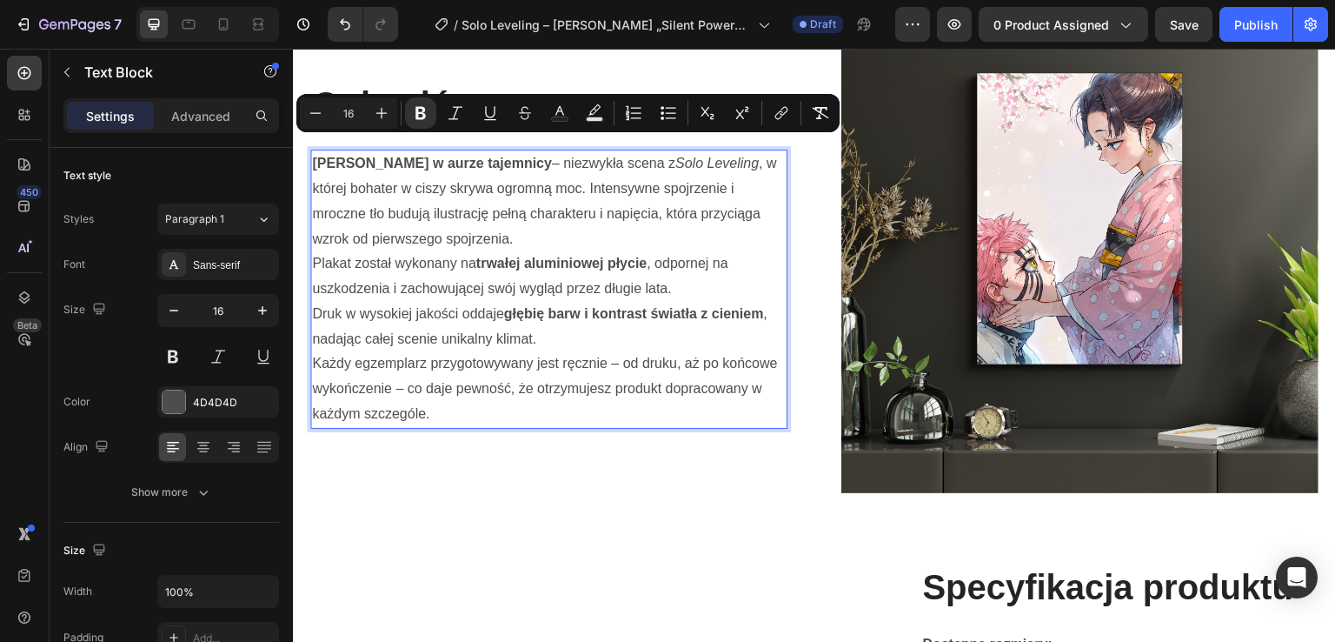
scroll to position [1137, 0]
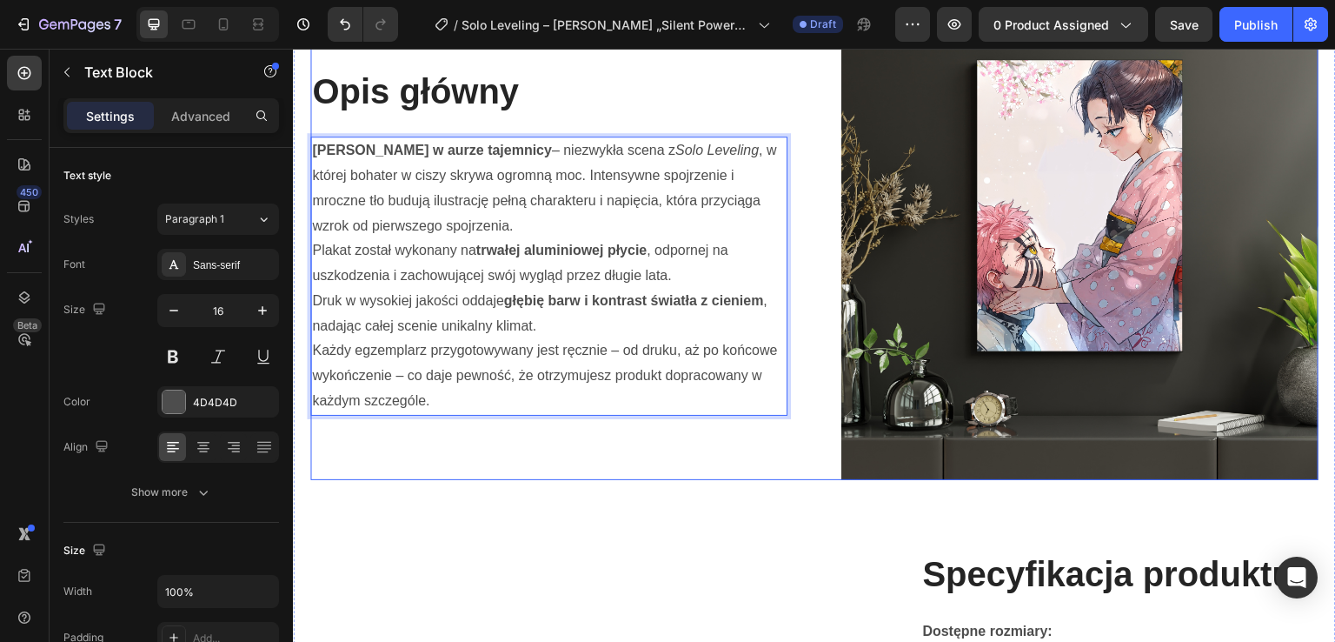
click at [952, 343] on img at bounding box center [1080, 241] width 477 height 477
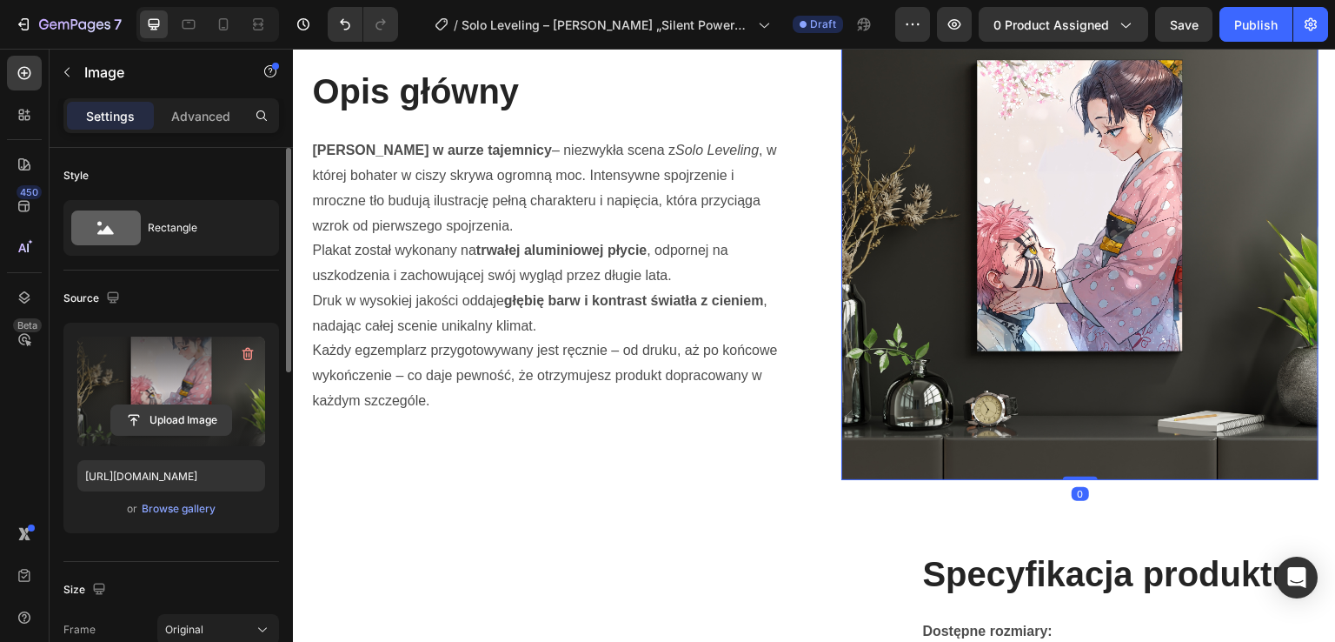
click at [198, 428] on input "file" at bounding box center [171, 420] width 120 height 30
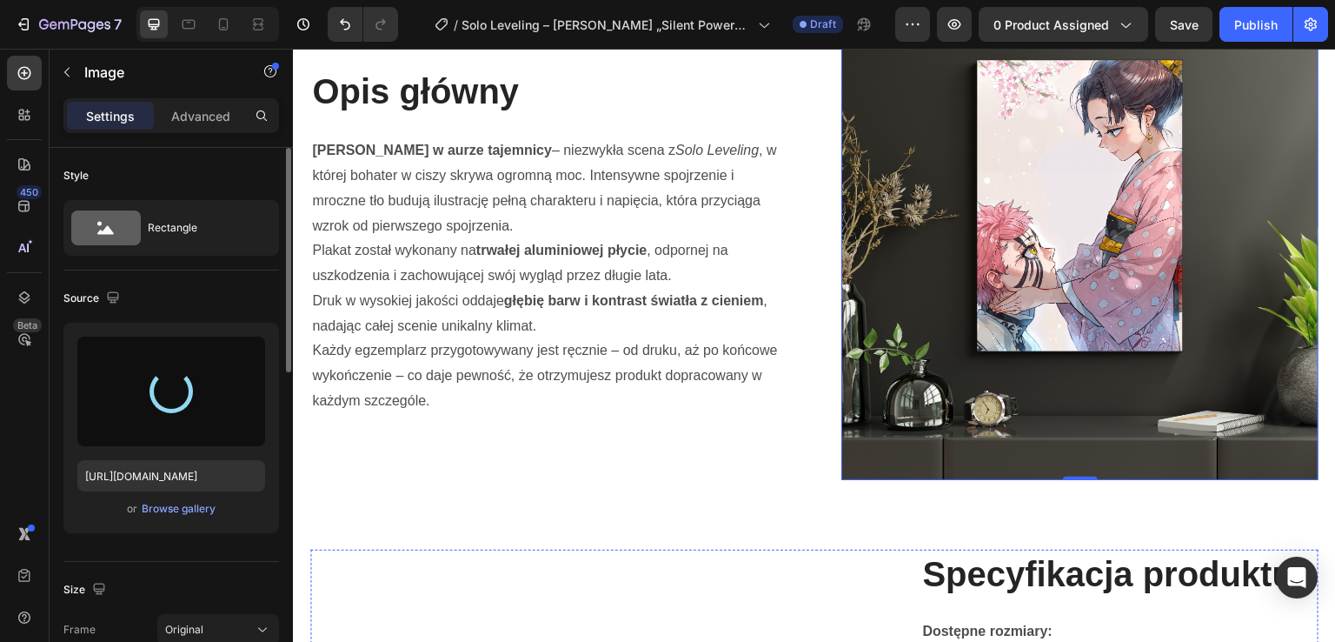
type input "[URL][DOMAIN_NAME]"
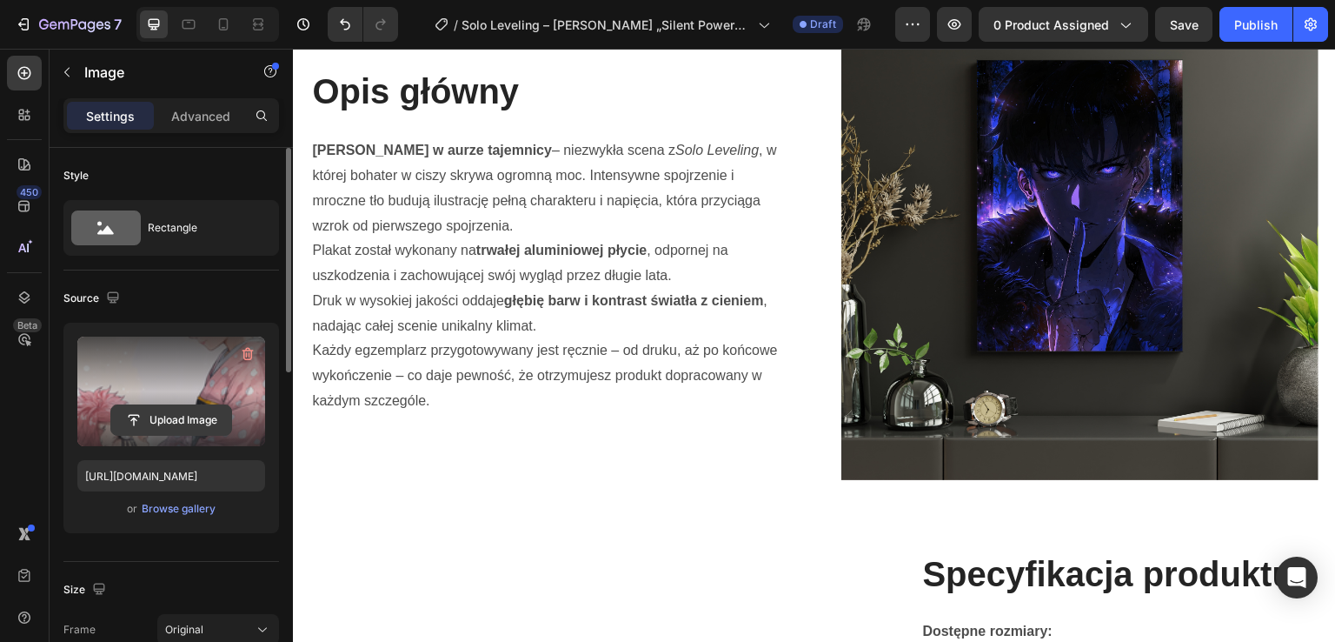
click at [202, 423] on input "file" at bounding box center [171, 420] width 120 height 30
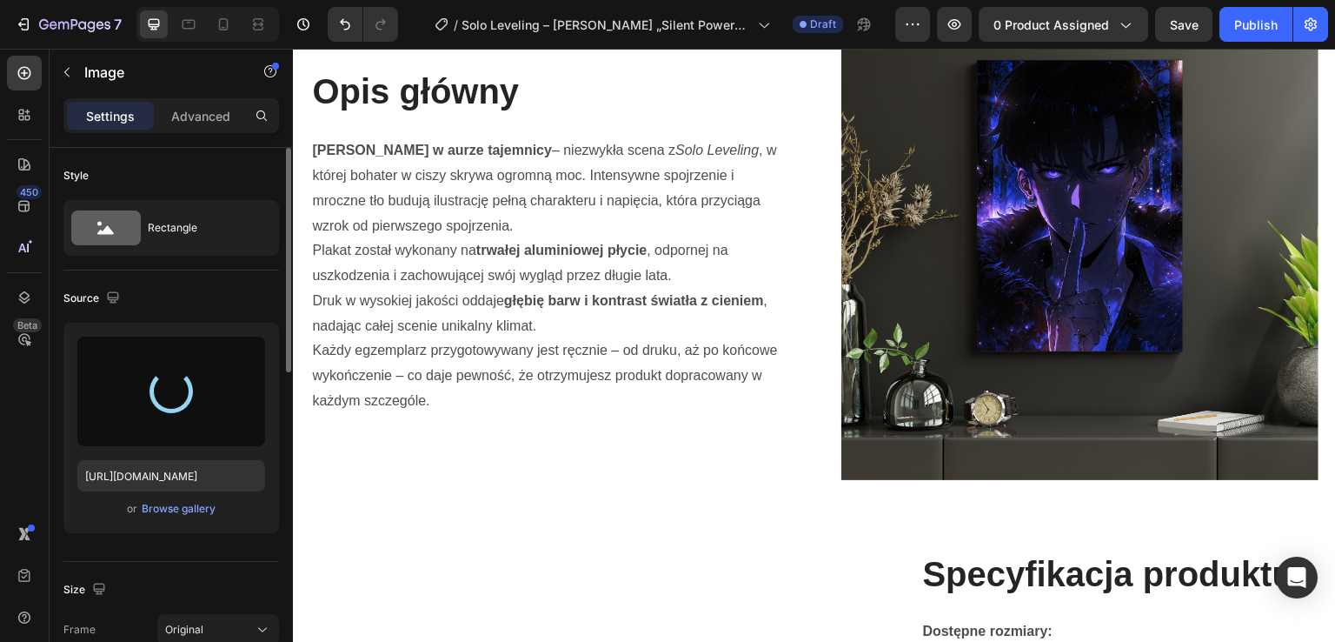
type input "[URL][DOMAIN_NAME]"
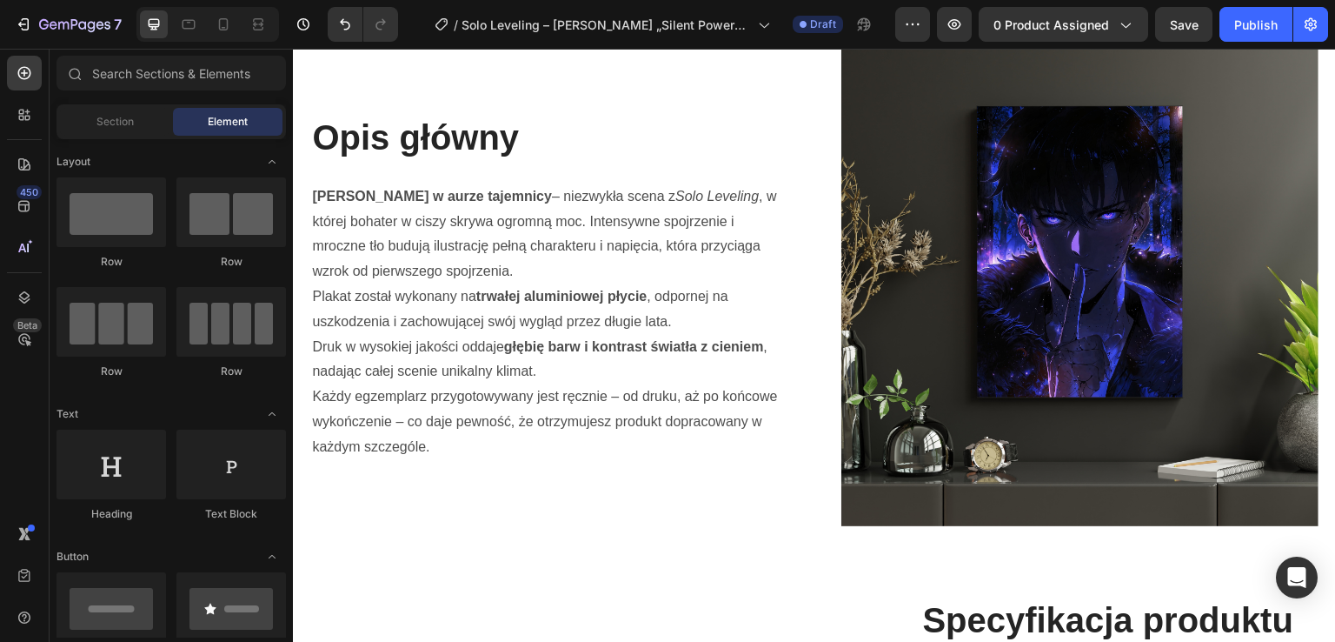
scroll to position [696, 0]
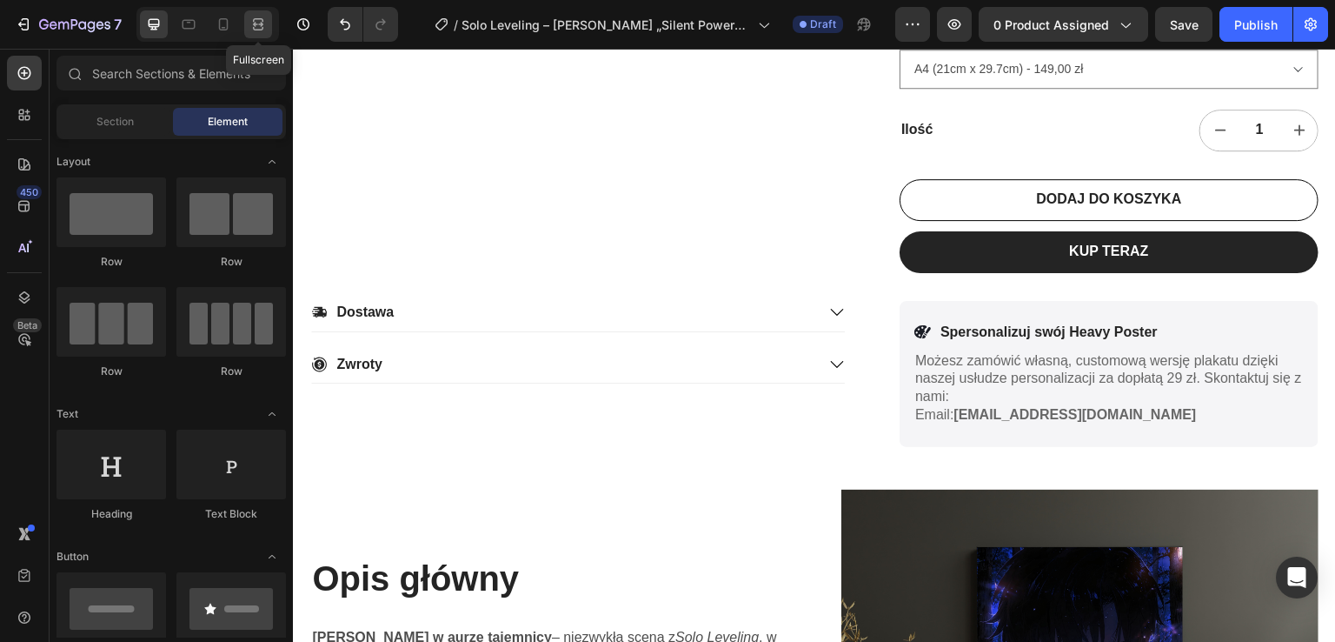
click at [263, 12] on div at bounding box center [258, 24] width 28 height 28
click at [263, 13] on div at bounding box center [258, 24] width 28 height 28
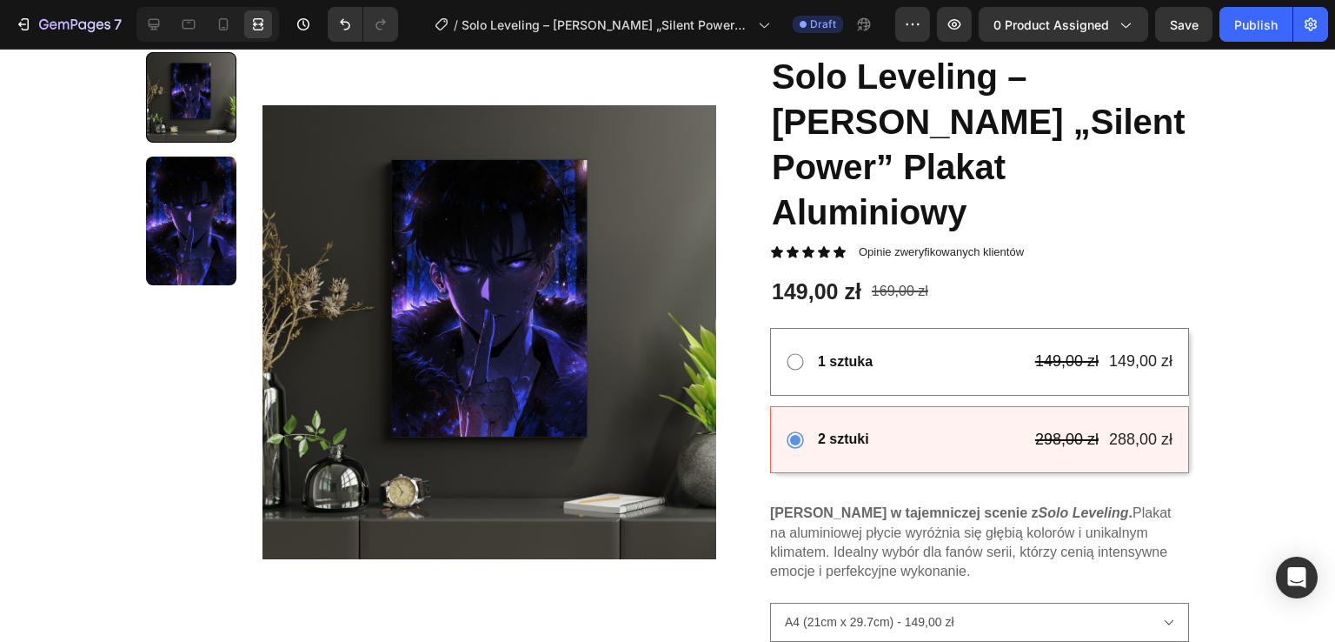
scroll to position [66, 0]
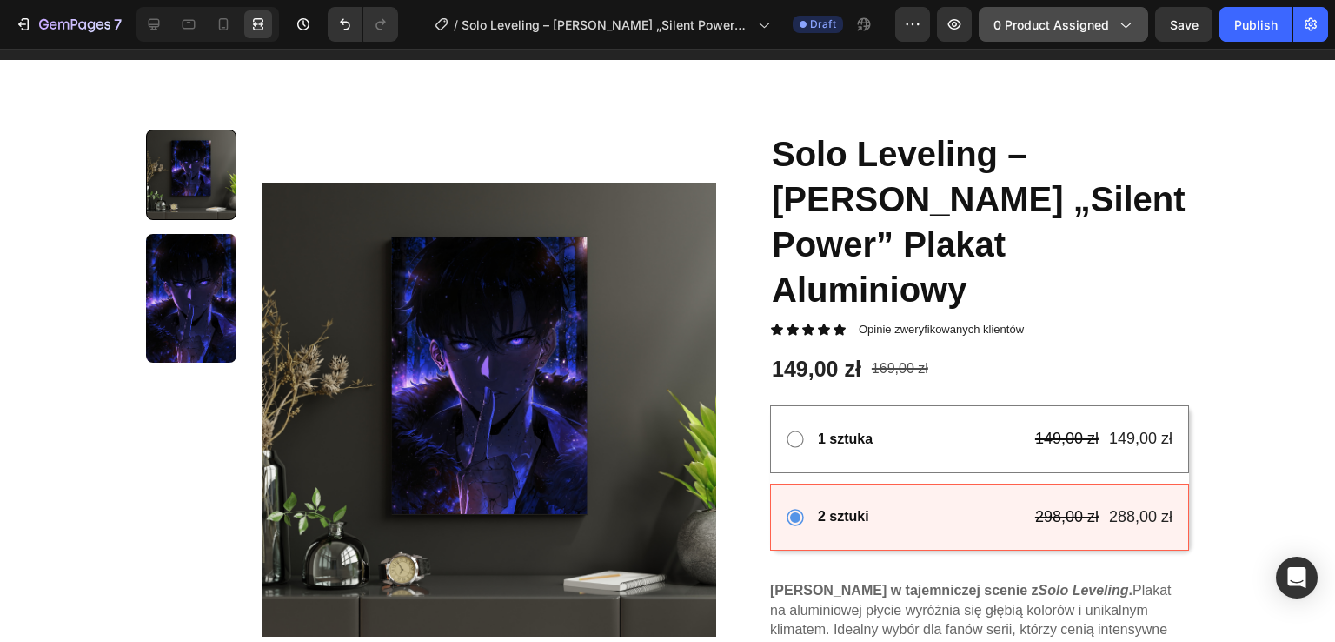
click at [1101, 39] on button "0 product assigned" at bounding box center [1064, 24] width 170 height 35
click at [1115, 17] on div "0 product assigned" at bounding box center [1064, 25] width 140 height 18
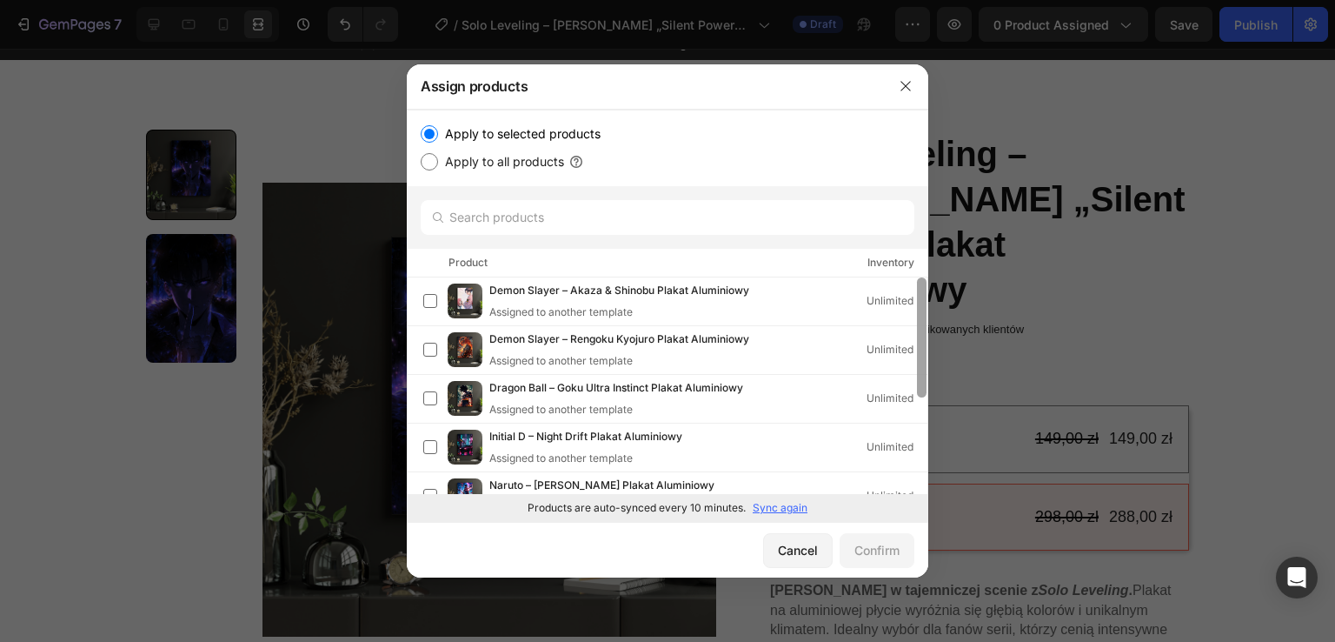
click at [925, 360] on div at bounding box center [922, 337] width 10 height 120
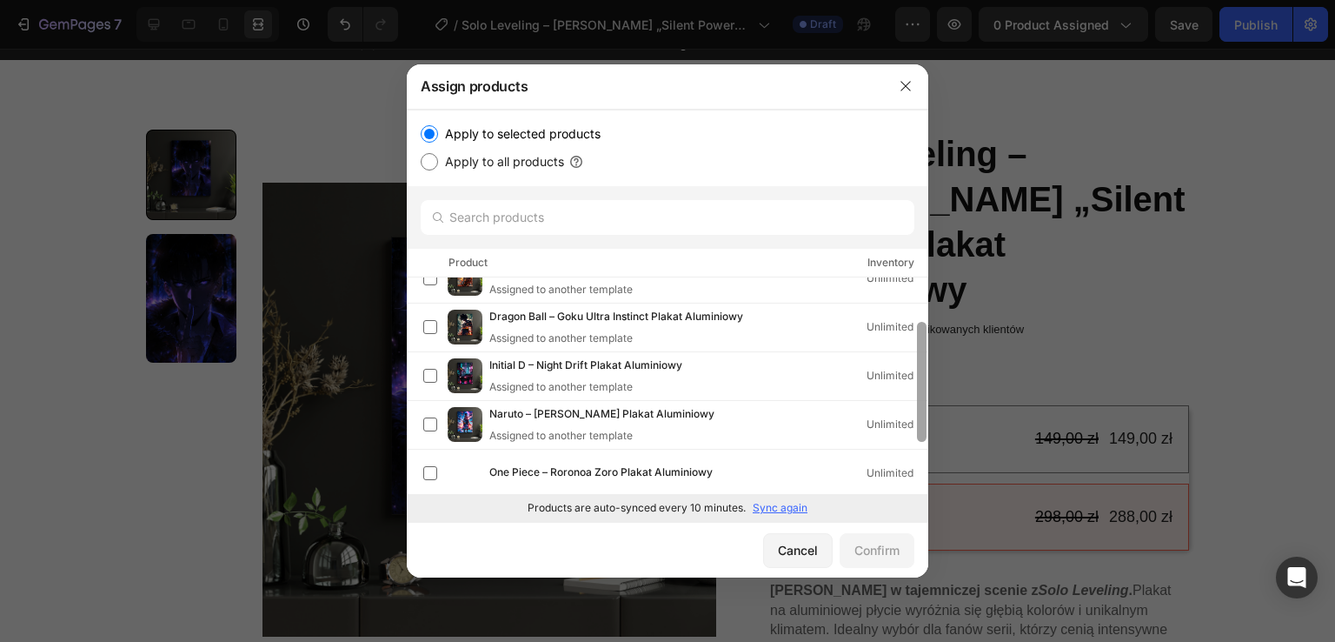
scroll to position [0, 0]
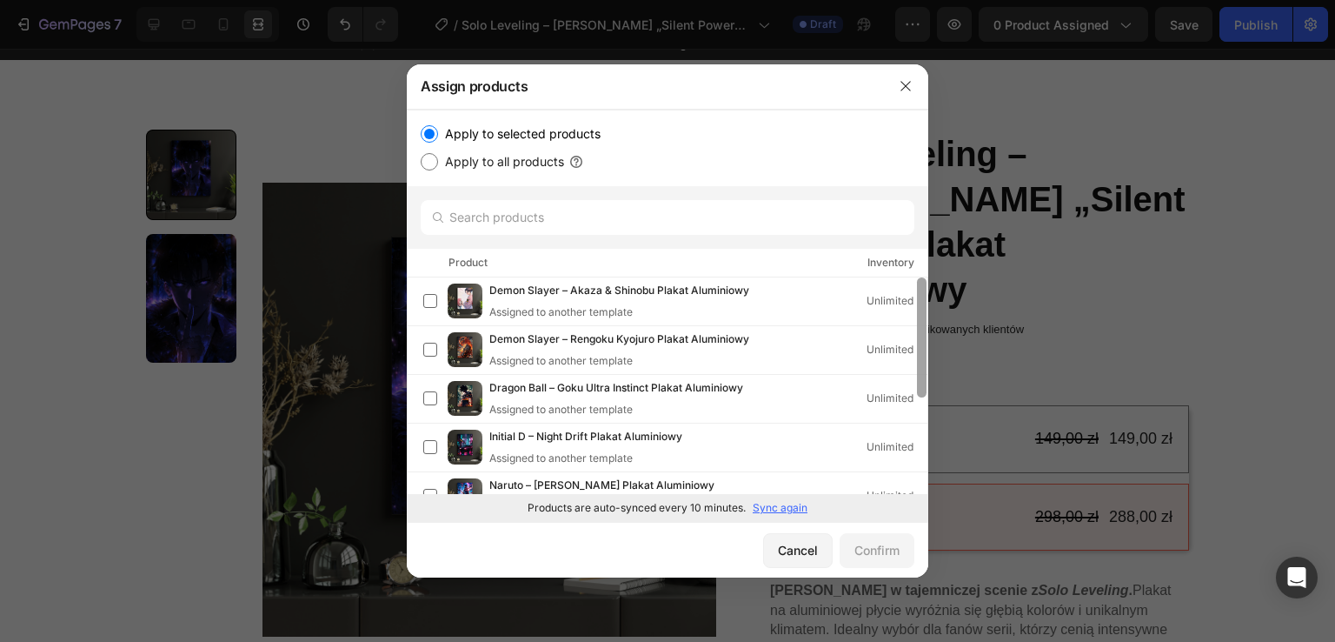
click at [925, 458] on div at bounding box center [921, 385] width 13 height 216
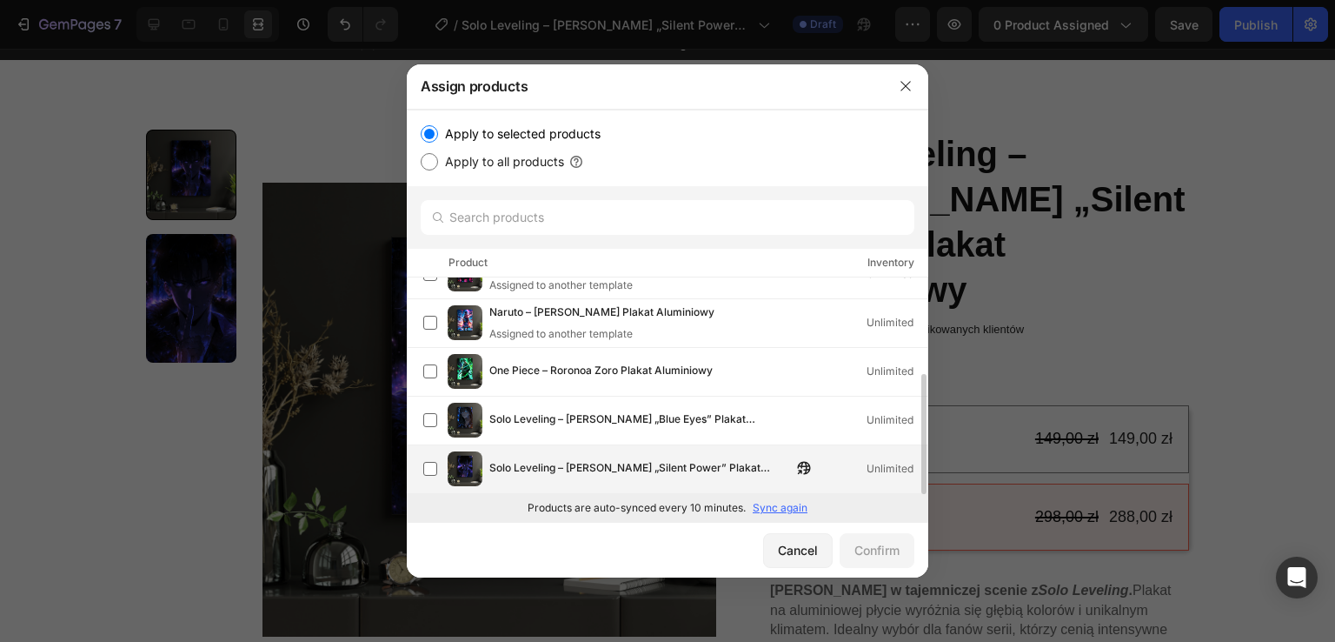
click at [642, 463] on span "Solo Leveling – [PERSON_NAME] „Silent Power” Plakat Aluminiowy" at bounding box center [640, 468] width 303 height 19
click at [897, 558] on div "Confirm" at bounding box center [877, 550] width 45 height 18
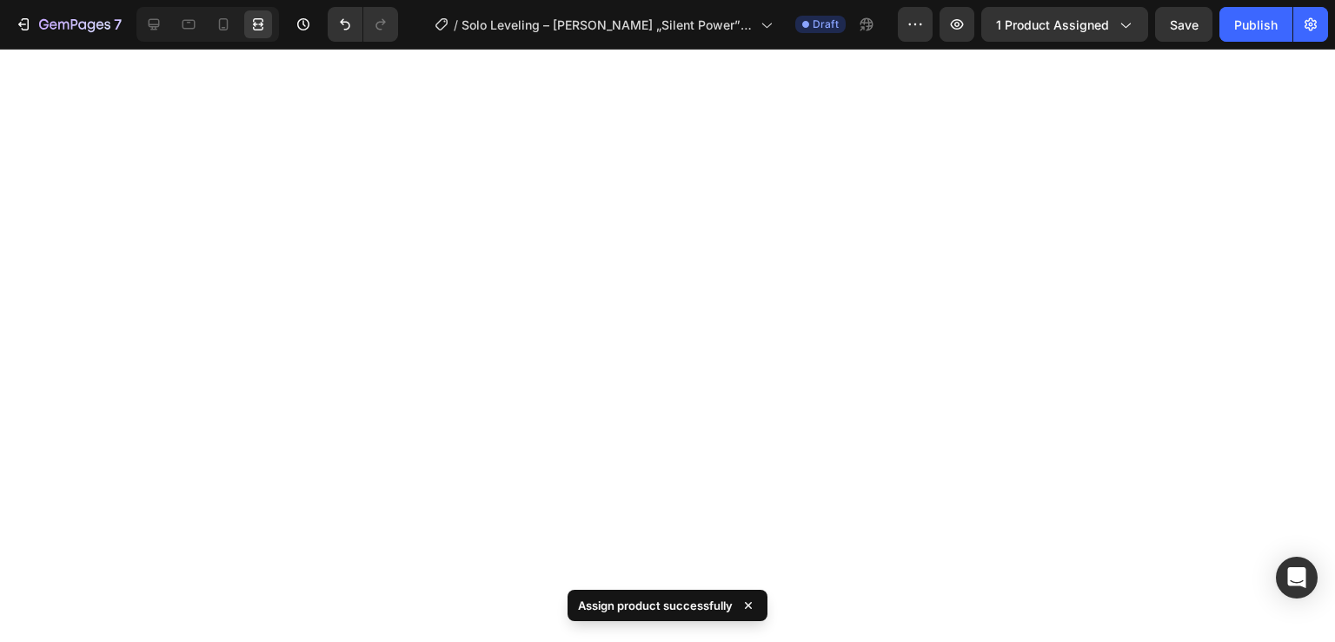
scroll to position [35, 0]
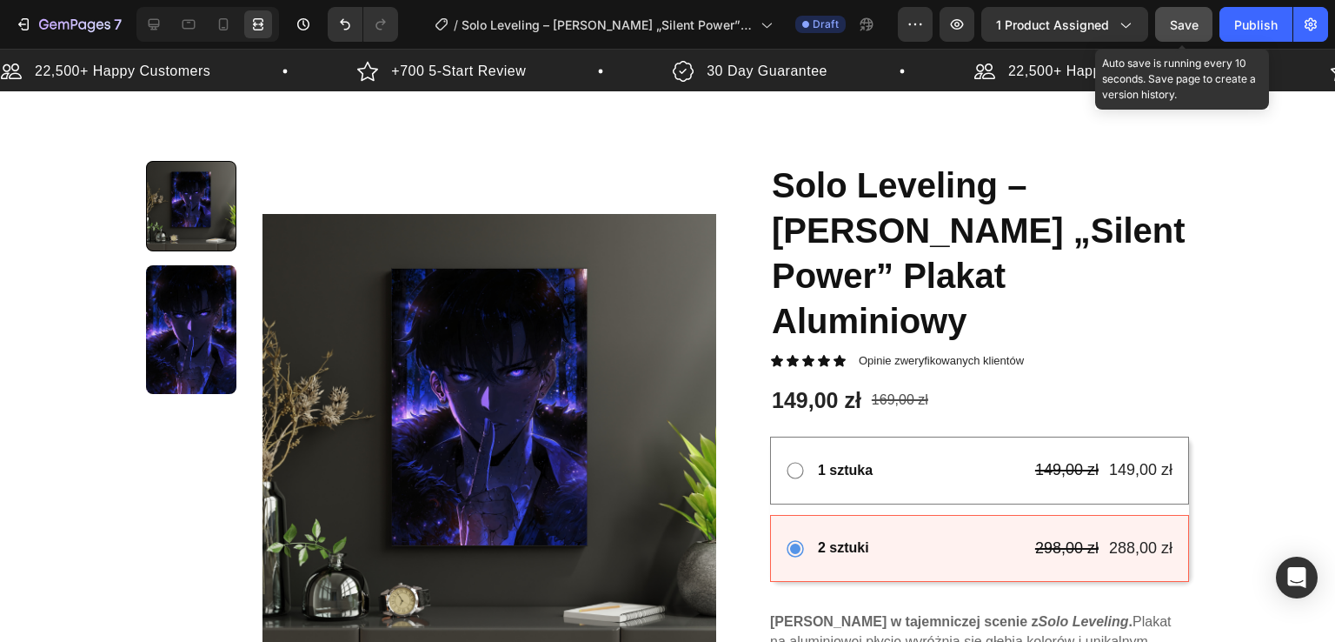
click at [1176, 28] on span "Save" at bounding box center [1184, 24] width 29 height 15
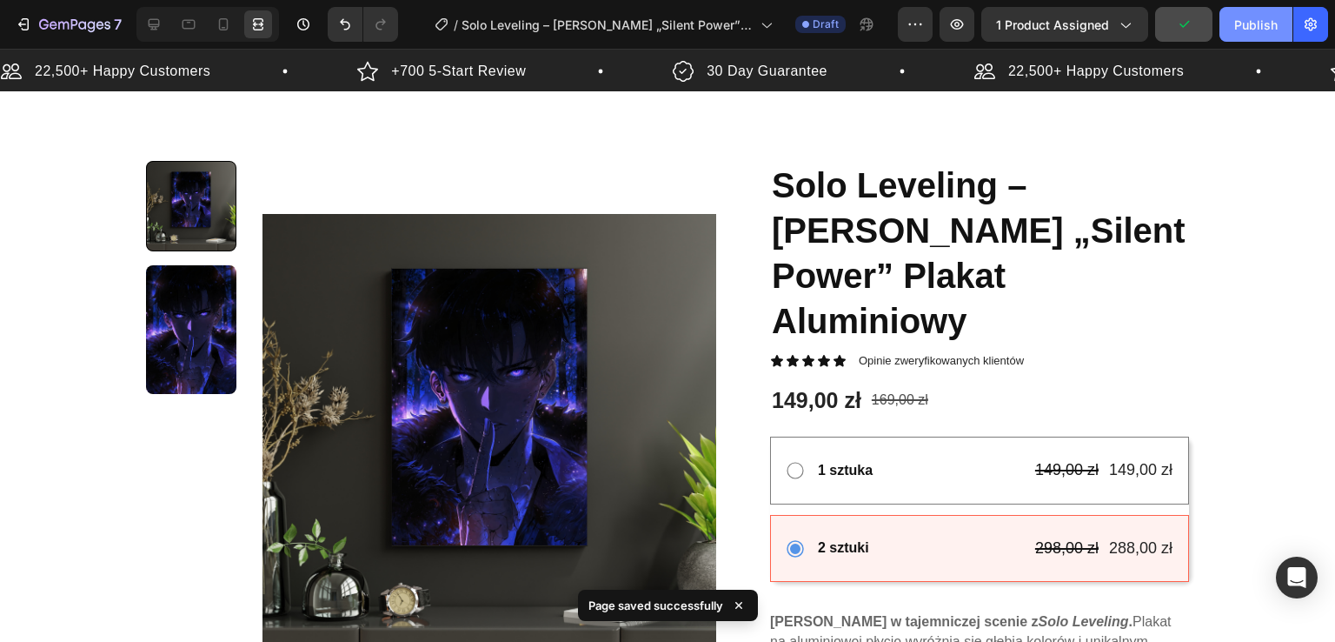
click at [1269, 27] on div "Publish" at bounding box center [1256, 25] width 43 height 18
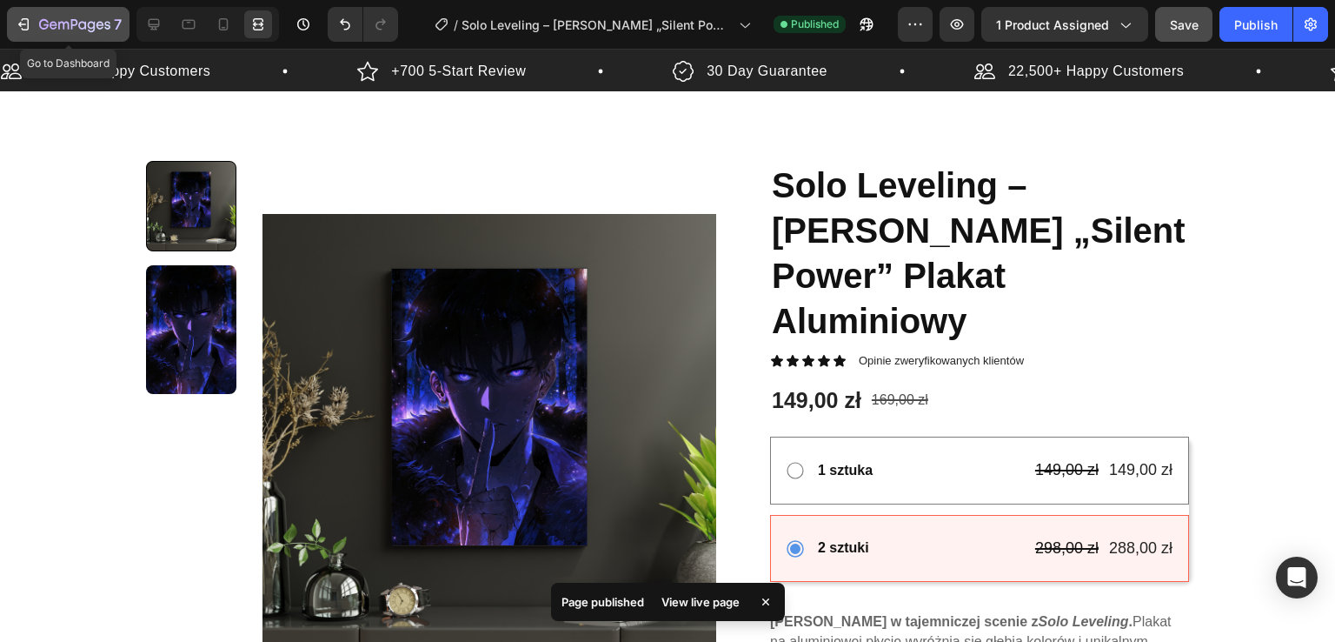
click at [63, 16] on div "7" at bounding box center [80, 24] width 83 height 21
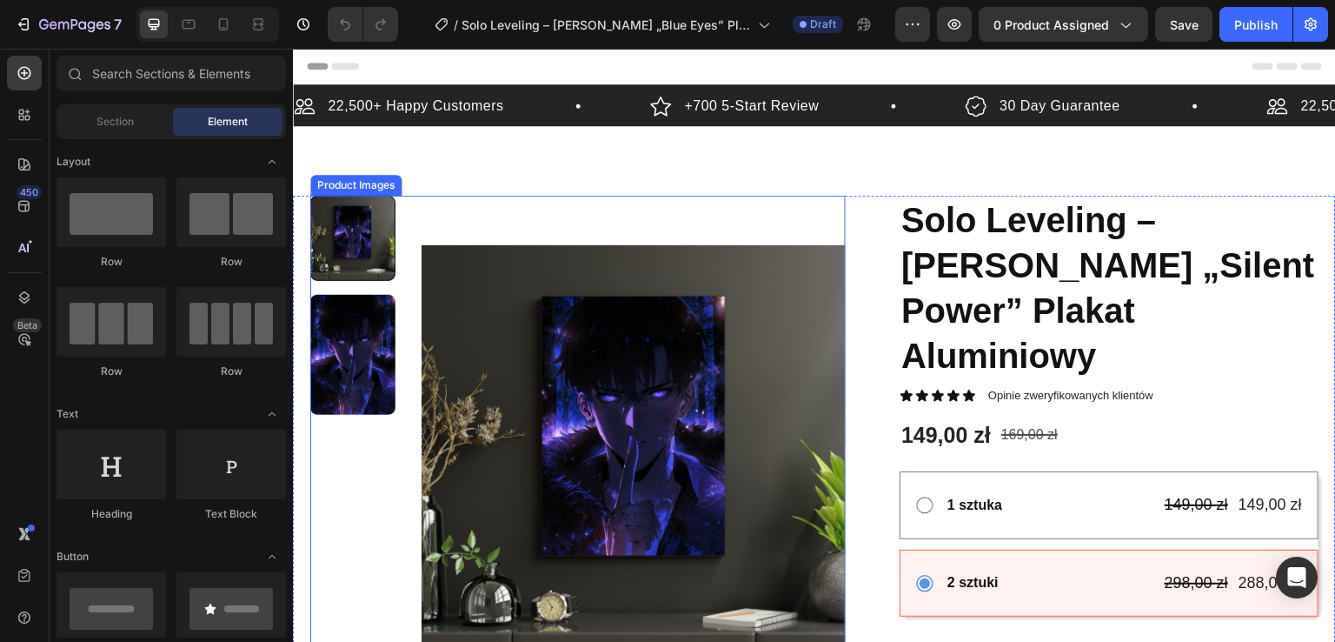
click at [683, 362] on img at bounding box center [634, 458] width 424 height 524
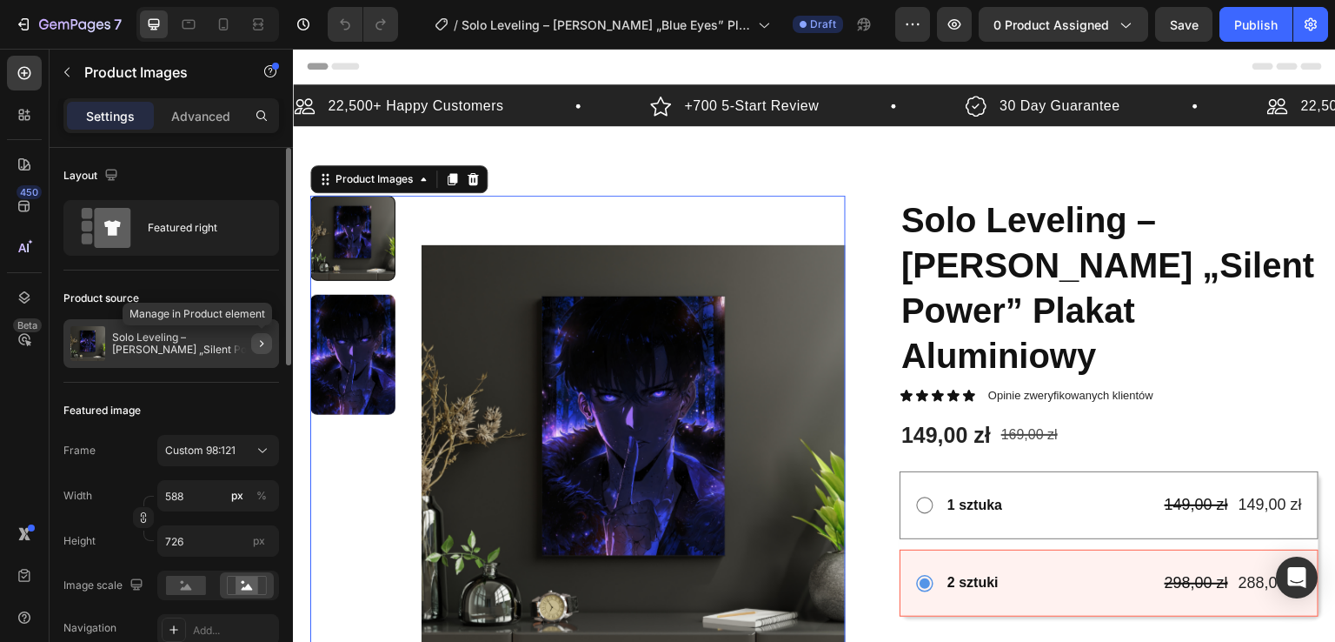
click at [263, 350] on button "button" at bounding box center [261, 343] width 21 height 21
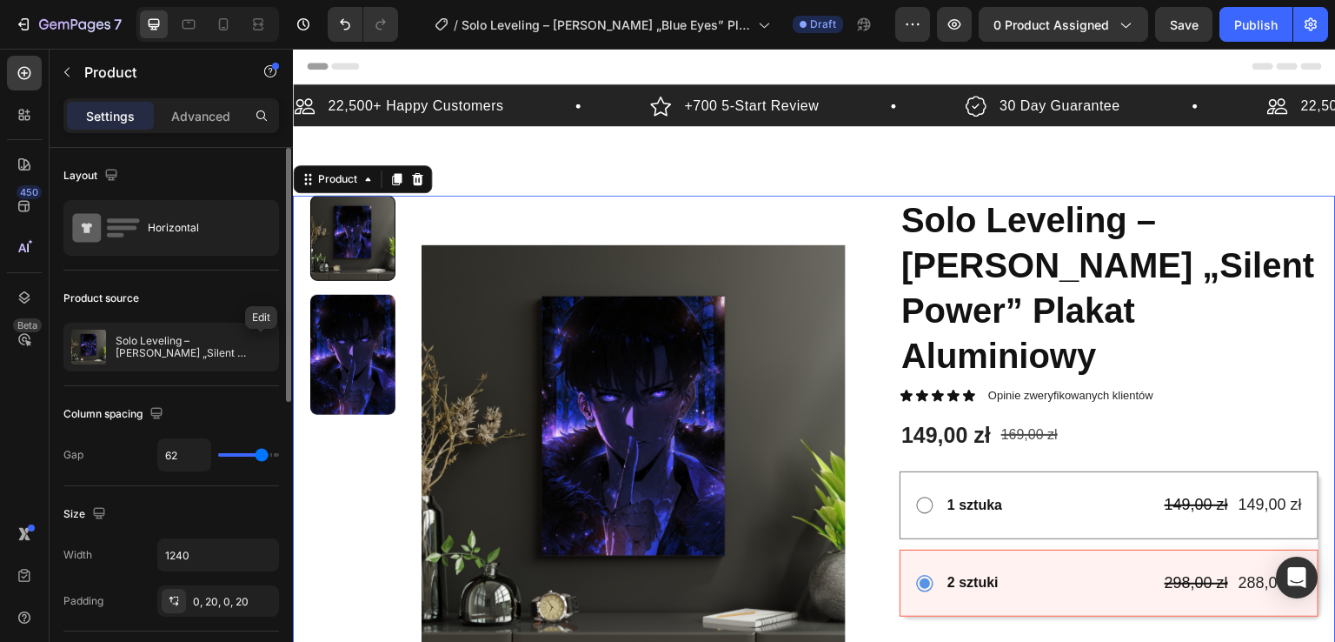
click at [0, 0] on icon "button" at bounding box center [0, 0] width 0 height 0
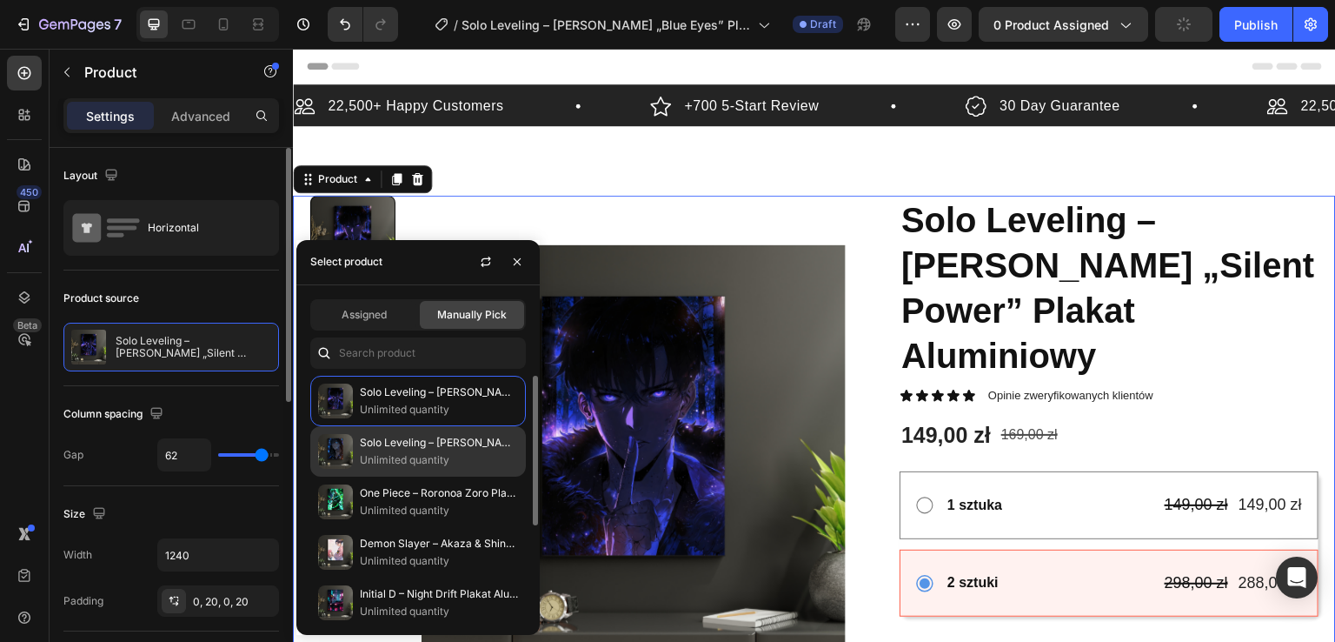
click at [376, 456] on p "Unlimited quantity" at bounding box center [439, 459] width 158 height 17
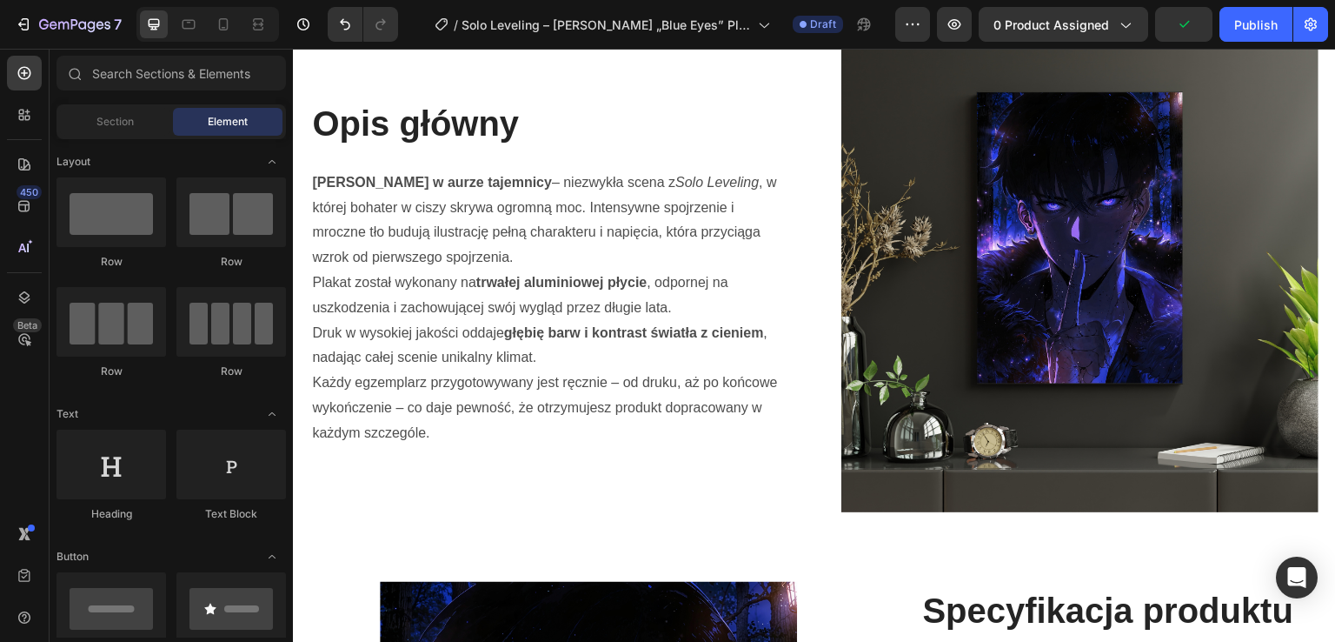
scroll to position [1085, 0]
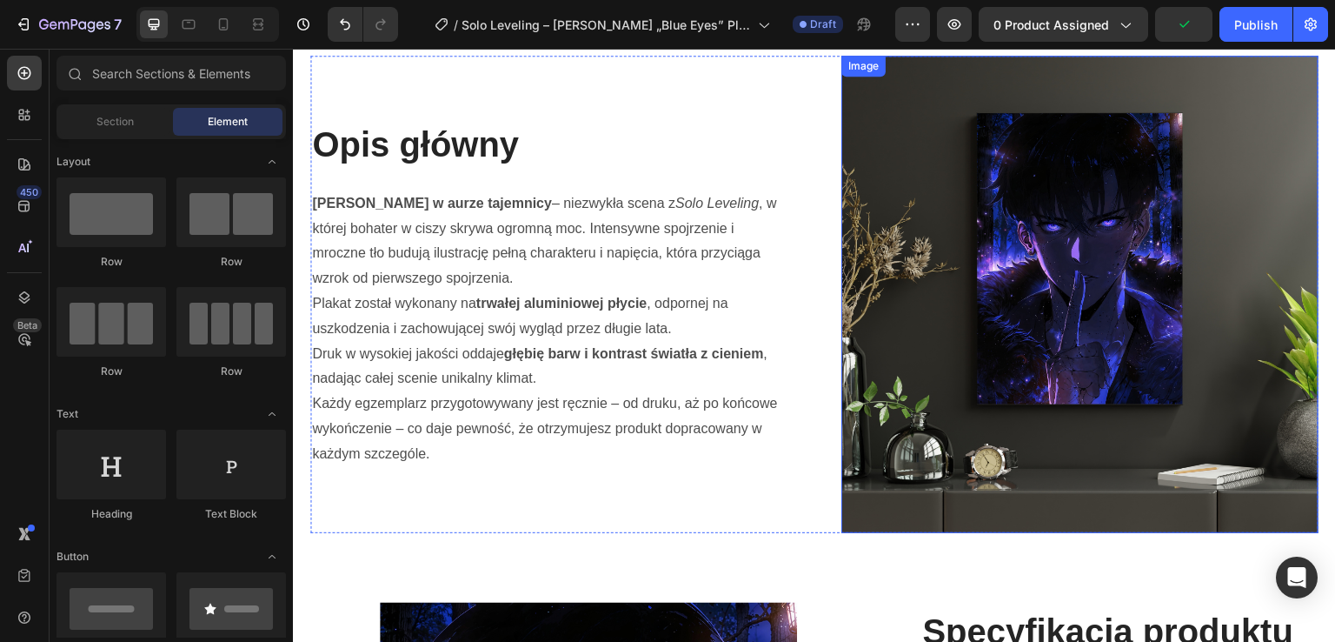
click at [1179, 349] on img at bounding box center [1080, 294] width 477 height 477
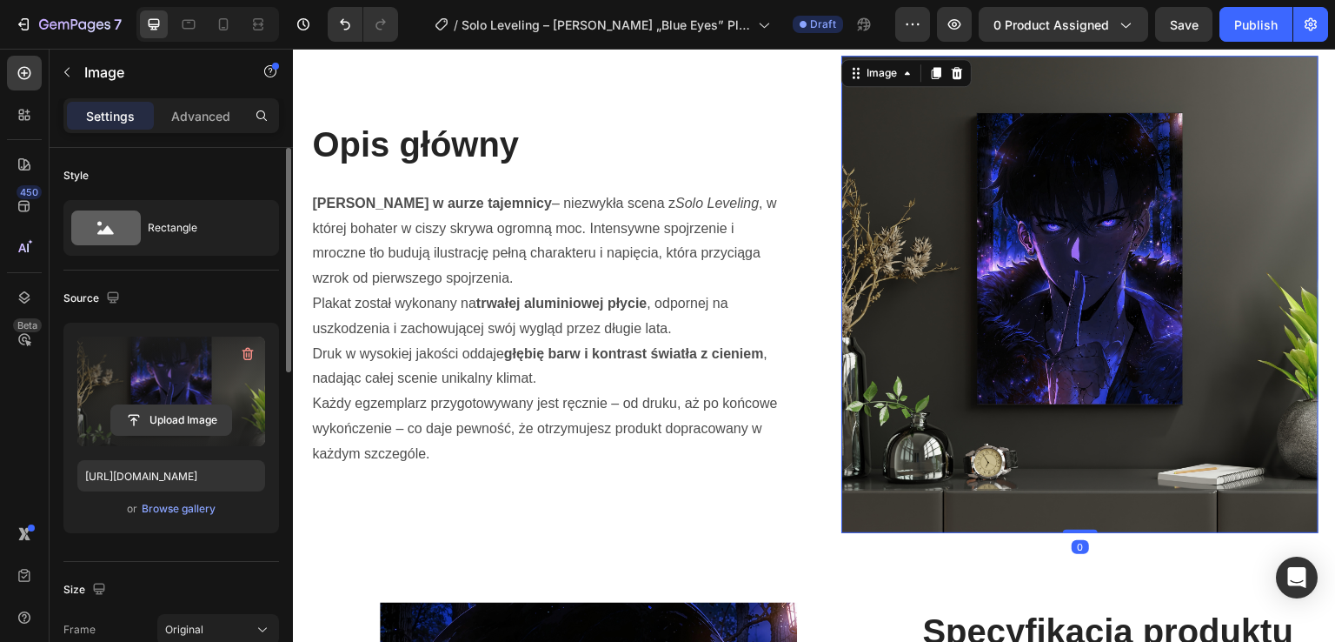
click at [192, 425] on input "file" at bounding box center [171, 420] width 120 height 30
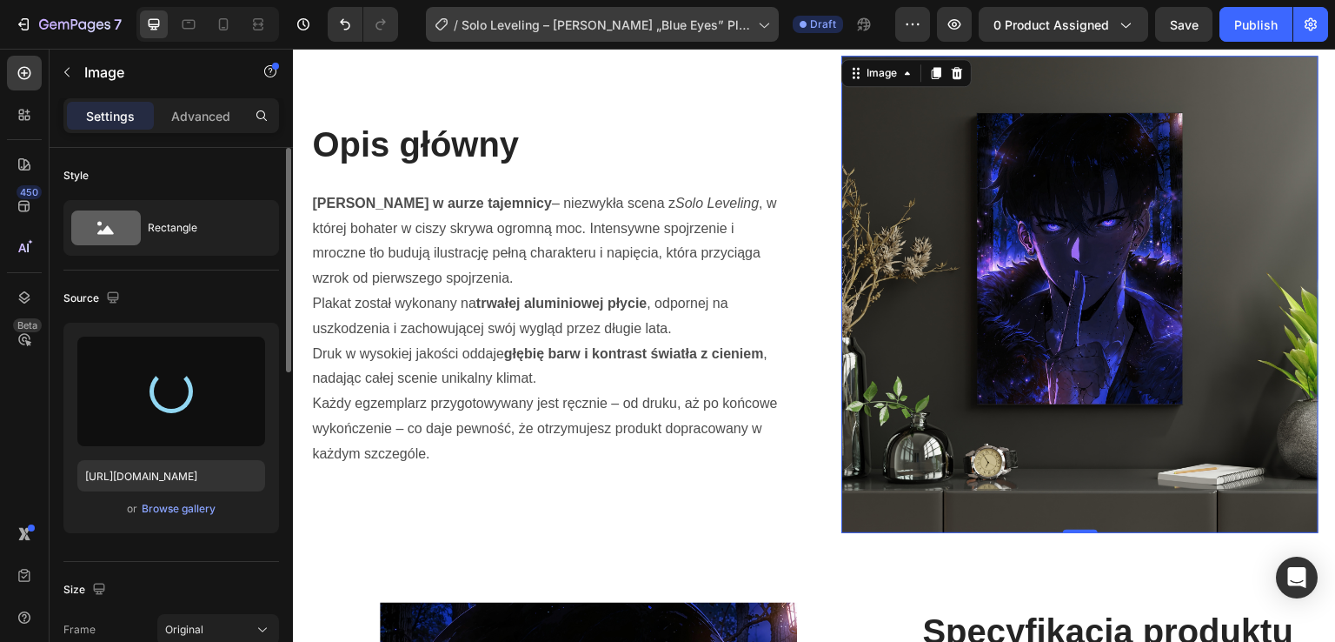
type input "[URL][DOMAIN_NAME]"
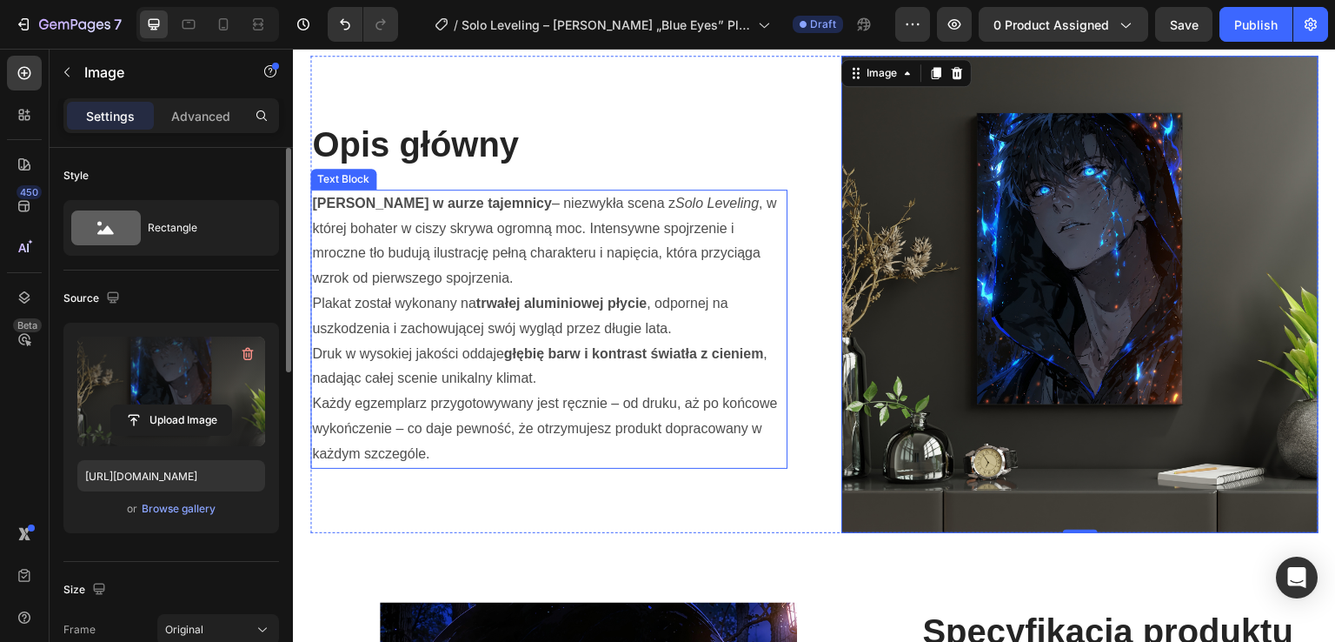
click at [452, 292] on p "Plakat został wykonany na trwałej aluminiowej płycie , odpornej na uszkodzenia …" at bounding box center [549, 316] width 474 height 50
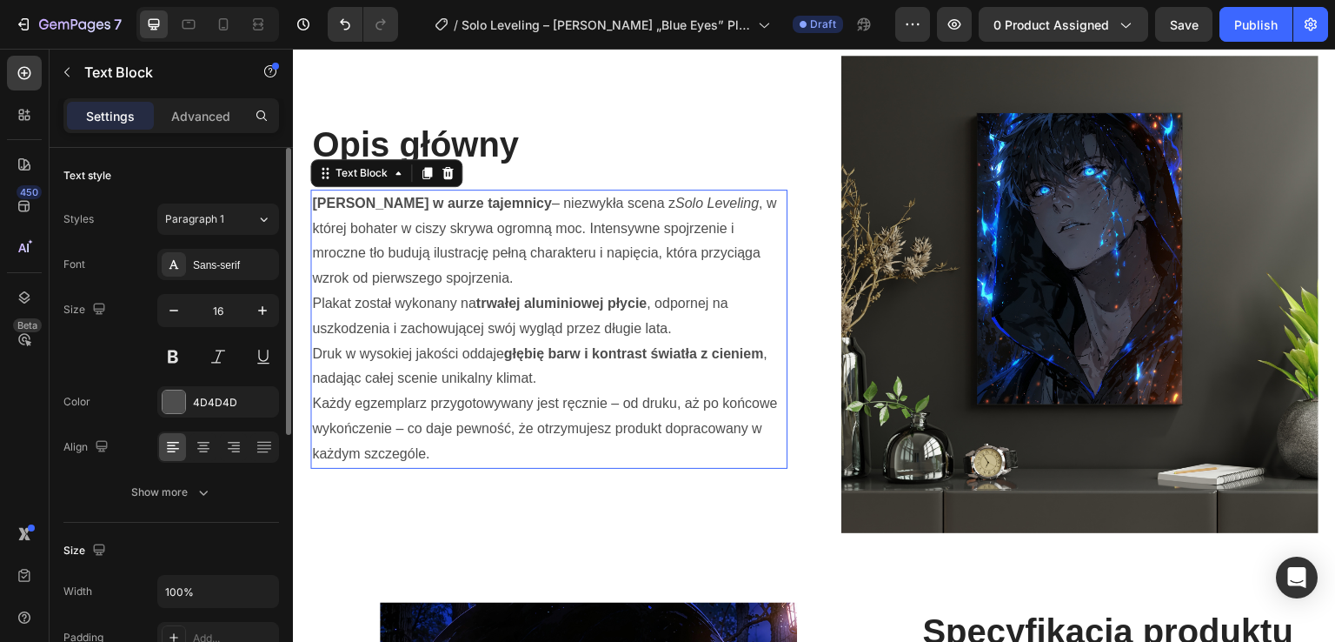
click at [452, 292] on p "Plakat został wykonany na trwałej aluminiowej płycie , odpornej na uszkodzenia …" at bounding box center [549, 316] width 474 height 50
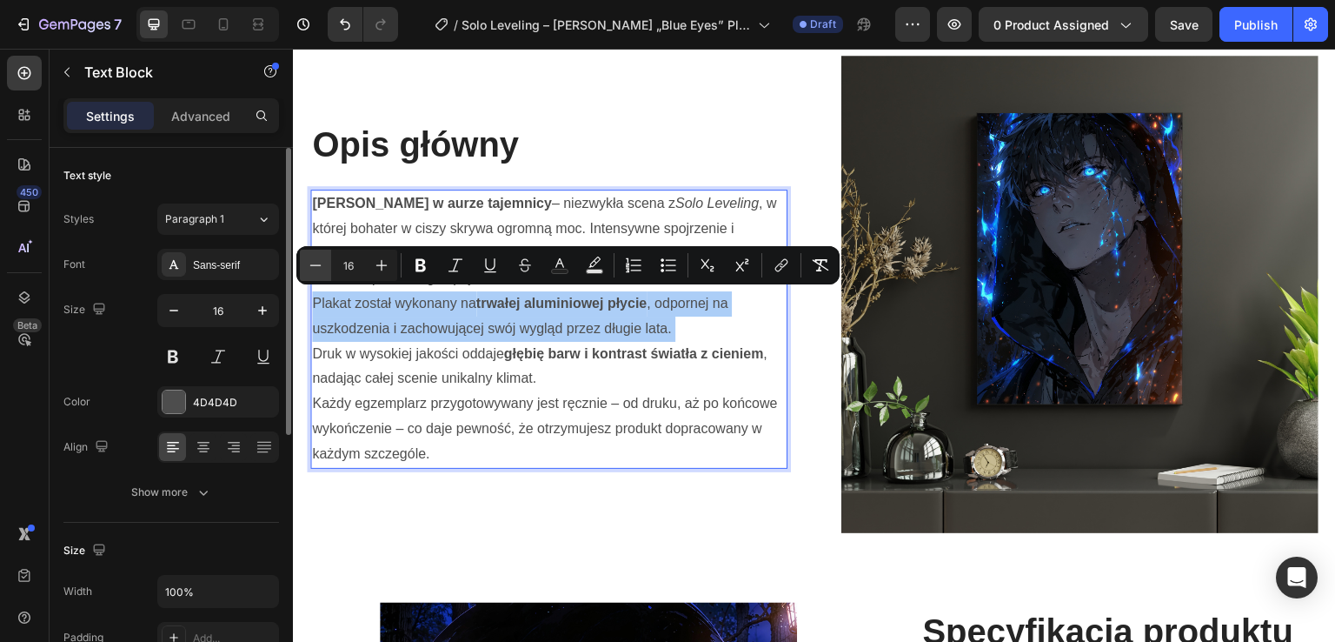
click at [325, 269] on button "Minus" at bounding box center [315, 265] width 31 height 31
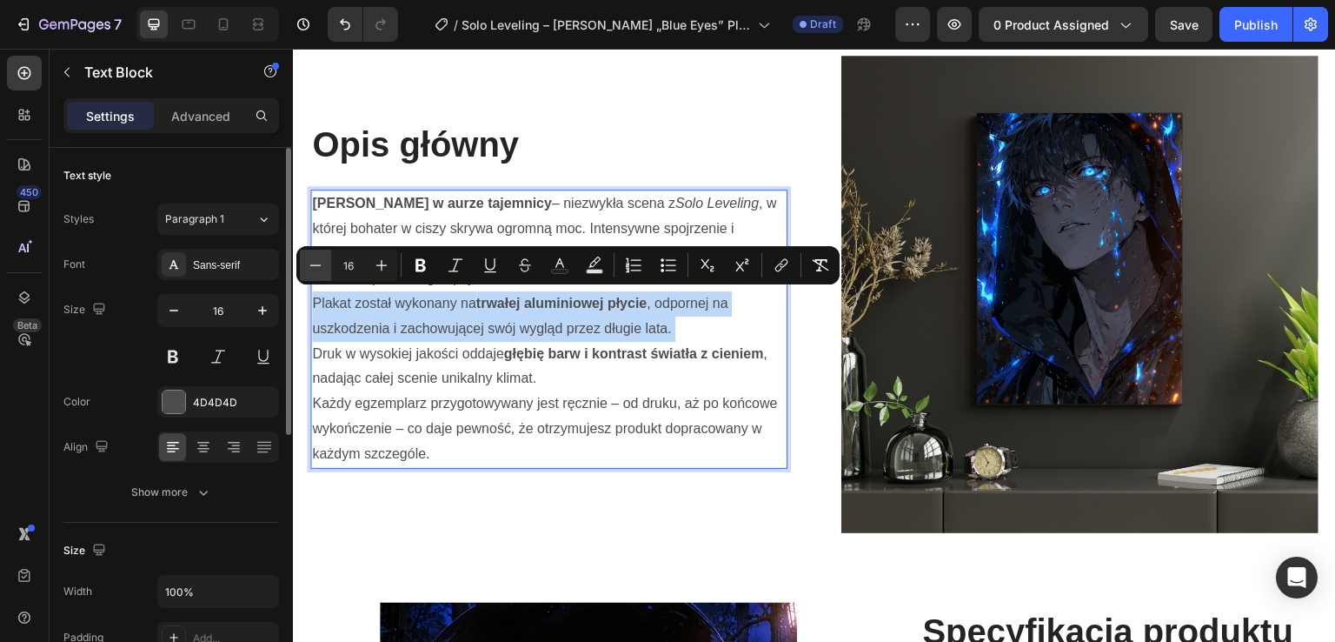
type input "15"
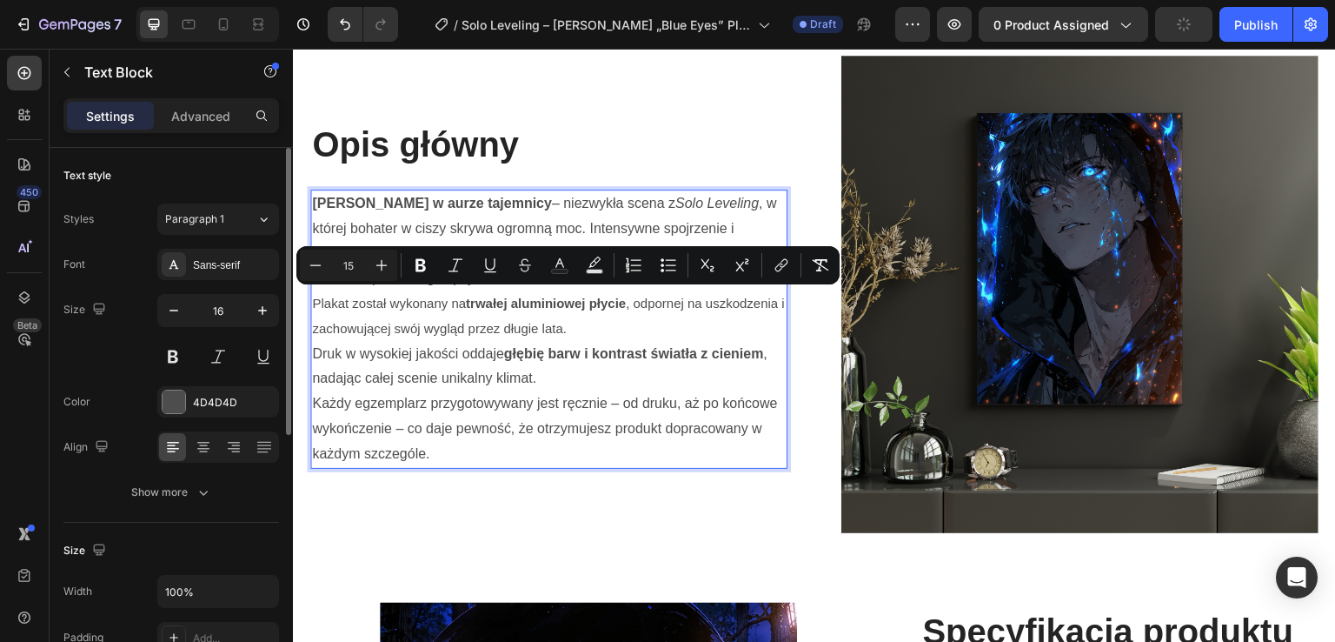
click at [355, 208] on p "[PERSON_NAME] w aurze tajemnicy – niezwykła scena z Solo Leveling , w której bo…" at bounding box center [549, 241] width 474 height 100
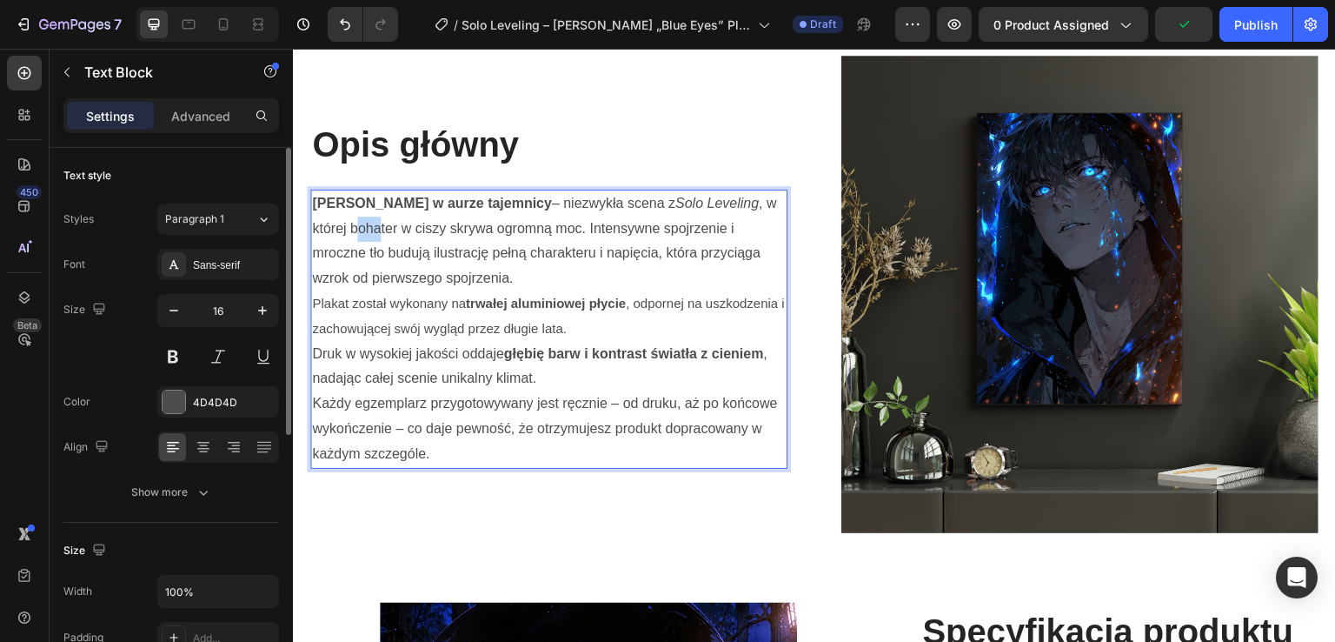
click at [379, 216] on p "[PERSON_NAME] w aurze tajemnicy – niezwykła scena z Solo Leveling , w której bo…" at bounding box center [549, 241] width 474 height 100
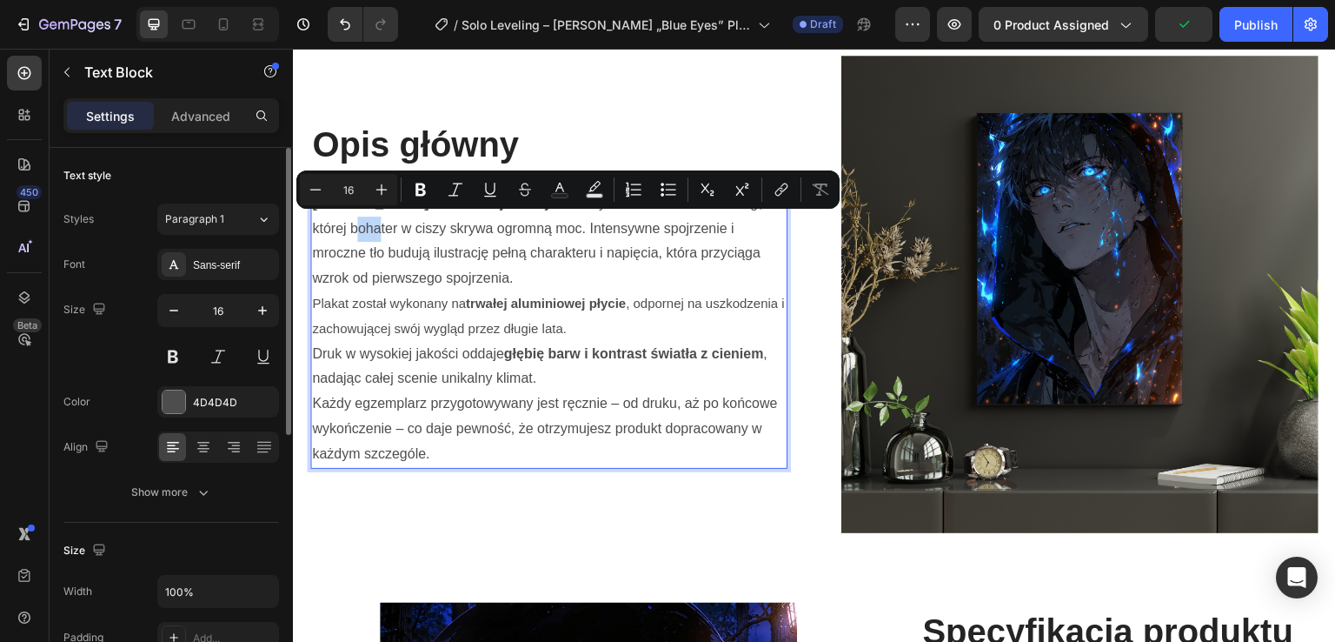
click at [343, 222] on p "[PERSON_NAME] w aurze tajemnicy – niezwykła scena z Solo Leveling , w której bo…" at bounding box center [549, 241] width 474 height 100
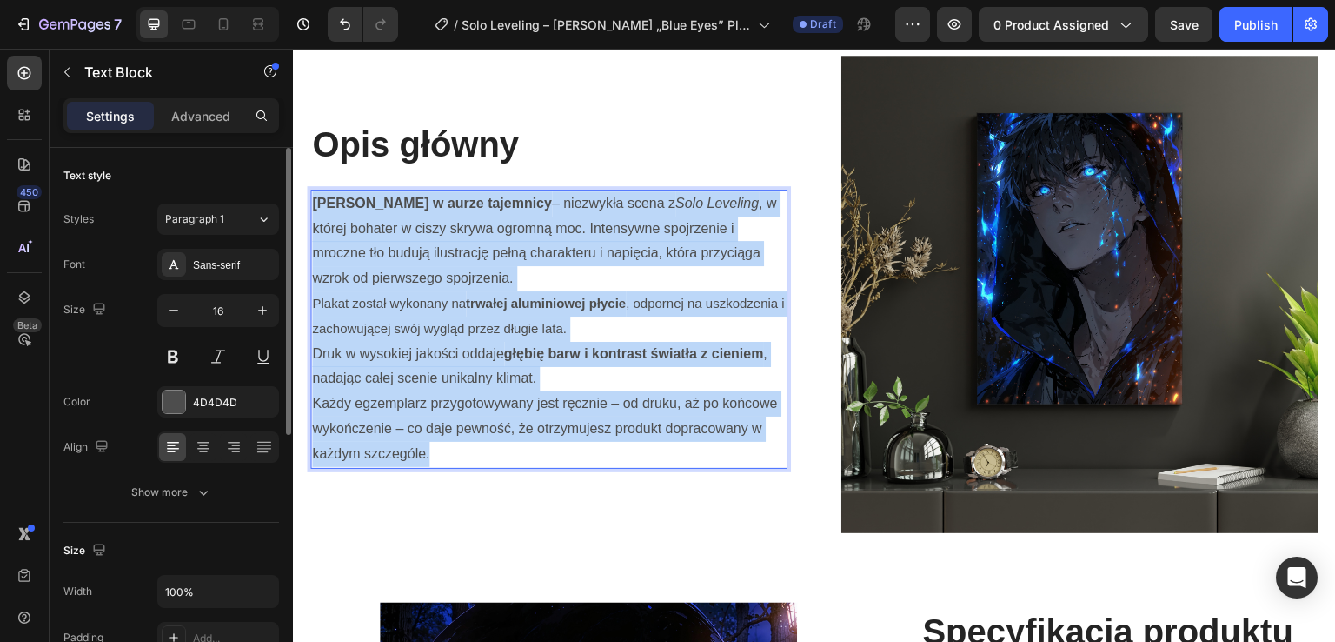
drag, startPoint x: 315, startPoint y: 196, endPoint x: 591, endPoint y: 447, distance: 373.6
click at [591, 447] on div "[PERSON_NAME] w aurze tajemnicy – niezwykła scena z Solo Leveling , w której bo…" at bounding box center [548, 329] width 477 height 279
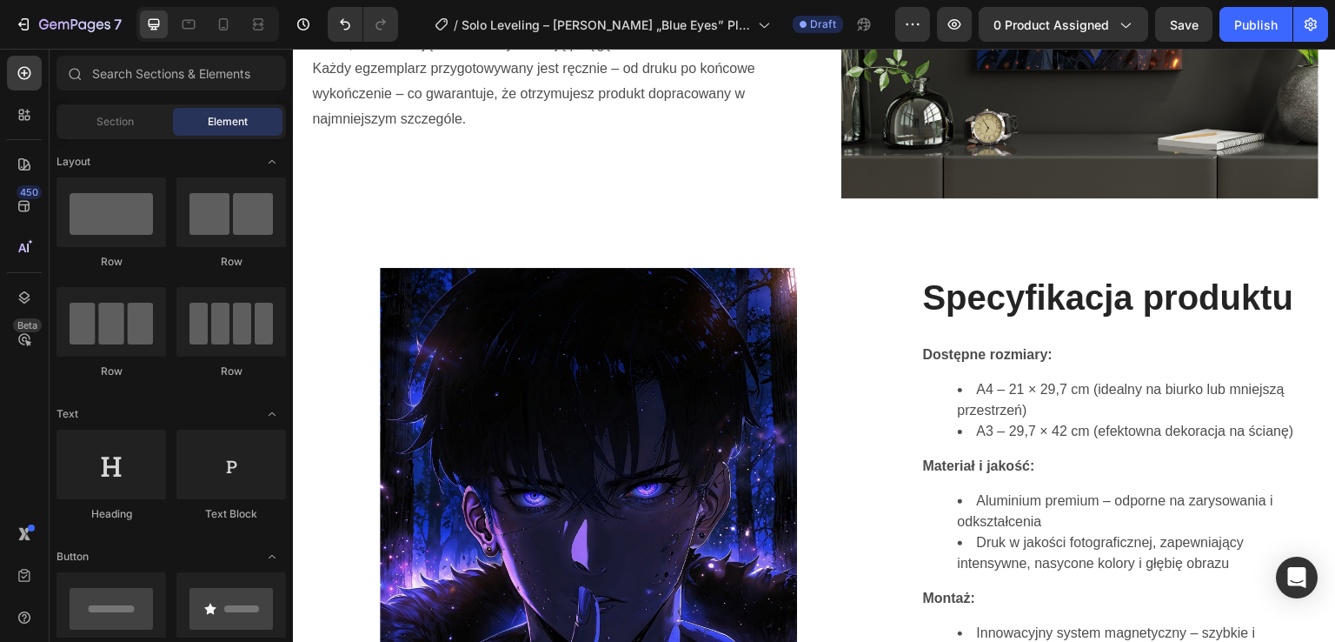
scroll to position [1505, 0]
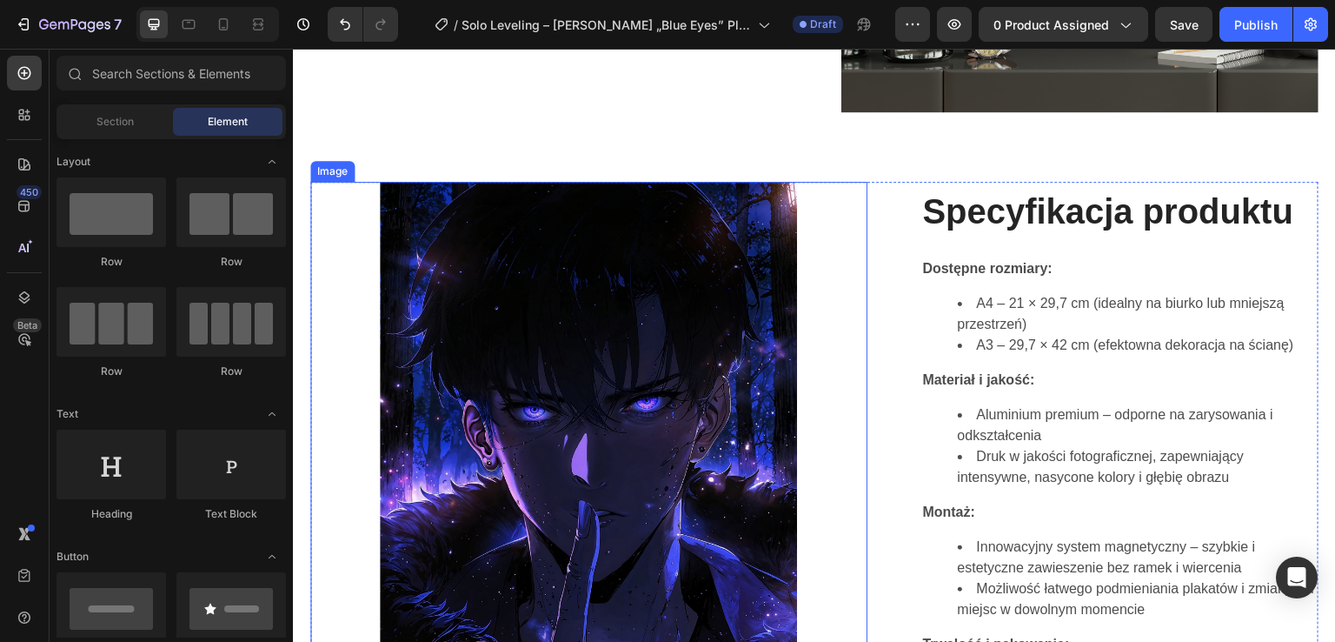
click at [678, 387] on img at bounding box center [588, 477] width 417 height 590
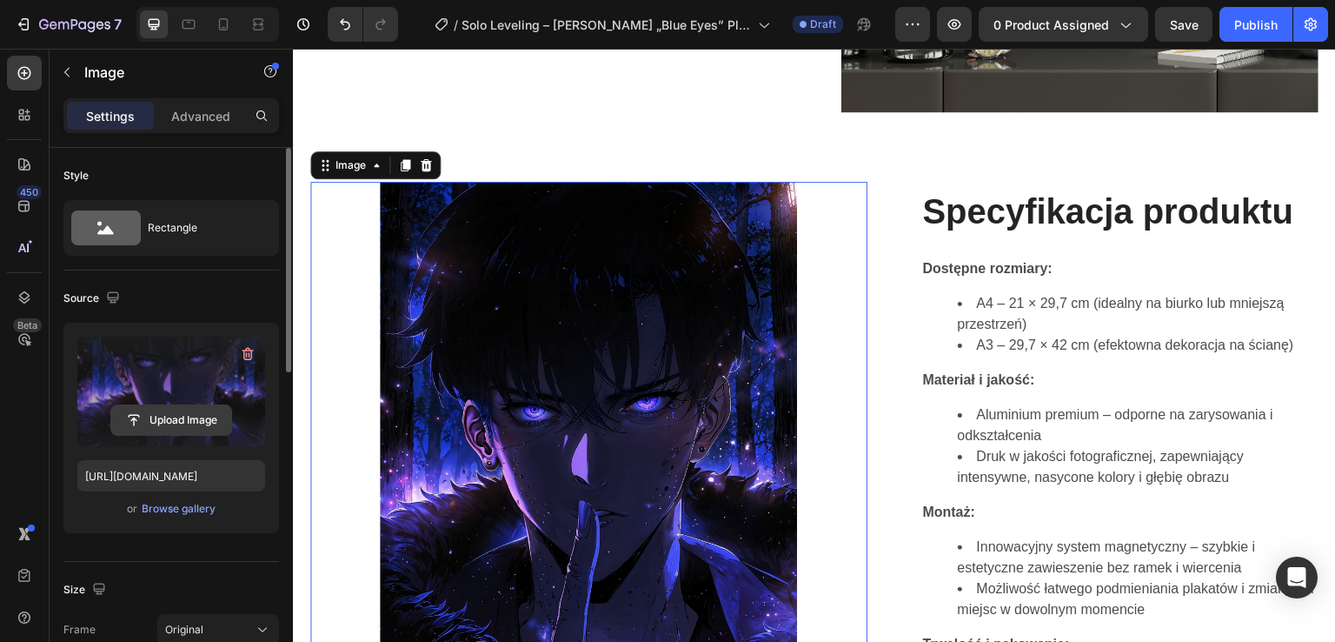
click at [187, 422] on input "file" at bounding box center [171, 420] width 120 height 30
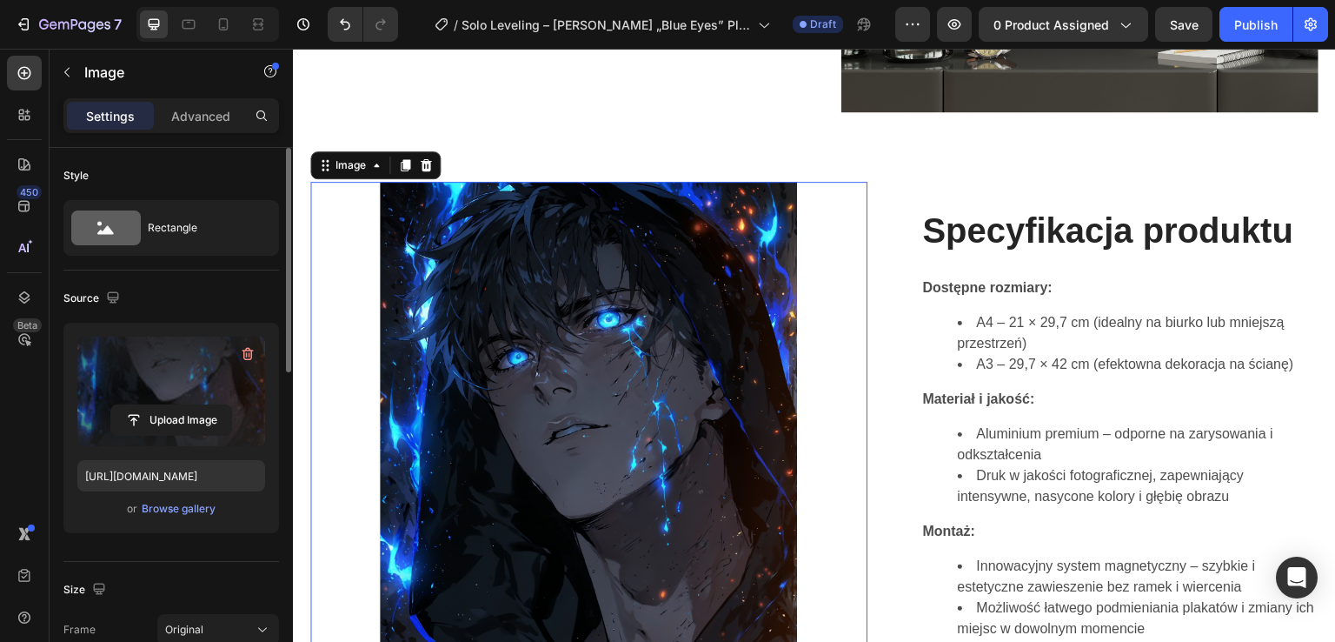
type input "[URL][DOMAIN_NAME]"
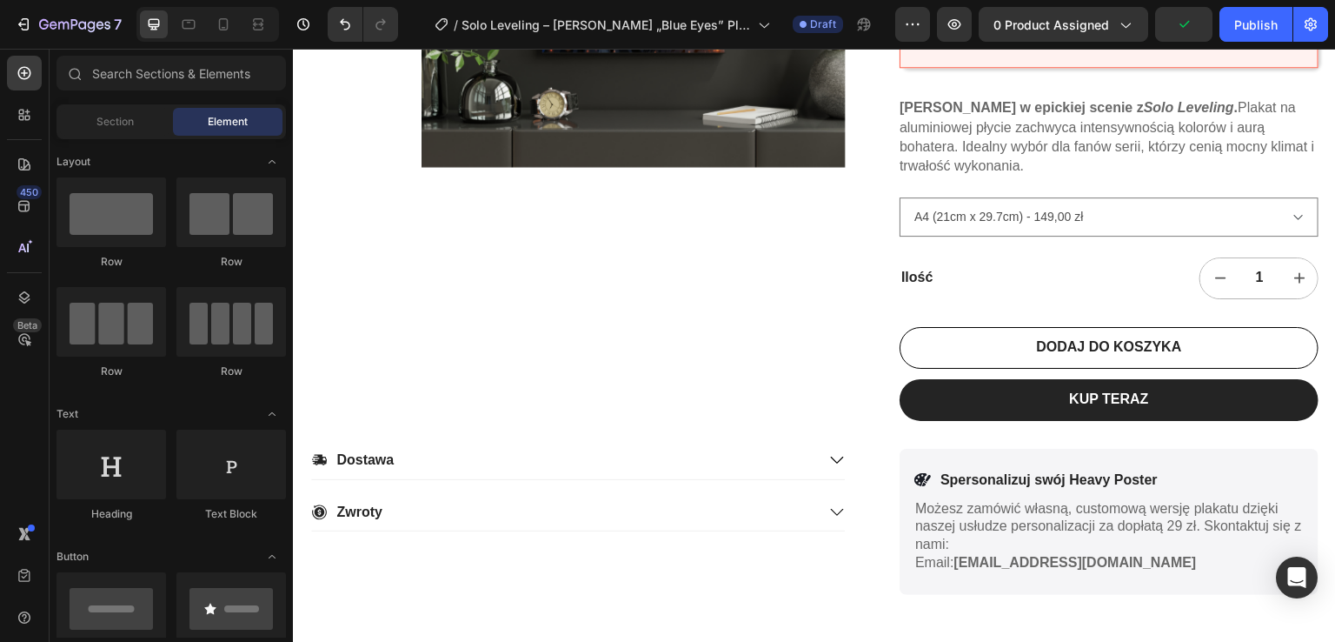
scroll to position [166, 0]
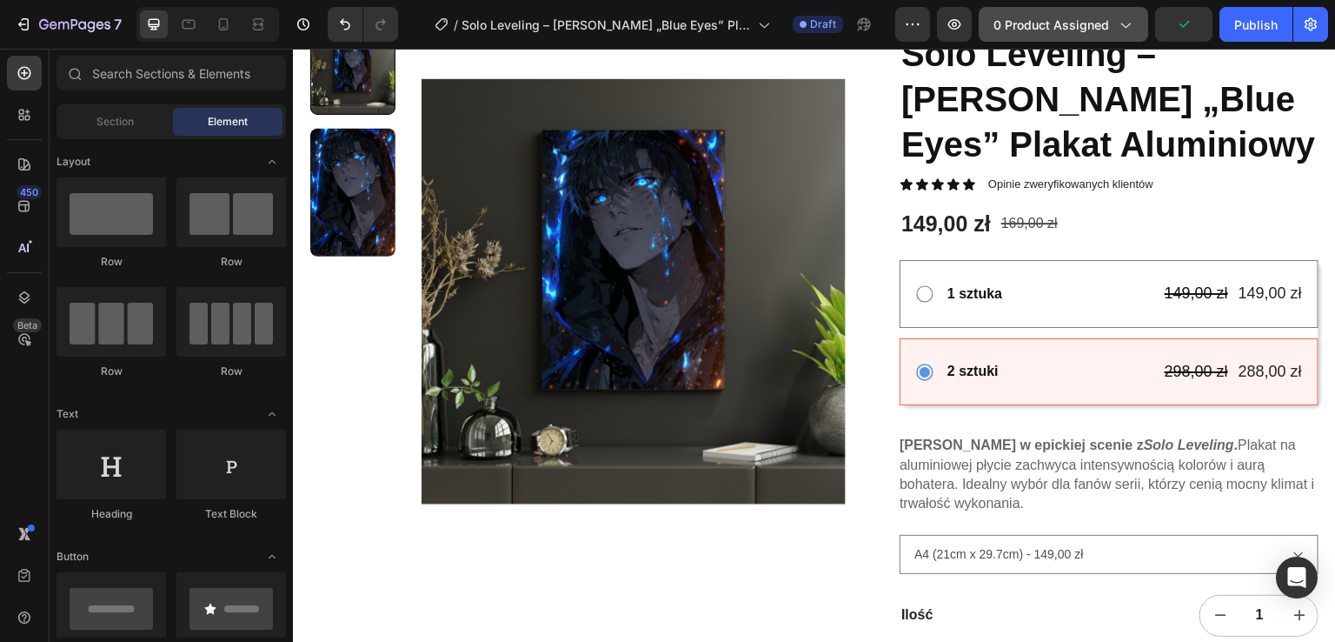
click at [1033, 31] on span "0 product assigned" at bounding box center [1052, 25] width 116 height 18
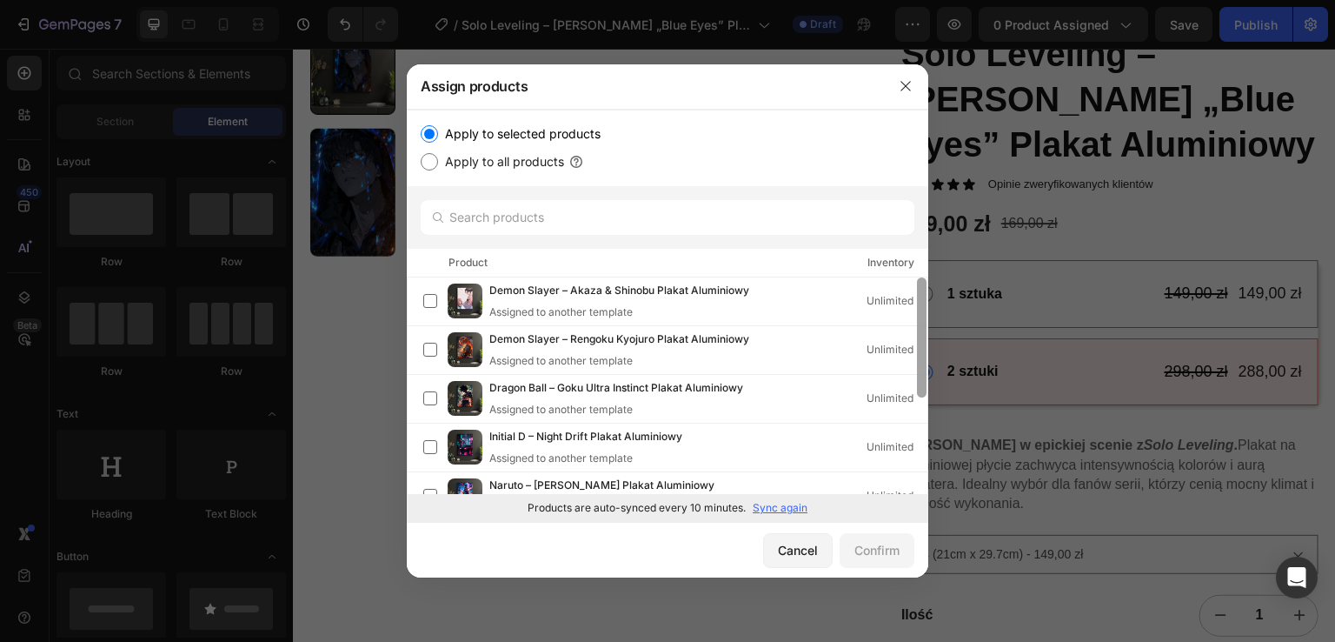
click at [925, 467] on div at bounding box center [921, 385] width 13 height 216
click at [925, 477] on div at bounding box center [921, 385] width 13 height 216
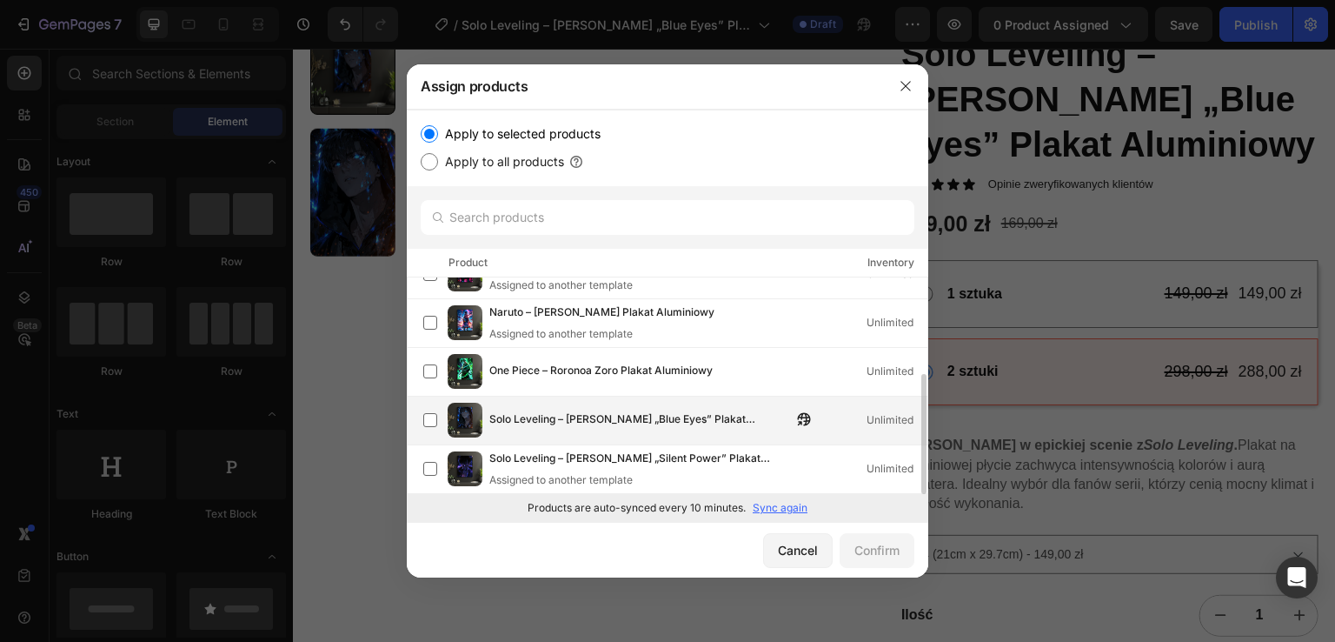
click at [726, 429] on span "Solo Leveling – [PERSON_NAME] „Blue Eyes” Plakat Aluminiowy" at bounding box center [640, 419] width 303 height 19
click at [874, 546] on div "Confirm" at bounding box center [877, 550] width 45 height 18
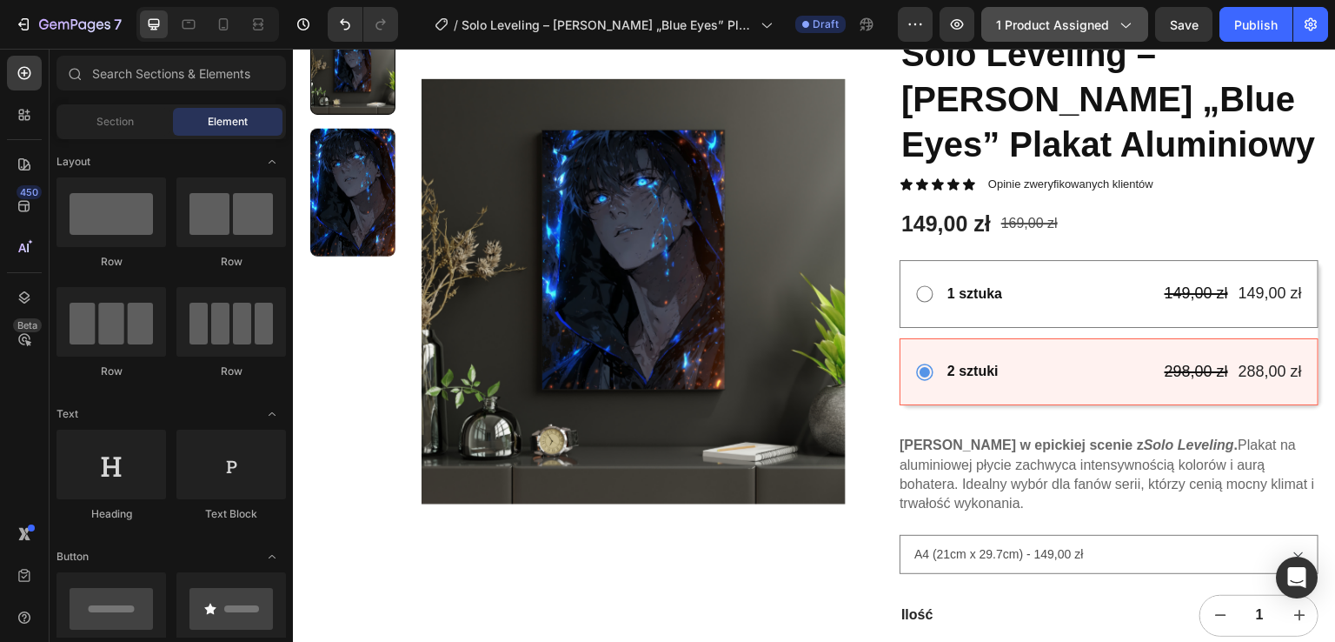
click at [1128, 20] on icon "button" at bounding box center [1124, 24] width 17 height 17
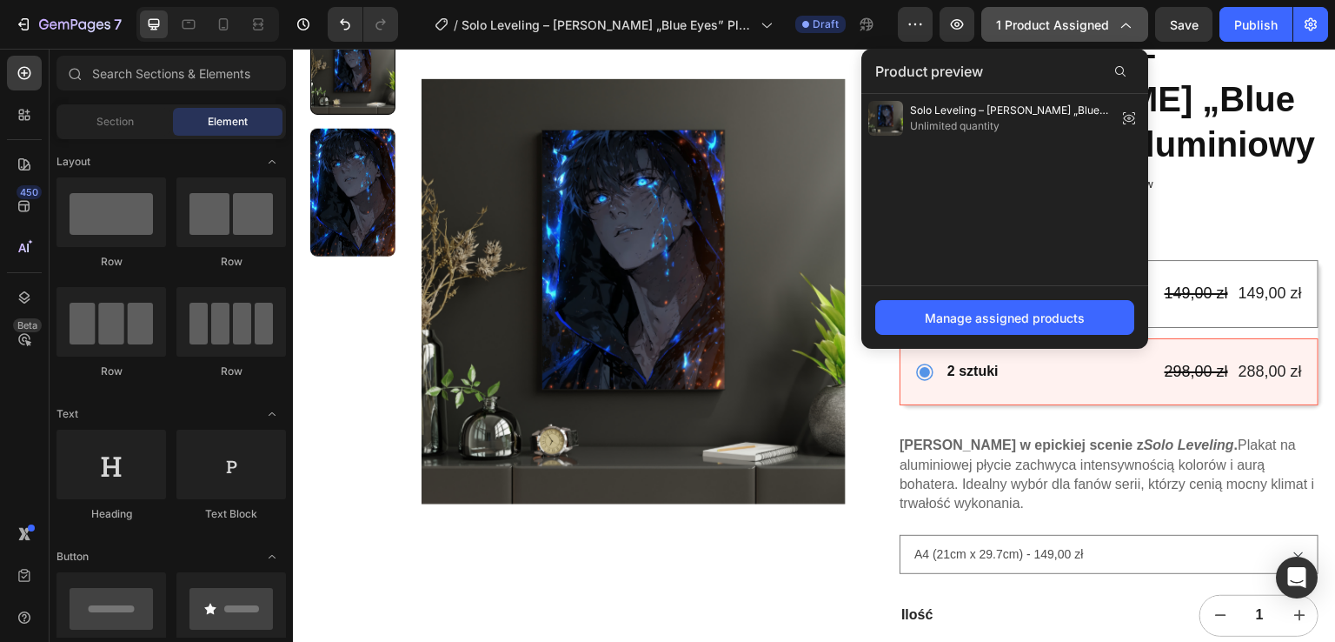
click at [1128, 22] on icon "button" at bounding box center [1124, 24] width 17 height 17
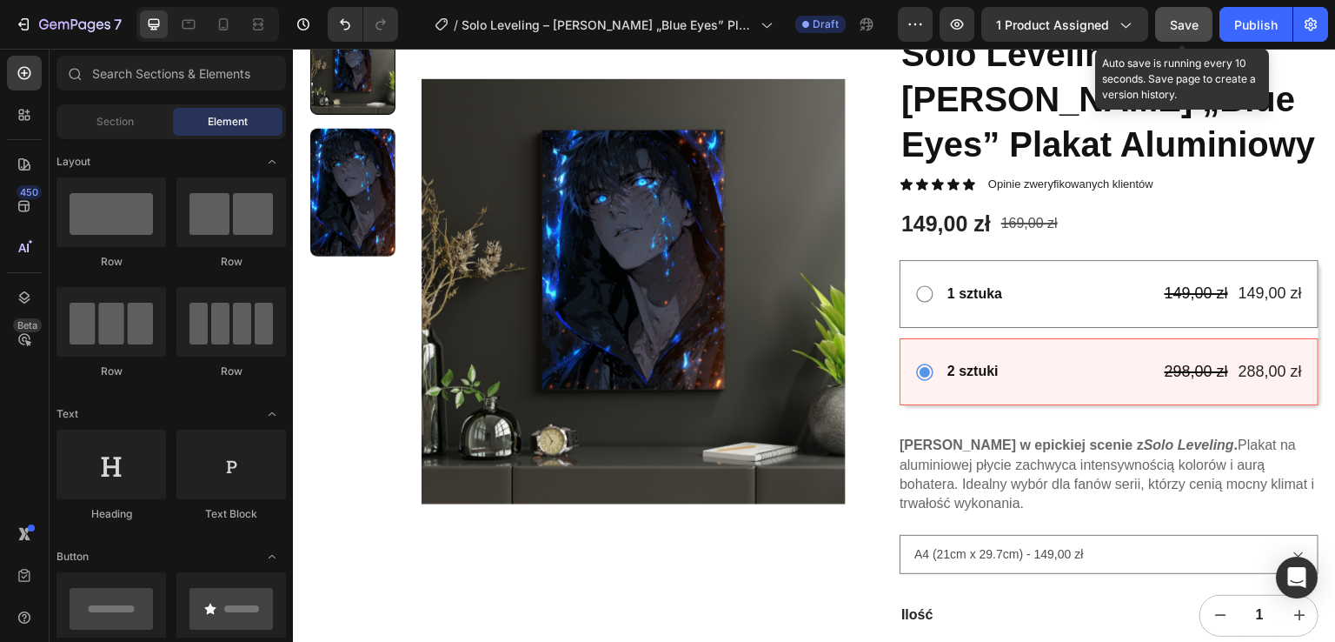
click at [1202, 23] on button "Save" at bounding box center [1183, 24] width 57 height 35
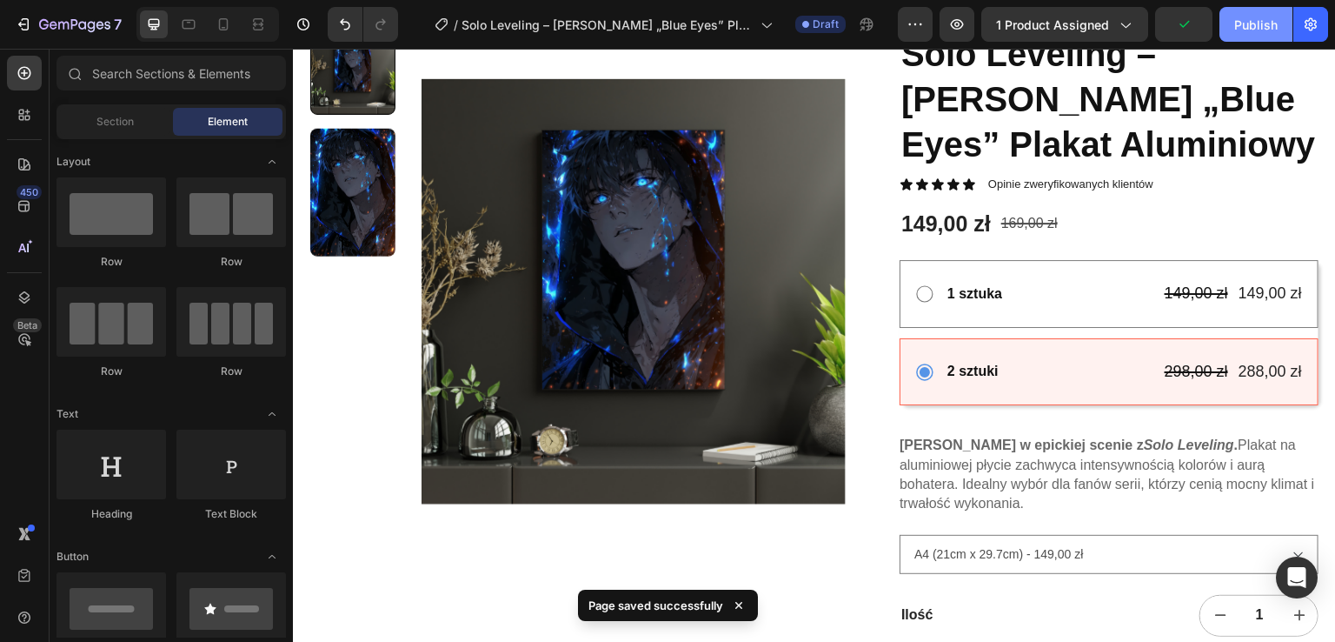
click at [1244, 32] on div "Publish" at bounding box center [1256, 25] width 43 height 18
click at [1244, 32] on button "Publish" at bounding box center [1256, 24] width 73 height 35
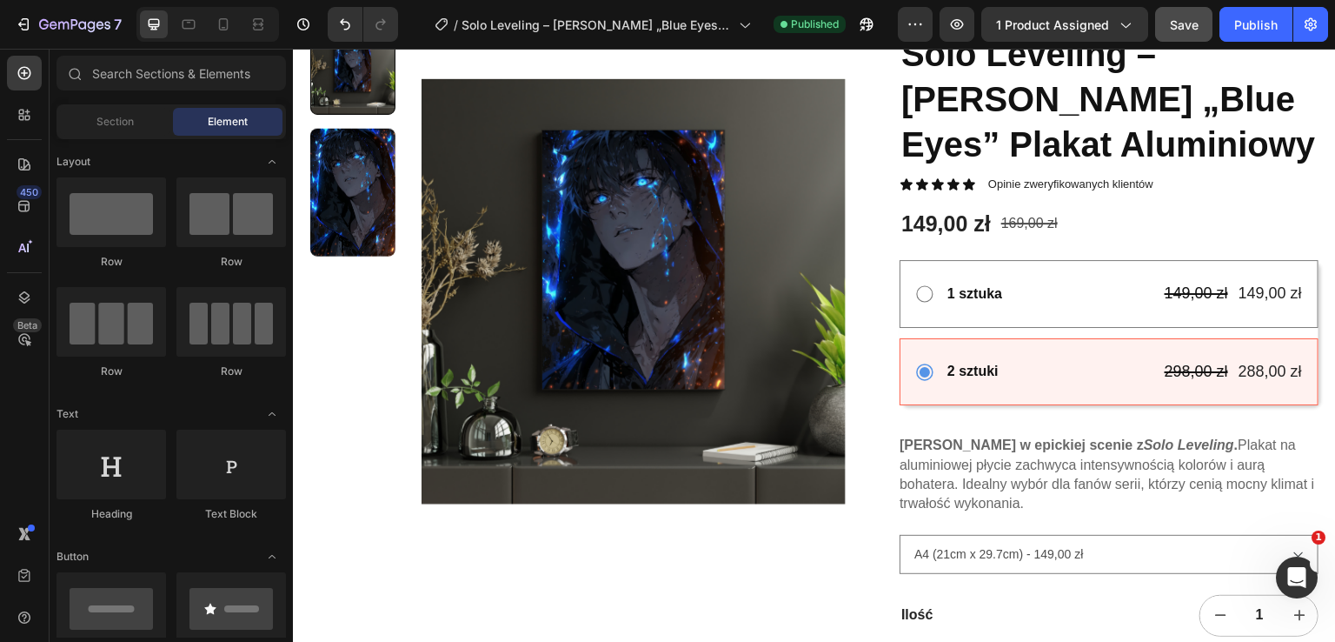
scroll to position [0, 0]
